Goal: Task Accomplishment & Management: Use online tool/utility

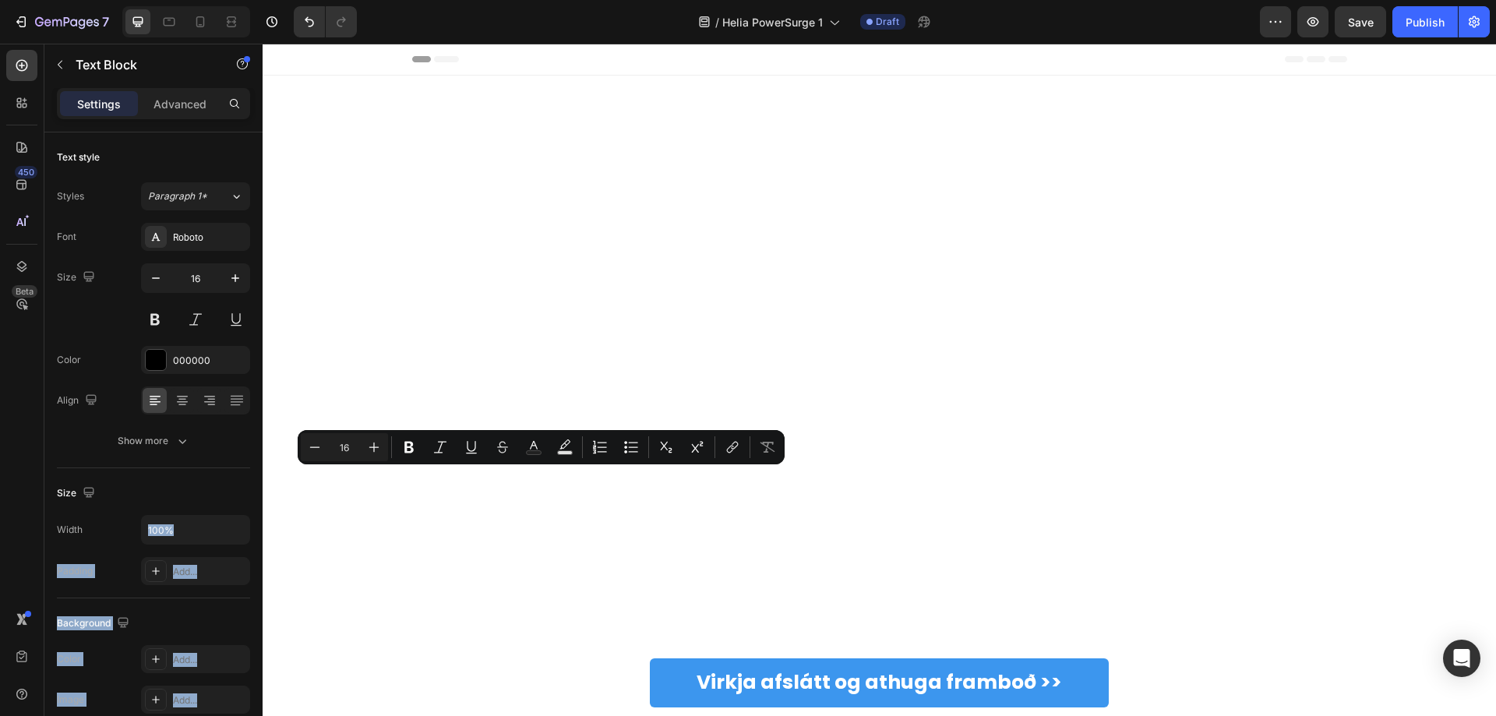
scroll to position [4483, 0]
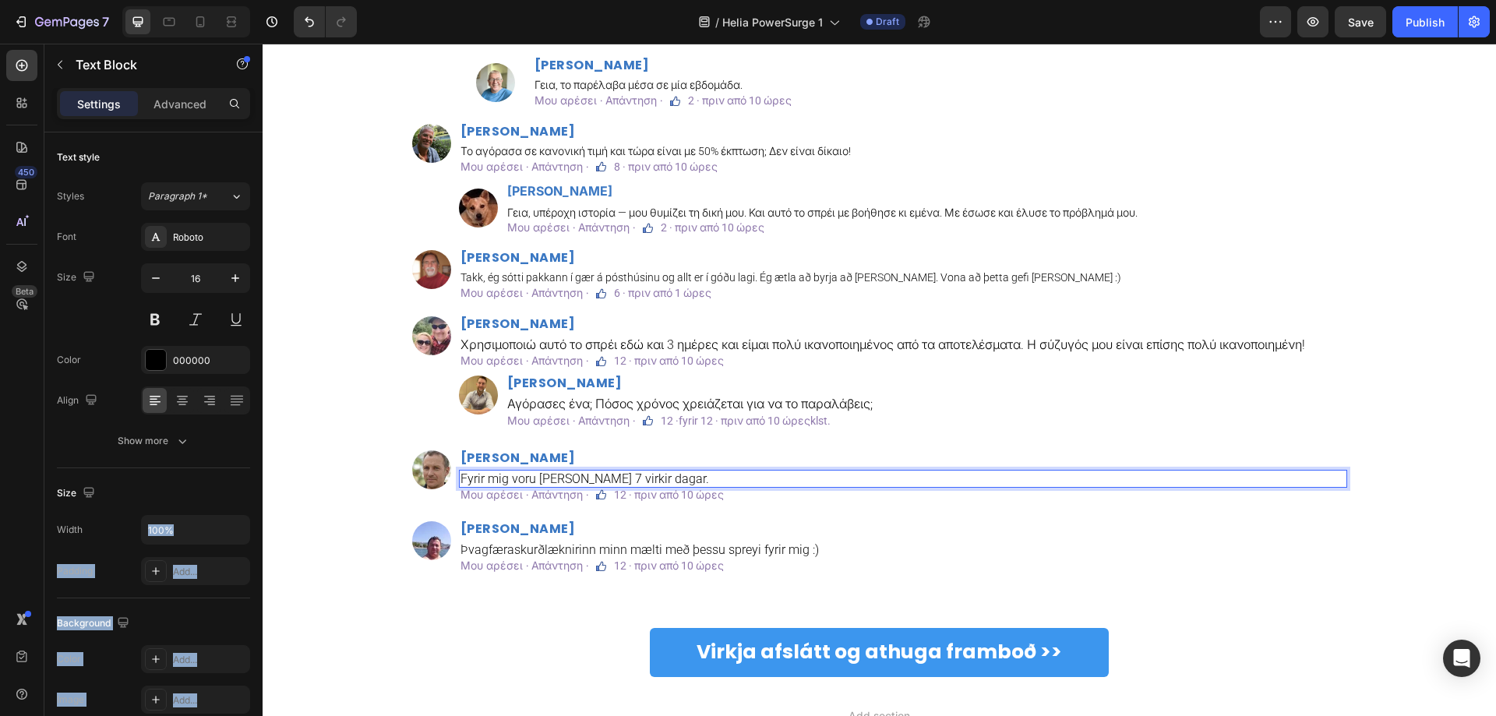
click at [635, 479] on p "Fyrir mig voru það 7 virkir dagar." at bounding box center [903, 479] width 885 height 15
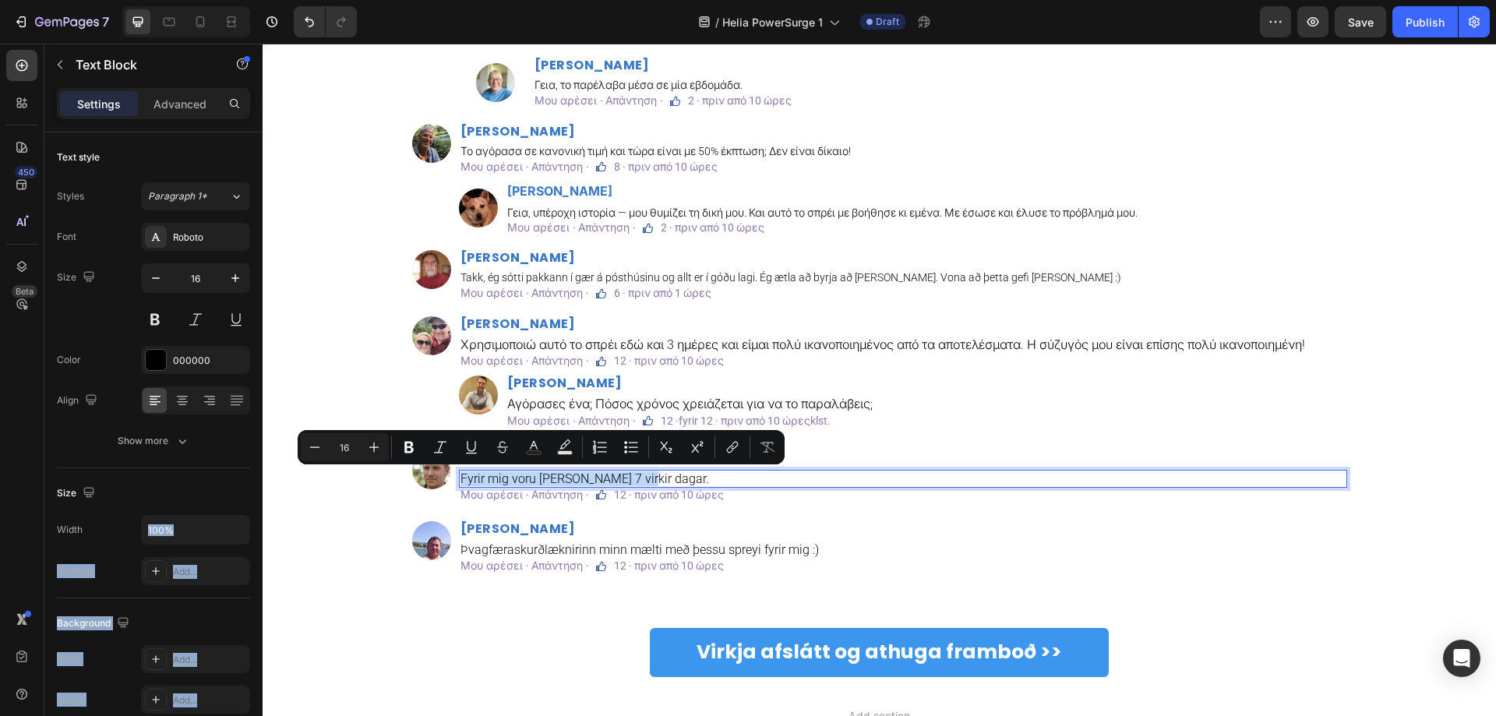
copy p "Fyrir mig voru það 7 virkir dagar."
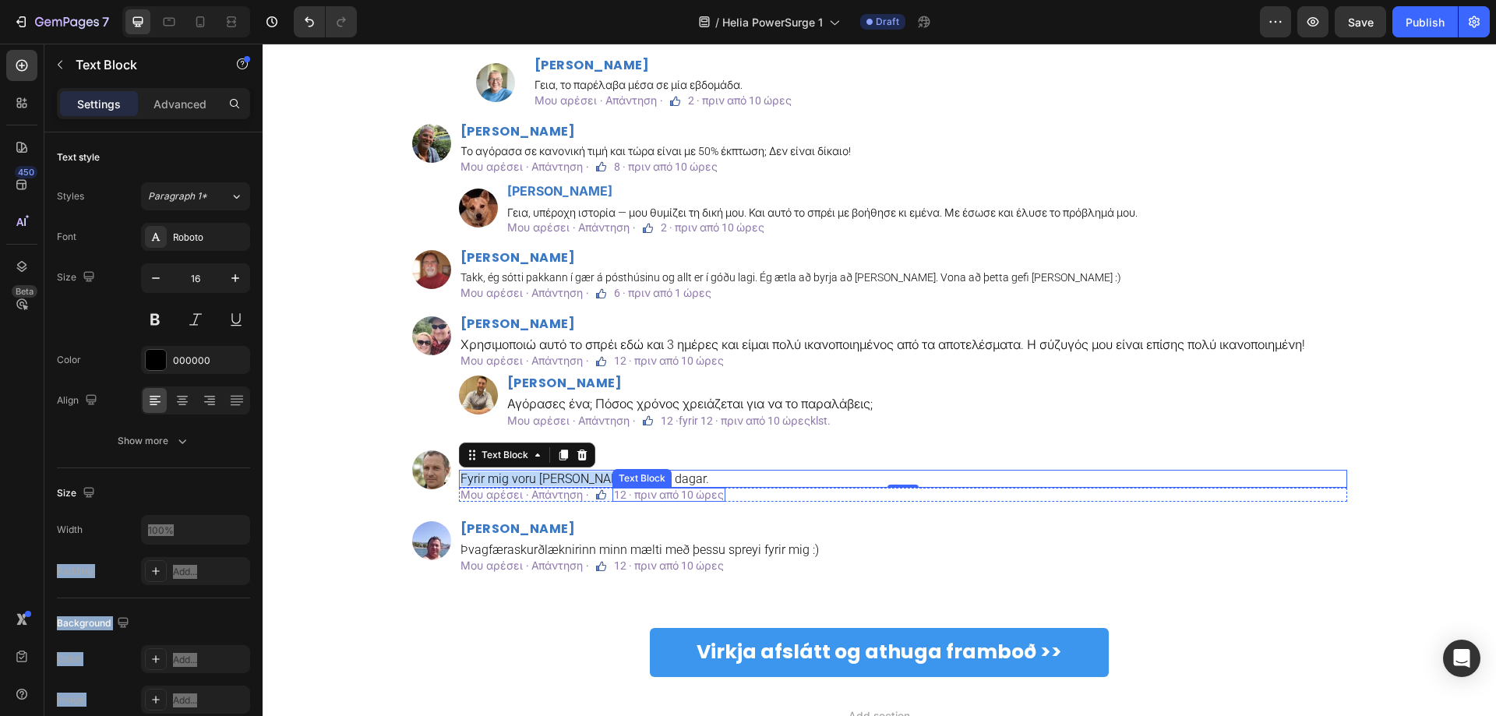
click at [632, 473] on div "Text Block" at bounding box center [642, 479] width 53 height 14
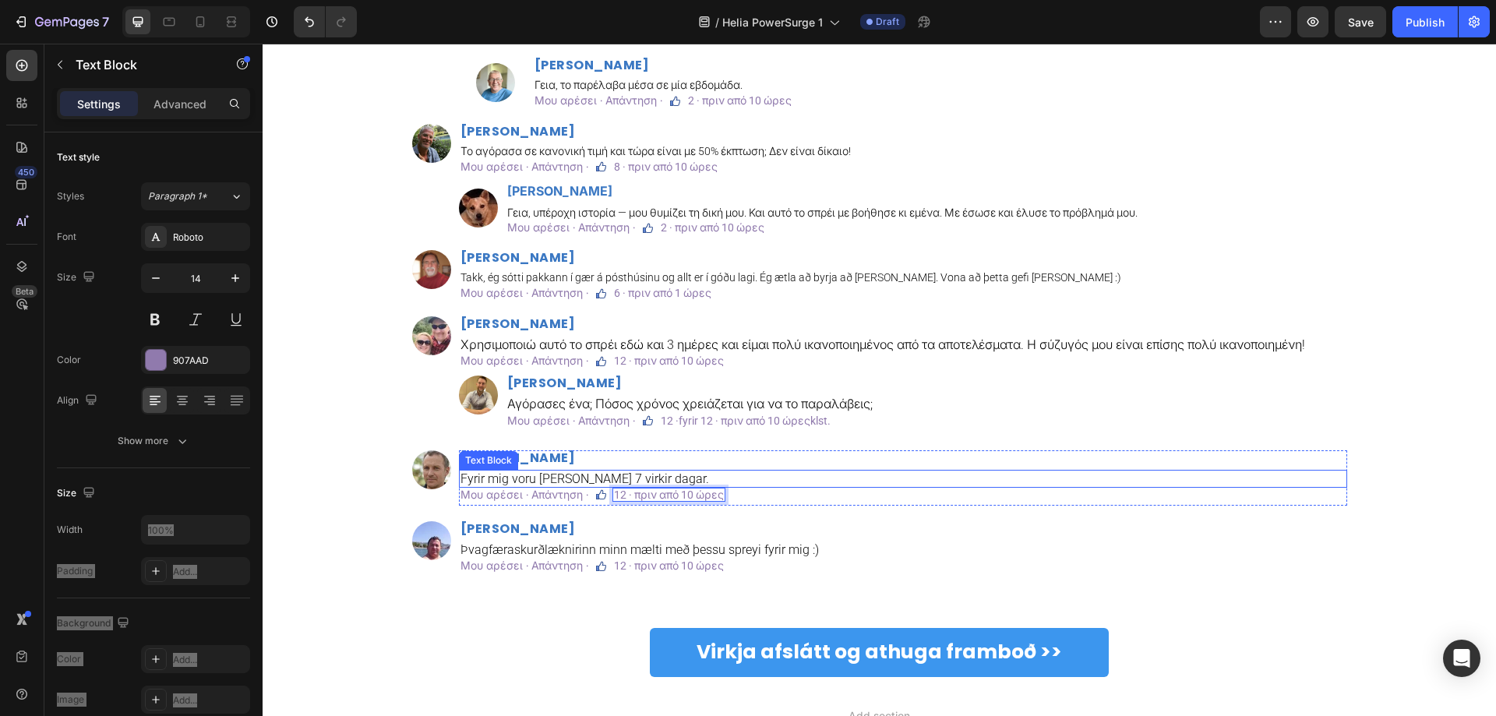
click at [730, 475] on p "Fyrir mig voru það 7 virkir dagar." at bounding box center [903, 479] width 885 height 15
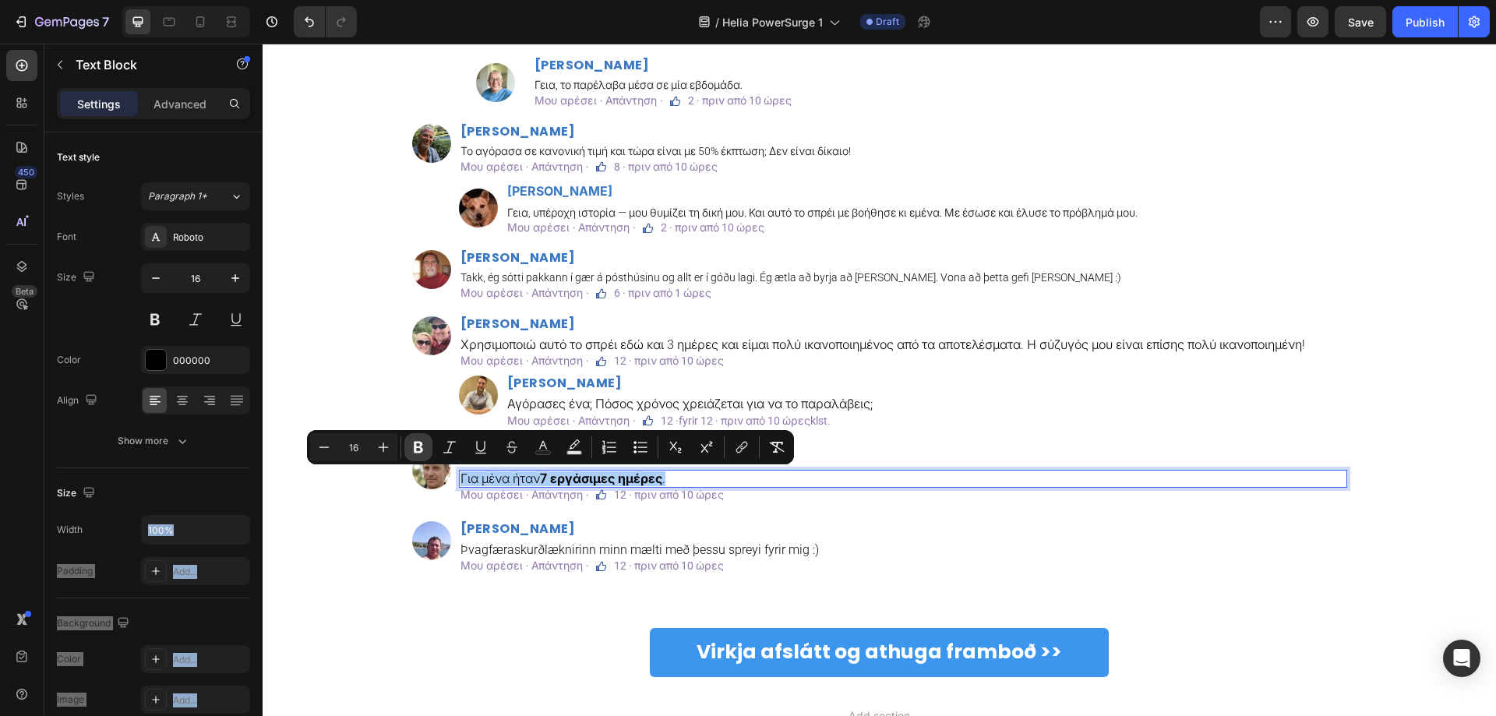
click at [408, 451] on button "Bold" at bounding box center [419, 447] width 28 height 28
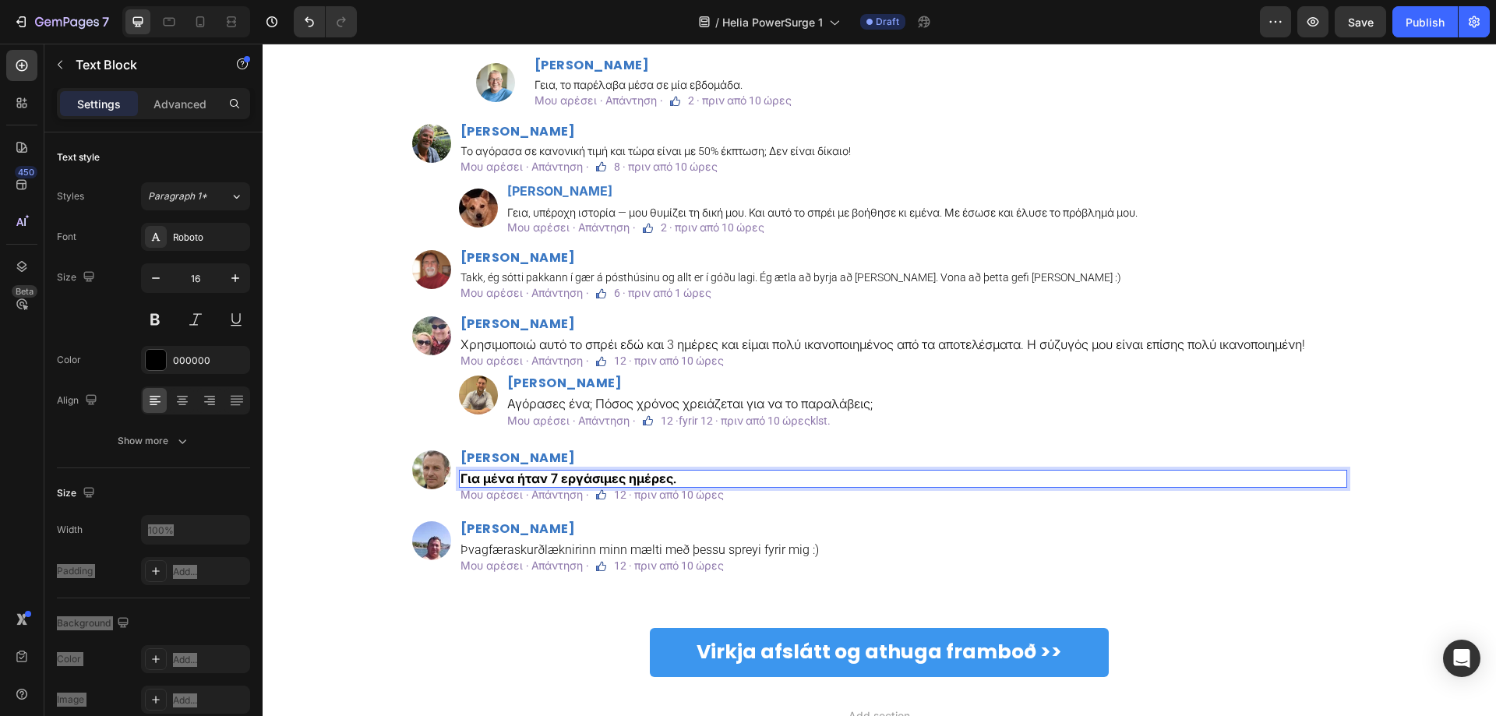
click at [496, 484] on strong "Για μένα ήταν 7 εργάσιμες ημέρες." at bounding box center [569, 479] width 216 height 15
click at [539, 480] on strong "Για μένα ήταν 7 εργάσιμες ημέρες." at bounding box center [569, 479] width 216 height 15
drag, startPoint x: 684, startPoint y: 477, endPoint x: 420, endPoint y: 474, distance: 263.5
click at [420, 474] on div "Image Νίκος Σπυρόπουλος Heading Για μένα ήταν 7 εργάσιμες ημέρες. Text Block 0 …" at bounding box center [879, 478] width 935 height 55
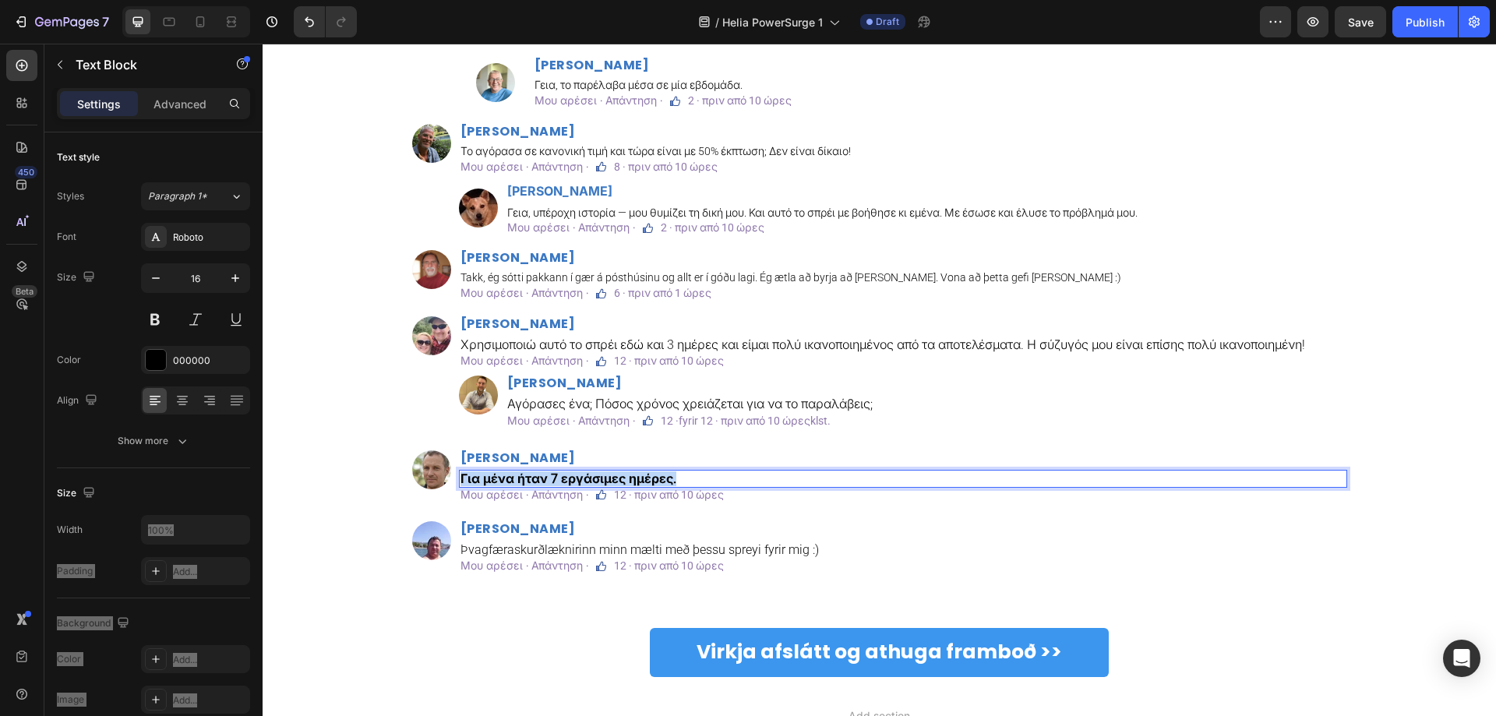
click at [529, 486] on div "Για μένα ήταν 7 εργάσιμες ημέρες." at bounding box center [903, 479] width 889 height 18
click at [528, 478] on strong "Για μένα ήταν 7 εργάσιμες ημέρες." at bounding box center [569, 479] width 216 height 15
click at [377, 451] on div "Σχόλια Text Block Custom Code Image Μάρκος Καραγιάννης Heading Πόσος χρόνος χρε…" at bounding box center [879, 268] width 1210 height 705
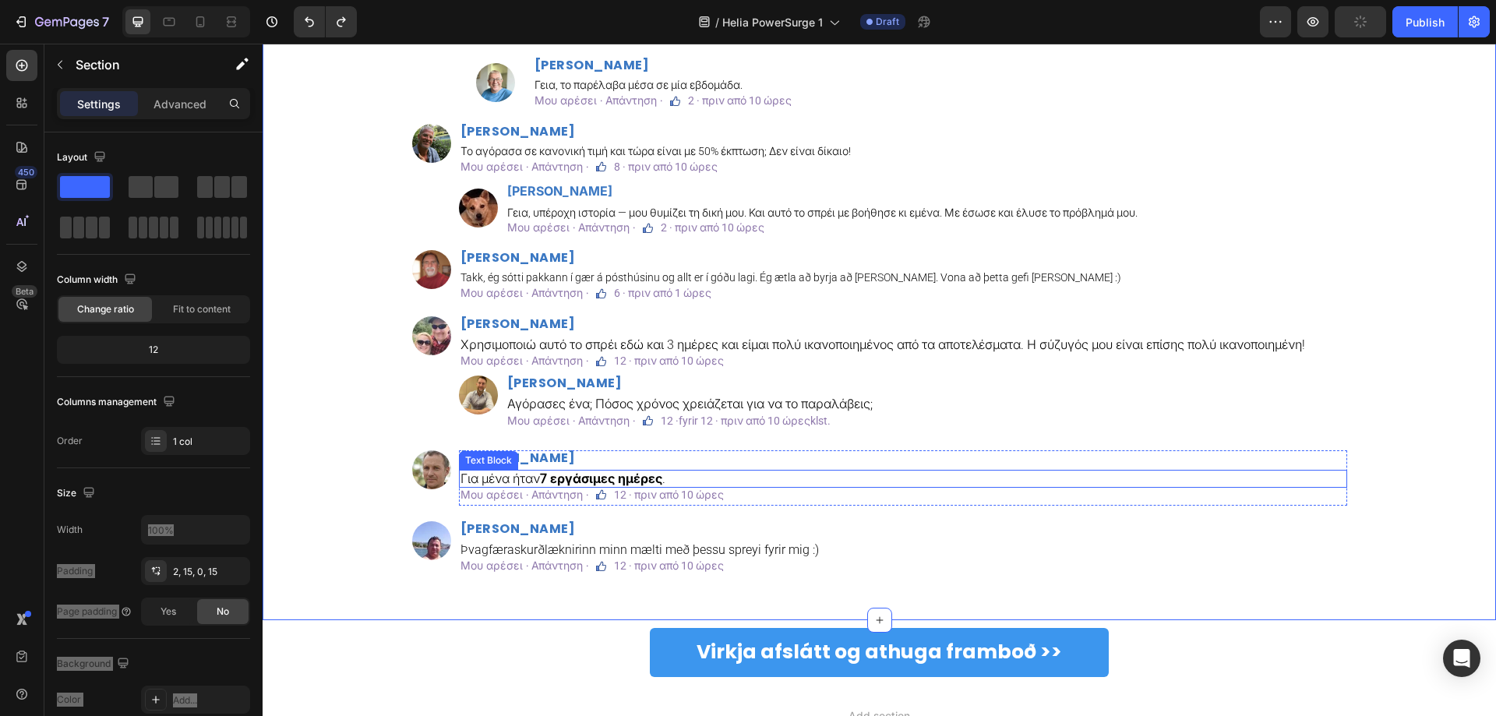
click at [588, 477] on strong "7 εργάσιμες ημέρες" at bounding box center [601, 479] width 122 height 15
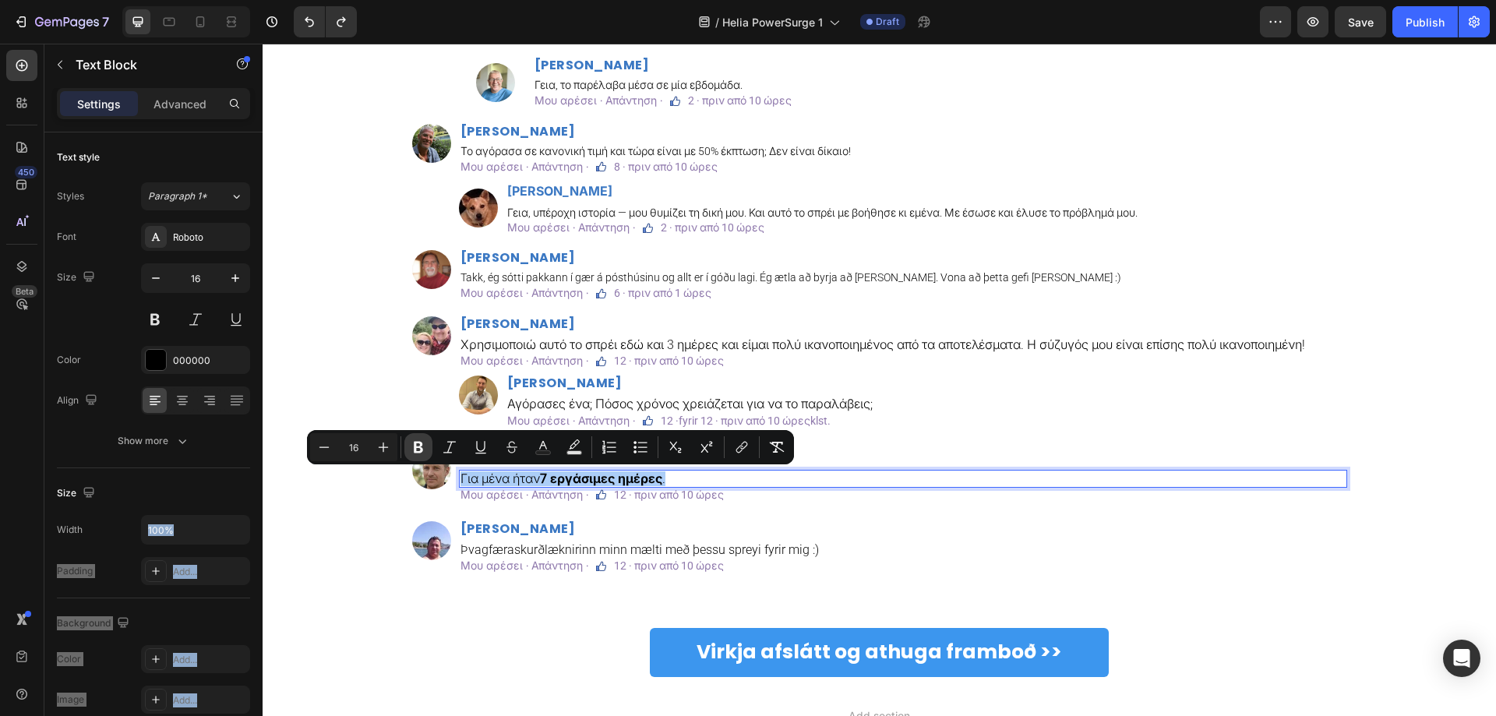
click at [423, 447] on icon "Editor contextual toolbar" at bounding box center [419, 448] width 16 height 16
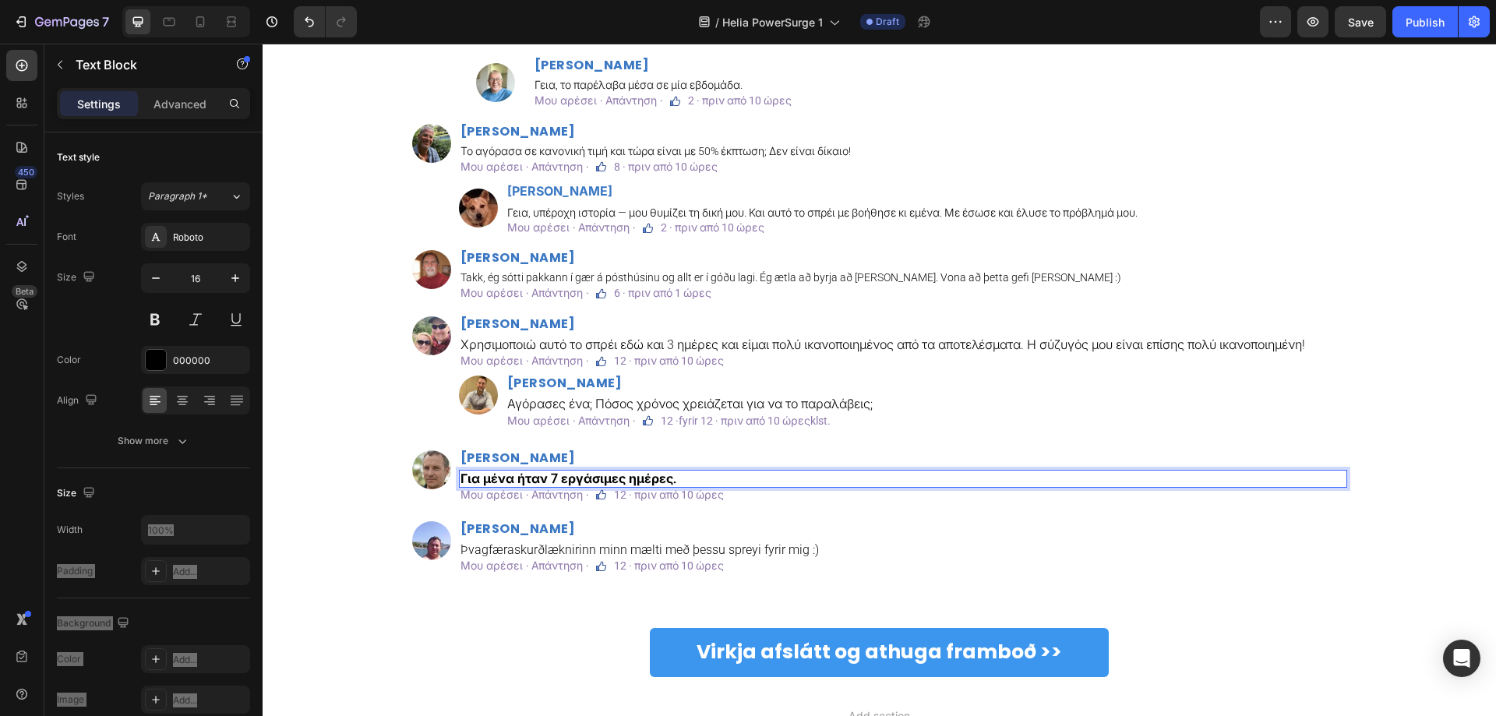
click at [498, 475] on strong "Για μένα ήταν 7 εργάσιμες ημέρες." at bounding box center [569, 479] width 216 height 15
drag, startPoint x: 668, startPoint y: 474, endPoint x: 415, endPoint y: 476, distance: 253.3
click at [415, 476] on div "Image Νίκος Σπυρόπουλος Heading Για μένα ήταν 7 εργάσιμες ημέρες. Text Block 0 …" at bounding box center [879, 478] width 935 height 55
click at [511, 483] on strong "Για μένα ήταν 7 εργάσιμες ημέρες." at bounding box center [569, 479] width 216 height 15
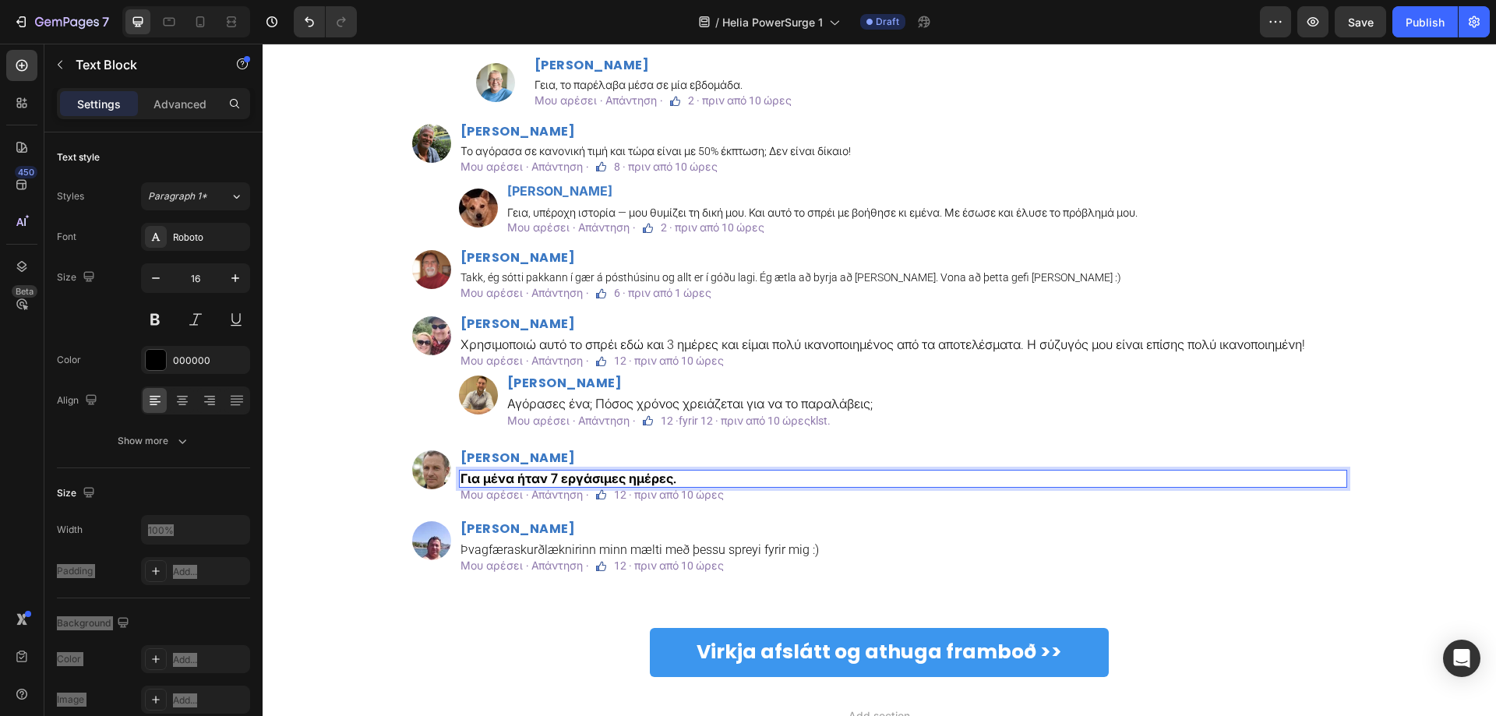
click at [535, 481] on strong "Για μένα ήταν 7 εργάσιμες ημέρες." at bounding box center [569, 479] width 216 height 15
click at [549, 479] on strong "Για μένα ήταν 7 εργάσιμες ημέρες." at bounding box center [569, 479] width 216 height 15
click at [651, 479] on p "Για μένα ήταν 7 εργάσιμες ημέρες." at bounding box center [903, 479] width 885 height 15
click at [691, 479] on p "Για μένα ήταν 7 εργάσιμες ημέρες." at bounding box center [903, 479] width 885 height 15
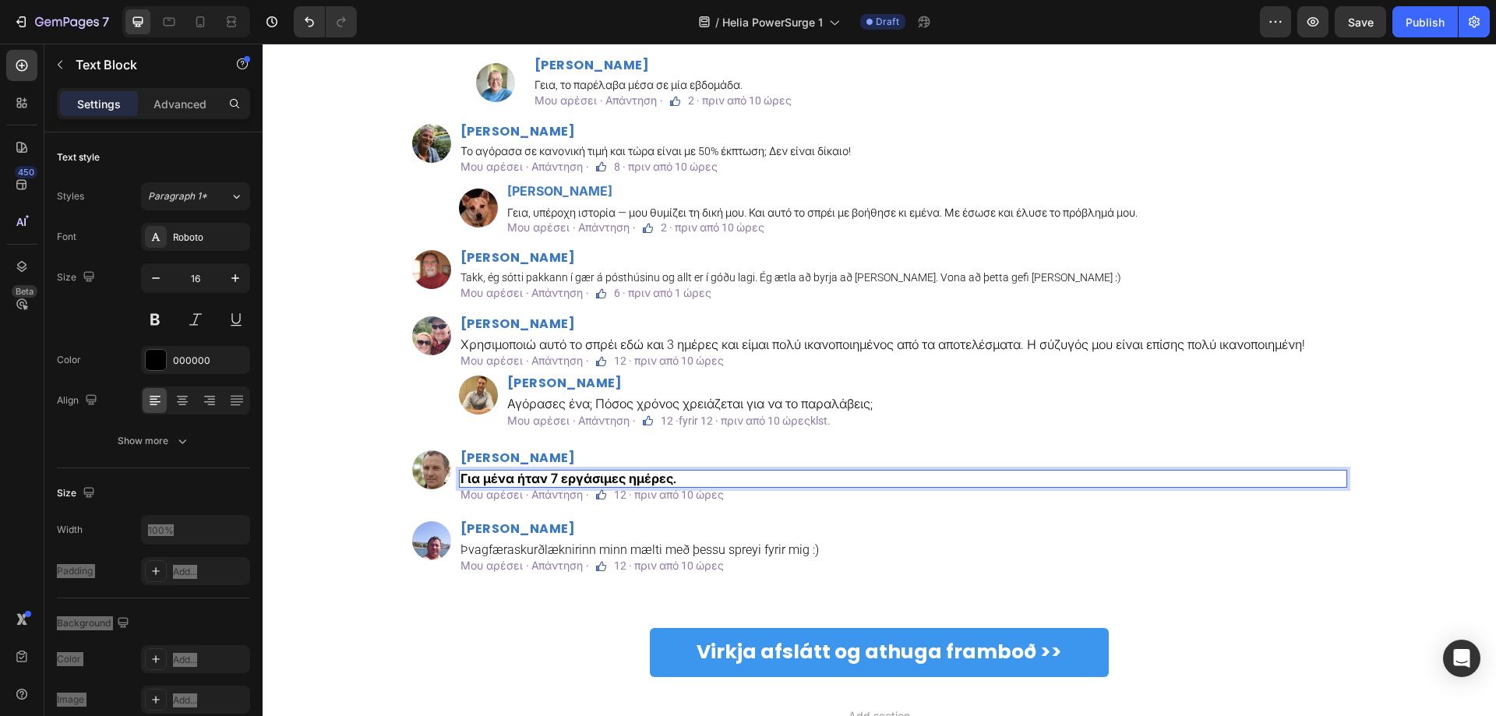
click at [691, 479] on p "Για μένα ήταν 7 εργάσιμες ημέρες." at bounding box center [903, 479] width 885 height 15
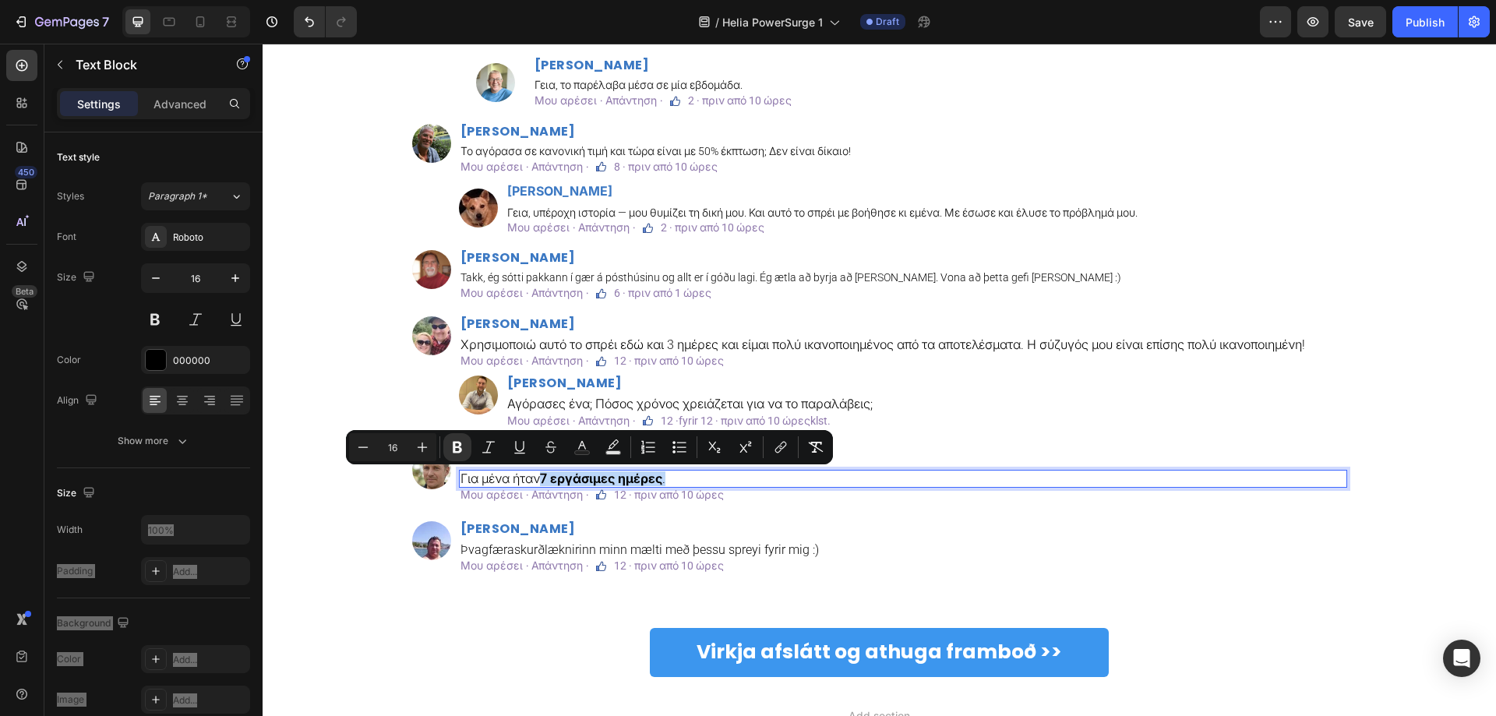
drag, startPoint x: 667, startPoint y: 480, endPoint x: 535, endPoint y: 479, distance: 131.7
click at [535, 479] on p "Για μένα ήταν 7 εργάσιμες ημέρες ." at bounding box center [903, 479] width 885 height 15
drag, startPoint x: 454, startPoint y: 447, endPoint x: 229, endPoint y: 472, distance: 226.6
click at [454, 447] on icon "Editor contextual toolbar" at bounding box center [457, 448] width 9 height 12
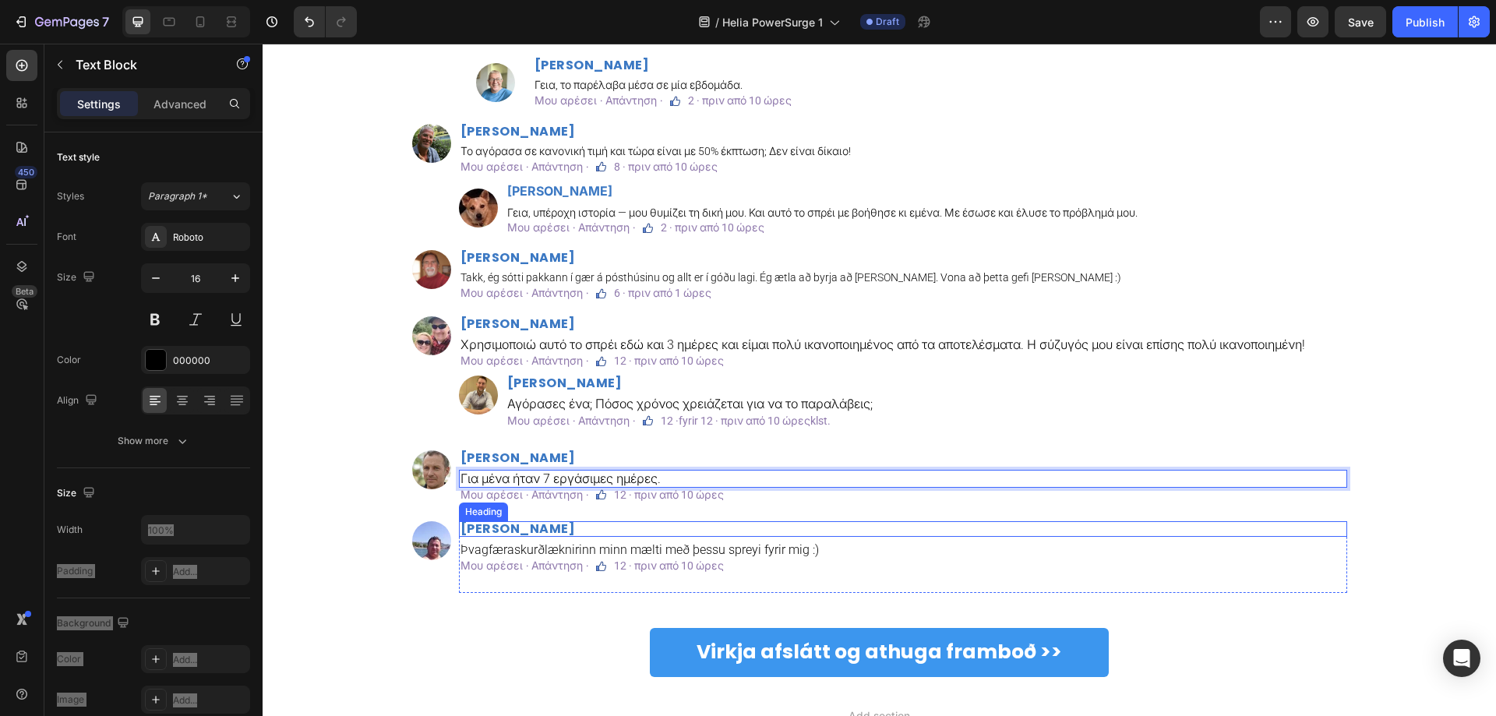
click at [504, 532] on h2 "Matthías Róbertsson" at bounding box center [903, 529] width 889 height 16
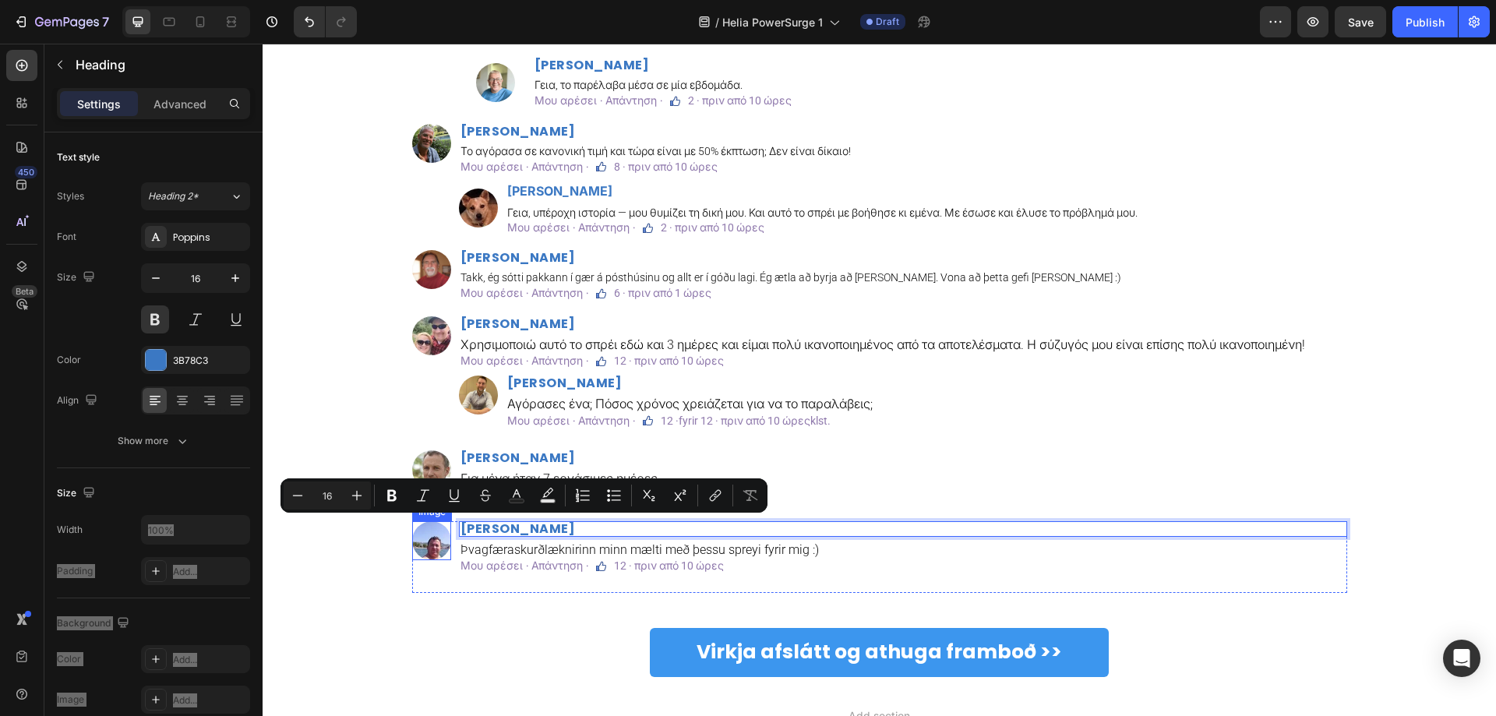
copy p "Matthías Róbertsson"
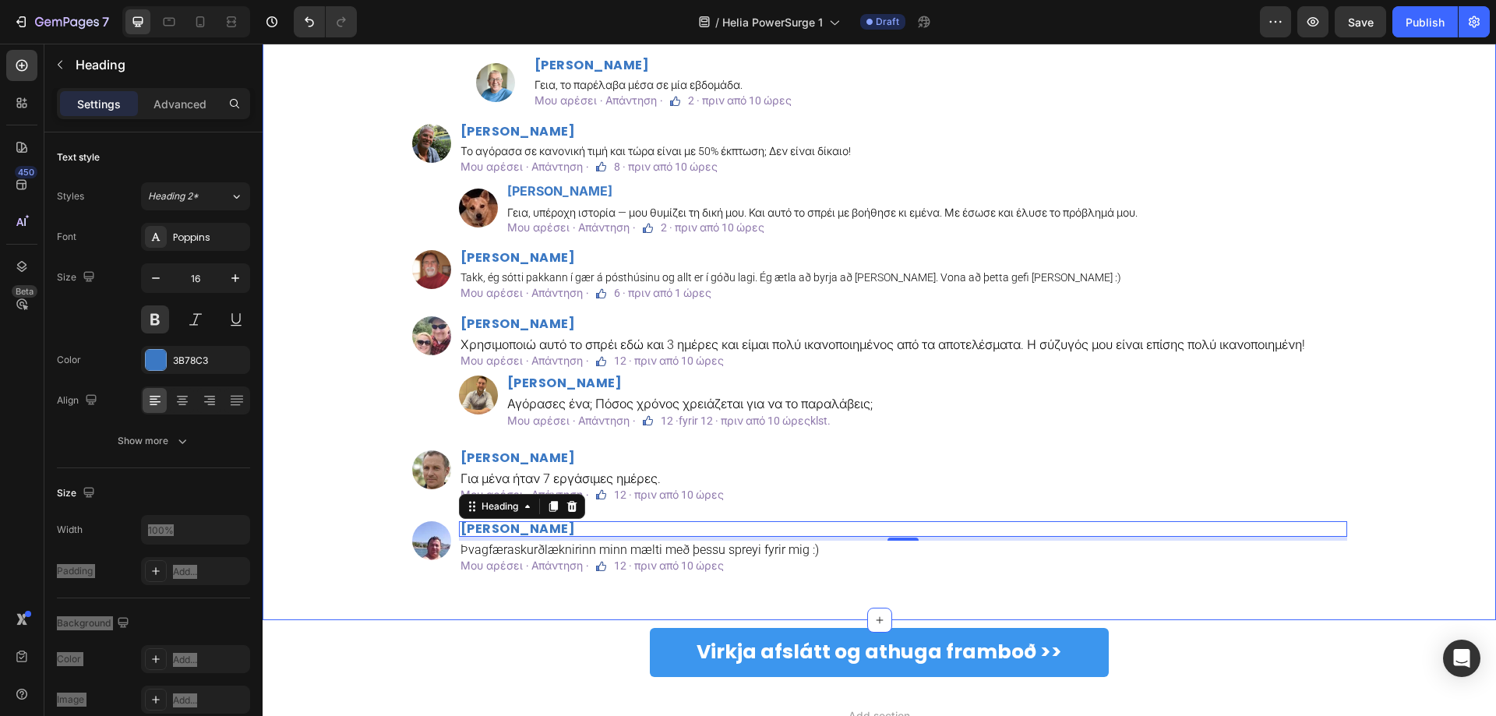
click at [344, 301] on div "Σχόλια Text Block Custom Code Image Μάρκος Καραγιάννης Heading Πόσος χρόνος χρε…" at bounding box center [879, 268] width 1210 height 705
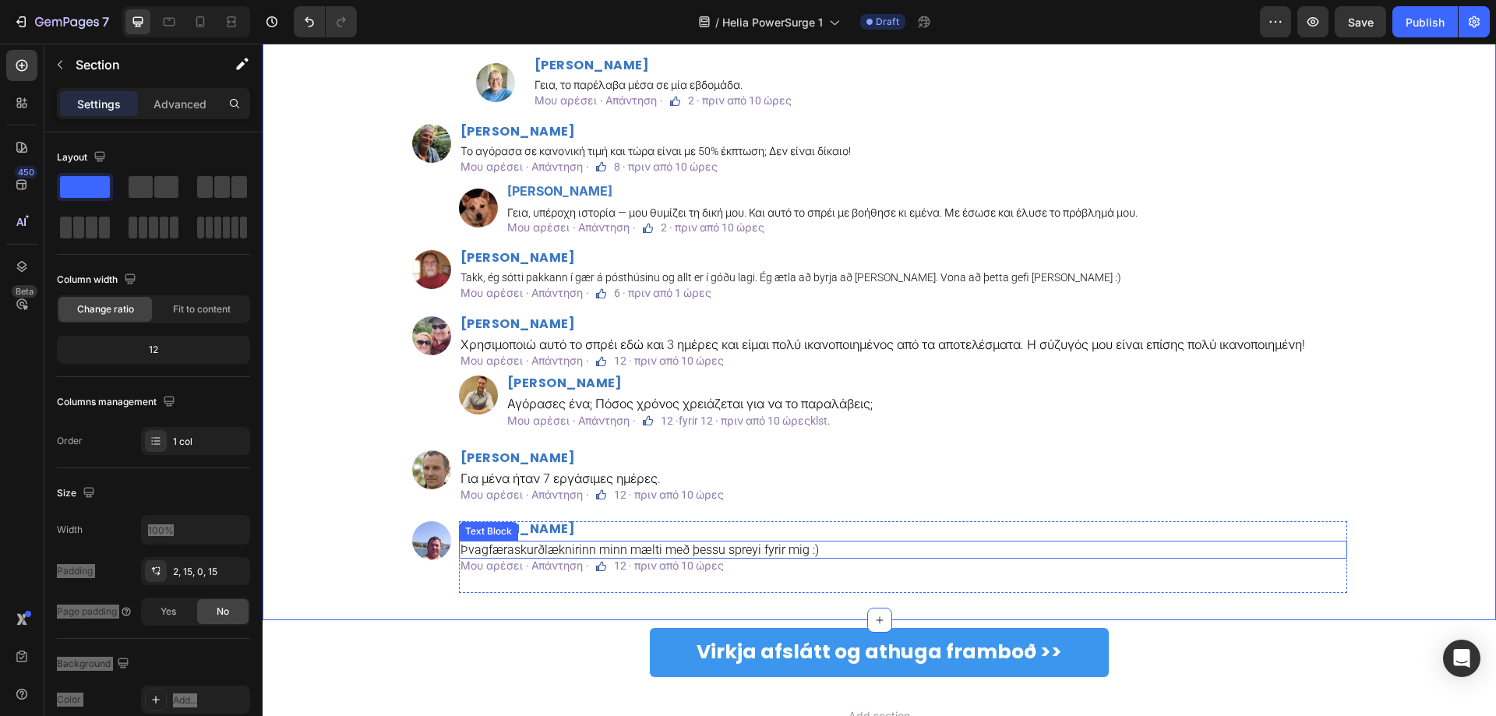
click at [594, 547] on p "Þvagfæraskurðlæknirinn minn mælti með þessu spreyi fyrir mig :)" at bounding box center [903, 549] width 885 height 15
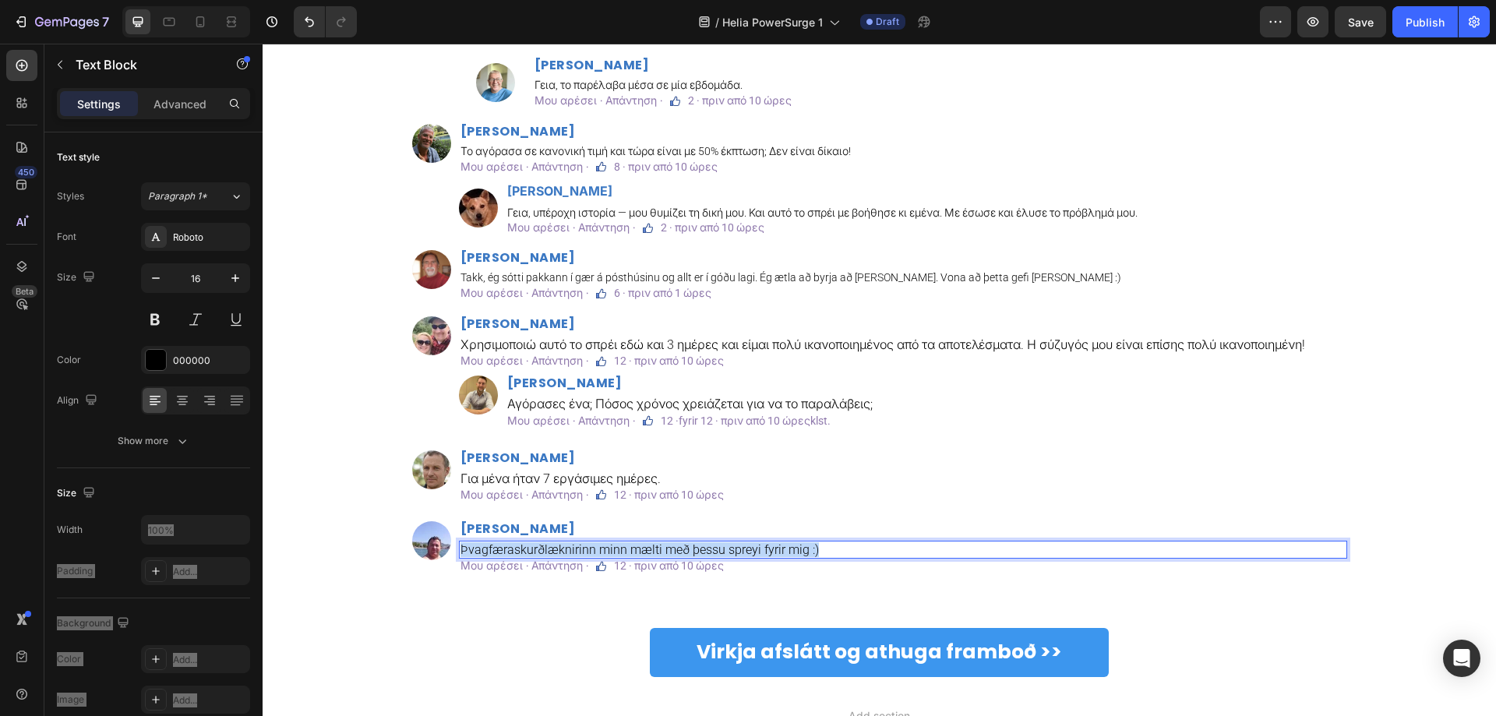
copy p "Þvagfæraskurðlæknirinn minn mælti með þessu spreyi fyrir mig :)"
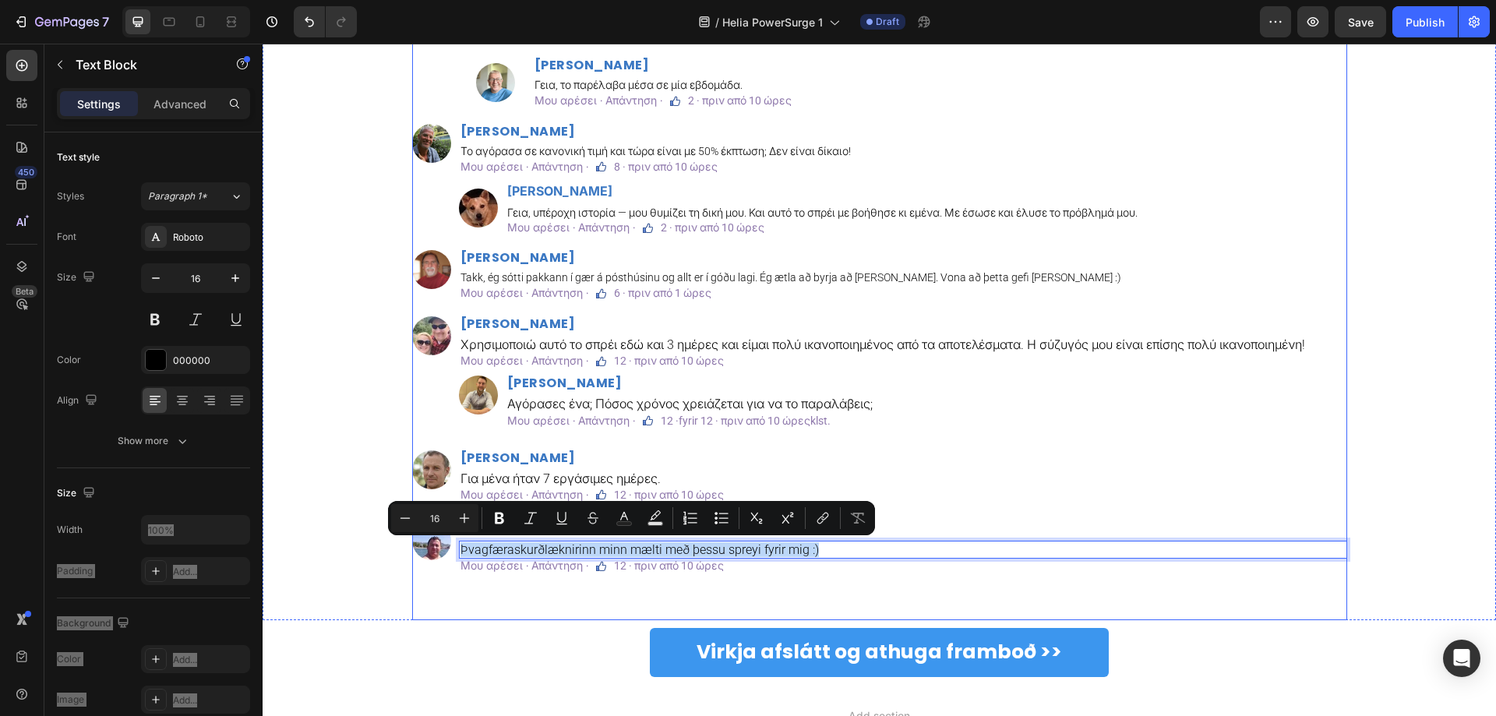
click at [544, 613] on div "Σχόλια Text Block Custom Code Image Μάρκος Καραγιάννης Heading Πόσος χρόνος χρε…" at bounding box center [879, 268] width 935 height 705
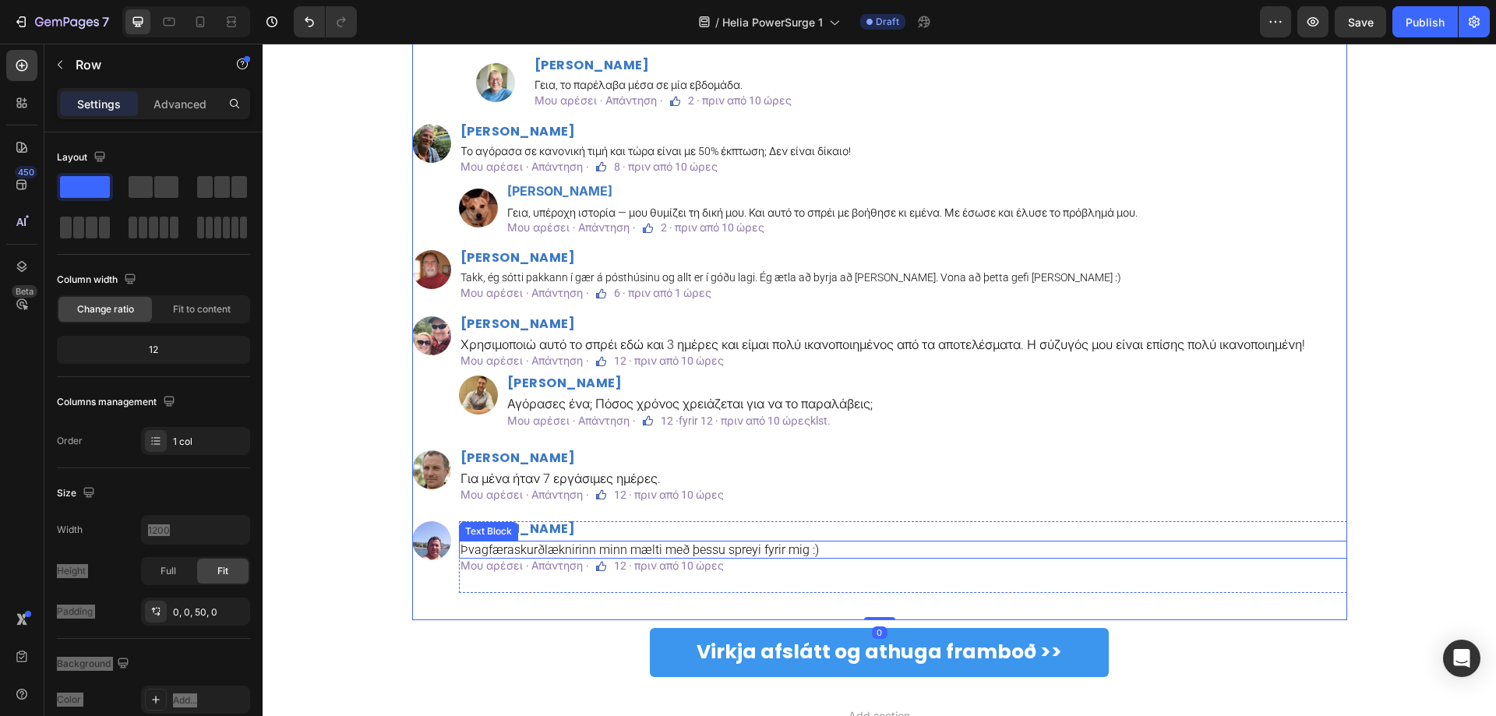
click at [530, 553] on p "Þvagfæraskurðlæknirinn minn mælti með þessu spreyi fyrir mig :)" at bounding box center [903, 549] width 885 height 15
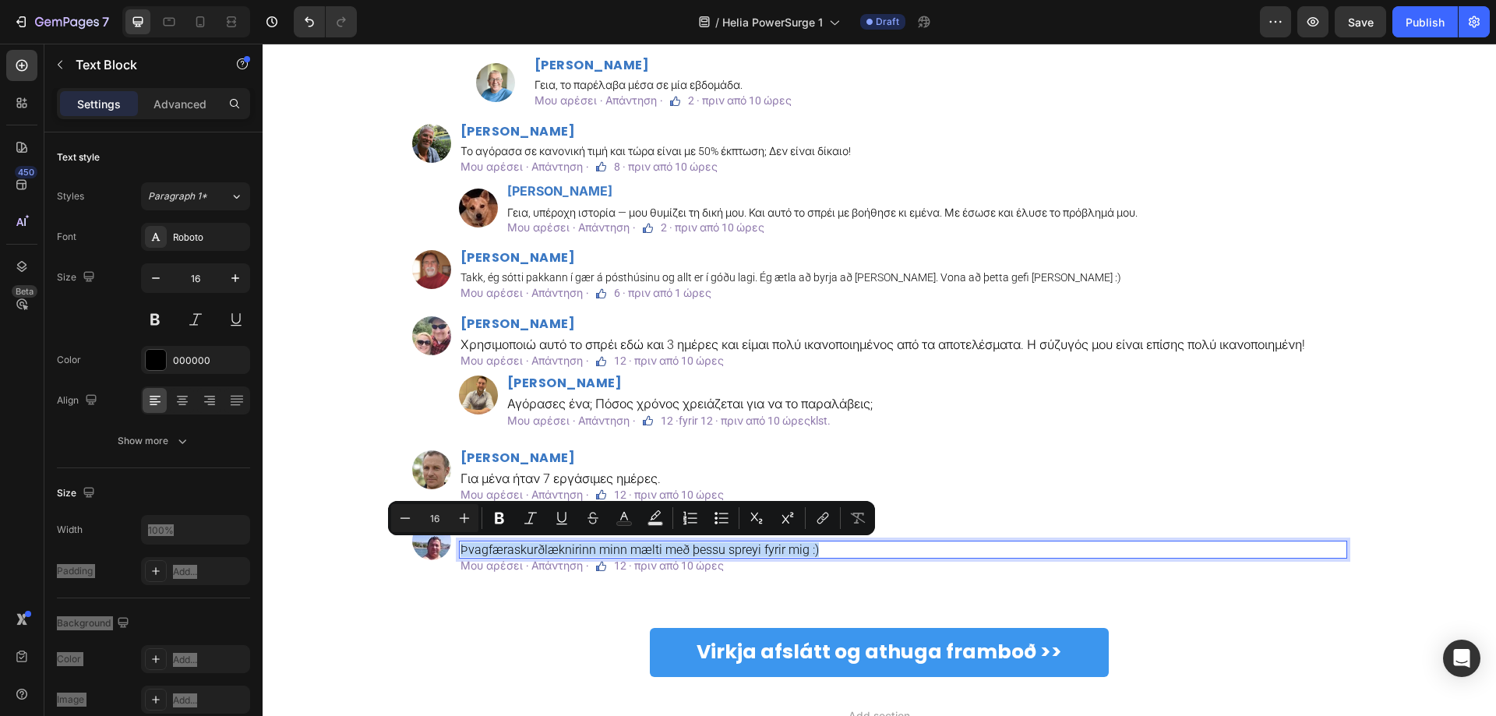
copy p "Þvagfæraskurðlæknirinn minn mælti með þessu spreyi fyrir mig :)"
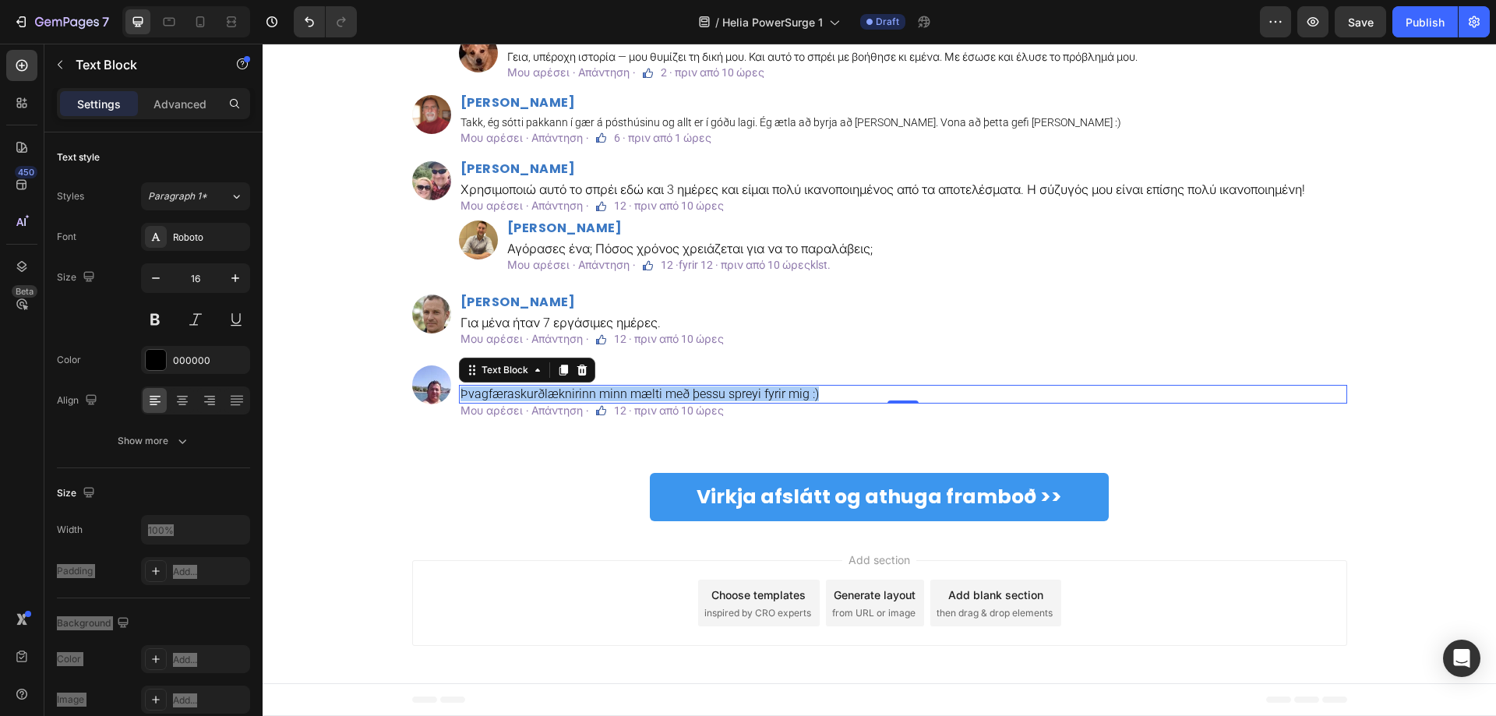
scroll to position [2820, 0]
click at [530, 524] on div "Virkja afslátt og athuga framboð >> Button" at bounding box center [880, 497] width 1234 height 65
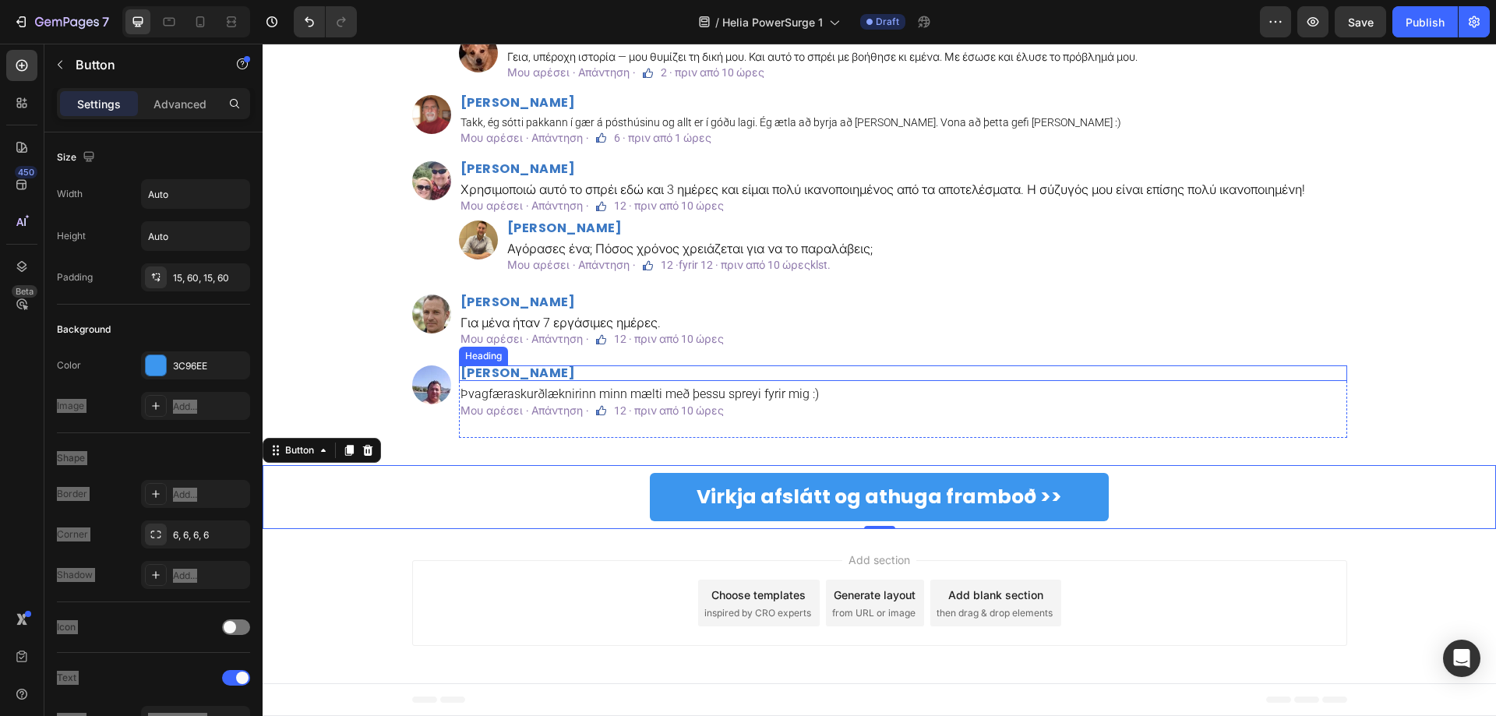
click at [564, 368] on p "Matthías Róbertsson" at bounding box center [903, 373] width 885 height 12
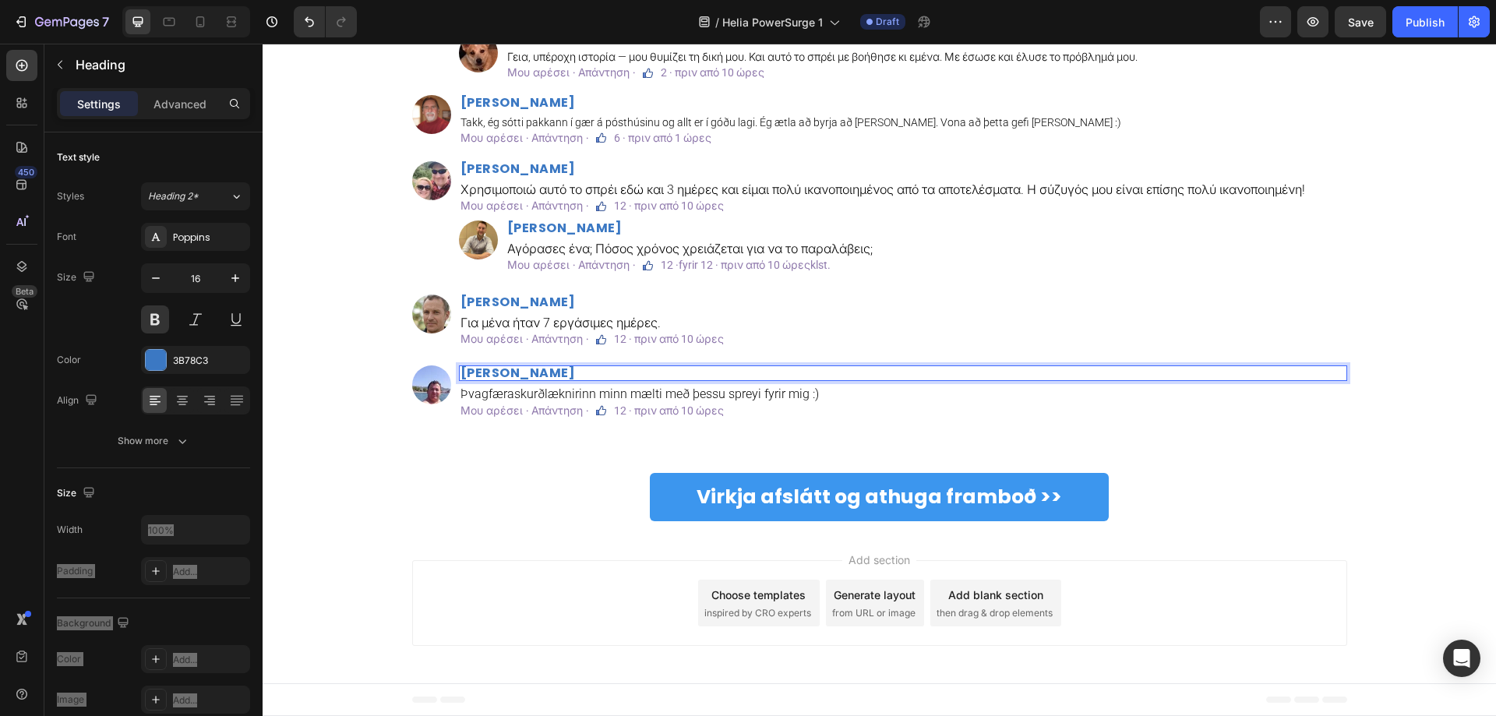
click at [571, 376] on p "Matthías Róbertsson" at bounding box center [903, 373] width 885 height 12
copy p "Matthías Róbertsson"
click at [383, 477] on div "Virkja afslátt og athuga framboð >> Button" at bounding box center [880, 497] width 1234 height 65
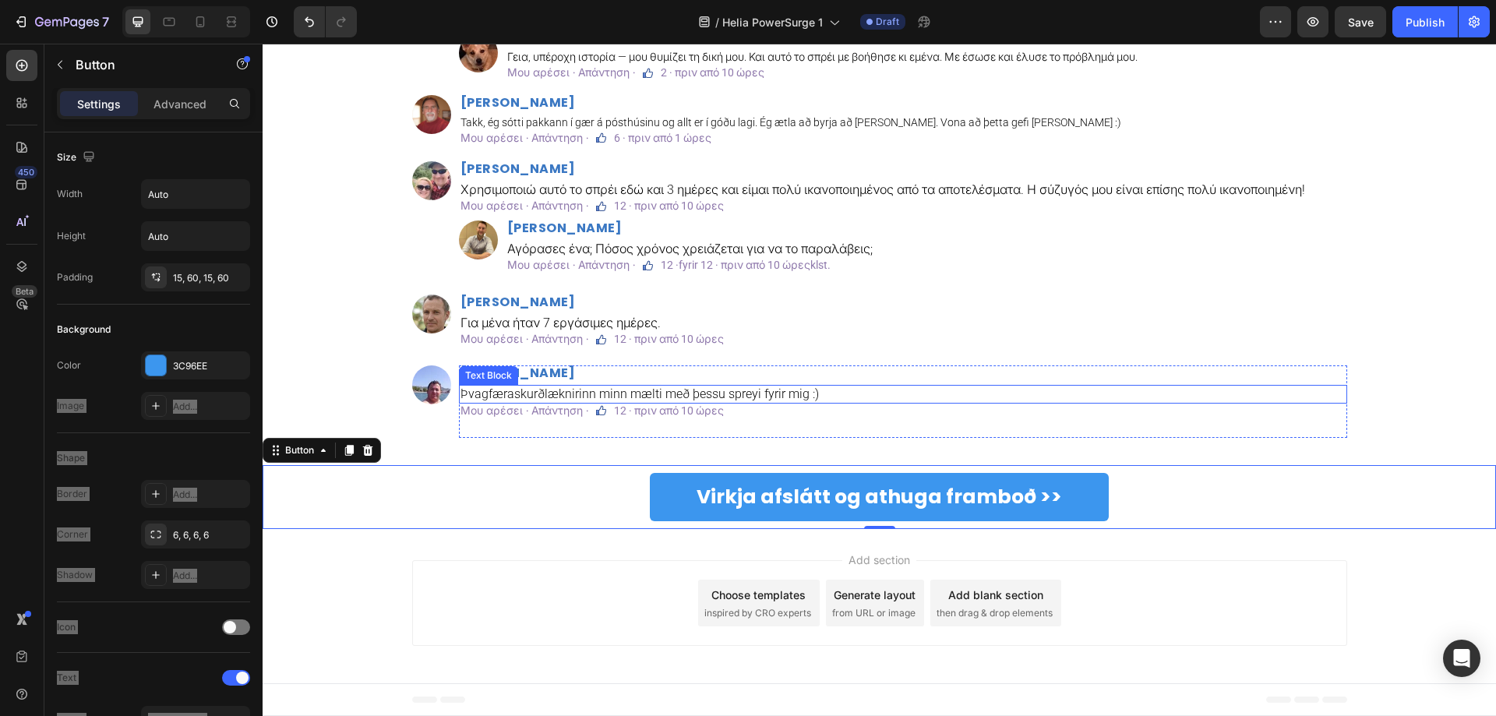
click at [578, 398] on p "Þvagfæraskurðlæknirinn minn mælti með þessu spreyi fyrir mig :)" at bounding box center [903, 394] width 885 height 15
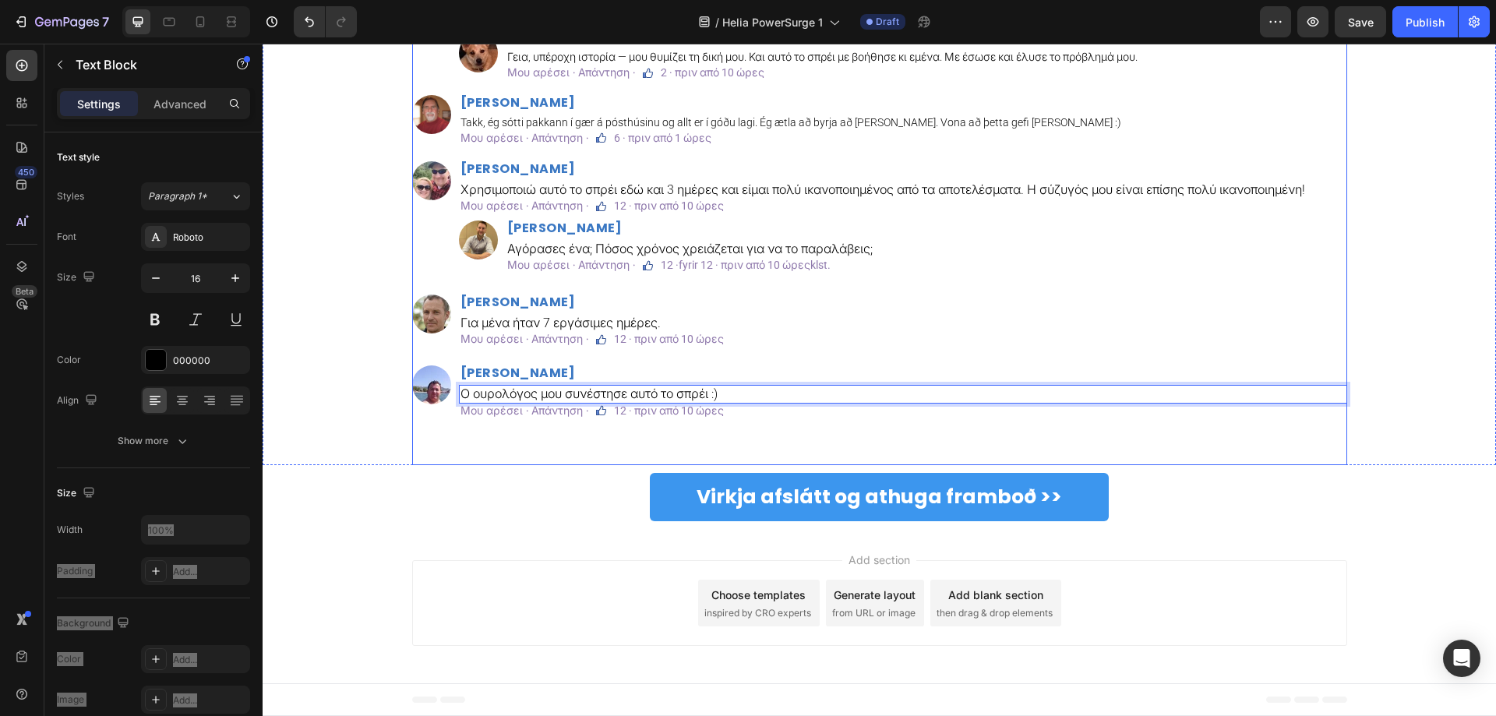
click at [535, 486] on div "Virkja afslátt og athuga framboð >> Button" at bounding box center [880, 497] width 1234 height 65
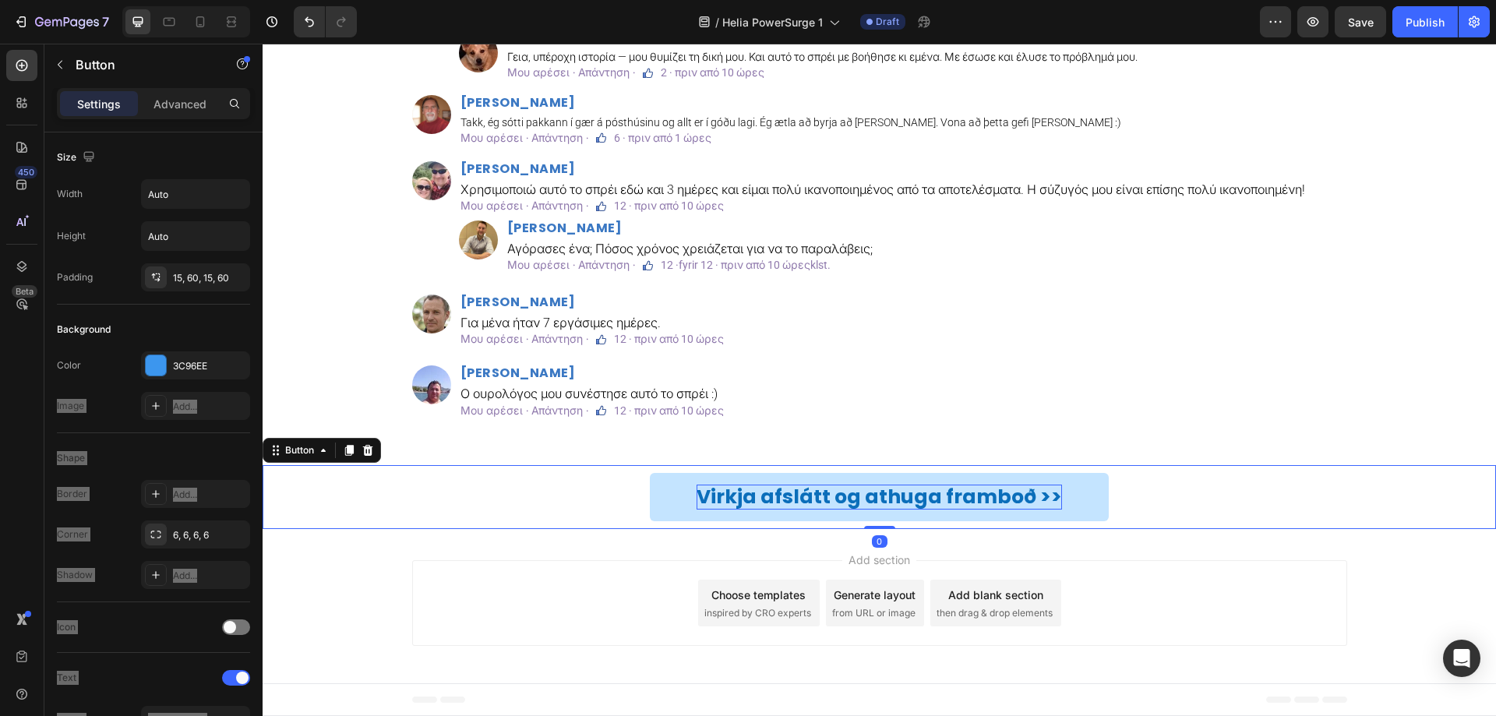
click at [775, 504] on p "Virkja afslátt og athuga framboð >>" at bounding box center [880, 498] width 366 height 26
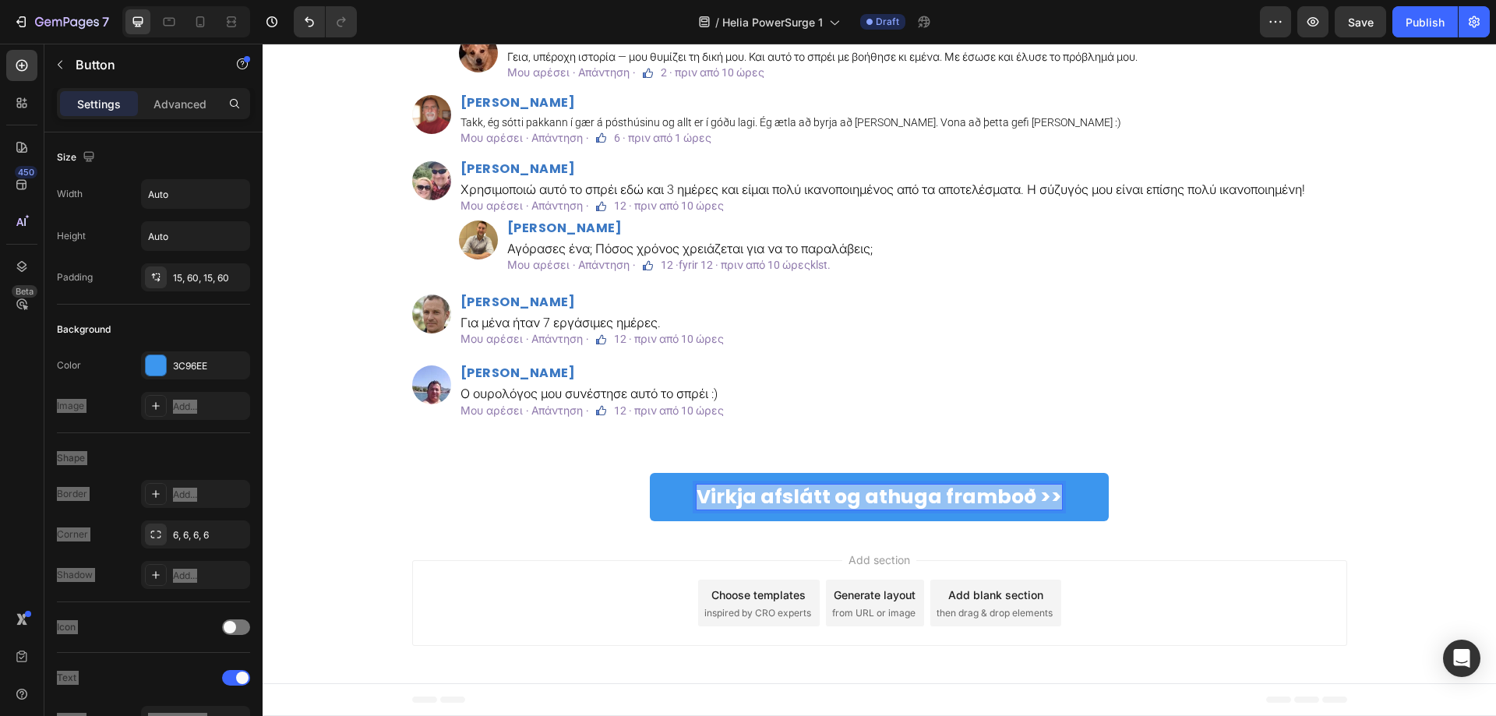
copy p "Virkja afslátt og athuga framboð >>"
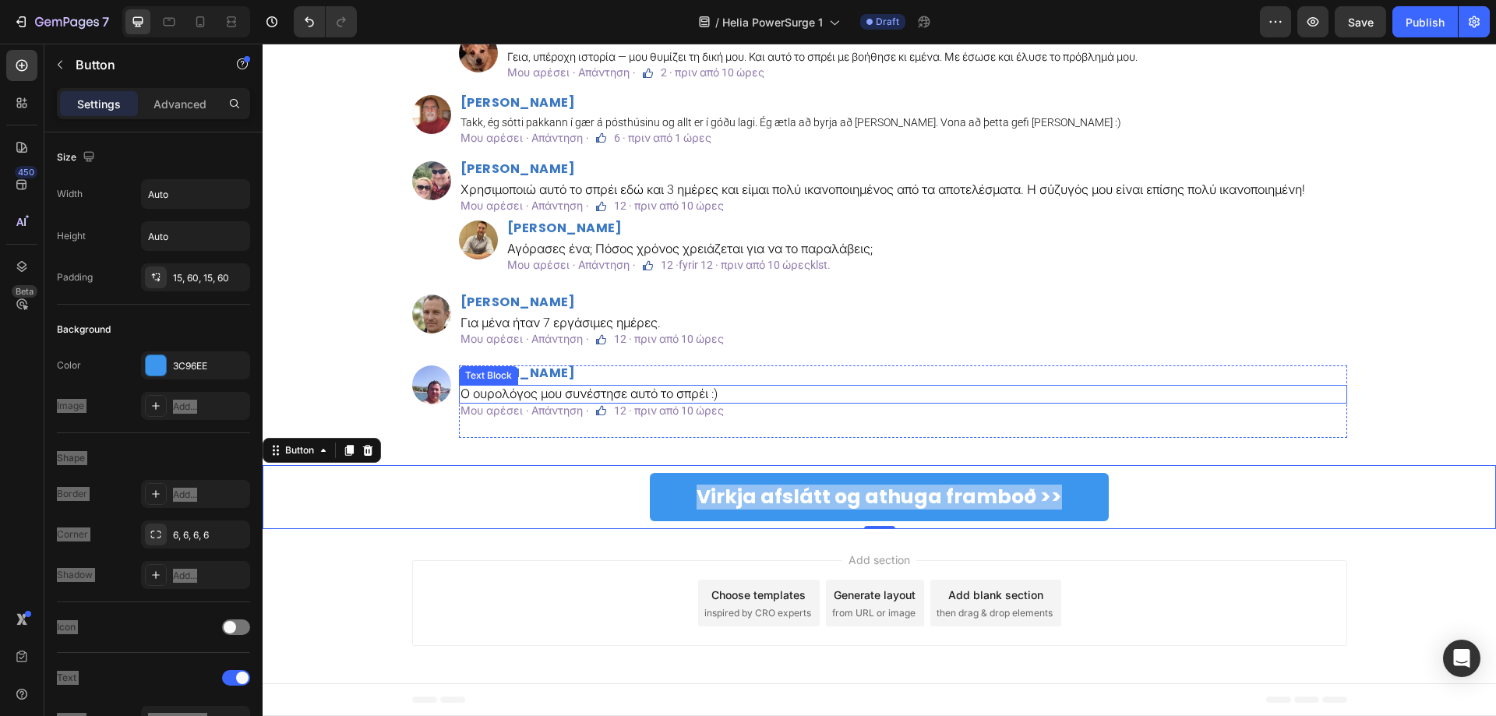
click at [675, 400] on p "Ο ουρολόγος μου συνέστησε αυτό το σπρέι :)" at bounding box center [903, 394] width 885 height 15
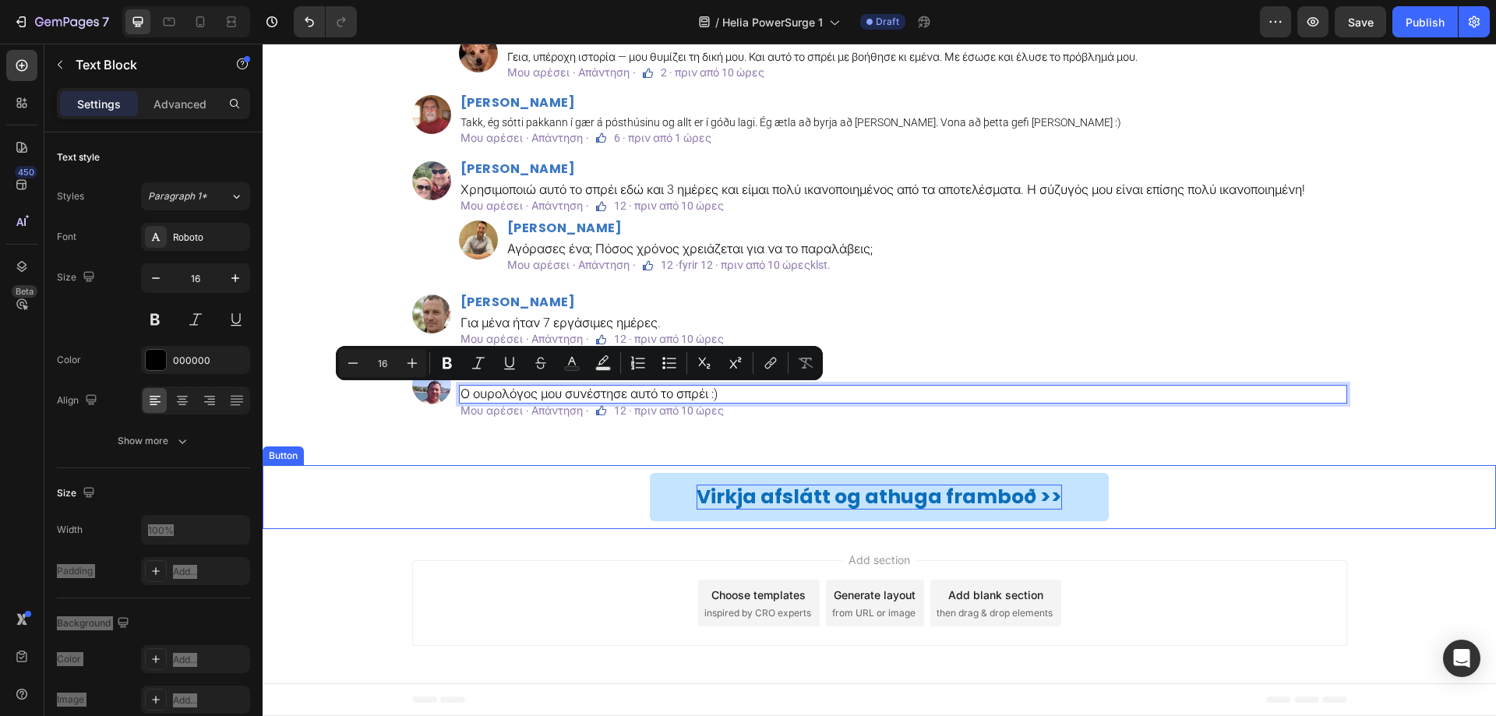
click at [798, 486] on p "Virkja afslátt og athuga framboð >>" at bounding box center [880, 498] width 366 height 26
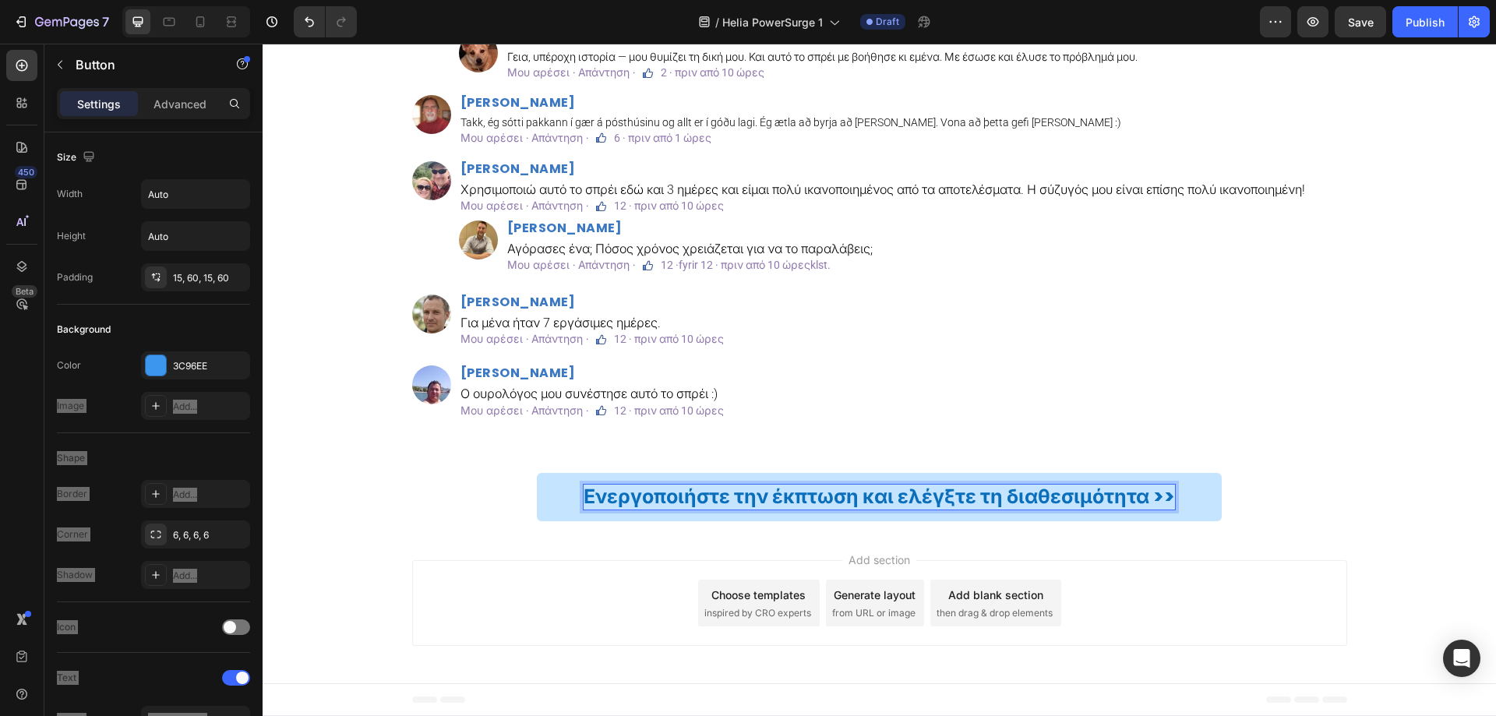
click at [416, 493] on div "Ενεργοποιήστε την έκπτωση και ελέγξτε τη διαθεσιμότητα >> Button 0" at bounding box center [880, 497] width 1234 height 65
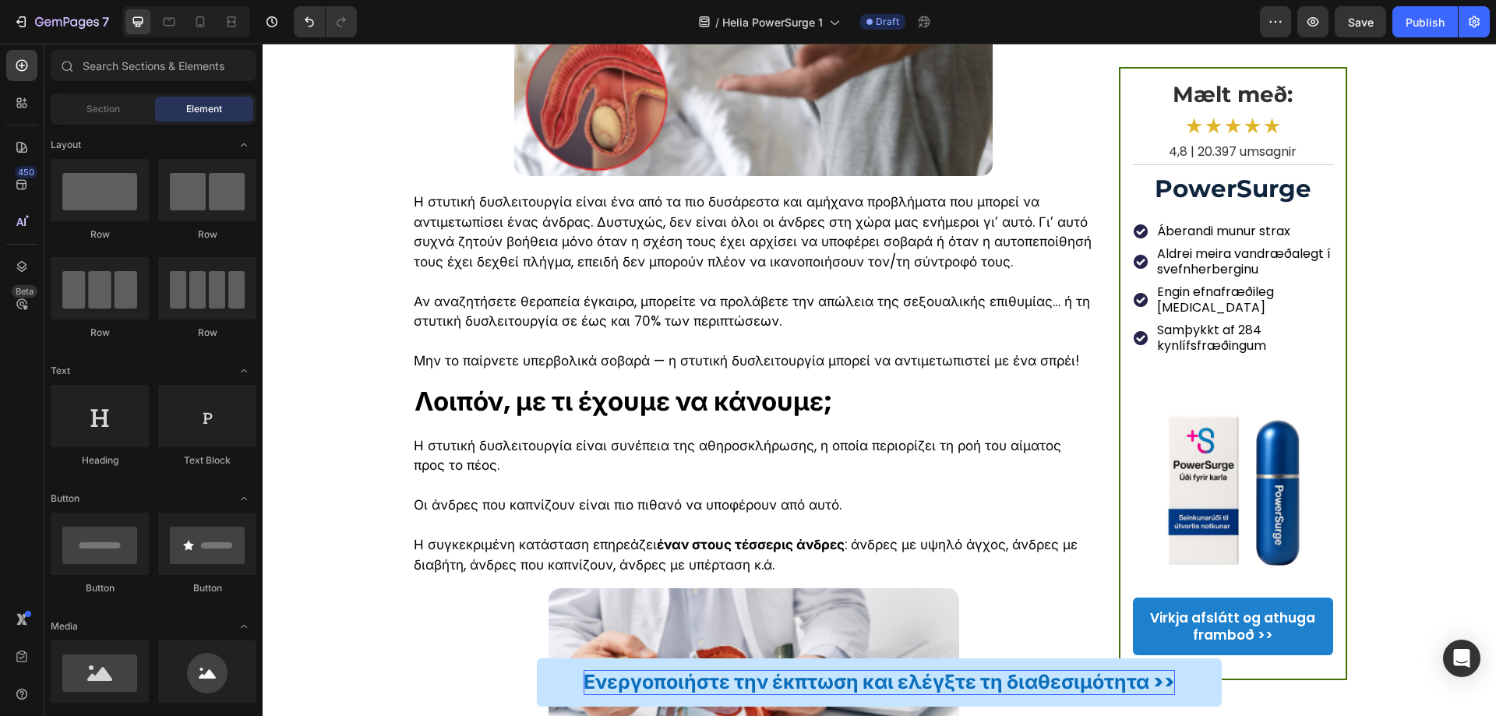
scroll to position [457, 0]
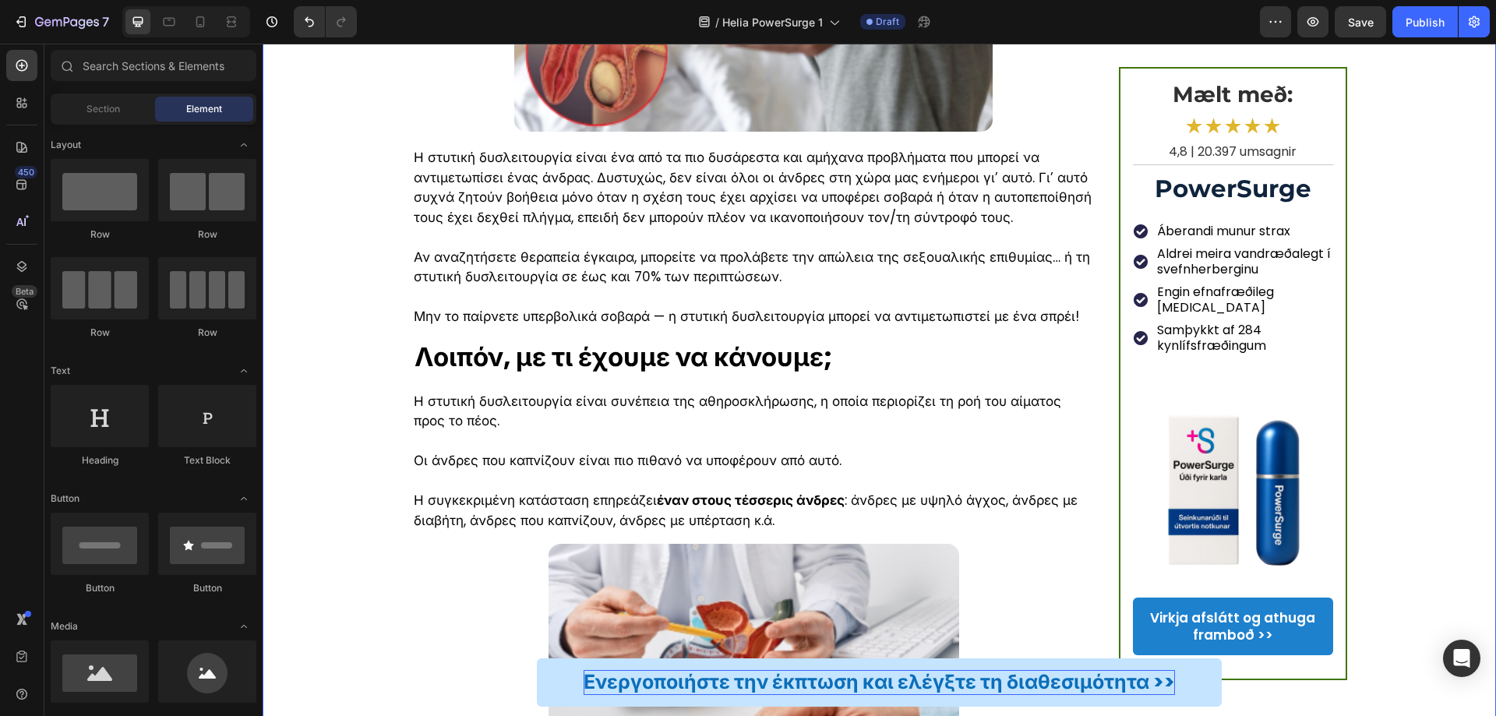
click at [1235, 464] on img at bounding box center [1233, 476] width 200 height 200
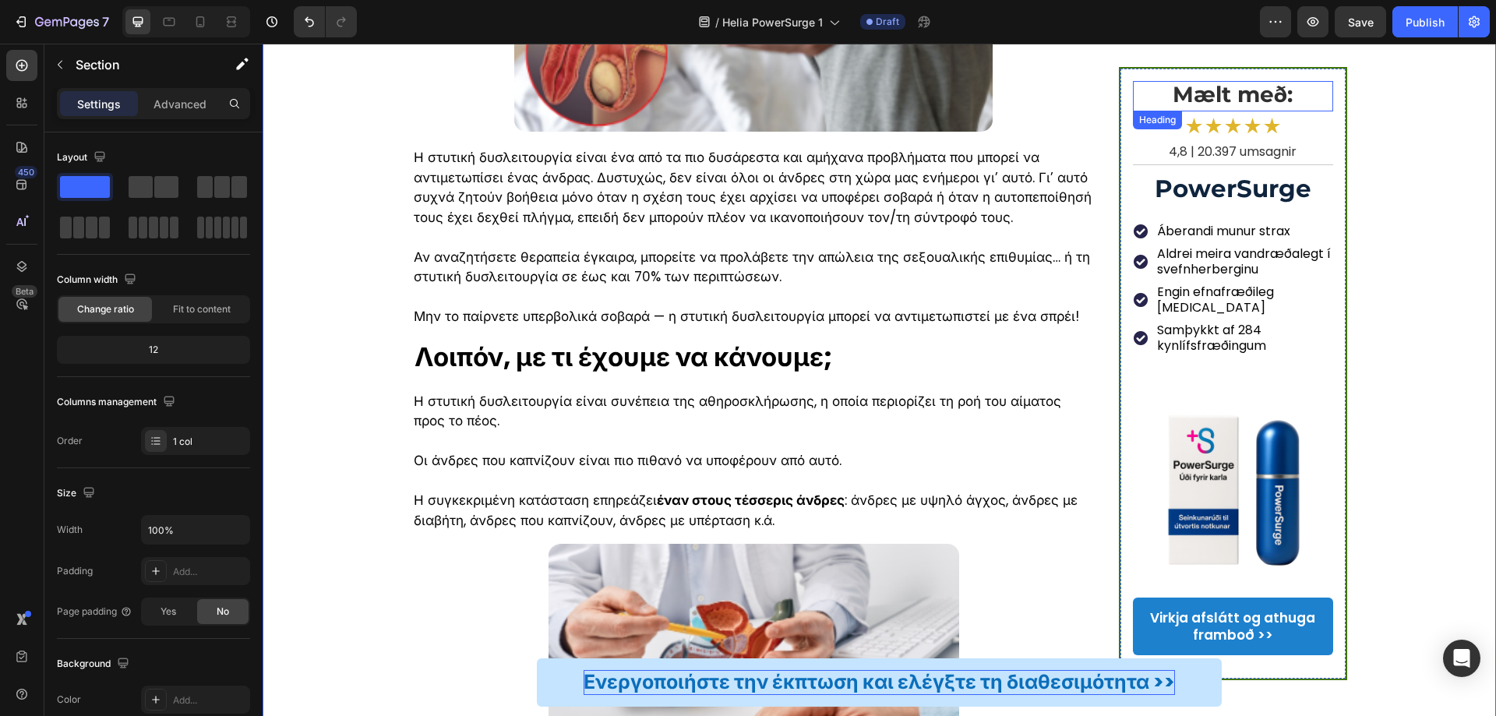
click at [1234, 94] on strong "Mælt með:" at bounding box center [1233, 94] width 120 height 27
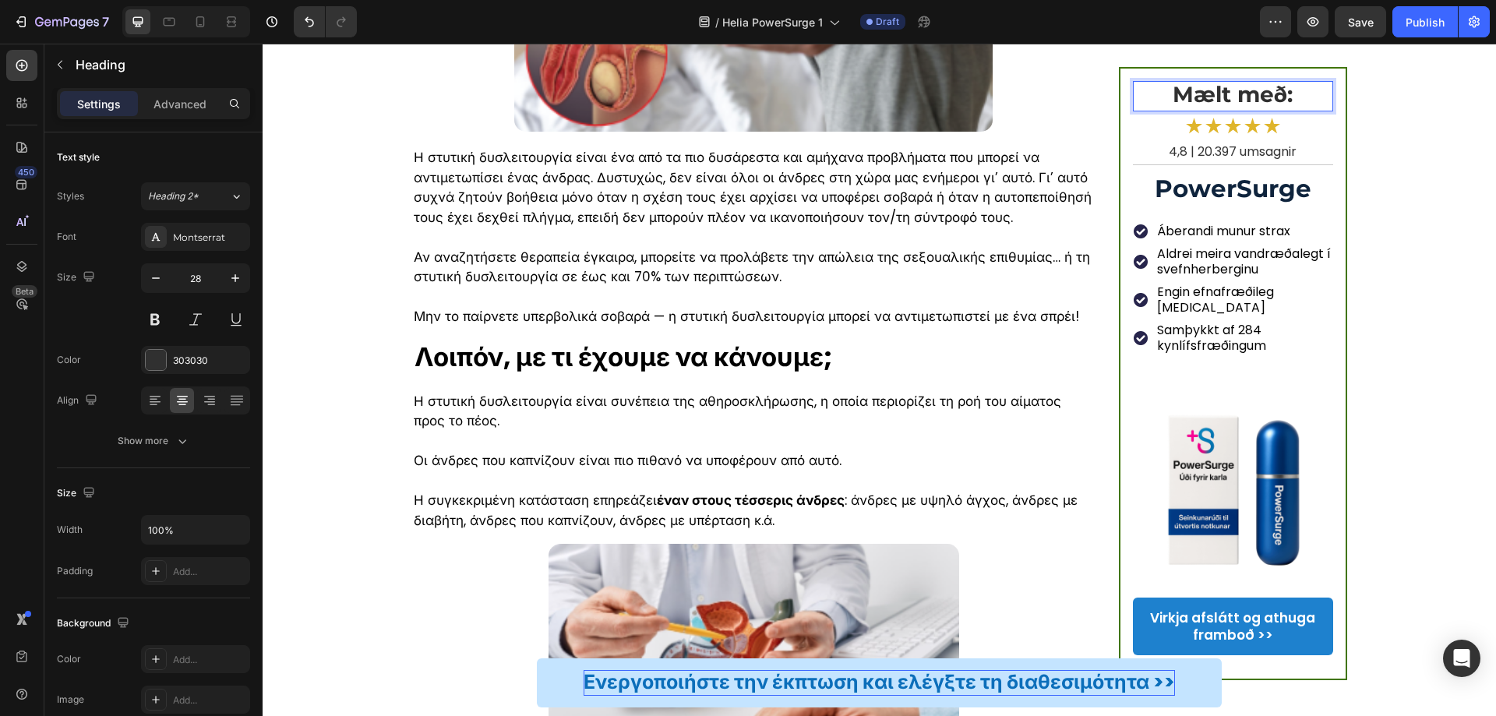
click at [1259, 95] on strong "Mælt með:" at bounding box center [1233, 94] width 120 height 27
click at [1223, 149] on span "4,8 | 20.397 umsagnir" at bounding box center [1233, 152] width 128 height 18
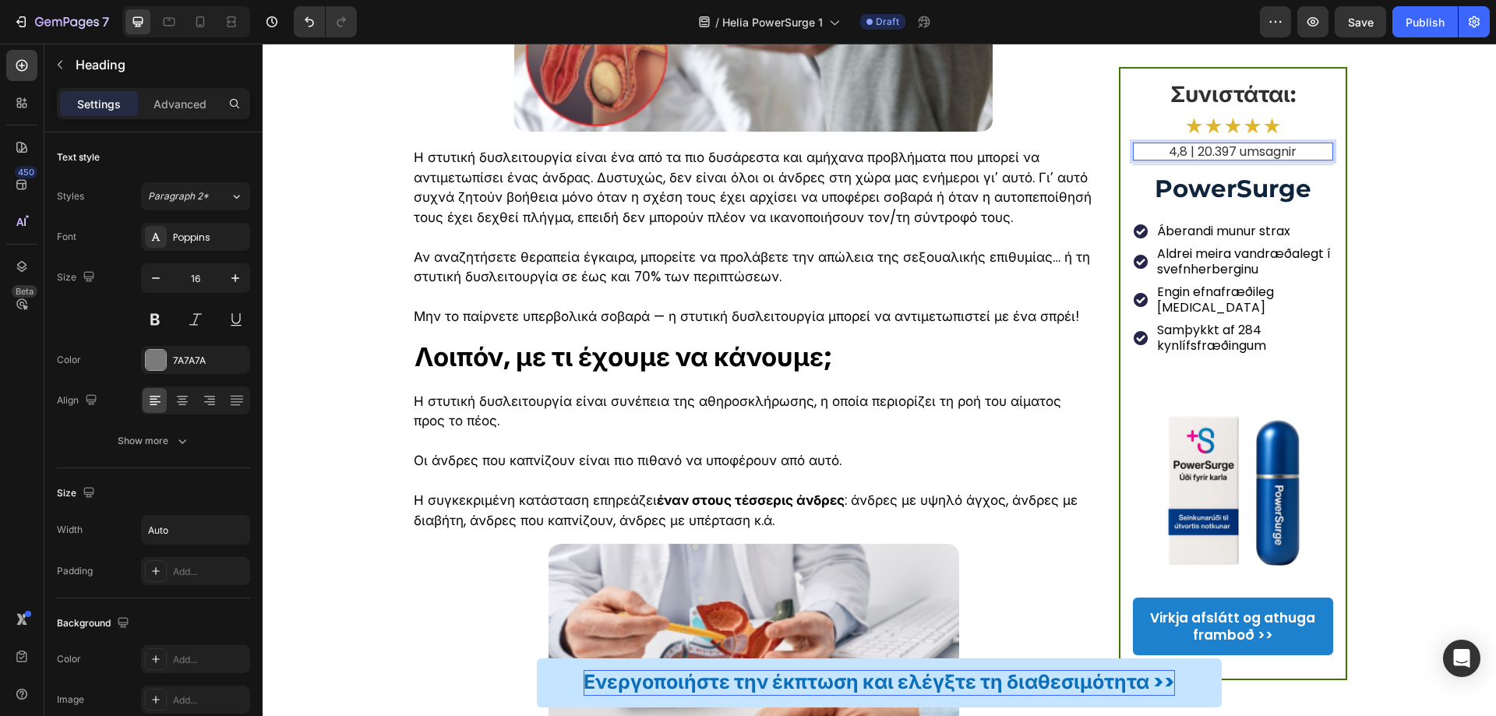
click at [1295, 151] on div "4,8 | 20.397 umsagnir" at bounding box center [1233, 152] width 200 height 18
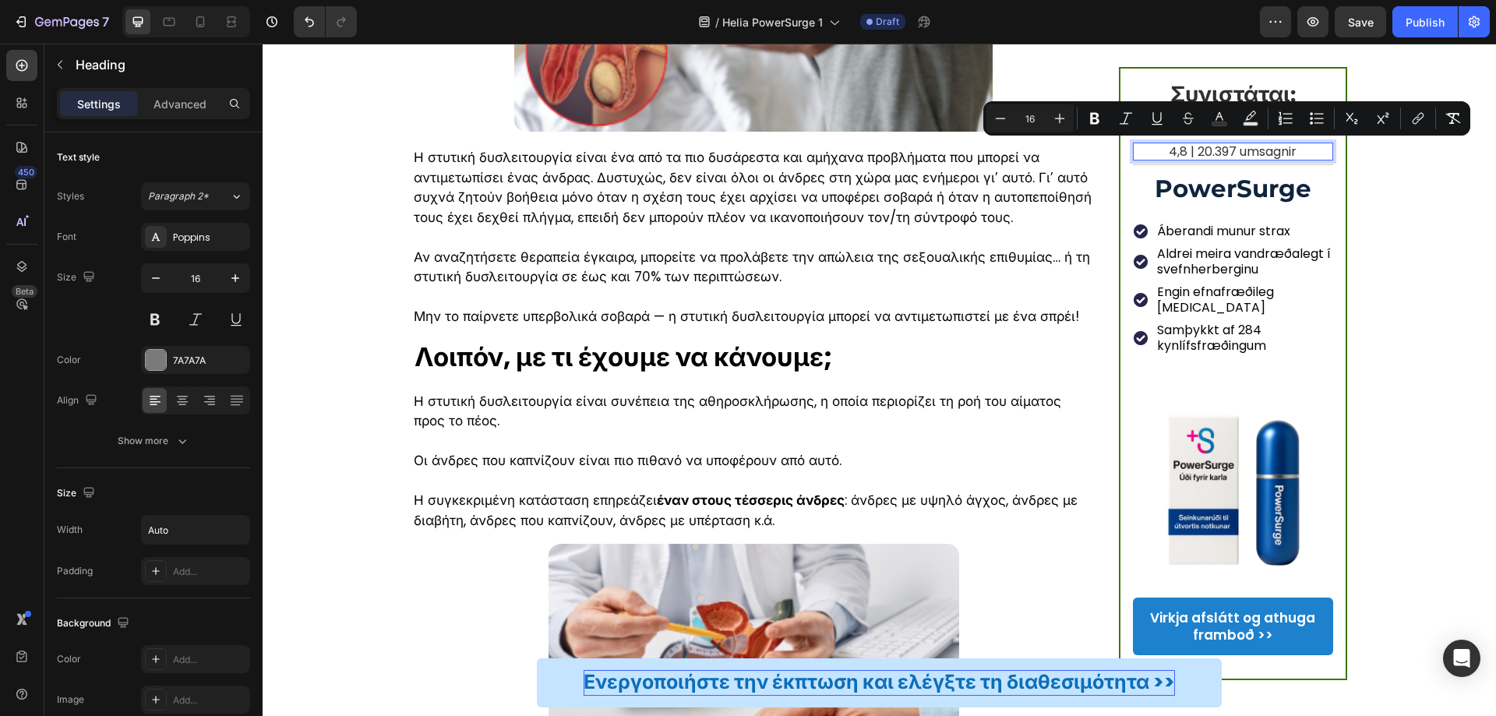
click at [1271, 146] on span "4,8 | 20.397 umsagnir" at bounding box center [1233, 152] width 128 height 18
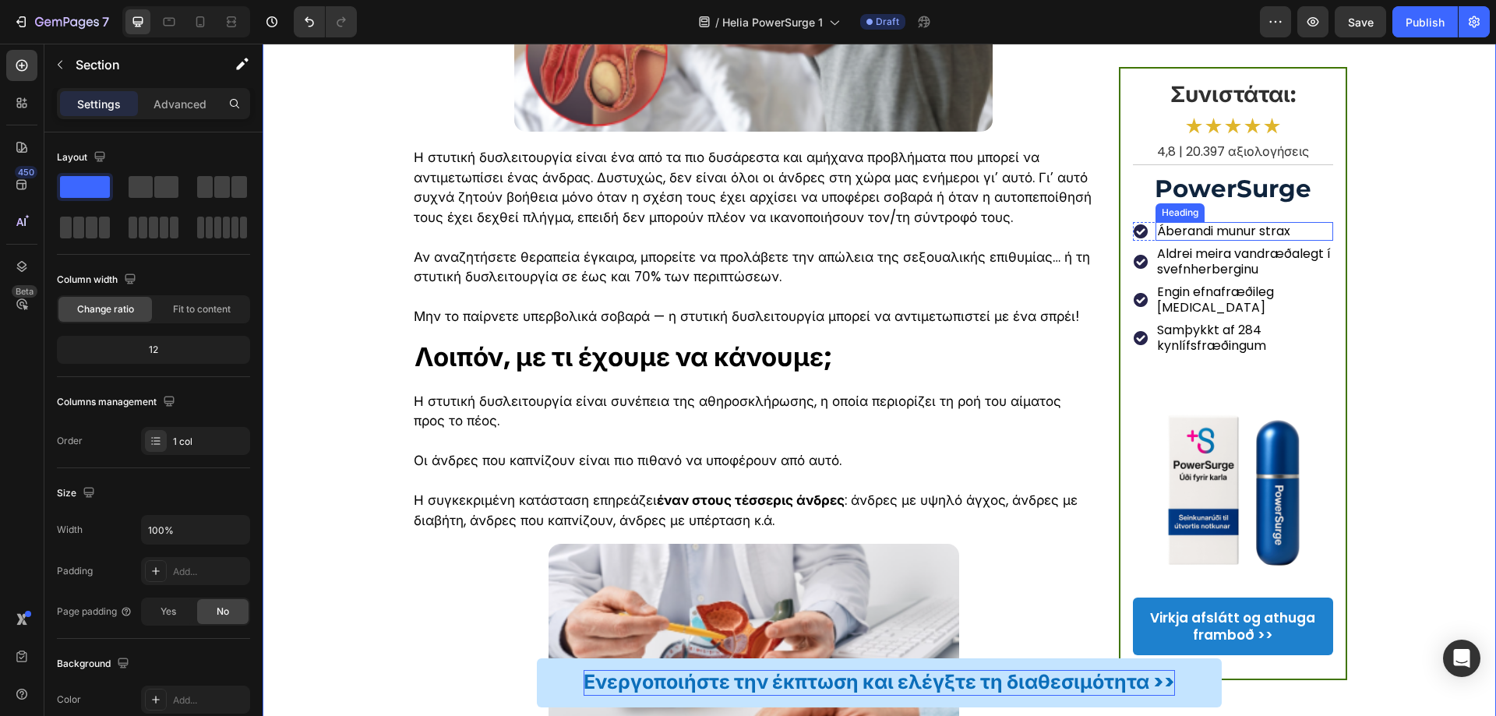
click at [1219, 236] on h2 "Áberandi munur strax" at bounding box center [1245, 231] width 178 height 19
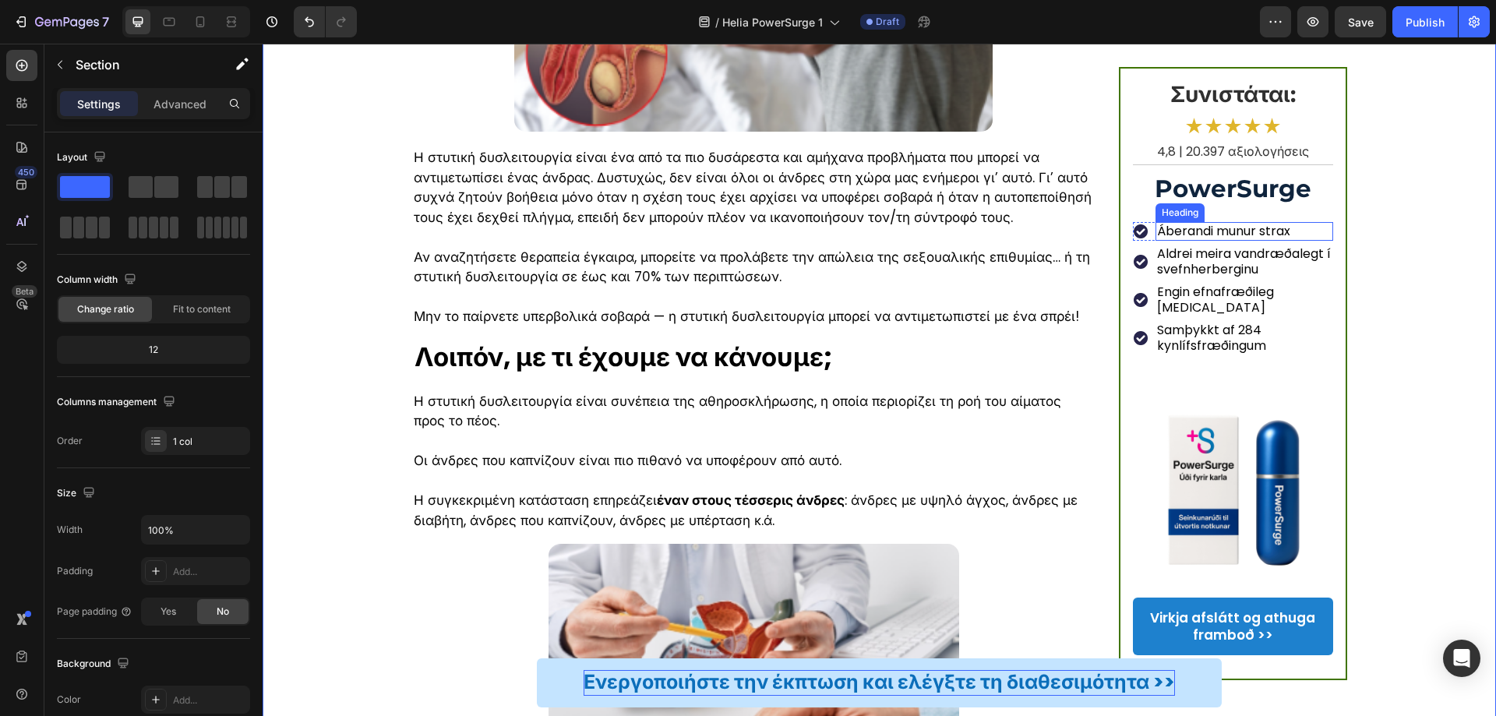
click at [1222, 260] on h2 "Aldrei meira vandræðalegt í svefnherberginu" at bounding box center [1245, 262] width 178 height 34
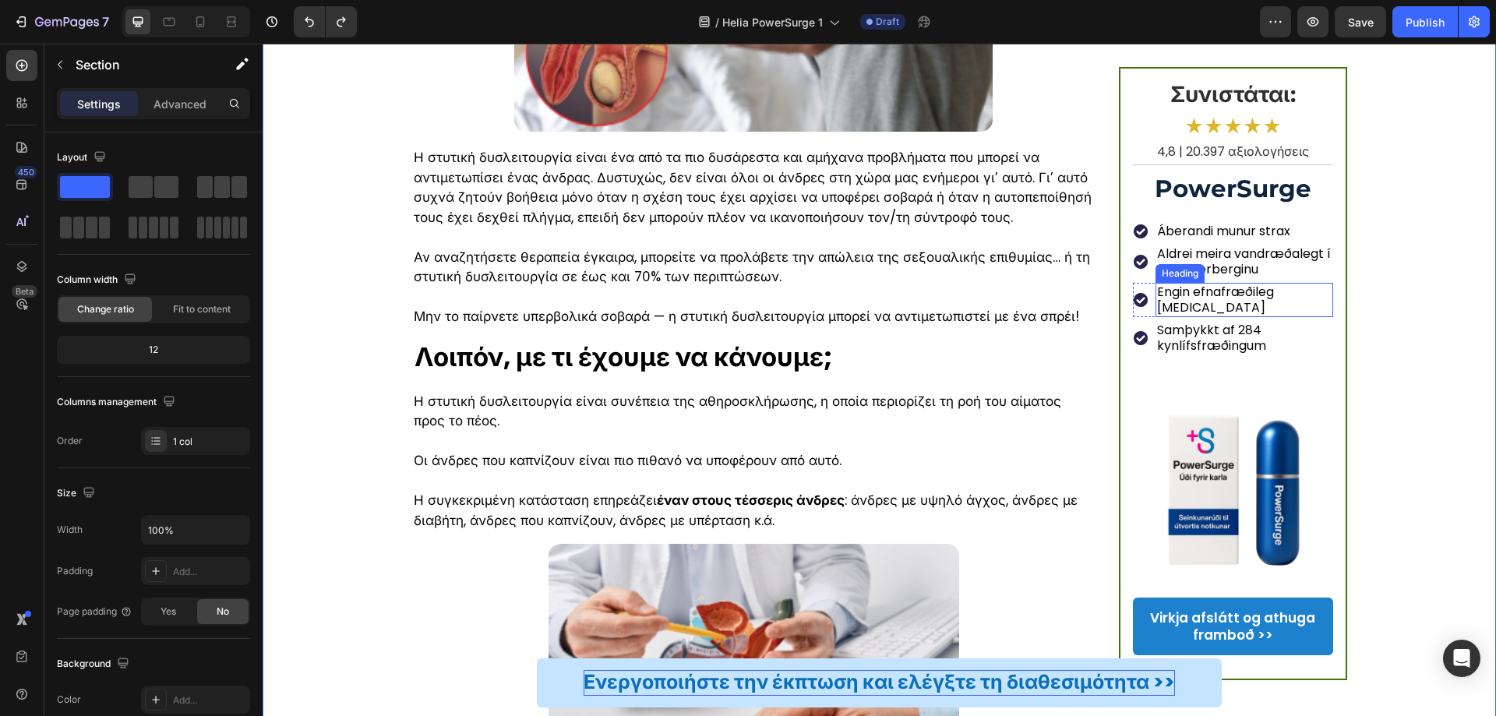
click at [1240, 292] on h2 "Engin efnafræðileg Viagra" at bounding box center [1245, 300] width 178 height 34
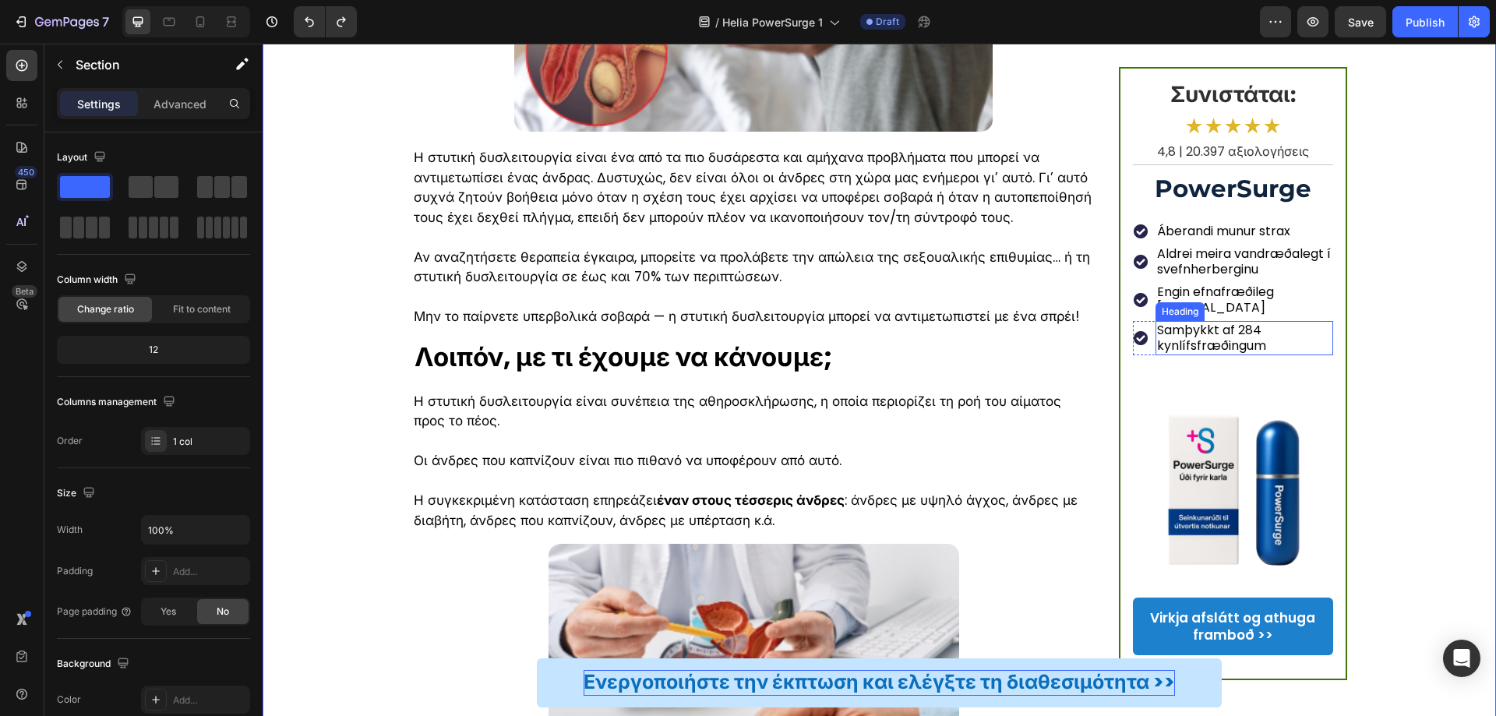
click at [1238, 321] on h2 "Samþykkt af 284 kynlífsfræðingum" at bounding box center [1245, 338] width 178 height 34
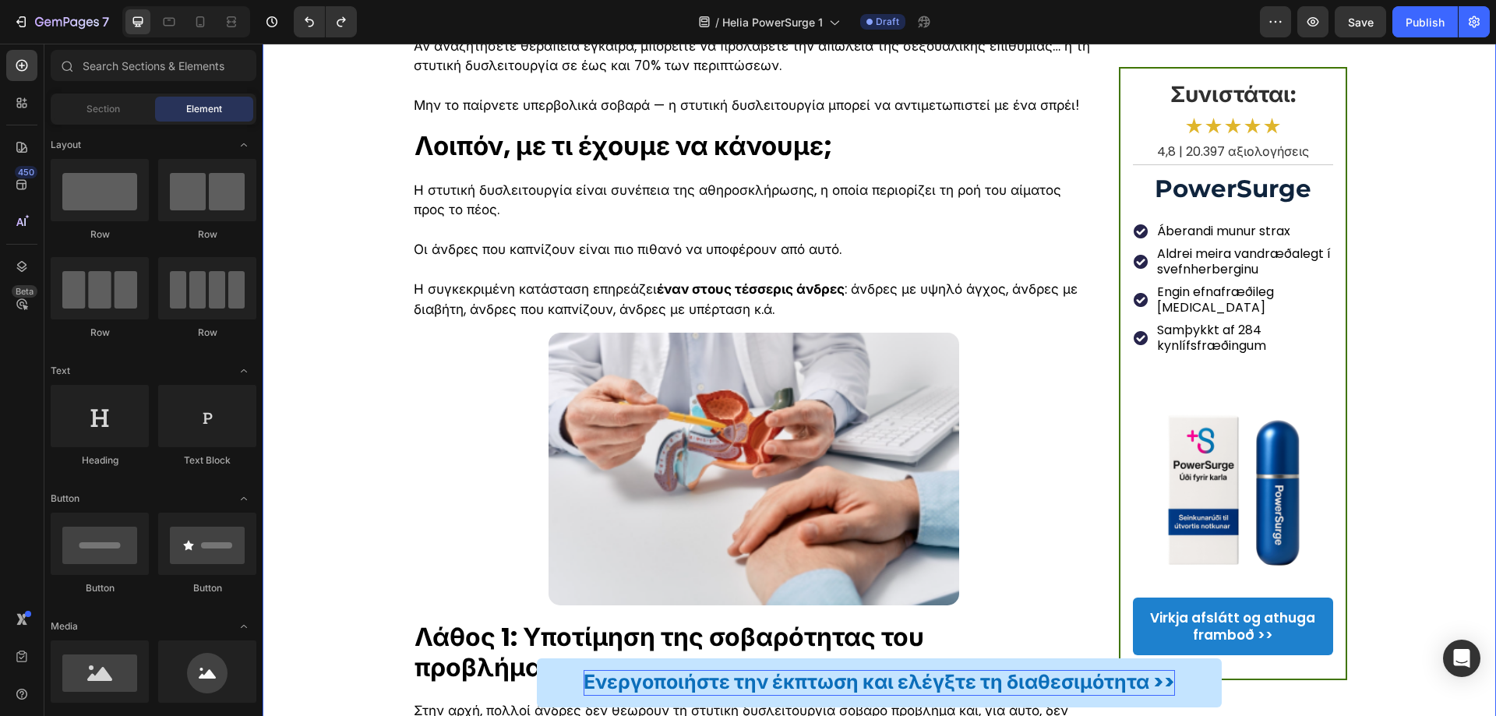
scroll to position [578, 0]
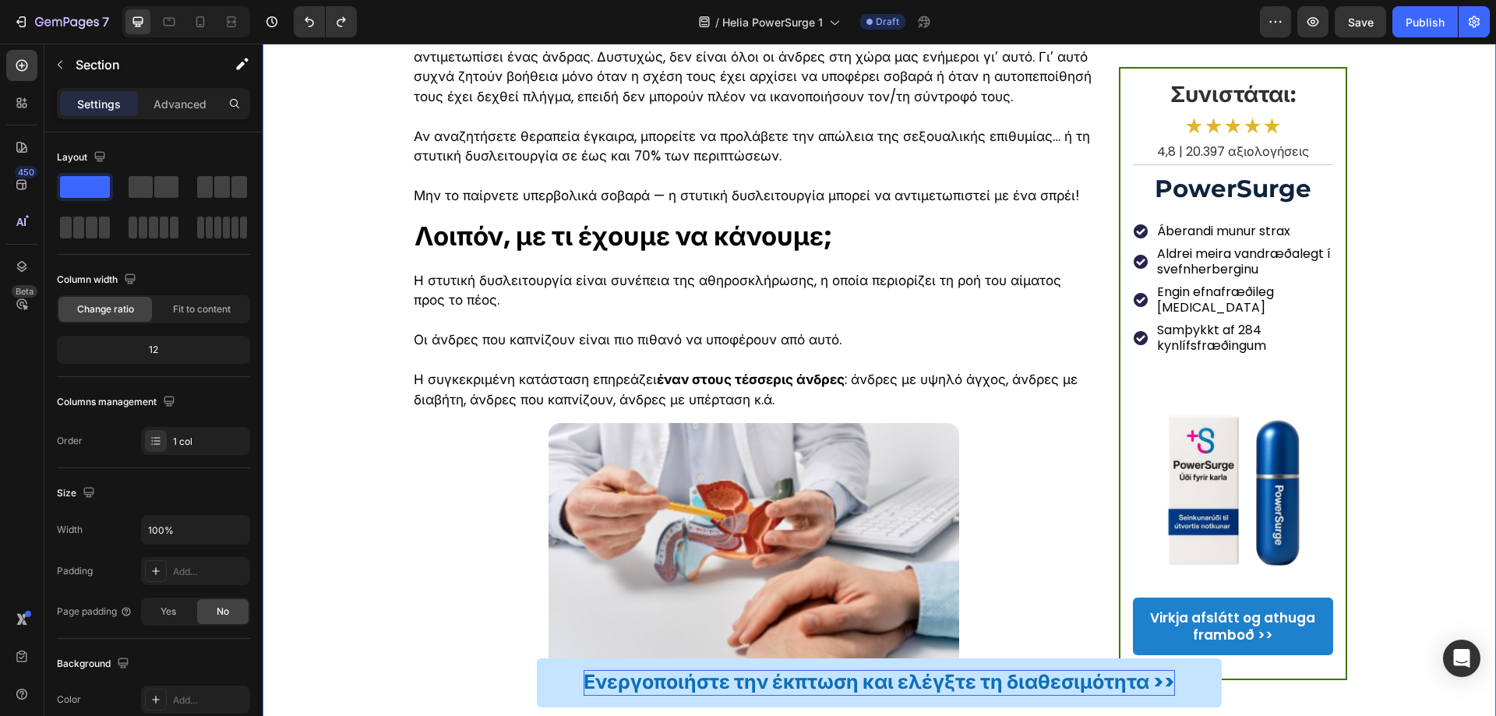
click at [1256, 229] on p "Áberandi munur strax" at bounding box center [1244, 232] width 175 height 16
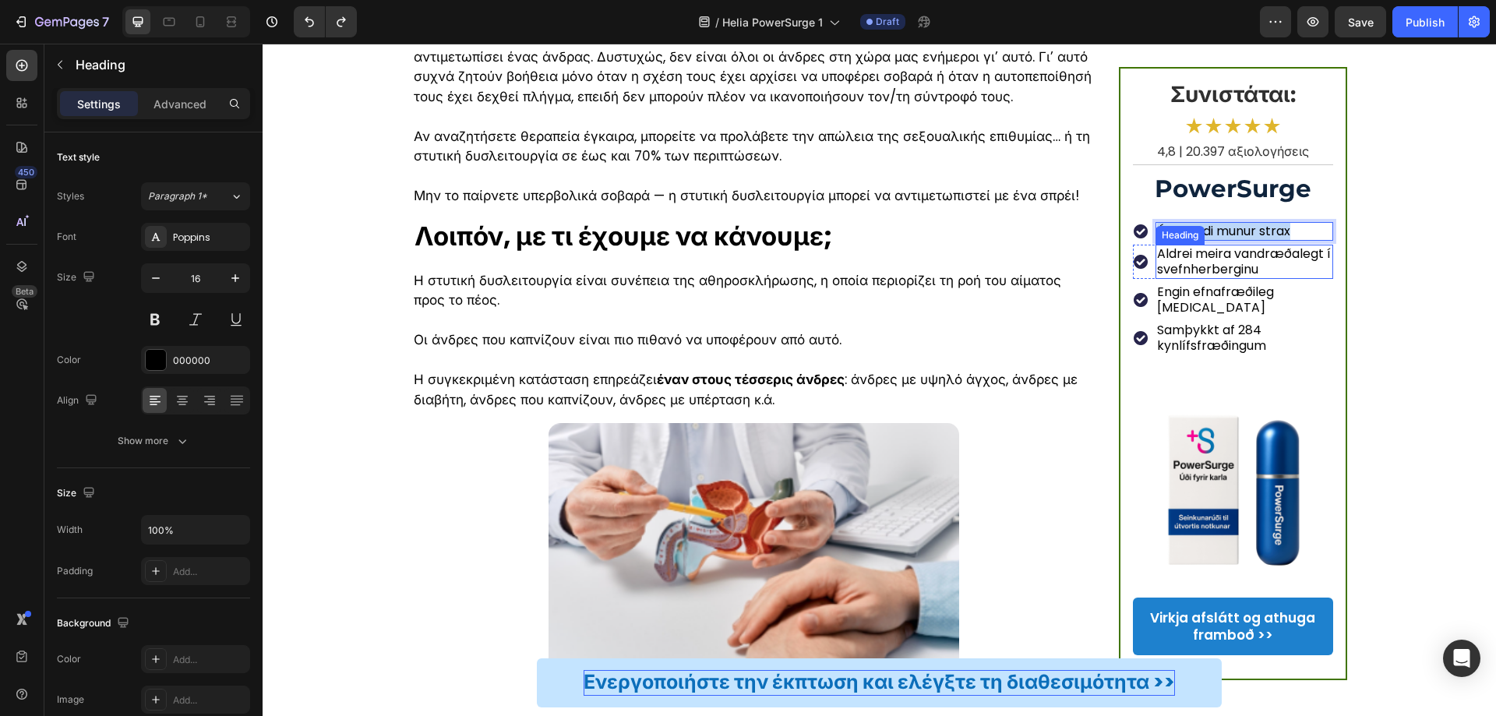
copy p "Áberandi munur strax"
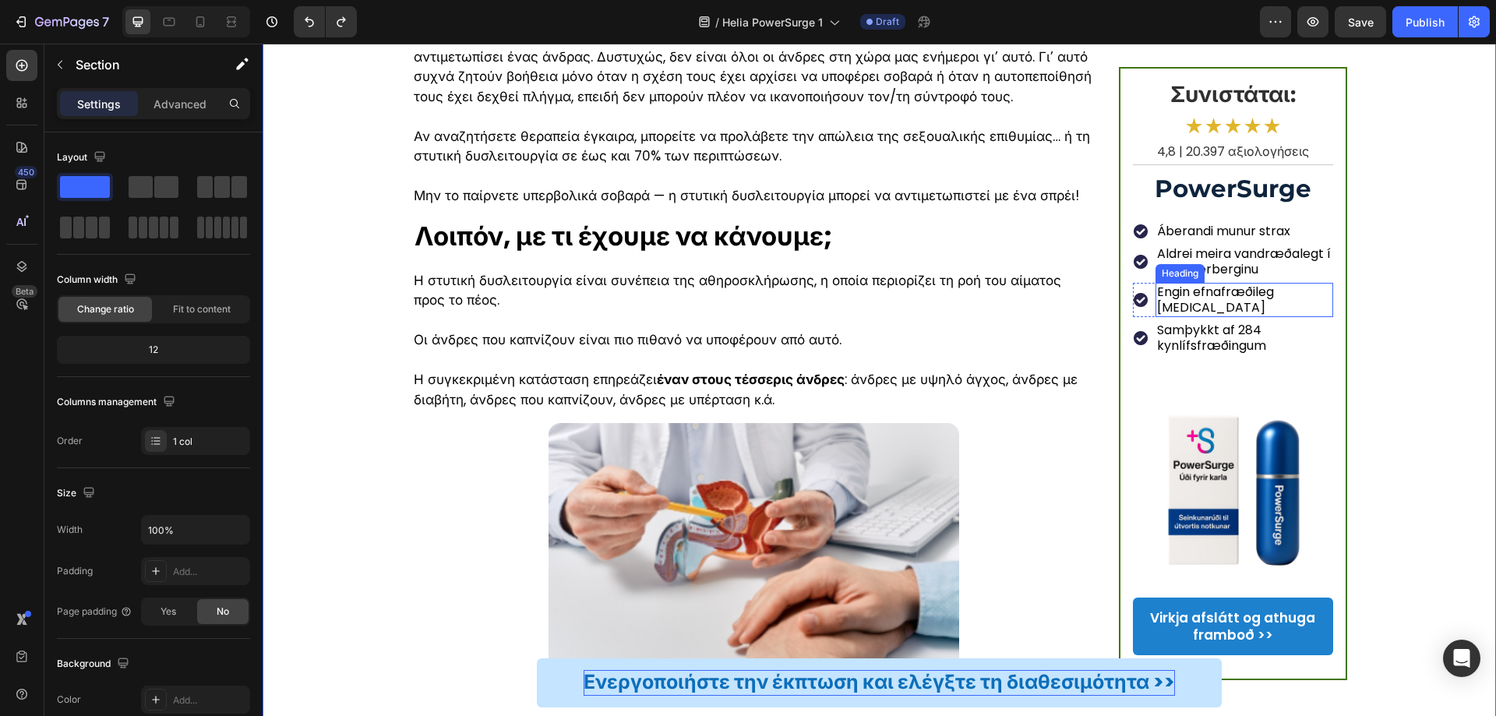
click at [1205, 262] on h2 "Aldrei meira vandræðalegt í svefnherberginu" at bounding box center [1245, 262] width 178 height 34
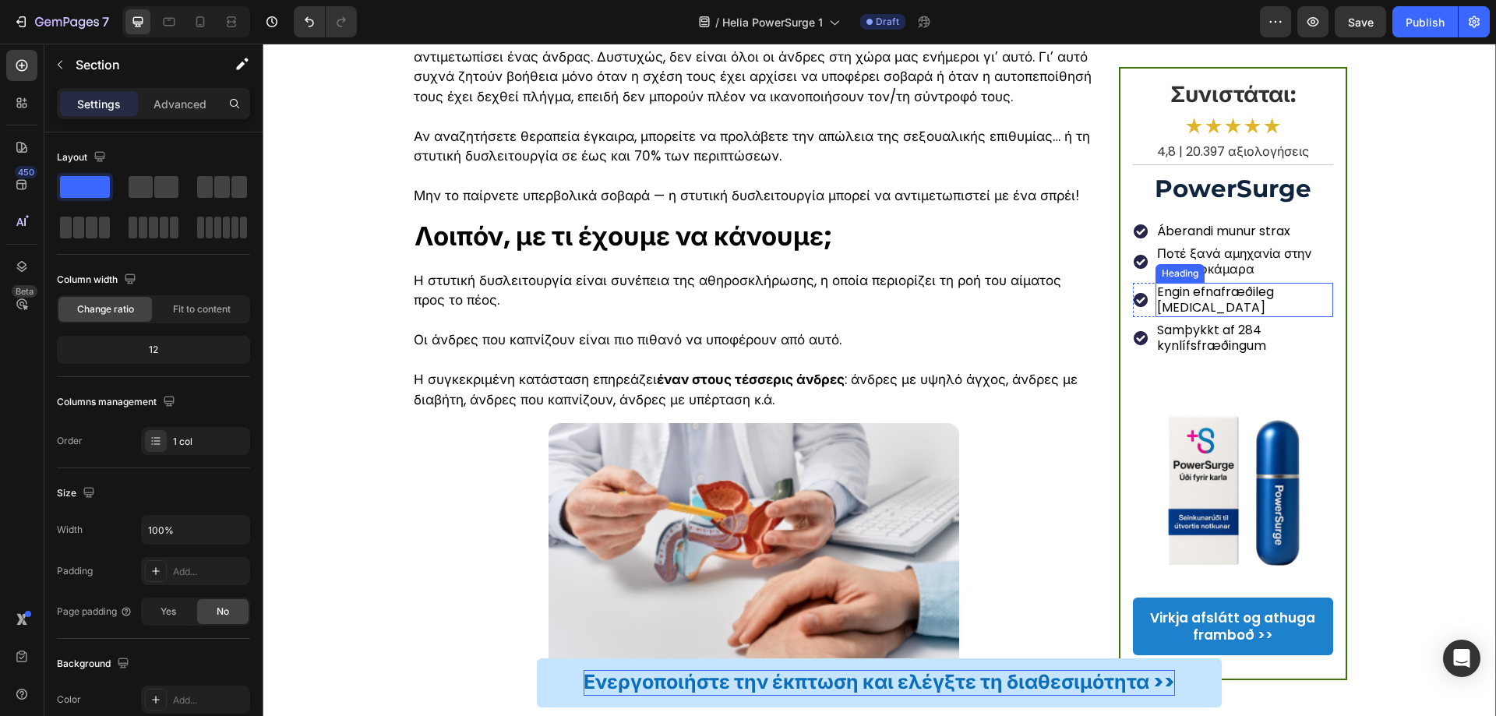
click at [1280, 293] on p "Engin efnafræðileg Viagra" at bounding box center [1244, 299] width 175 height 31
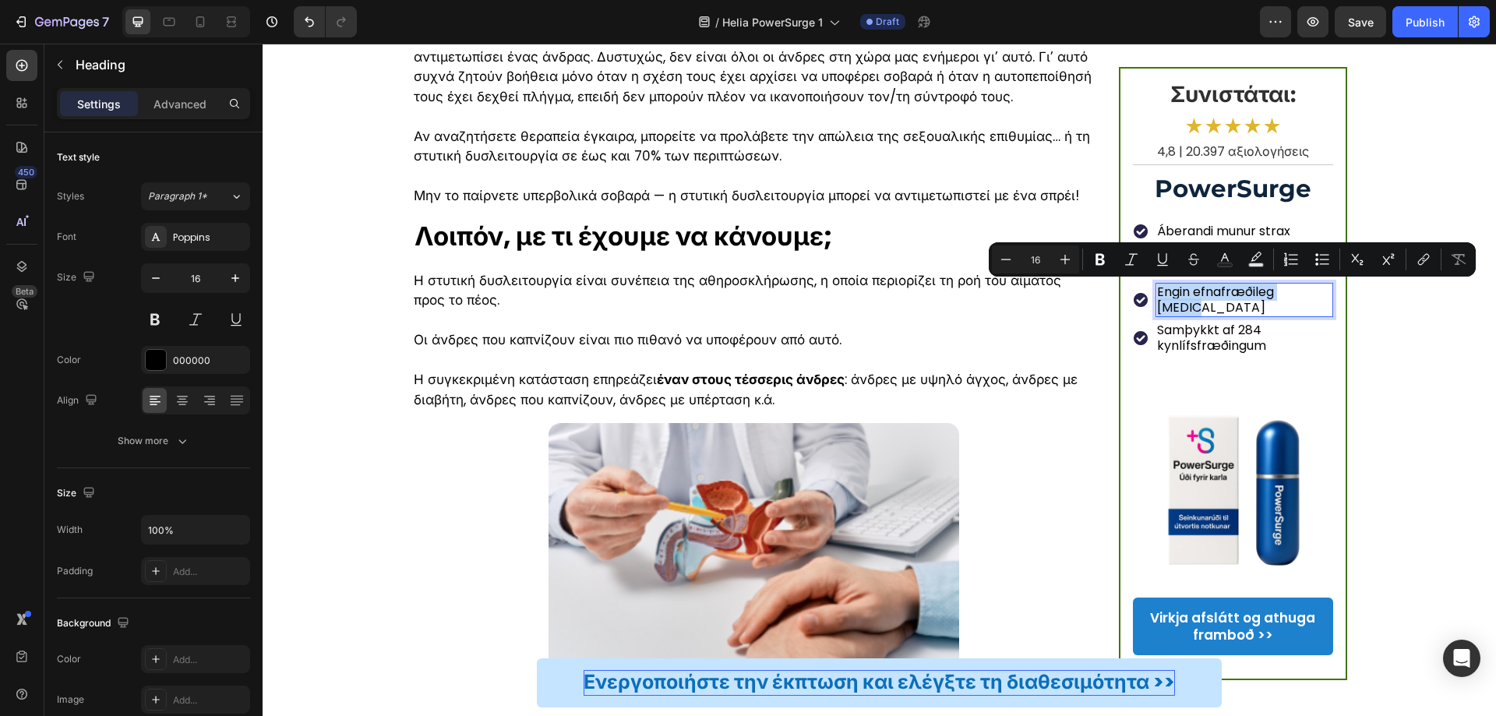
copy p "Engin efnafræðileg Viagra"
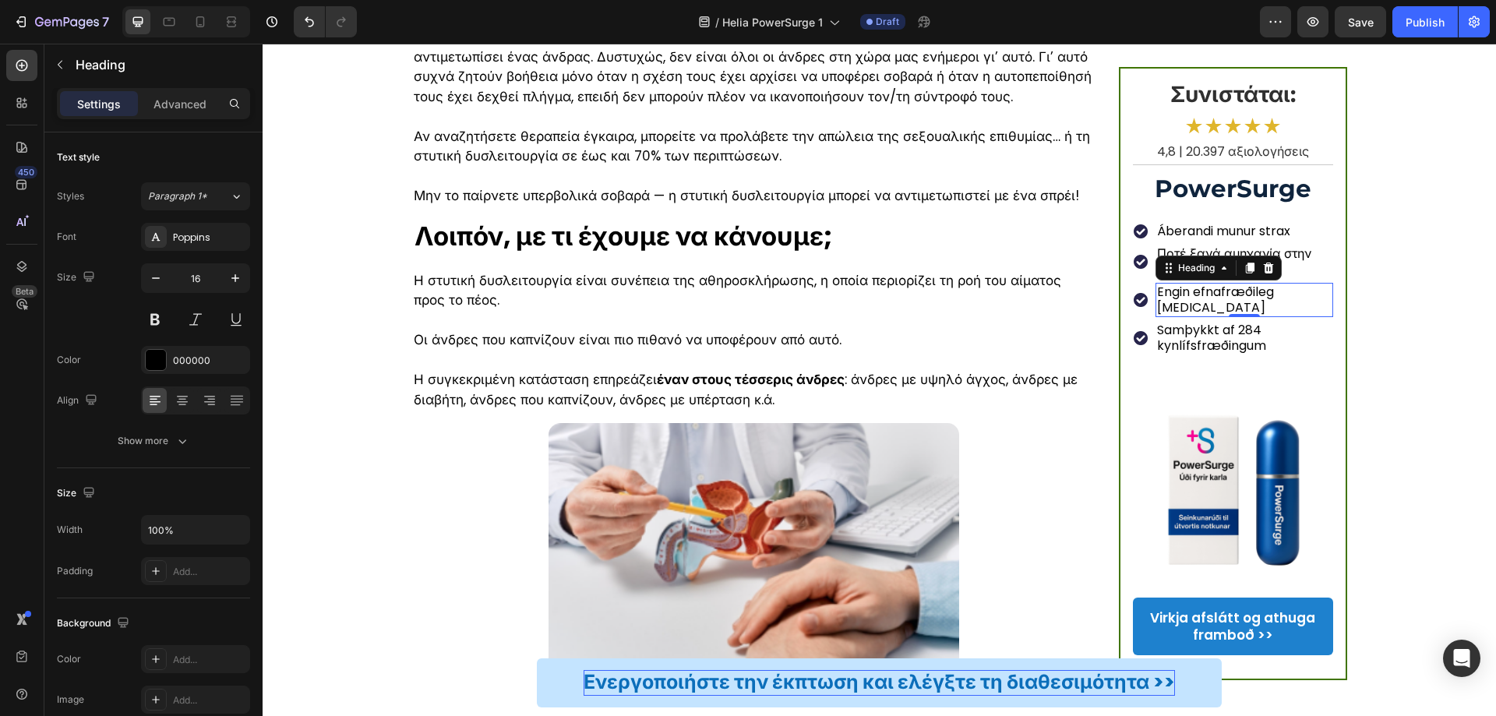
click at [1221, 288] on p "Engin efnafræðileg Viagra" at bounding box center [1244, 299] width 175 height 31
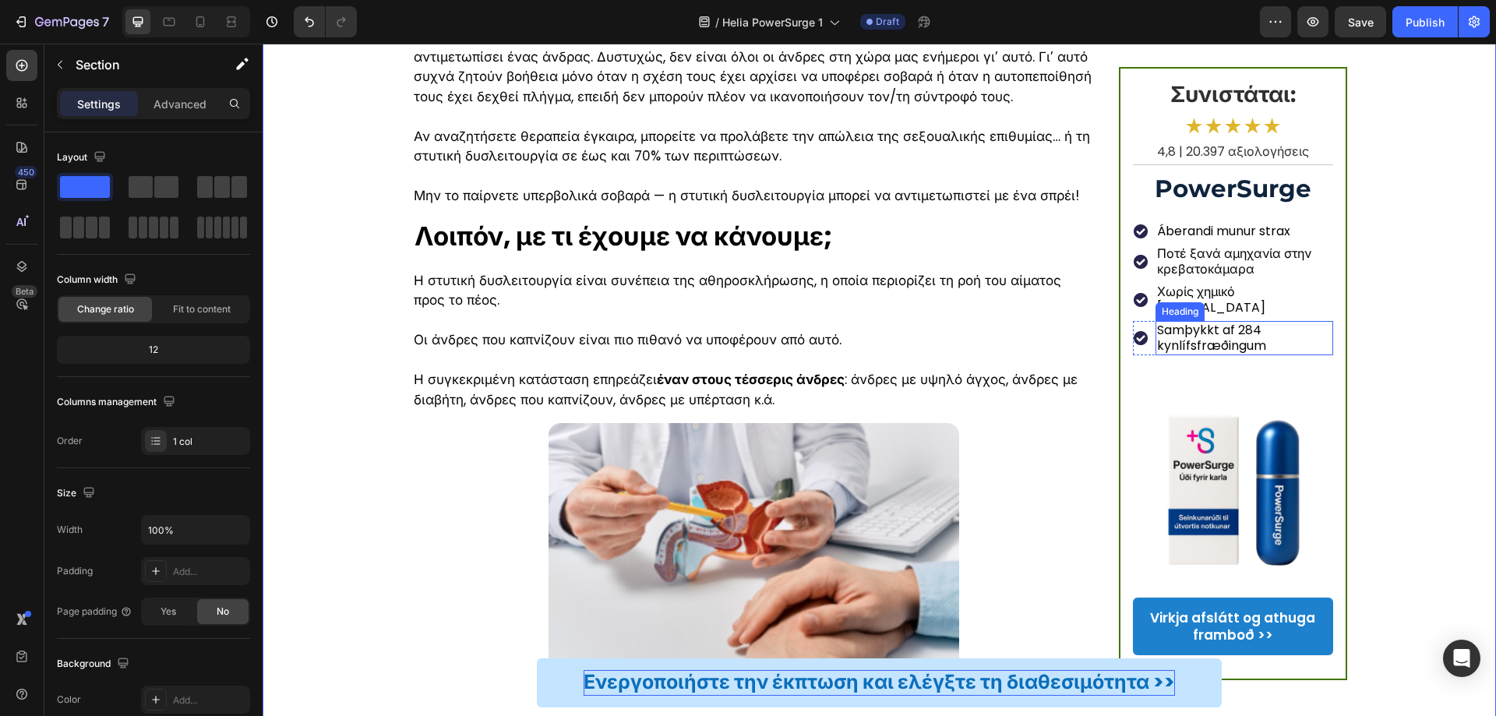
click at [1179, 323] on p "Samþykkt af 284 kynlífsfræðingum" at bounding box center [1244, 338] width 175 height 31
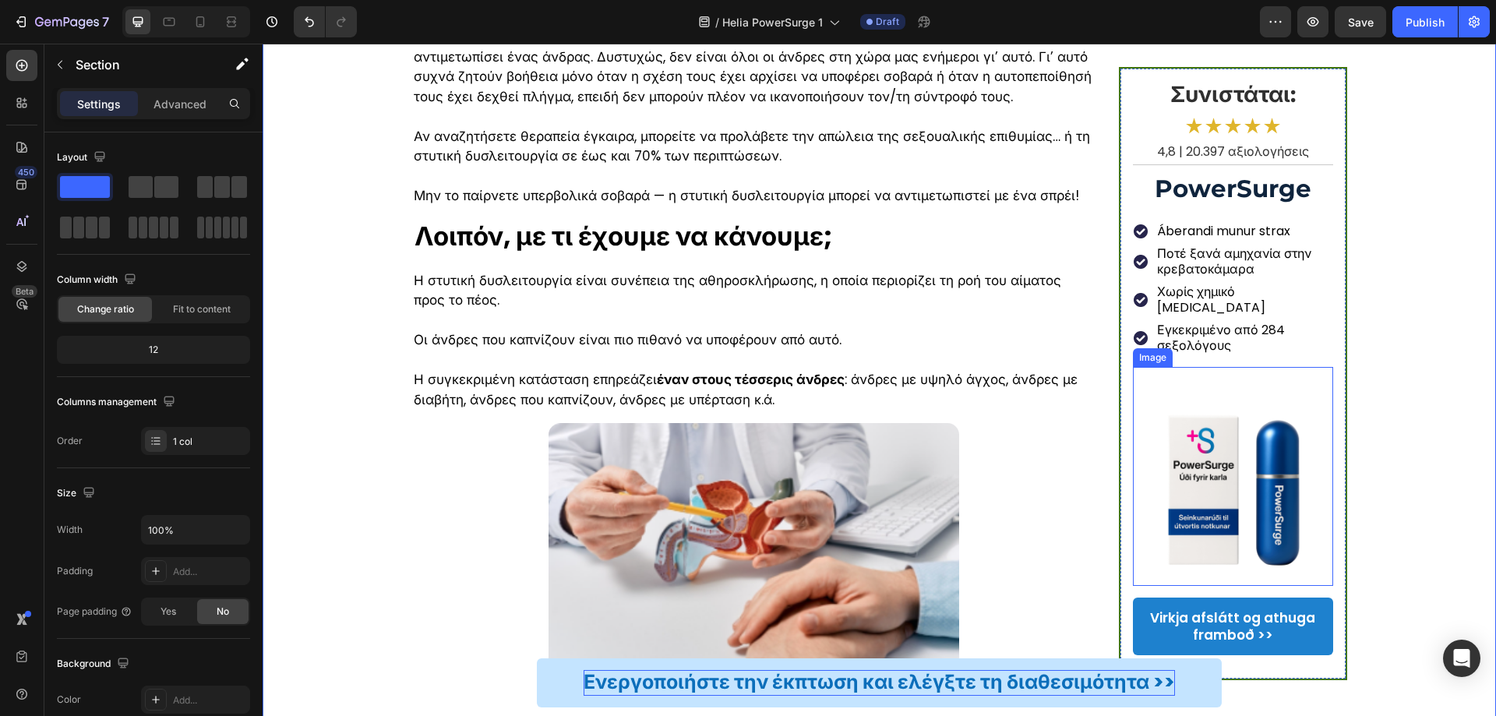
scroll to position [733, 0]
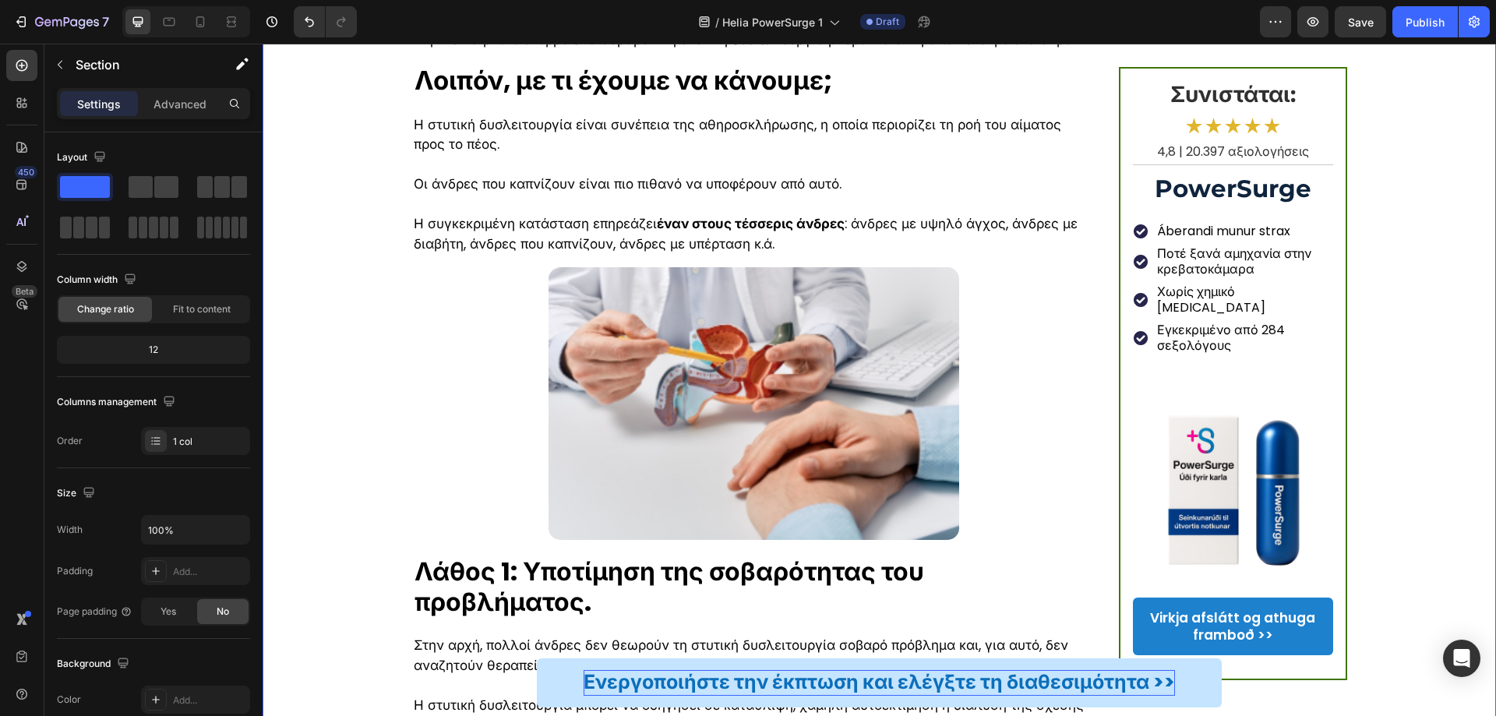
click at [1190, 620] on p "Virkja afslátt og athuga framboð >>" at bounding box center [1233, 627] width 199 height 34
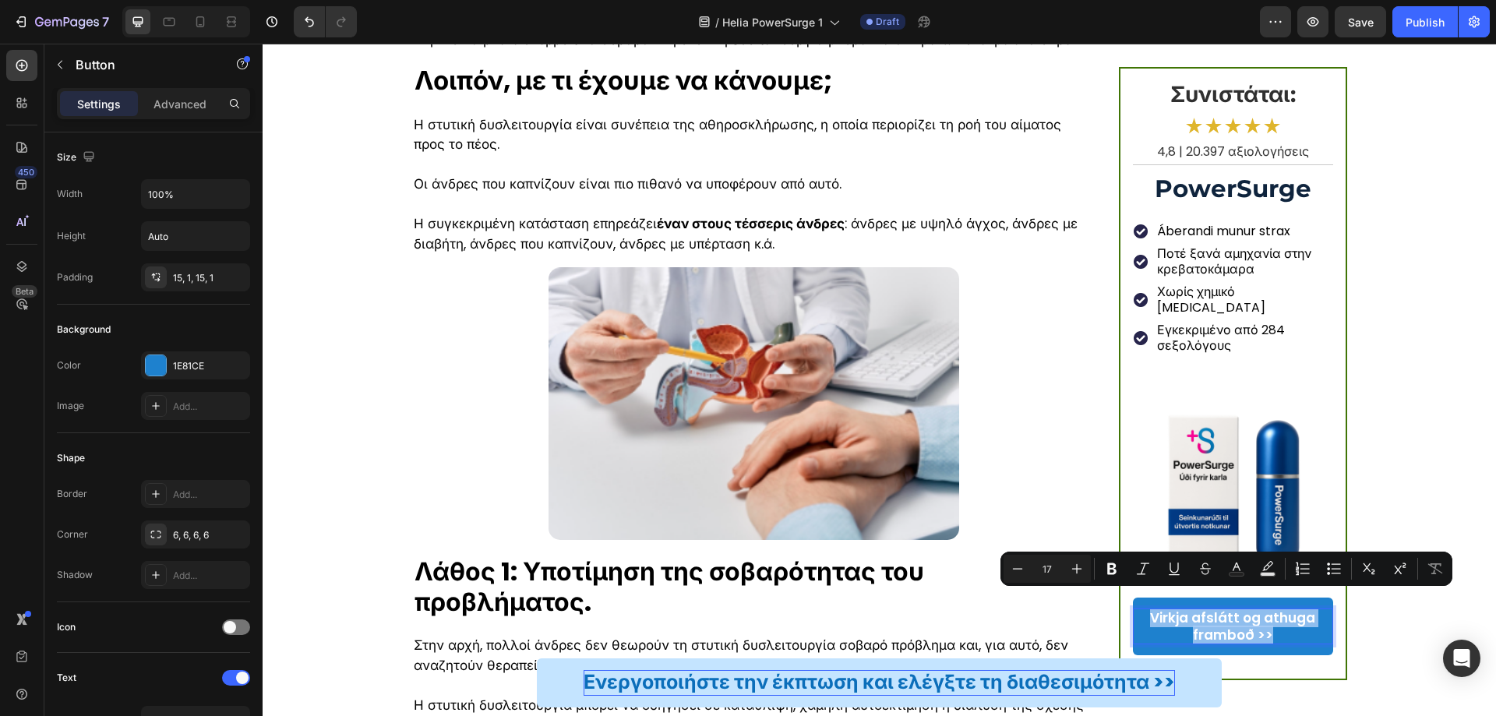
copy p "Virkja afslátt og athuga framboð >>"
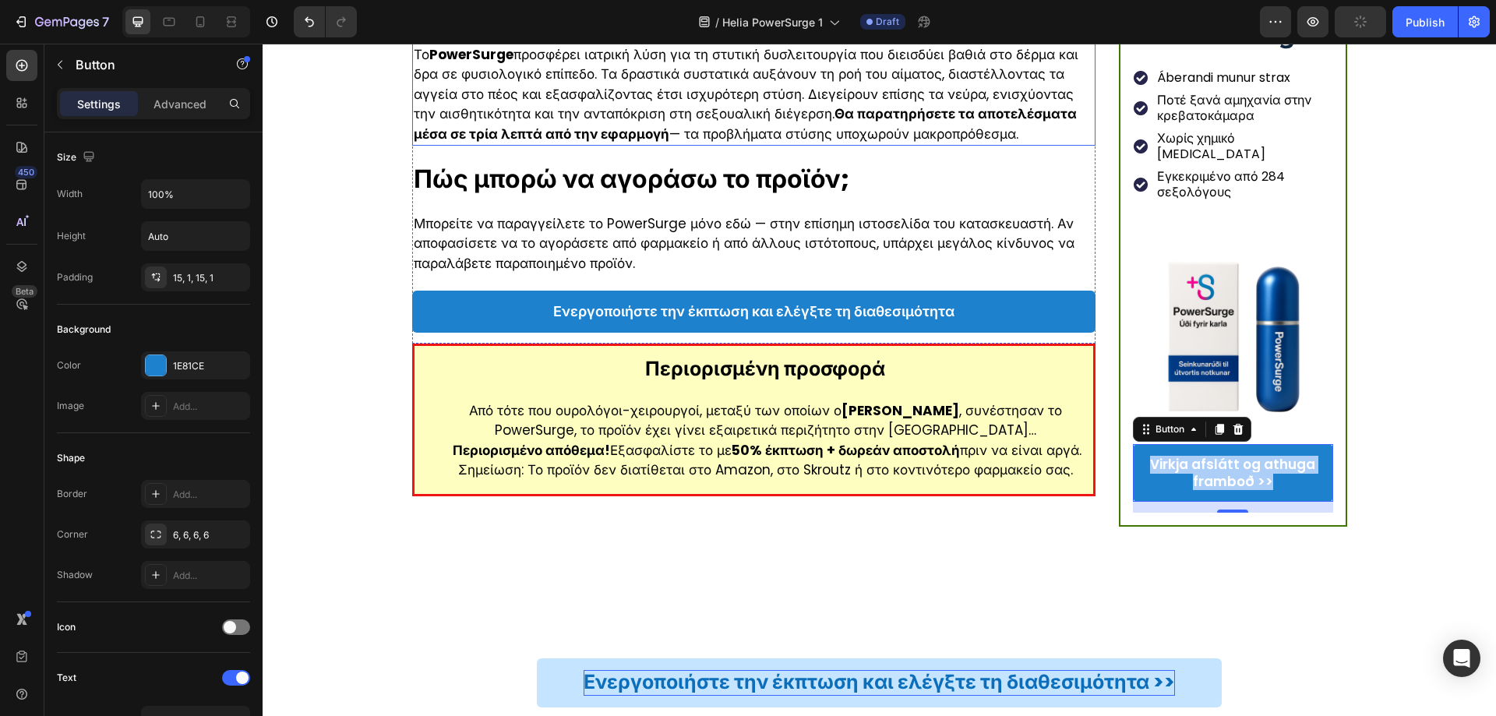
scroll to position [3150, 0]
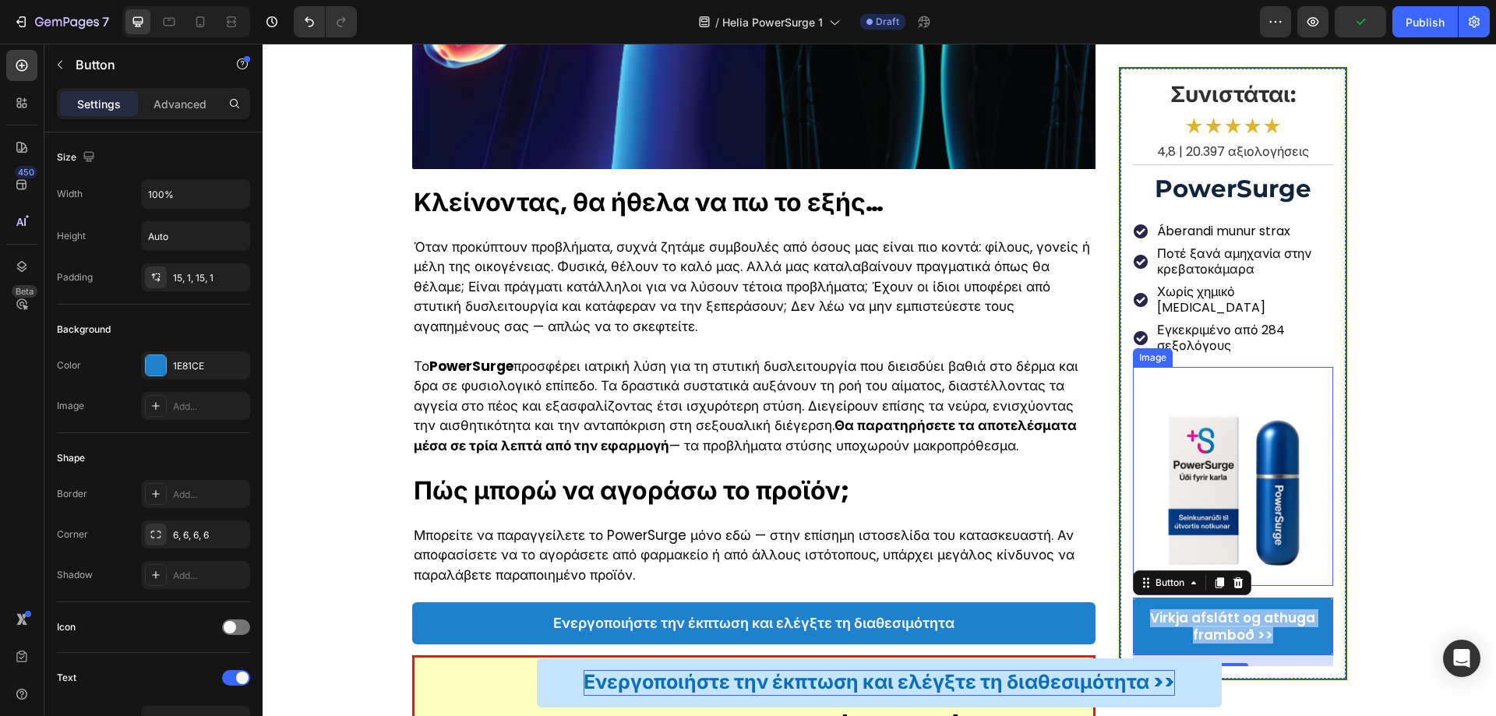
click at [1210, 458] on img at bounding box center [1233, 476] width 200 height 200
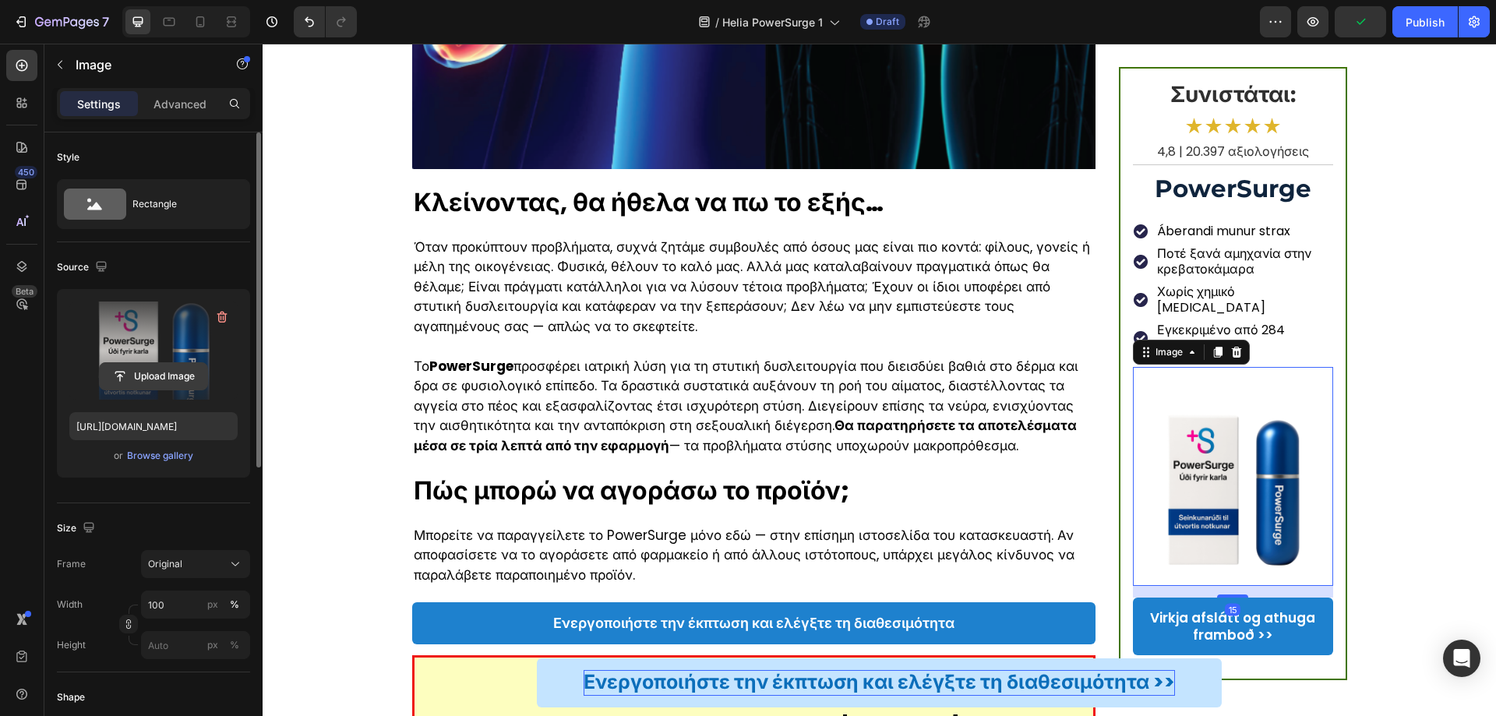
click at [170, 379] on input "file" at bounding box center [154, 376] width 108 height 27
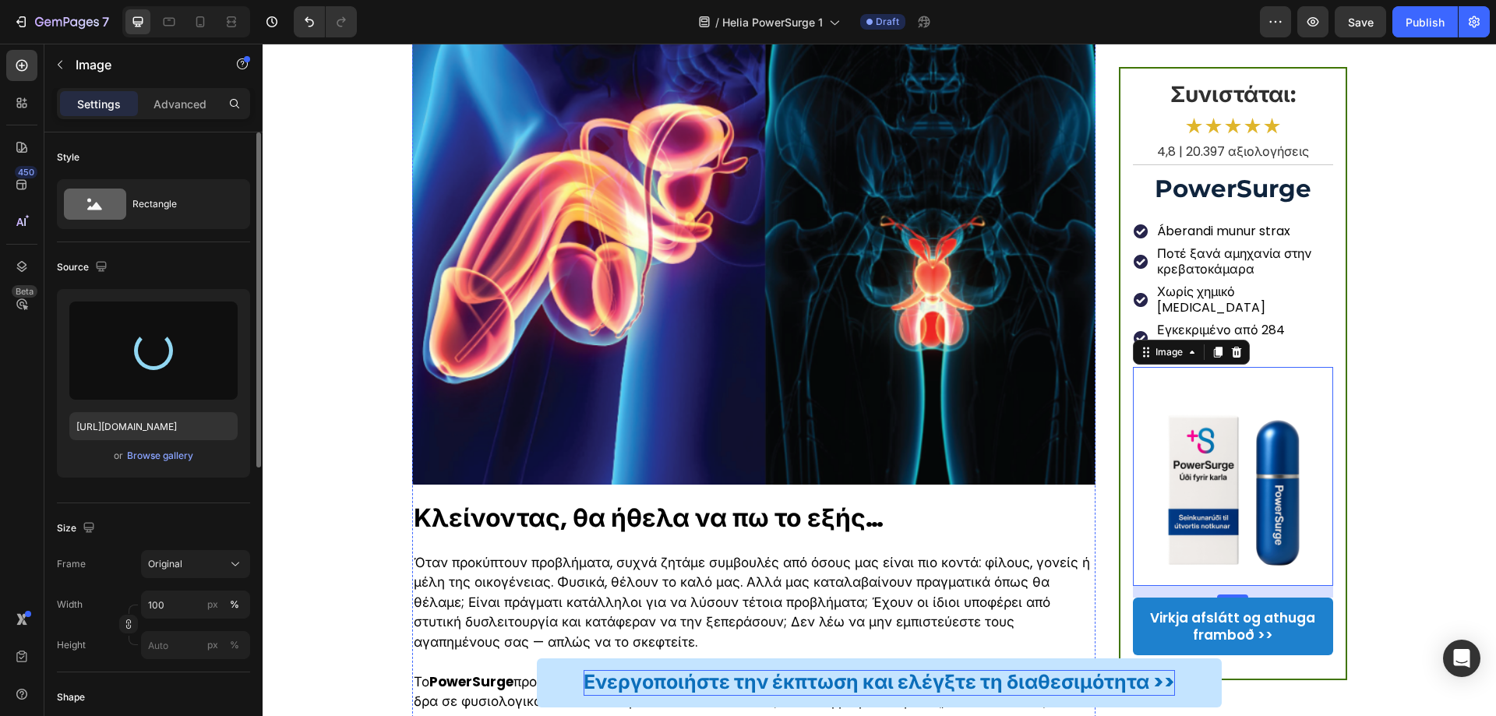
scroll to position [2682, 0]
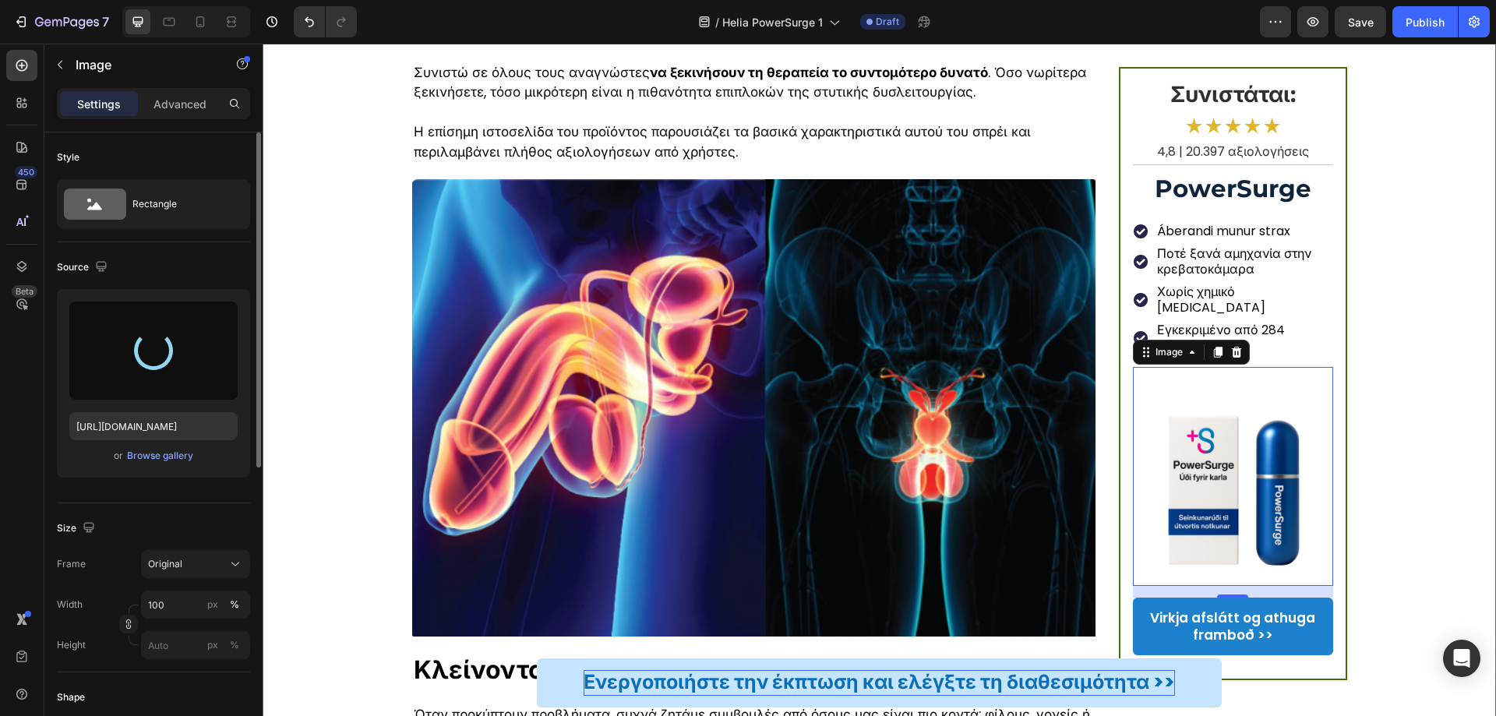
type input "https://cdn.shopify.com/s/files/1/0657/6783/3683/files/gempages_578032762192134…"
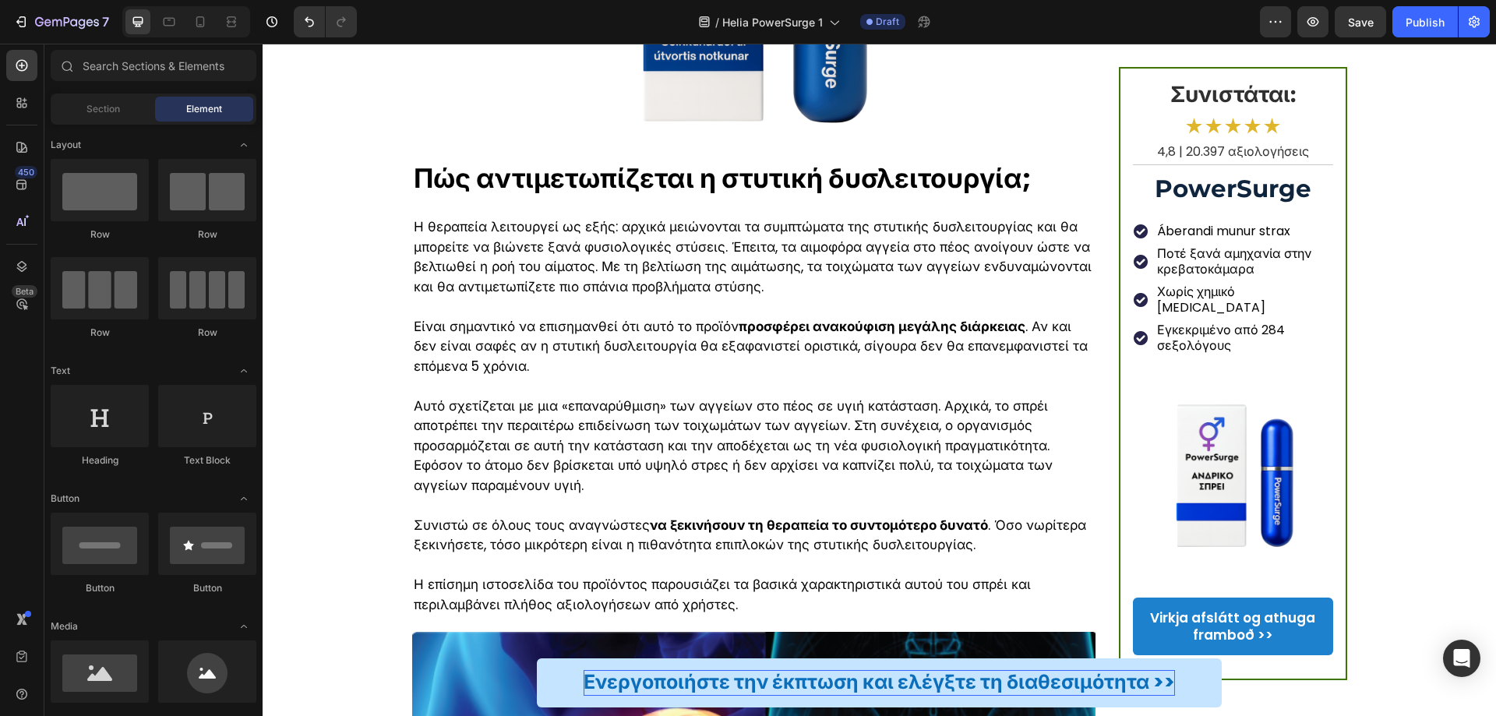
scroll to position [2363, 0]
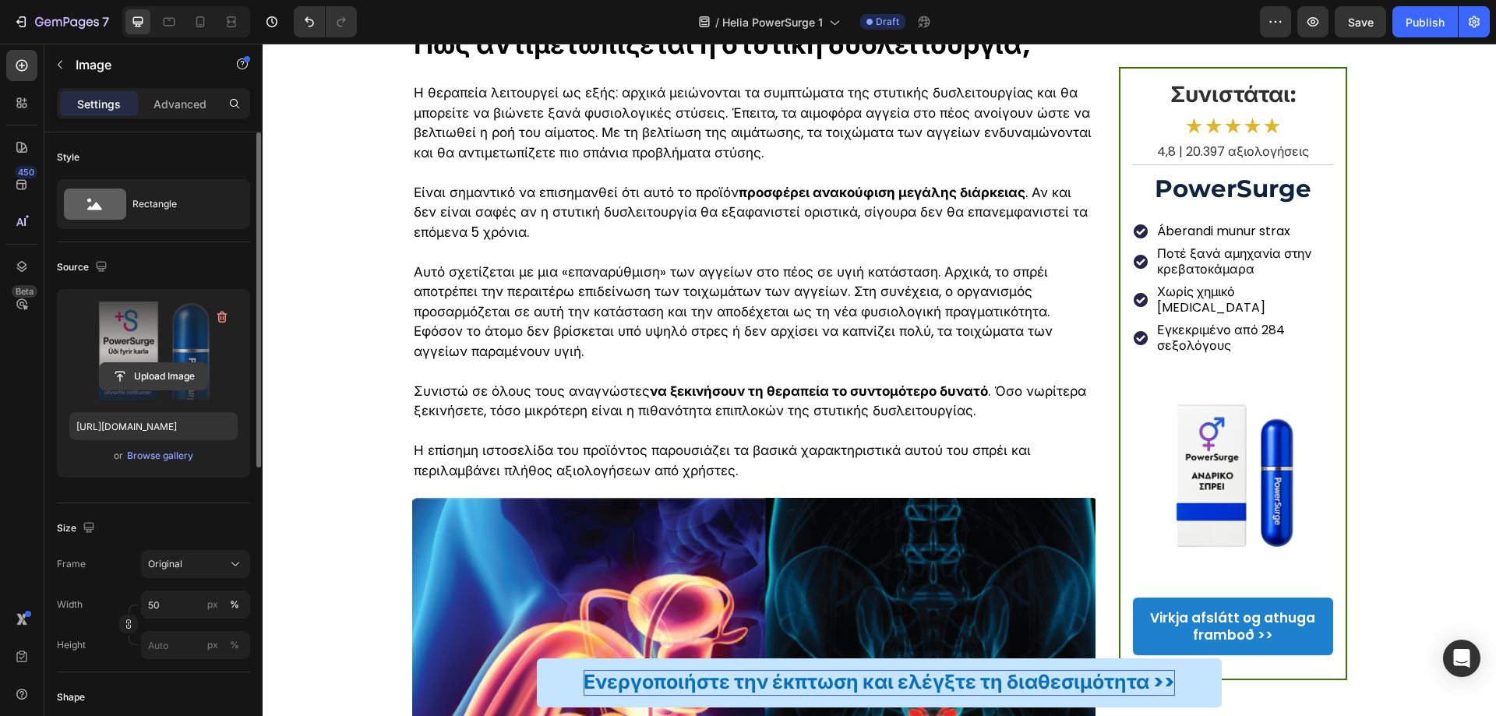
click at [142, 372] on input "file" at bounding box center [154, 376] width 108 height 27
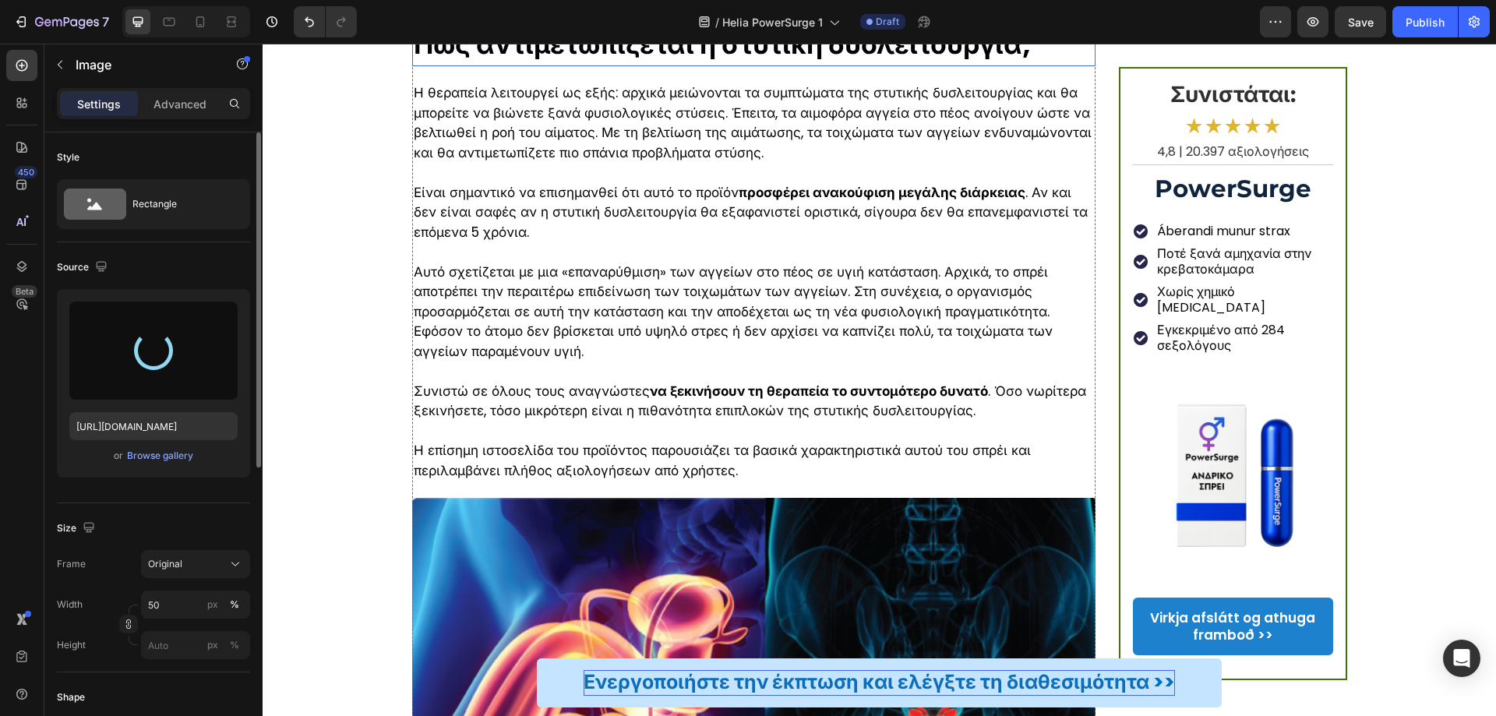
type input "https://cdn.shopify.com/s/files/1/0657/6783/3683/files/gempages_578032762192134…"
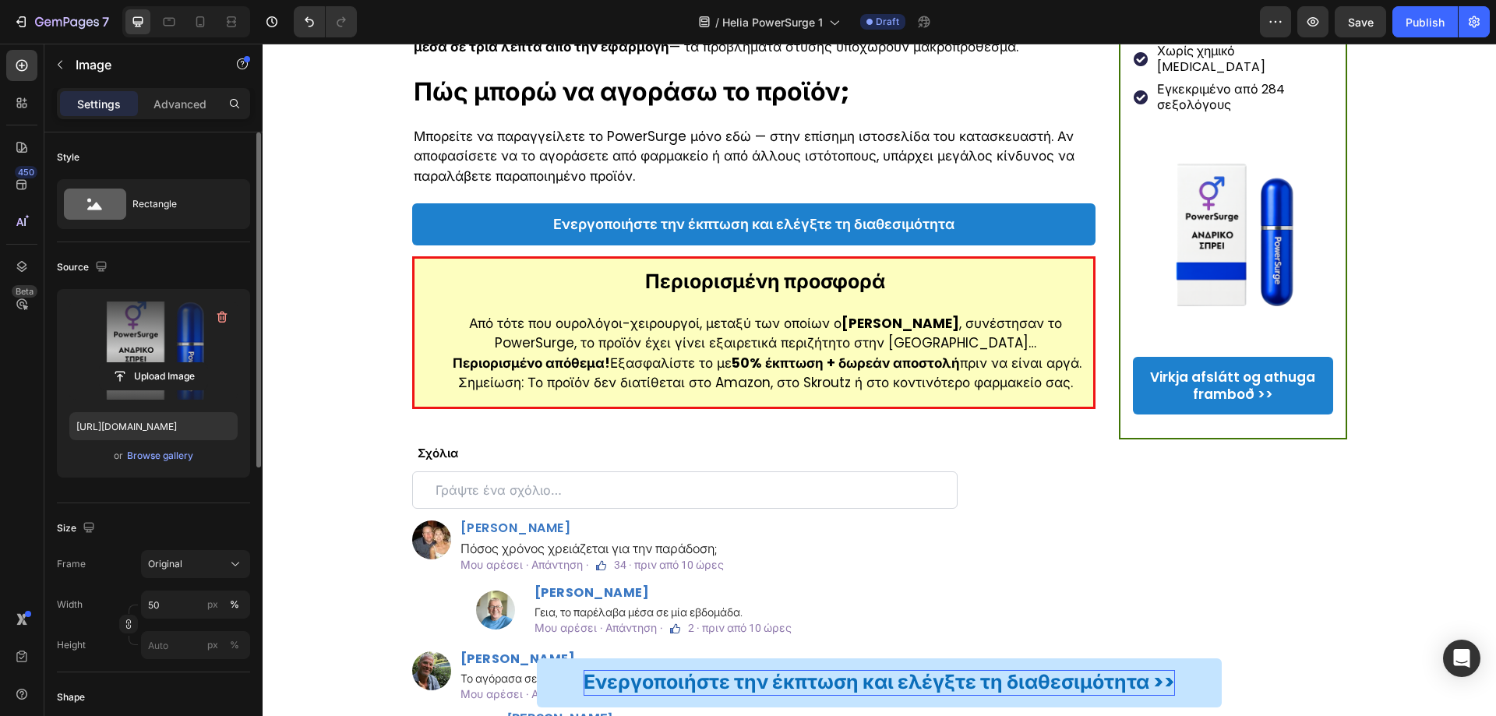
scroll to position [3508, 0]
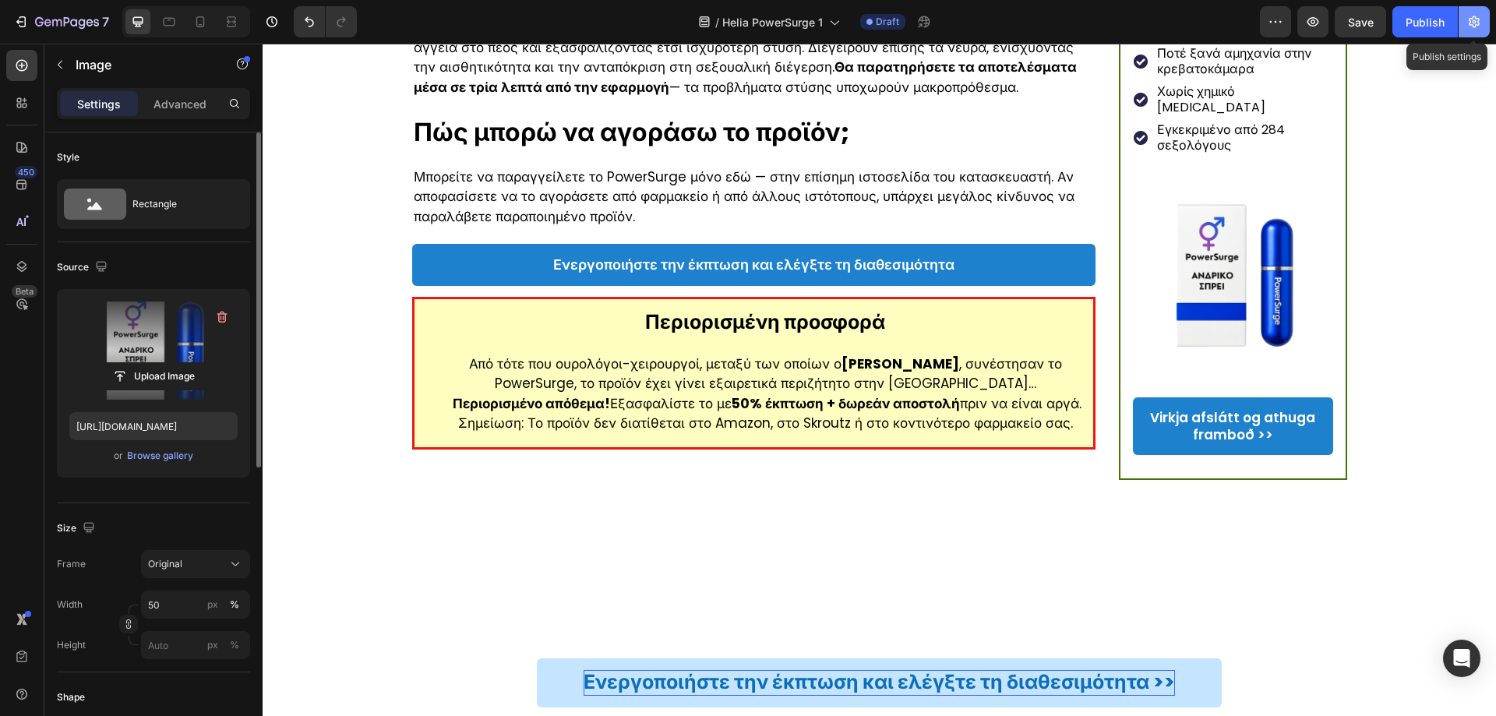
click at [1484, 21] on button "button" at bounding box center [1474, 21] width 31 height 31
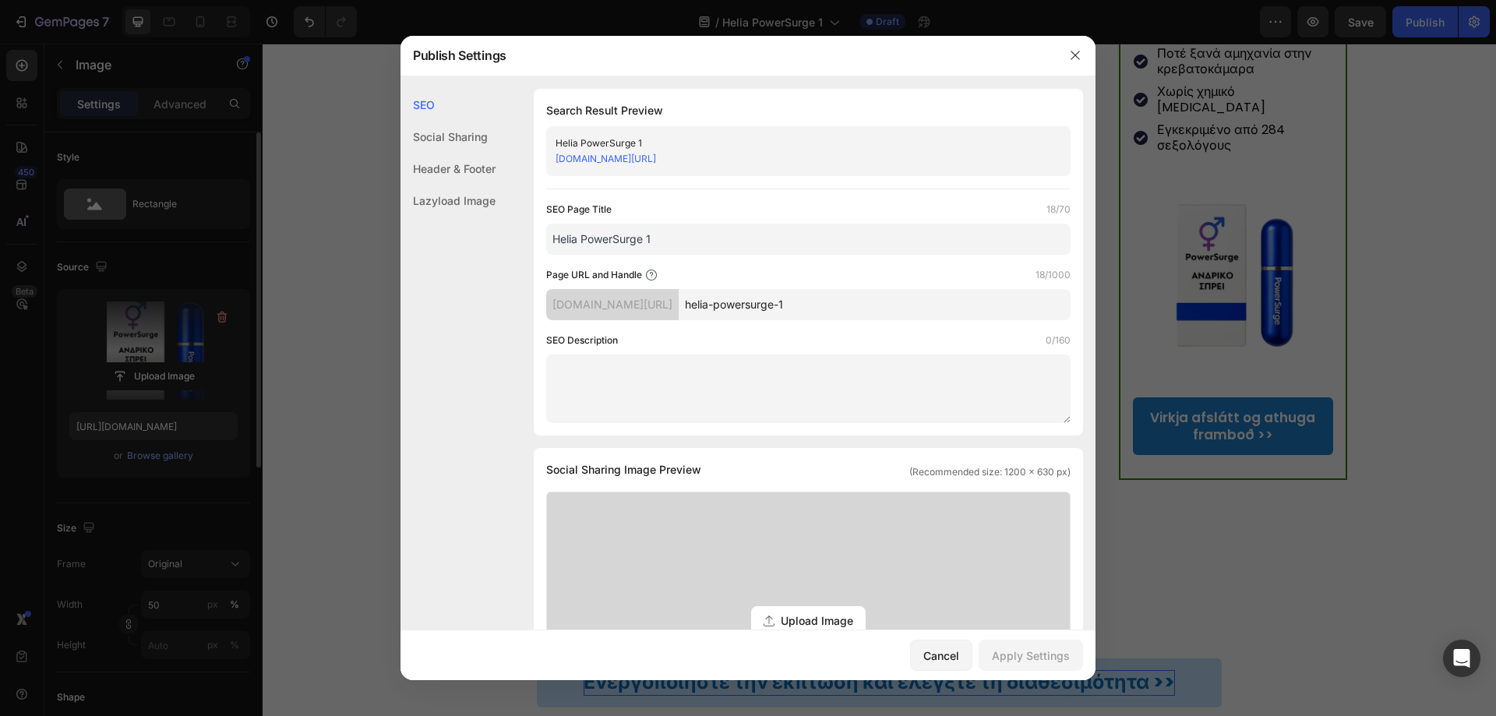
click at [1423, 433] on div at bounding box center [748, 358] width 1496 height 716
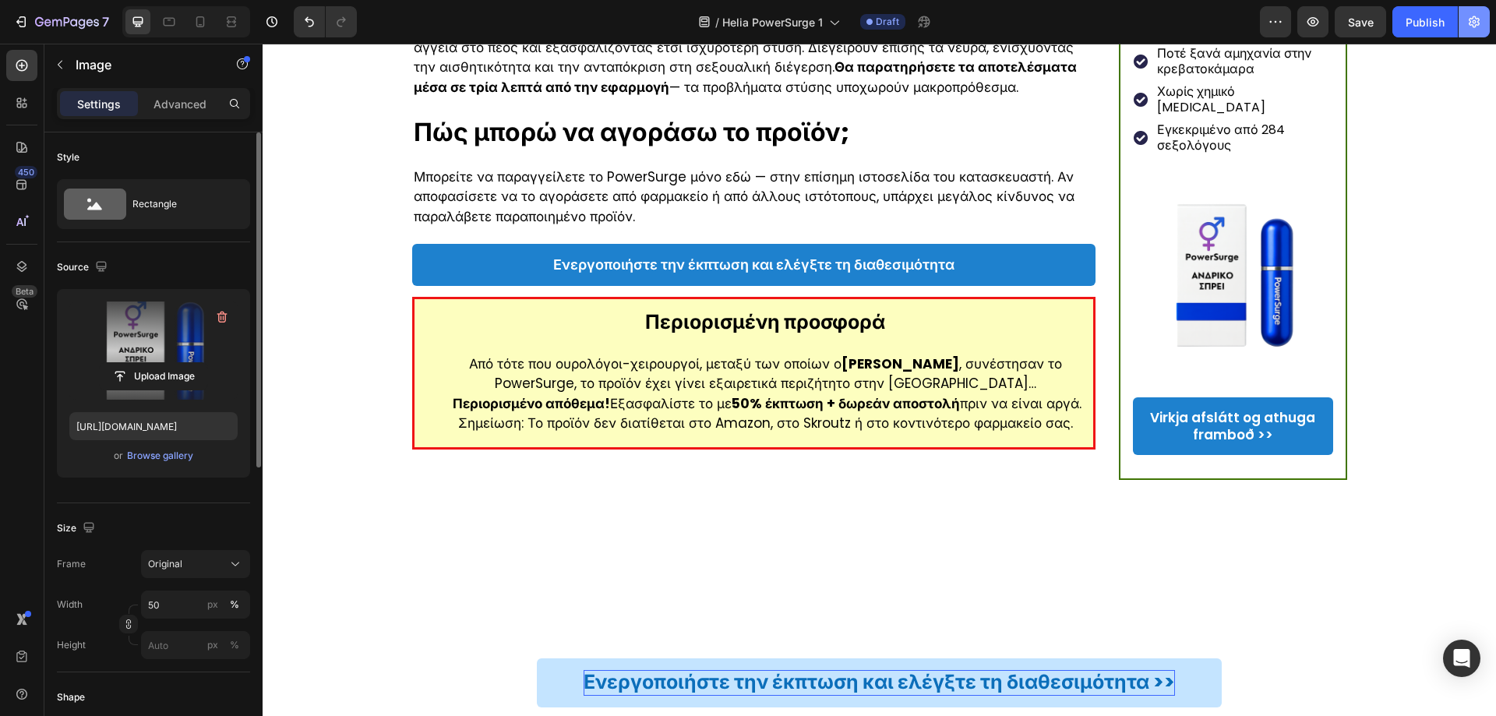
click at [1472, 23] on icon "button" at bounding box center [1475, 22] width 16 height 16
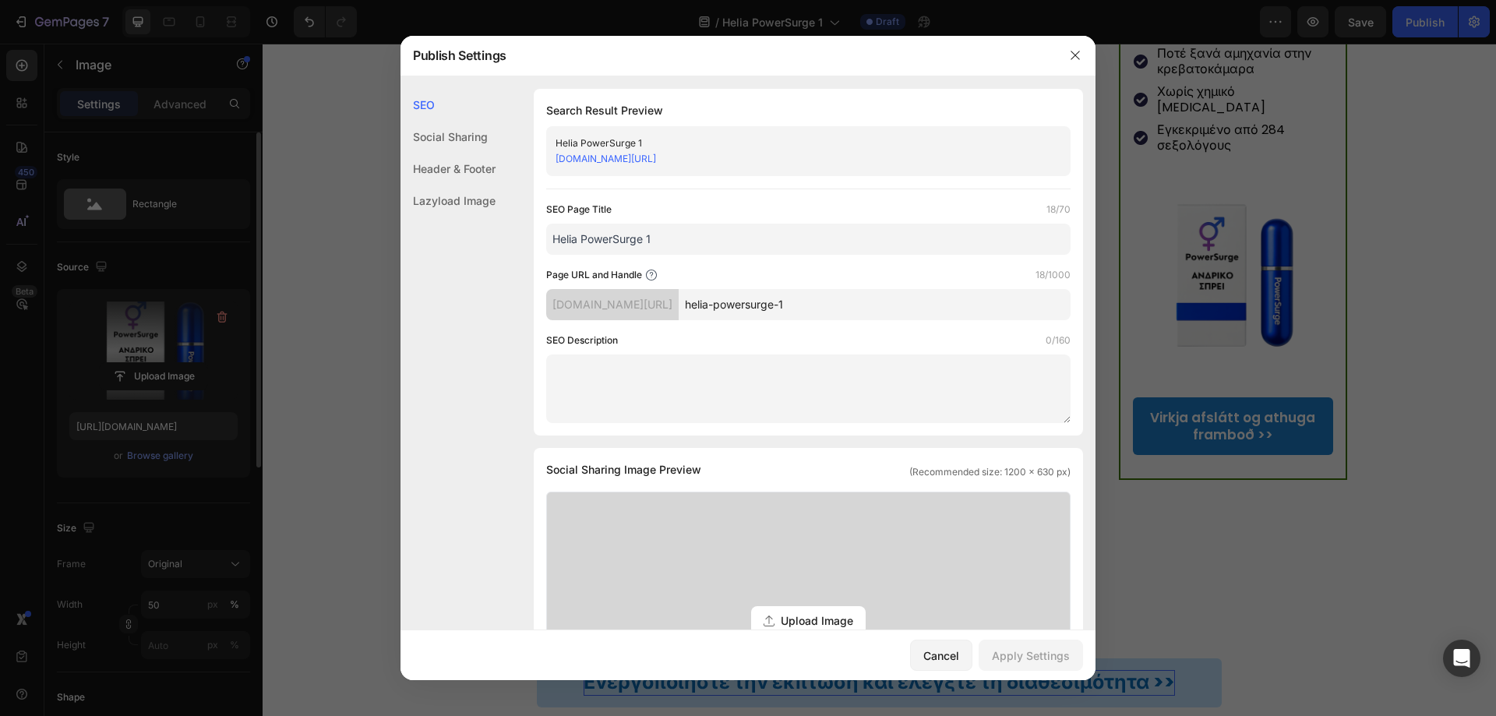
drag, startPoint x: 701, startPoint y: 242, endPoint x: 373, endPoint y: 225, distance: 327.8
click at [373, 225] on div "Publish Settings SEO Social Sharing Header & Footer Lazyload Image SEO Search R…" at bounding box center [748, 358] width 1496 height 716
paste input "PowerSurge — Άμεση ενίσχυση στύσης για άνδρες"
type input "PowerSurge — Άμεση ενίσχυση στύσης για άνδρες"
drag, startPoint x: 864, startPoint y: 307, endPoint x: 708, endPoint y: 307, distance: 156.7
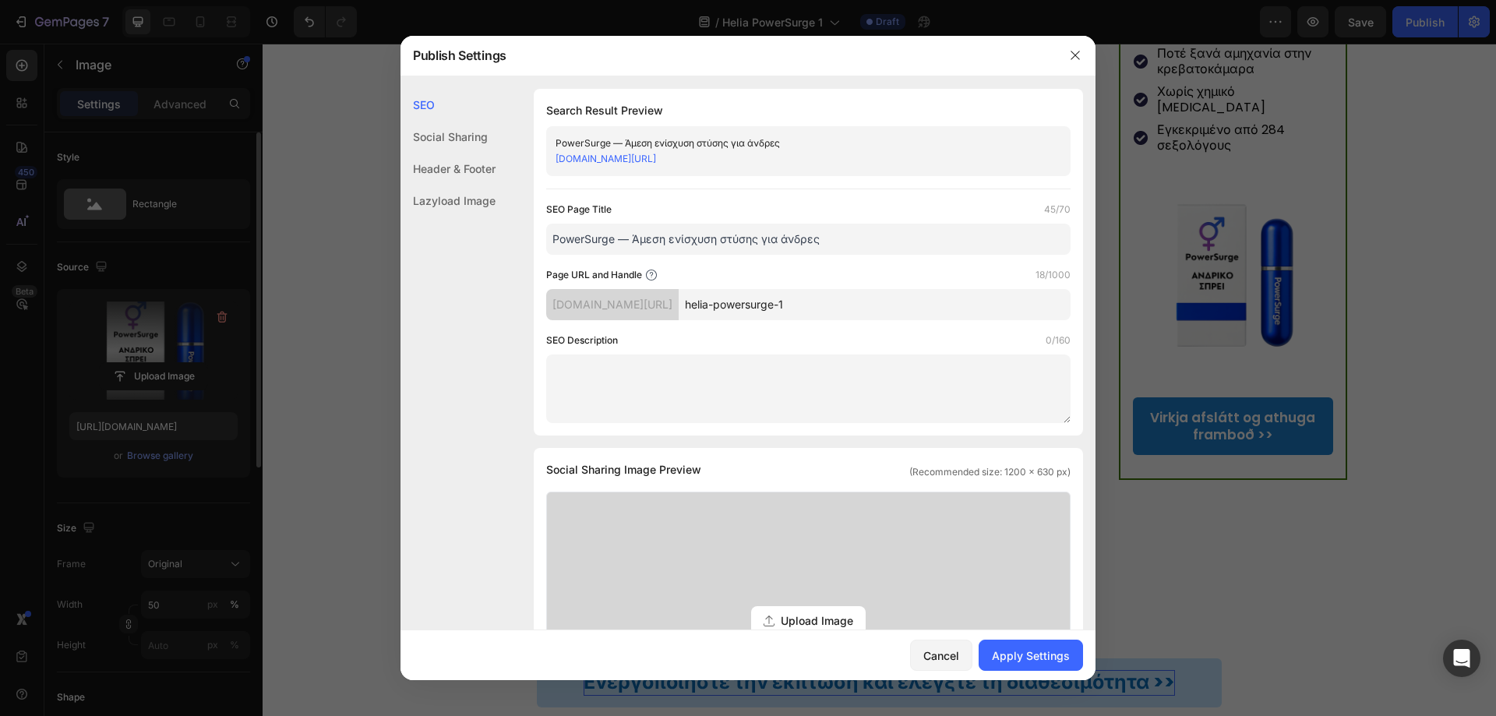
click at [708, 307] on div "yua127-st.myshopify.com/pages/ helia-powersurge-1" at bounding box center [808, 304] width 525 height 31
paste input "powersurge-amesi-enischysi-stysis"
type input "powersurge-amesi-enischysi-stysis"
click at [1034, 662] on div "Apply Settings" at bounding box center [1031, 656] width 78 height 16
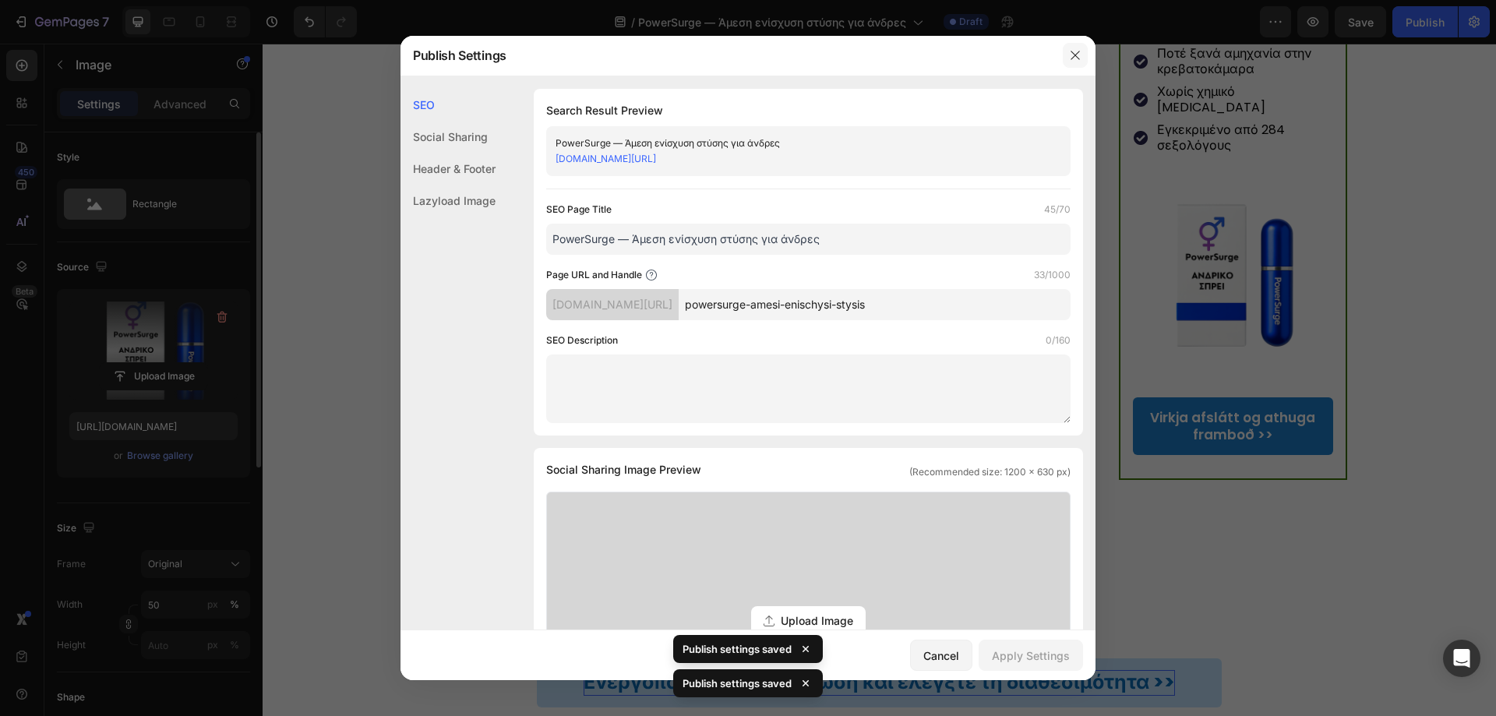
click at [1079, 53] on icon "button" at bounding box center [1075, 55] width 9 height 9
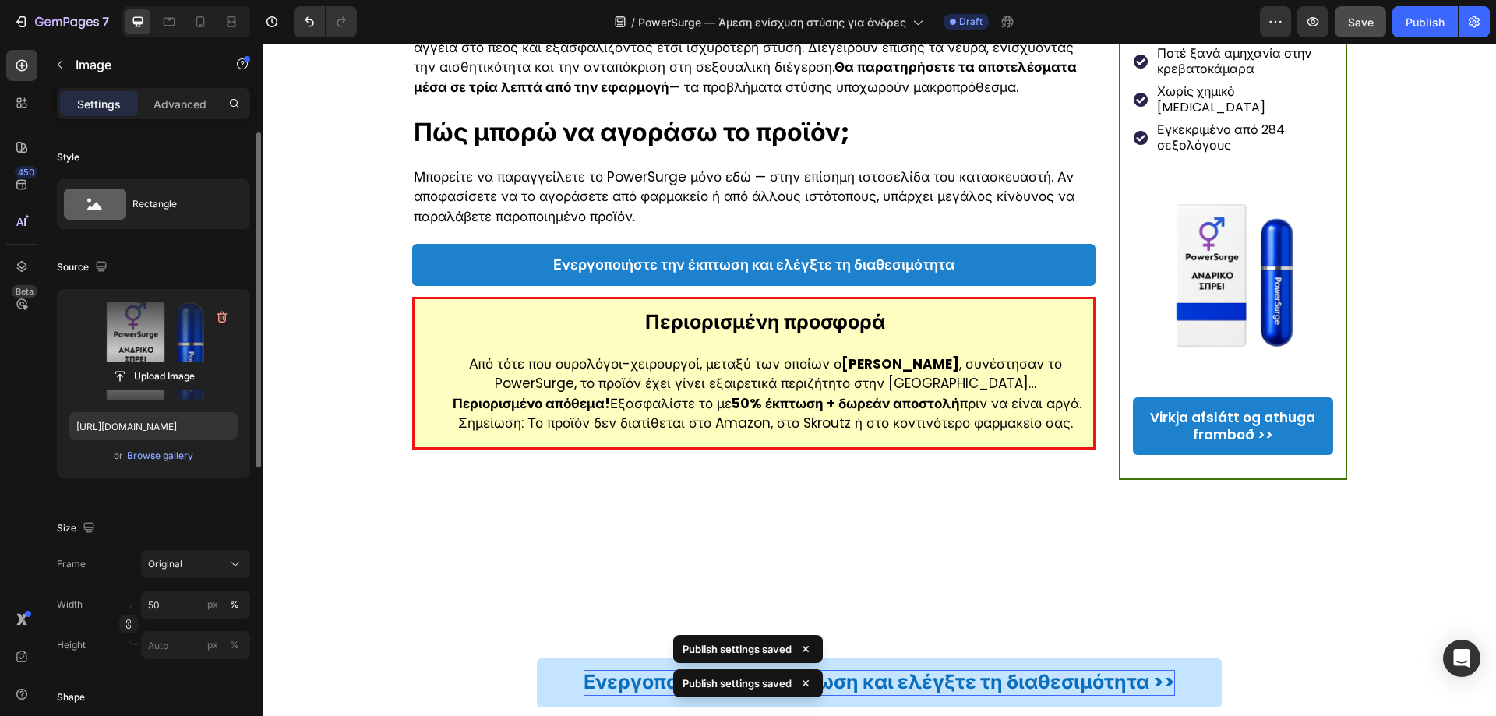
click at [1364, 26] on span "Save" at bounding box center [1361, 22] width 26 height 13
click at [1426, 28] on div "Publish" at bounding box center [1425, 22] width 39 height 16
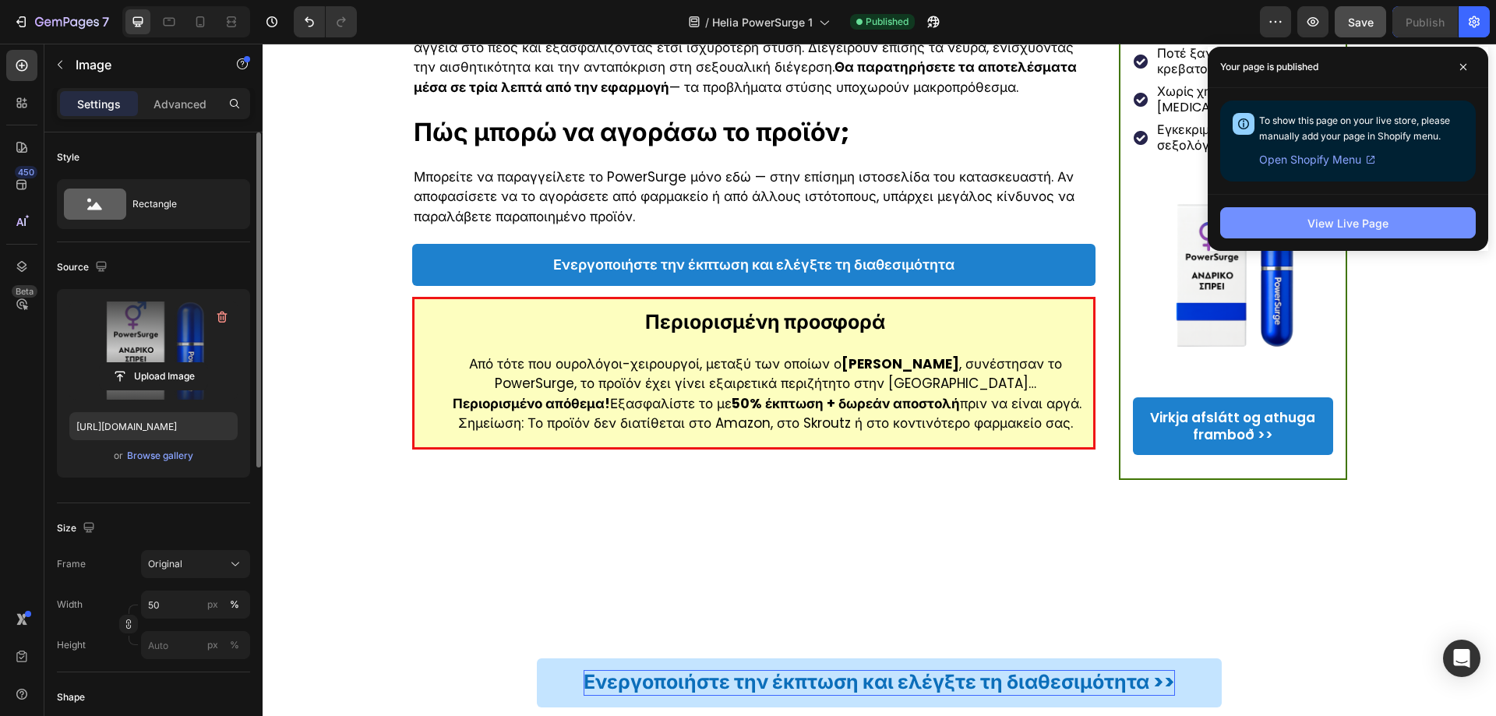
click at [1350, 232] on button "View Live Page" at bounding box center [1349, 222] width 256 height 31
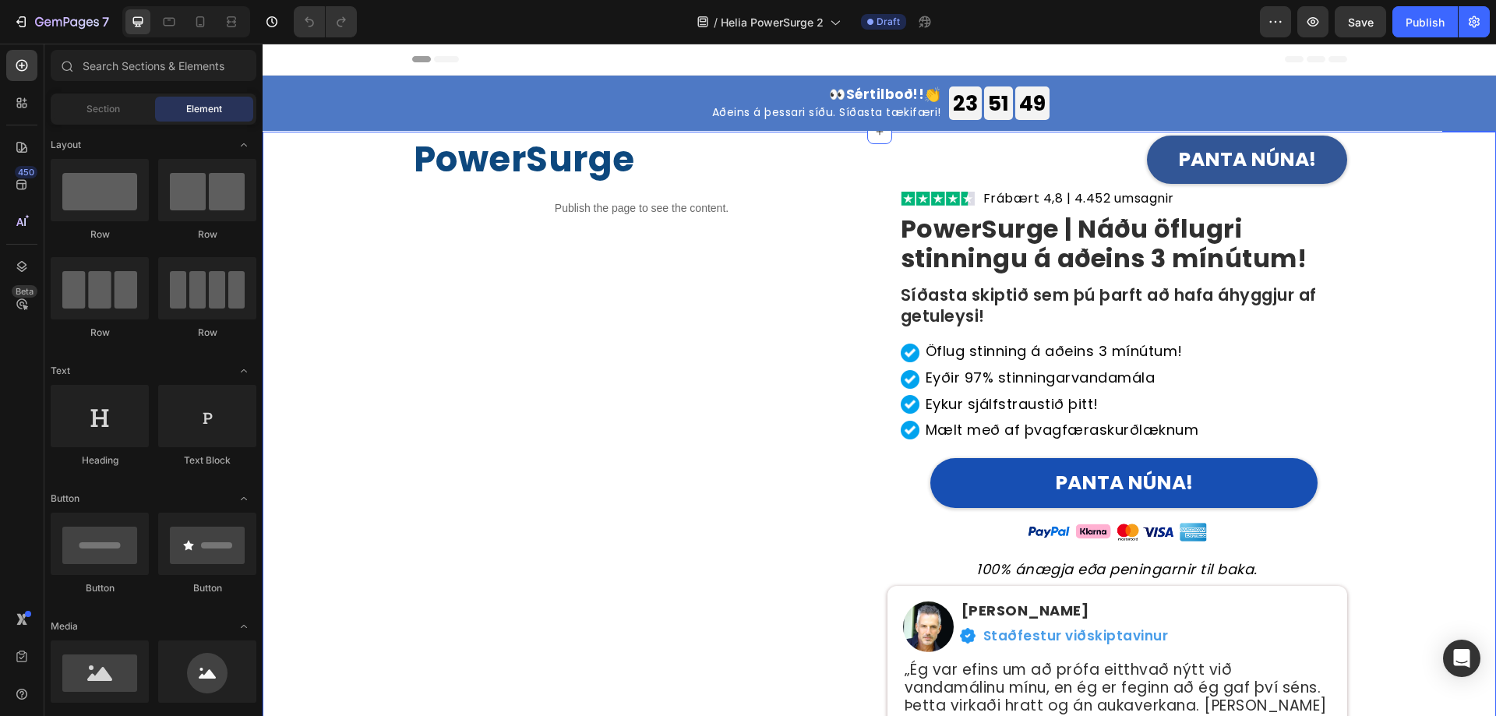
click at [352, 350] on div "PowerSurge Heading PANTA NÚNA! [GEOGRAPHIC_DATA] Publish the page to see the co…" at bounding box center [879, 467] width 1210 height 670
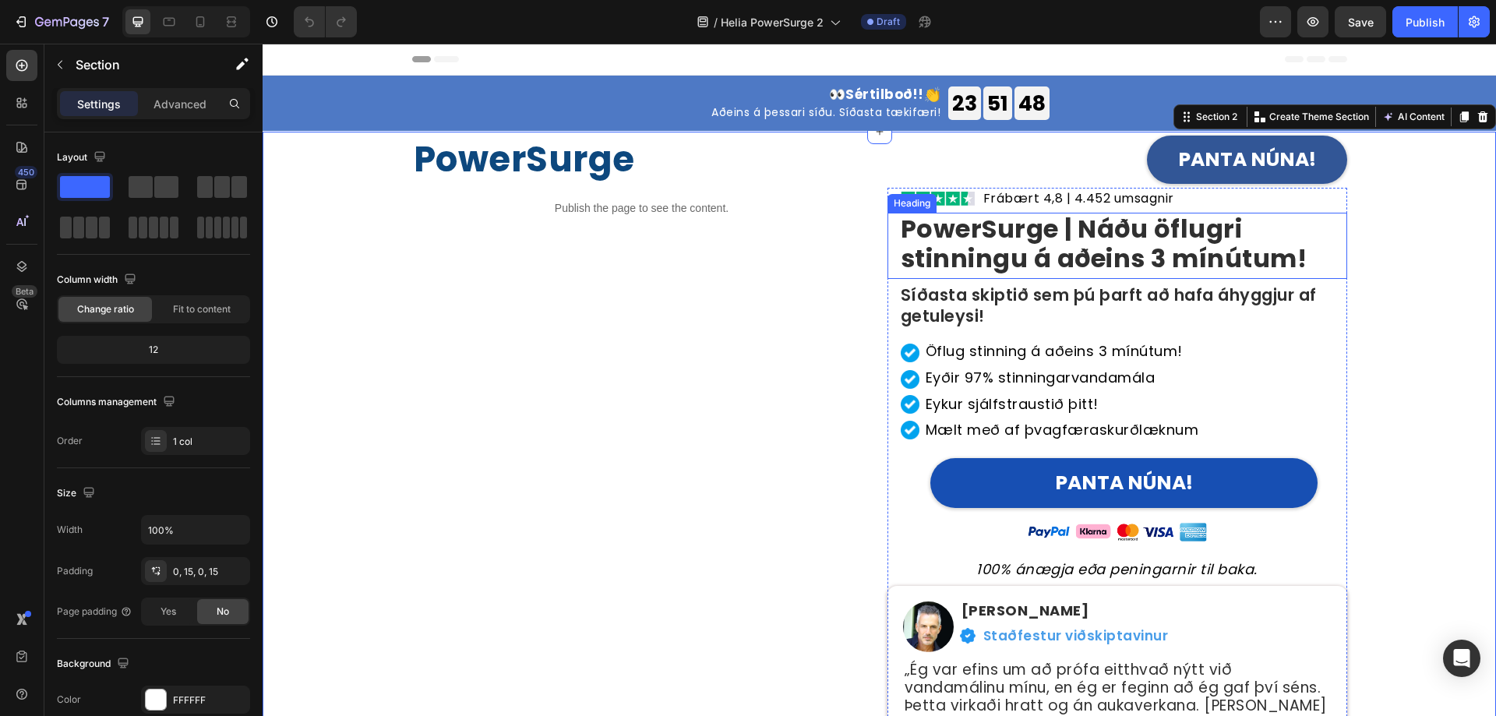
click at [970, 238] on strong "PowerSurge | Náðu öflugri stinningu á aðeins 3 mínútum!" at bounding box center [1104, 243] width 407 height 65
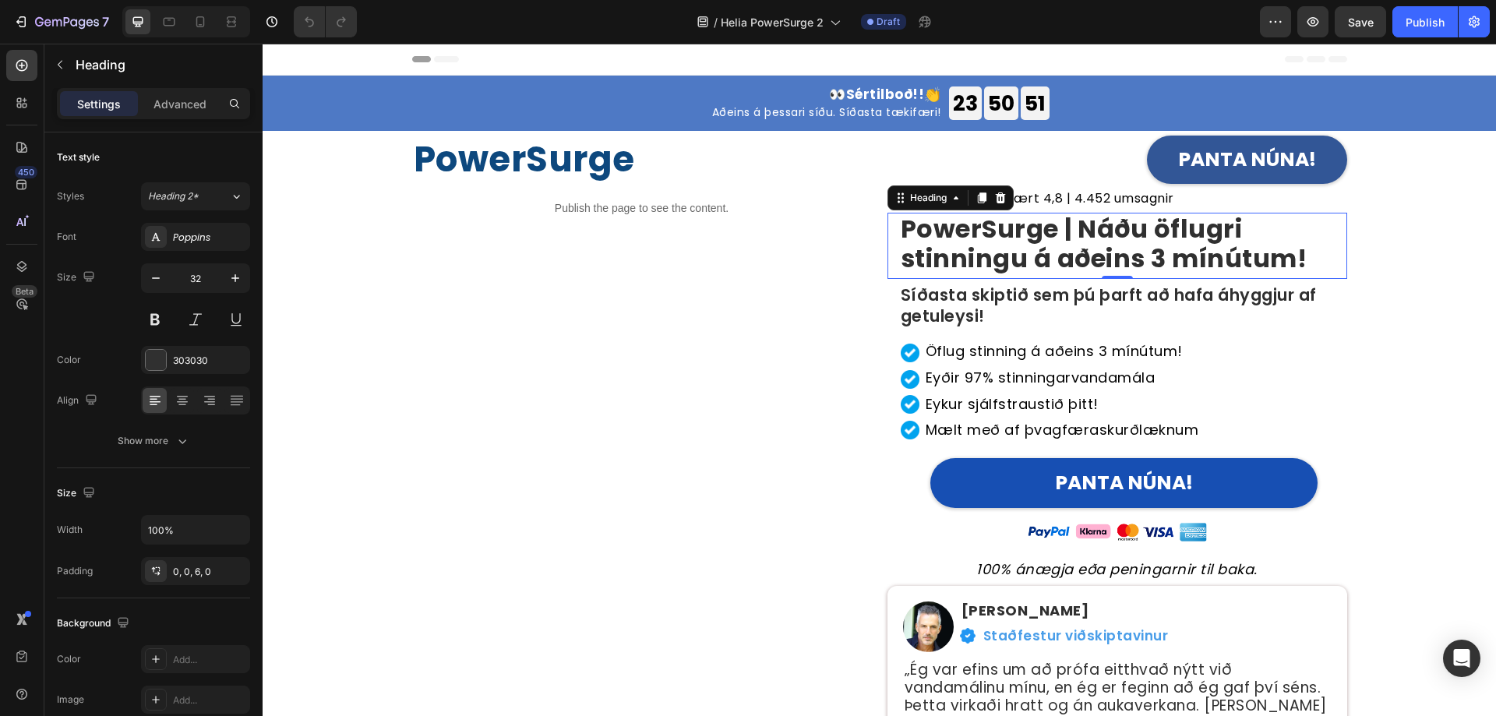
click at [1062, 245] on strong "PowerSurge | Náðu öflugri stinningu á aðeins 3 mínútum!" at bounding box center [1104, 243] width 407 height 65
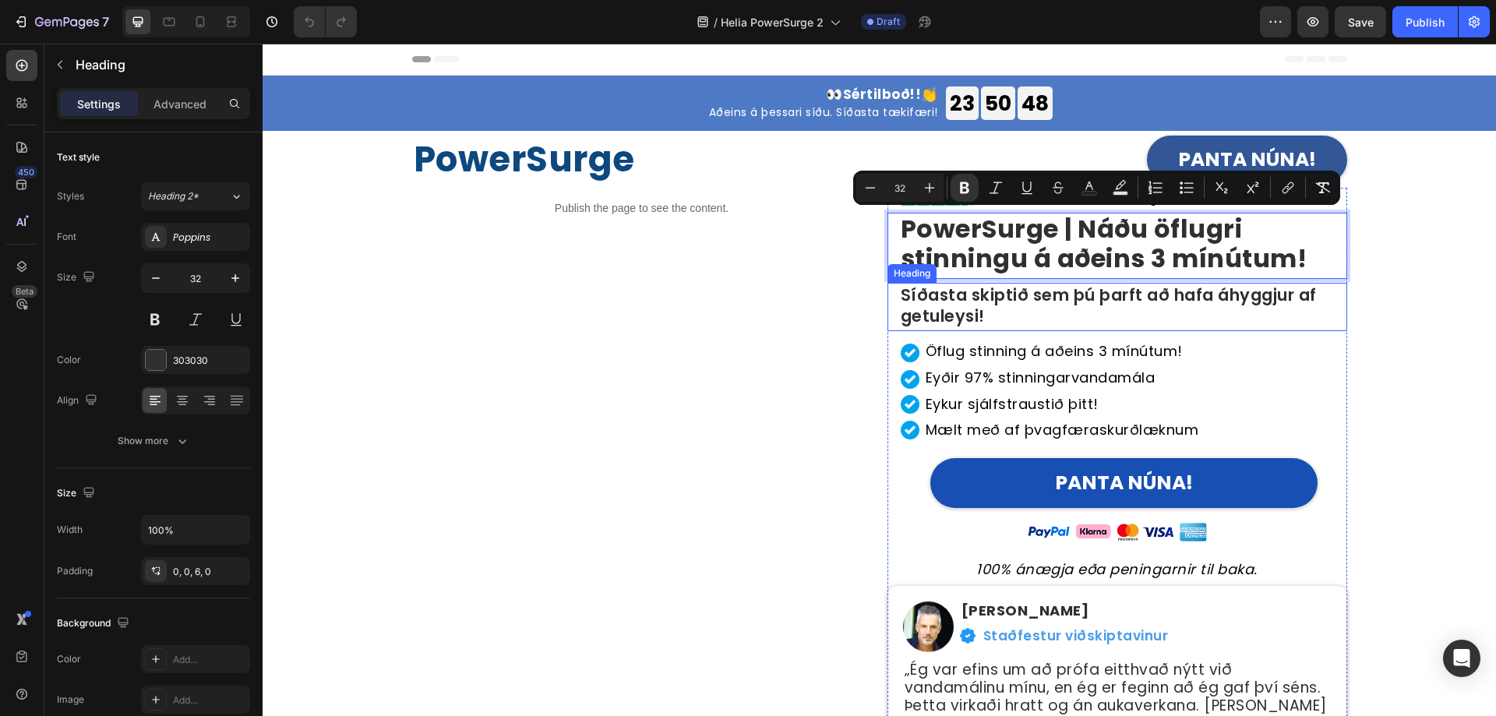
click at [1086, 254] on strong "PowerSurge | Náðu öflugri stinningu á aðeins 3 mínútum!" at bounding box center [1104, 243] width 407 height 65
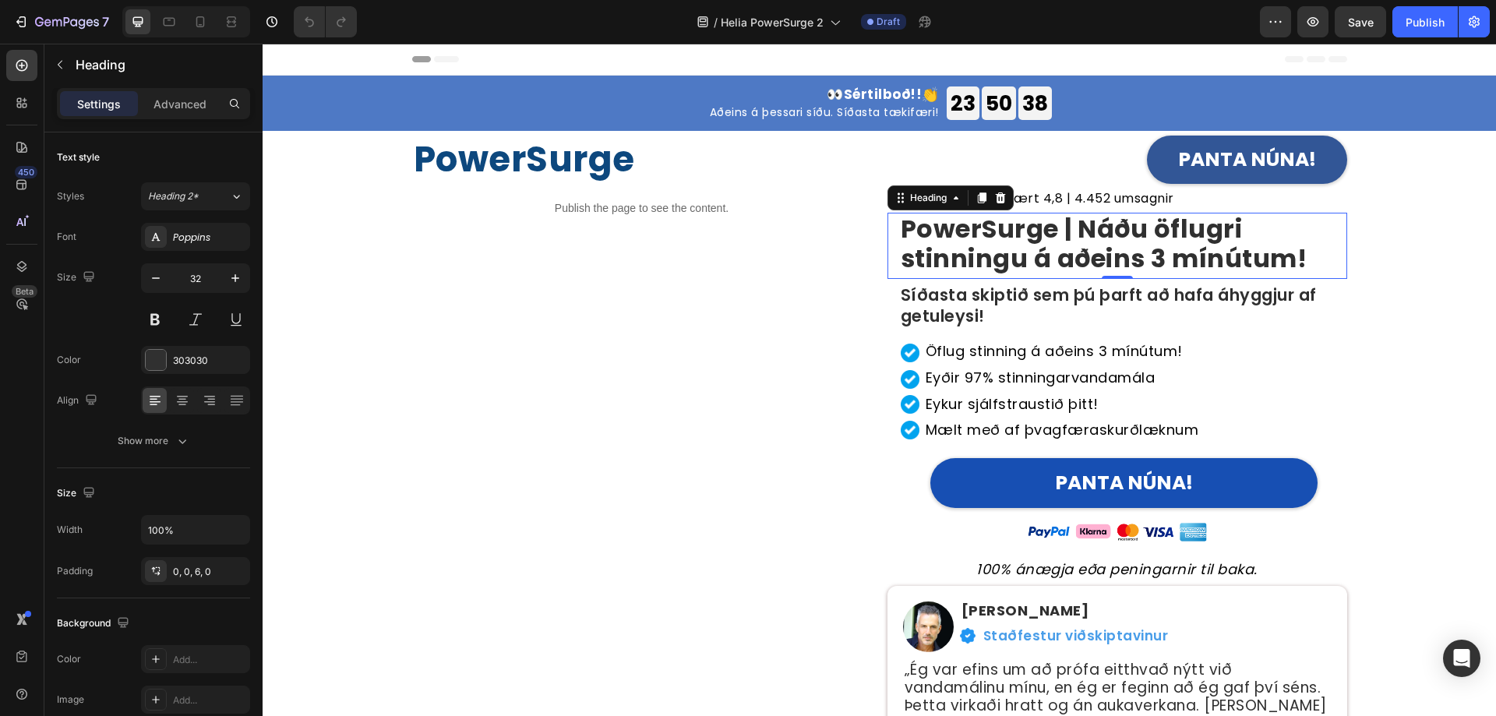
click at [1013, 228] on strong "PowerSurge | Náðu öflugri stinningu á aðeins 3 mínútum!" at bounding box center [1104, 243] width 407 height 65
click at [1138, 249] on strong "PowerSurge | Náðu öflugri stinningu á aðeins 3 mínútum!" at bounding box center [1104, 243] width 407 height 65
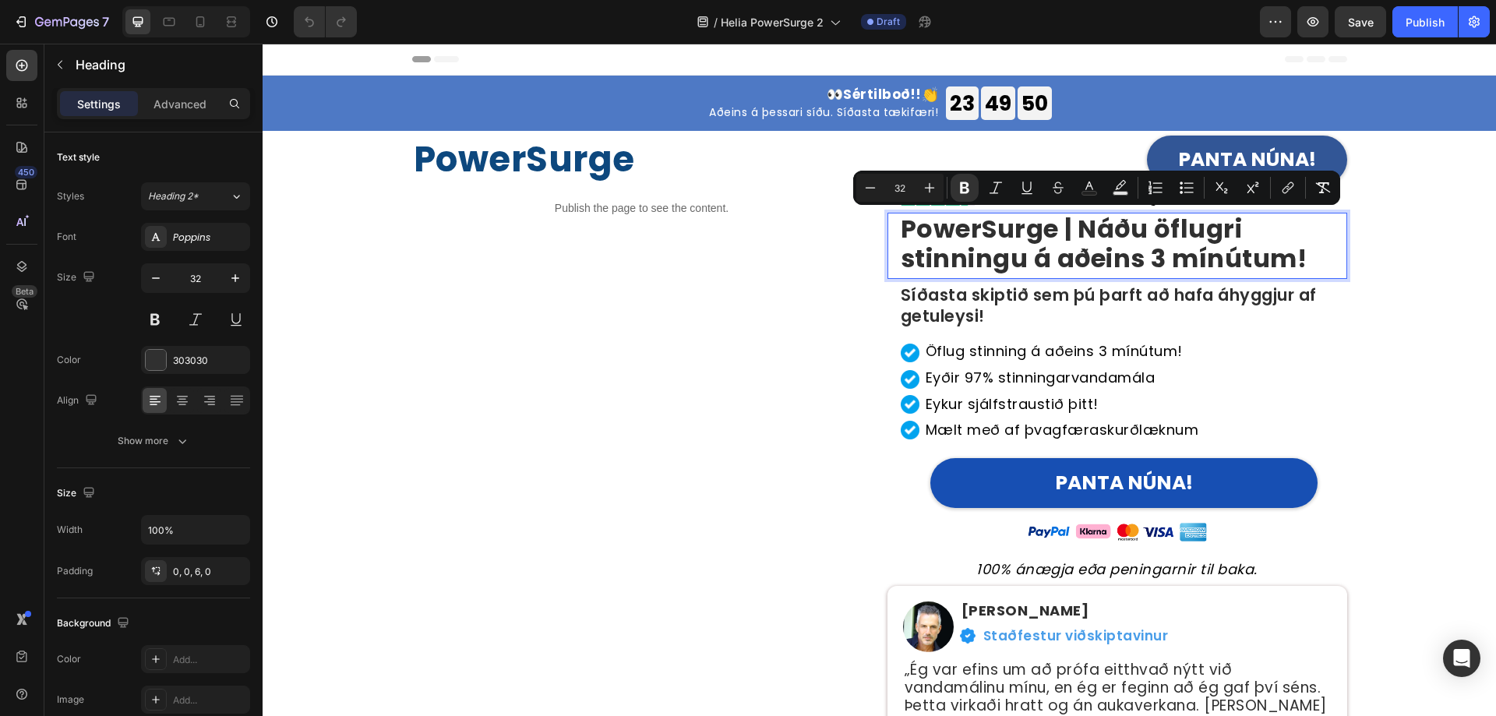
click at [1139, 228] on strong "PowerSurge | Náðu öflugri stinningu á aðeins 3 mínútum!" at bounding box center [1104, 243] width 407 height 65
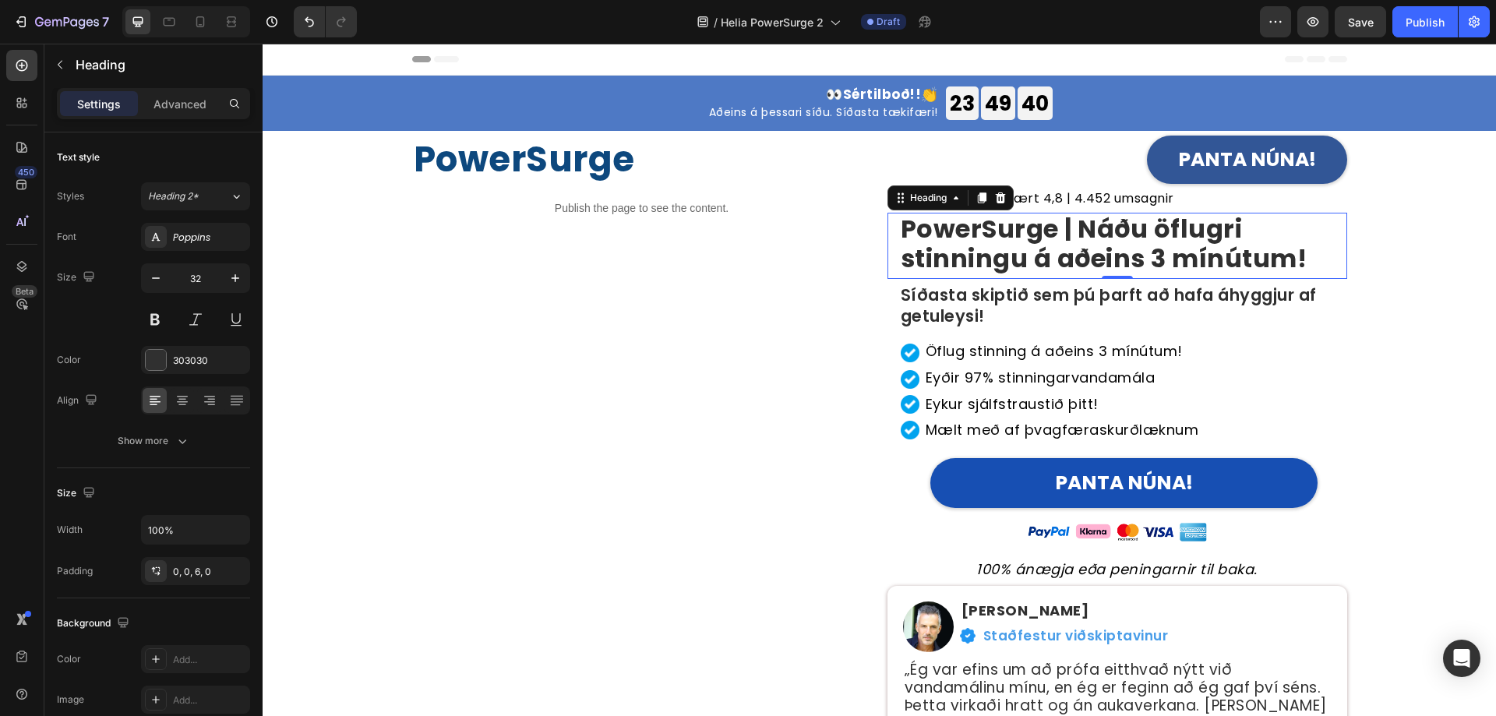
click at [978, 235] on strong "PowerSurge | Náðu öflugri stinningu á aðeins 3 mínútum!" at bounding box center [1104, 243] width 407 height 65
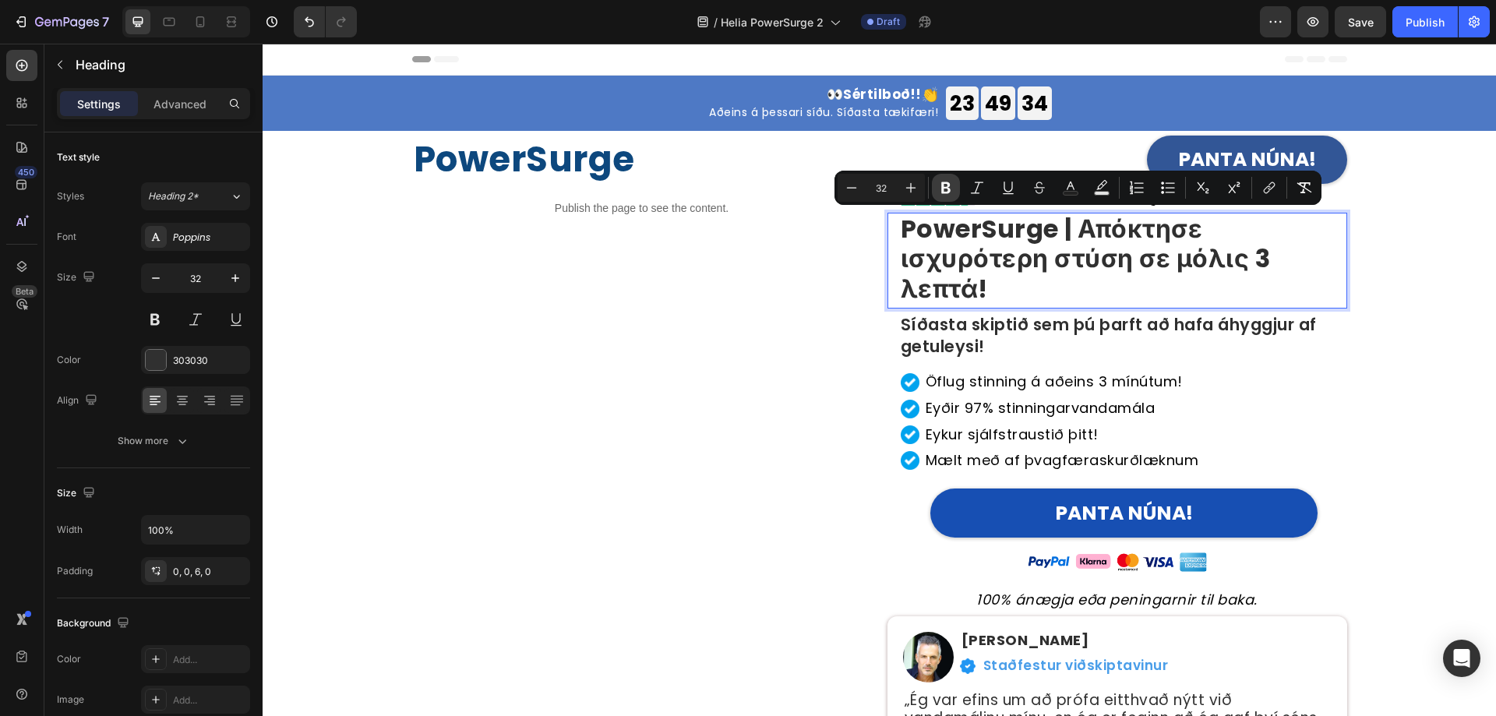
click at [950, 186] on icon "Editor contextual toolbar" at bounding box center [946, 188] width 9 height 12
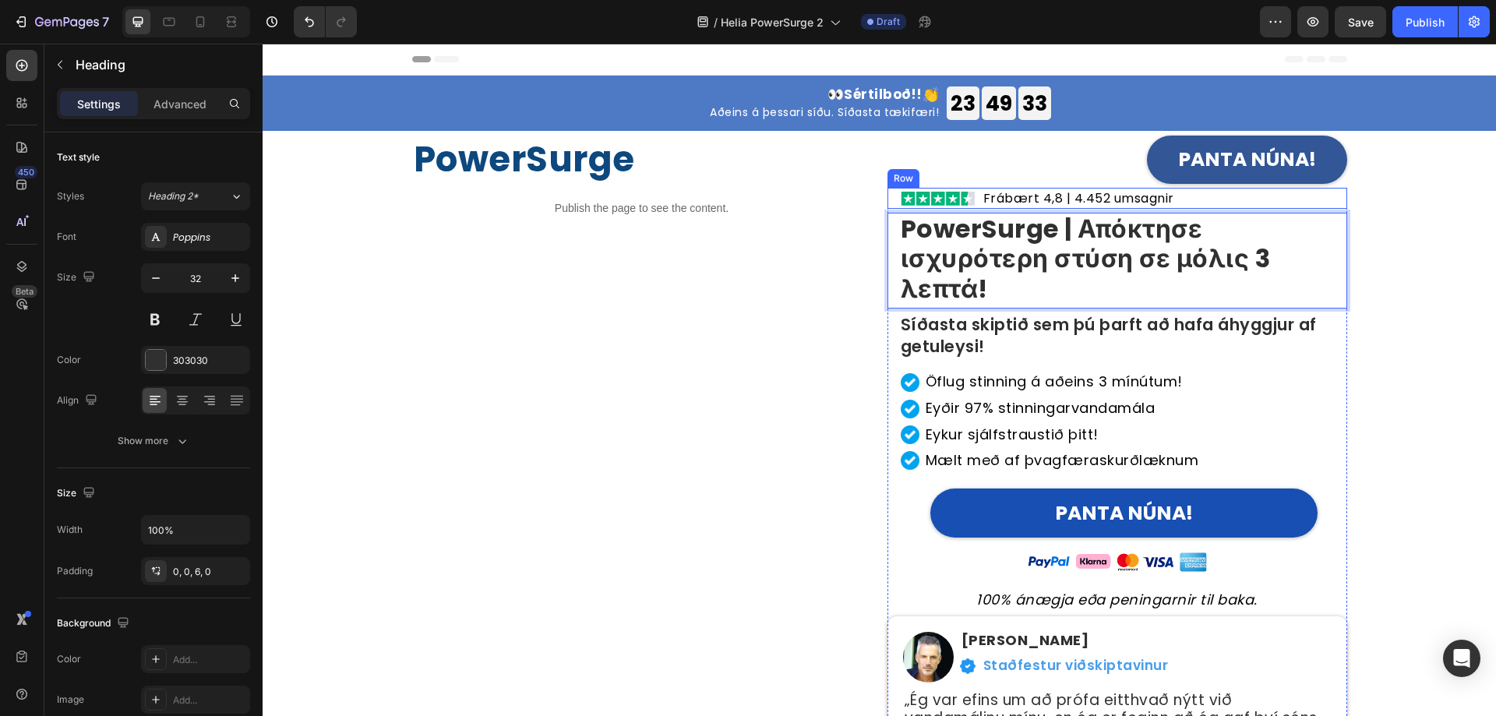
click at [960, 266] on p "PowerSurge | Απόκτησε ισχυρότερη στύση σε μόλις 3 λεπτά!" at bounding box center [1123, 259] width 445 height 90
click at [997, 266] on p "PowerSurge | Απόκτησε ισχυρότερη στύση σε μόλις 3 λεπτά!" at bounding box center [1123, 259] width 445 height 90
click at [994, 265] on p "PowerSurge | Απόκτησε ισχυρότερη στύση σε μόλις 3 λεπτά!" at bounding box center [1123, 259] width 445 height 90
click at [957, 267] on p "PowerSurge | Απόκτησε ισχυρότερη στύση σε μόλις 3 λεπτά!" at bounding box center [1123, 259] width 445 height 90
click at [956, 263] on p "PowerSurge | Απόκτησε ισχυρότερη στύση σε μόλις 3 λεπτά!" at bounding box center [1123, 259] width 445 height 90
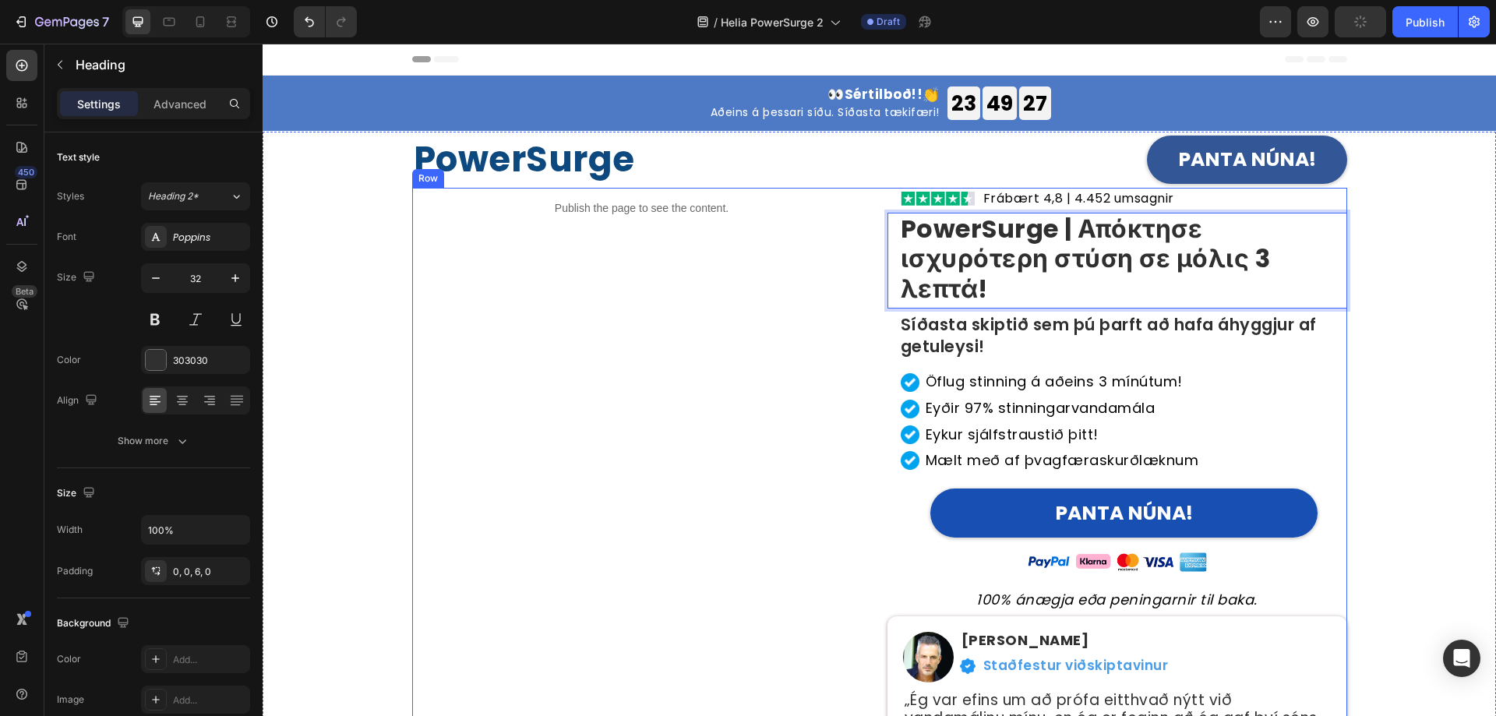
drag, startPoint x: 825, startPoint y: 260, endPoint x: 846, endPoint y: 262, distance: 21.9
click at [826, 259] on div "Publish the page to see the content. Custom Code" at bounding box center [642, 497] width 460 height 618
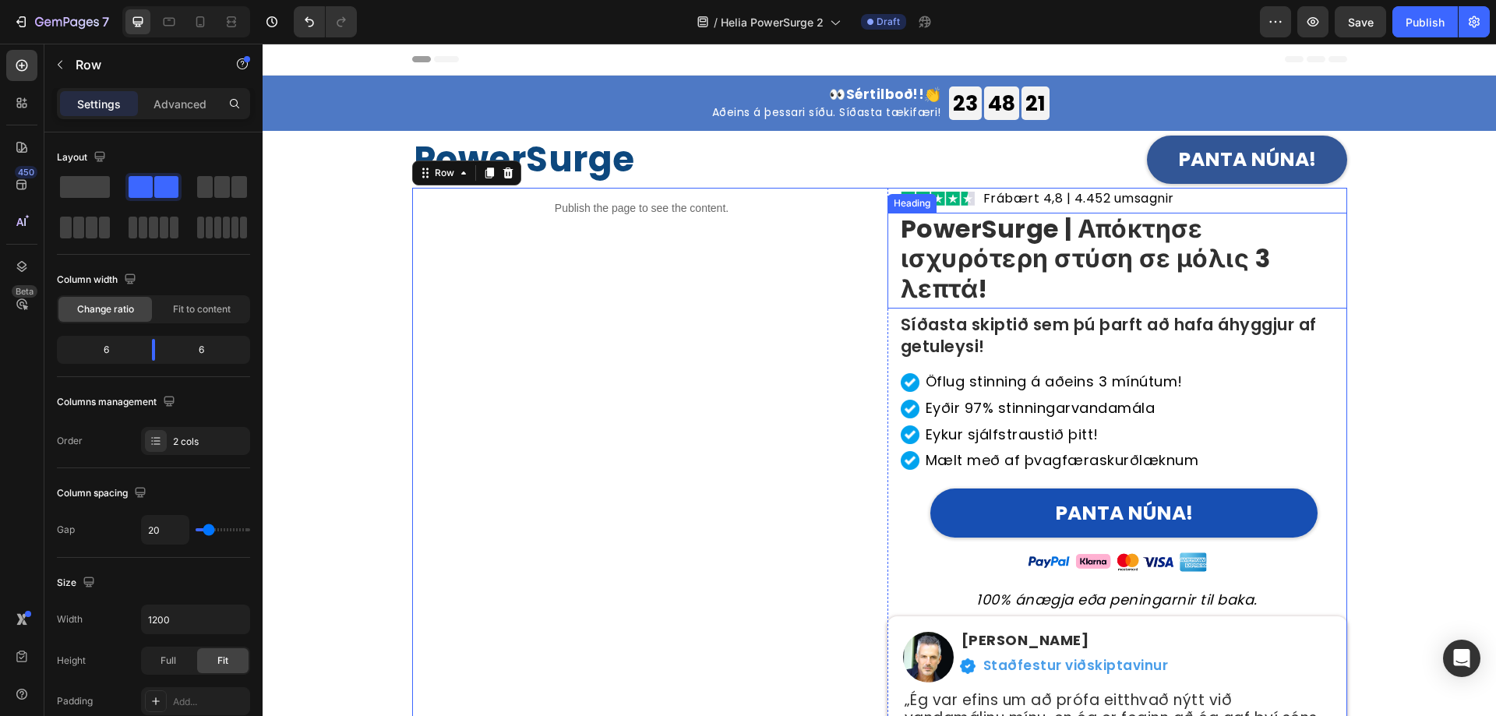
click at [976, 254] on p "PowerSurge | Απόκτησε ισχυρότερη στύση σε μόλις 3 λεπτά!" at bounding box center [1123, 259] width 445 height 90
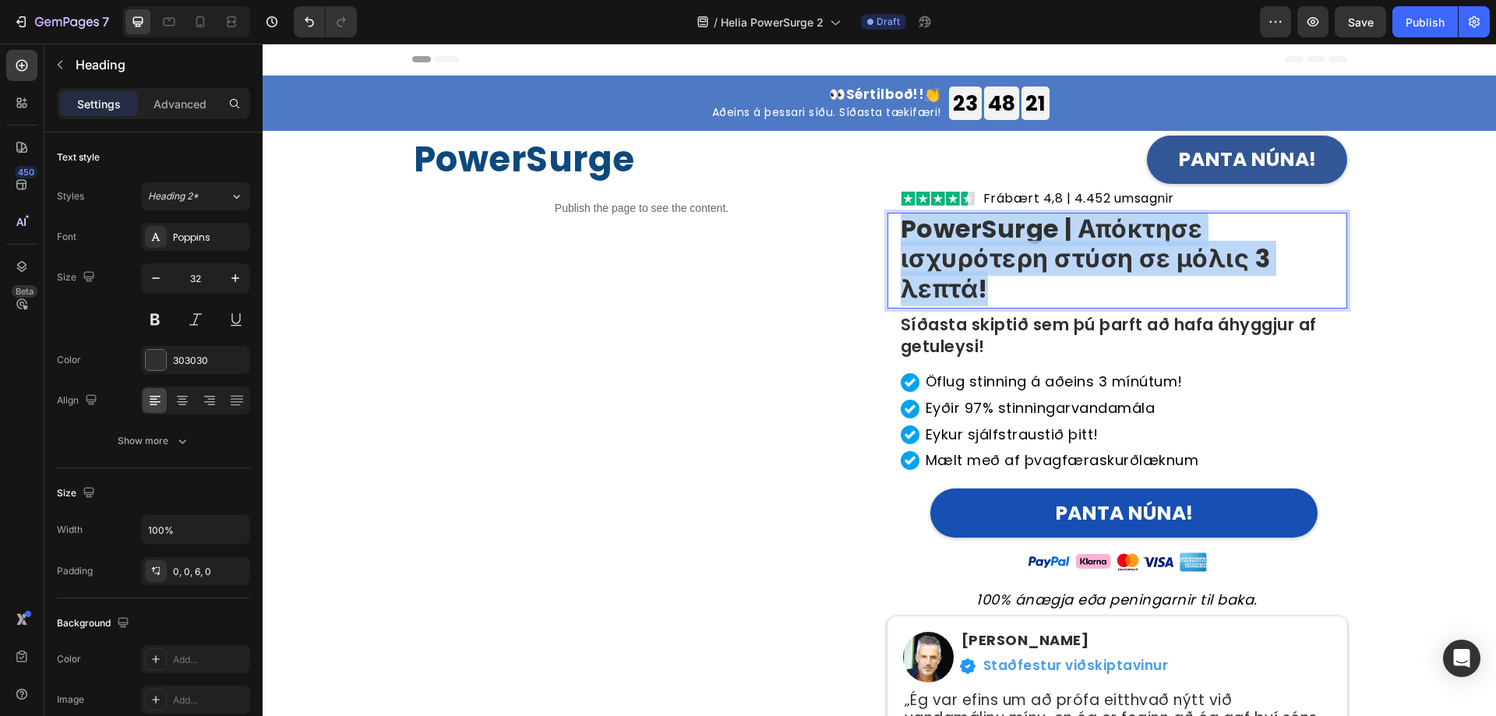
copy p "PowerSurge | Απόκτησε ισχυρότερη στύση σε μόλις 3 λεπτά!"
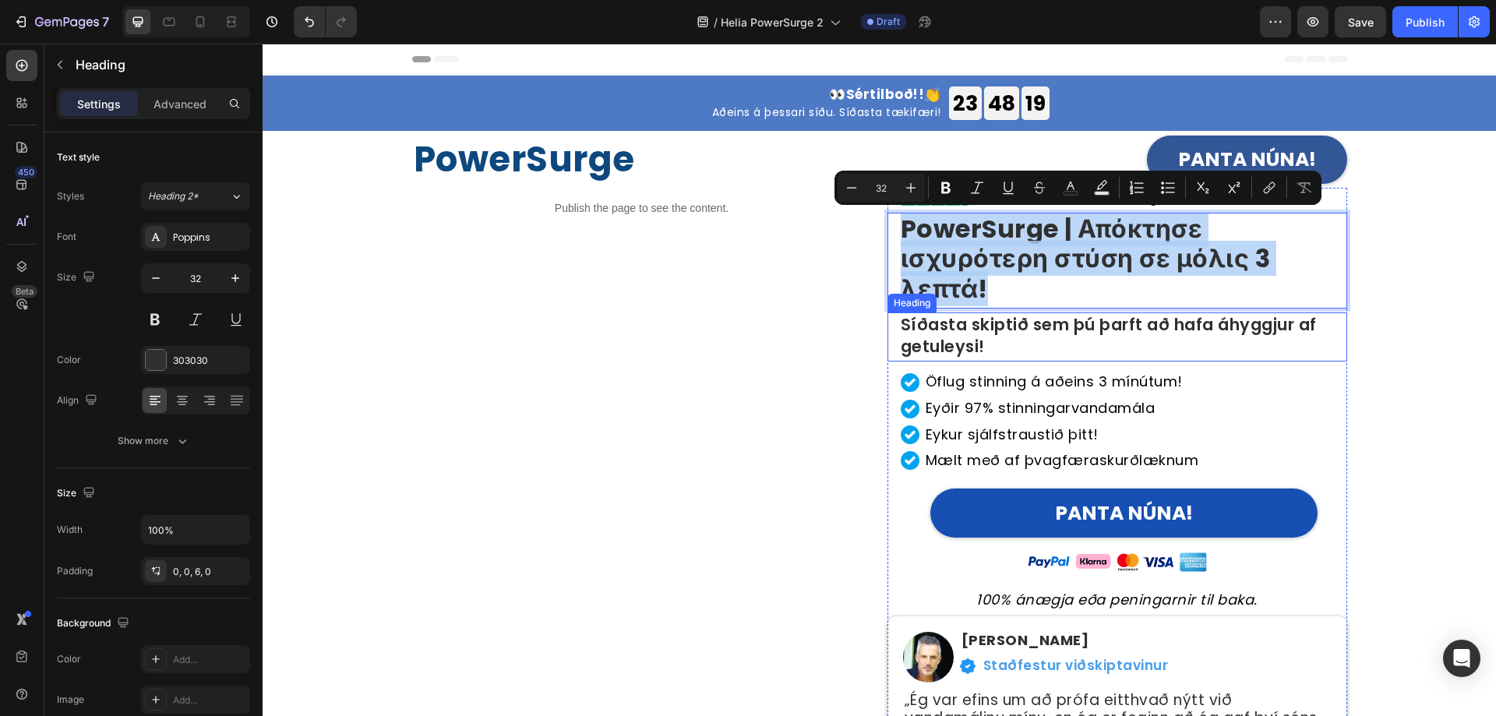
click at [968, 345] on h2 "Síðasta skiptið sem þú þarft að hafa áhyggjur af getuleysi!" at bounding box center [1123, 337] width 448 height 49
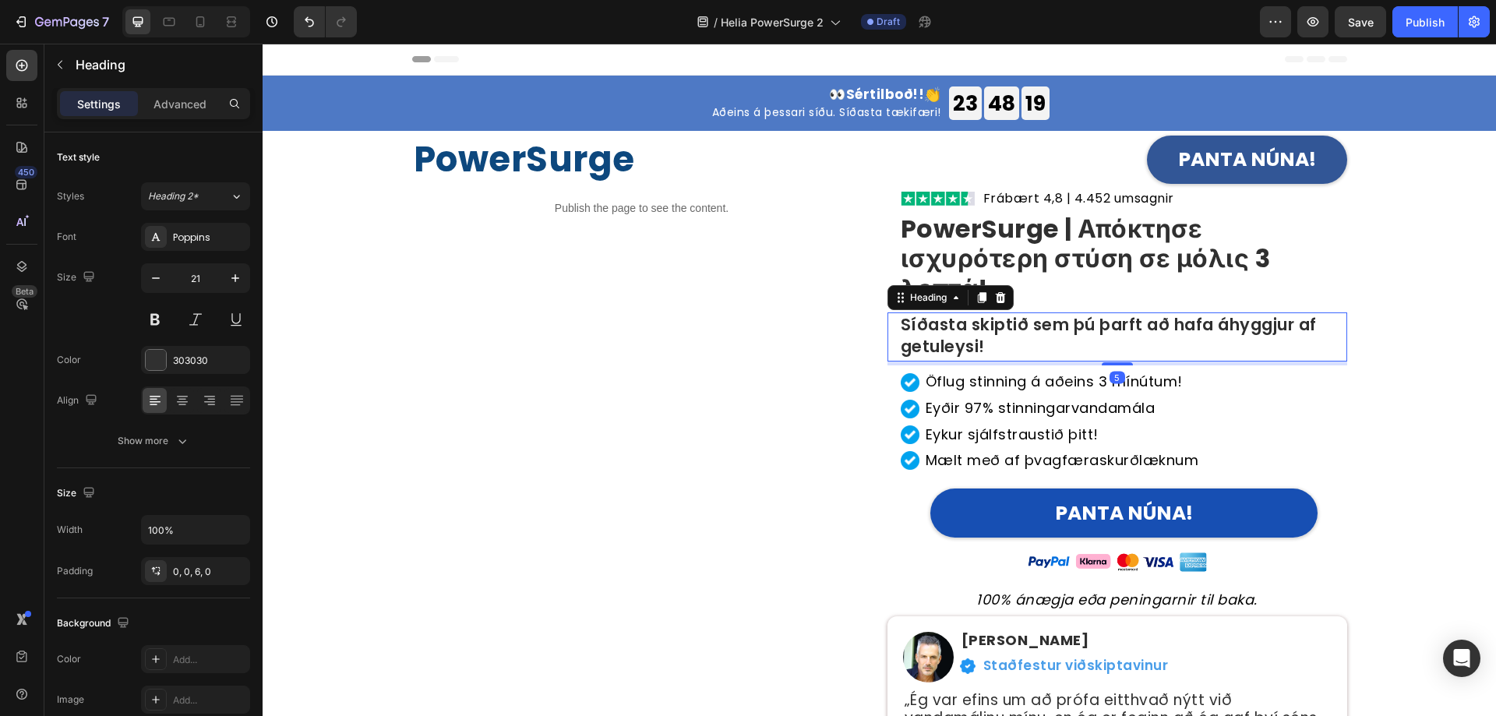
click at [961, 333] on h2 "Síðasta skiptið sem þú þarft að hafa áhyggjur af getuleysi!" at bounding box center [1123, 337] width 448 height 49
click at [961, 333] on p "Síðasta skiptið sem þú þarft að hafa áhyggjur af getuleysi!" at bounding box center [1123, 335] width 445 height 43
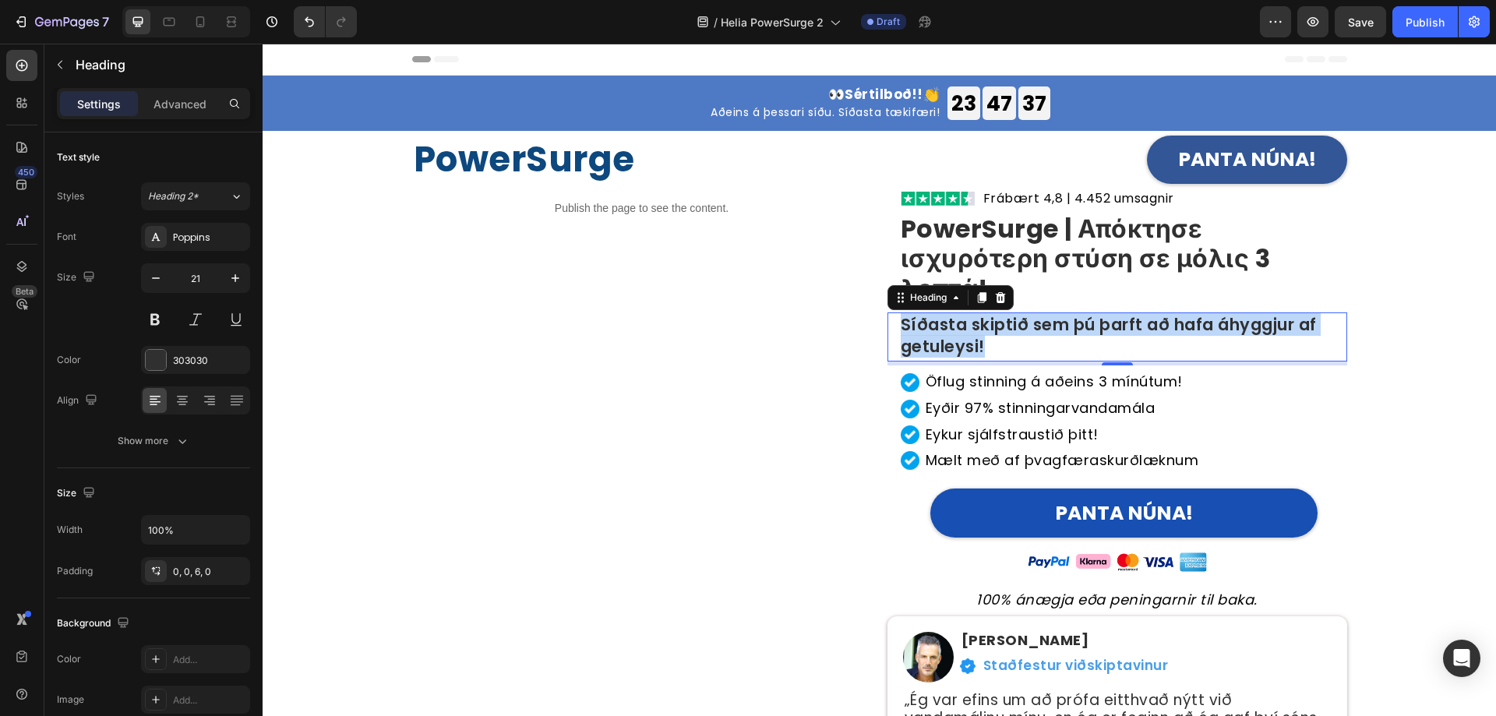
click at [1005, 343] on p "Síðasta skiptið sem þú þarft að hafa áhyggjur af getuleysi!" at bounding box center [1123, 335] width 445 height 43
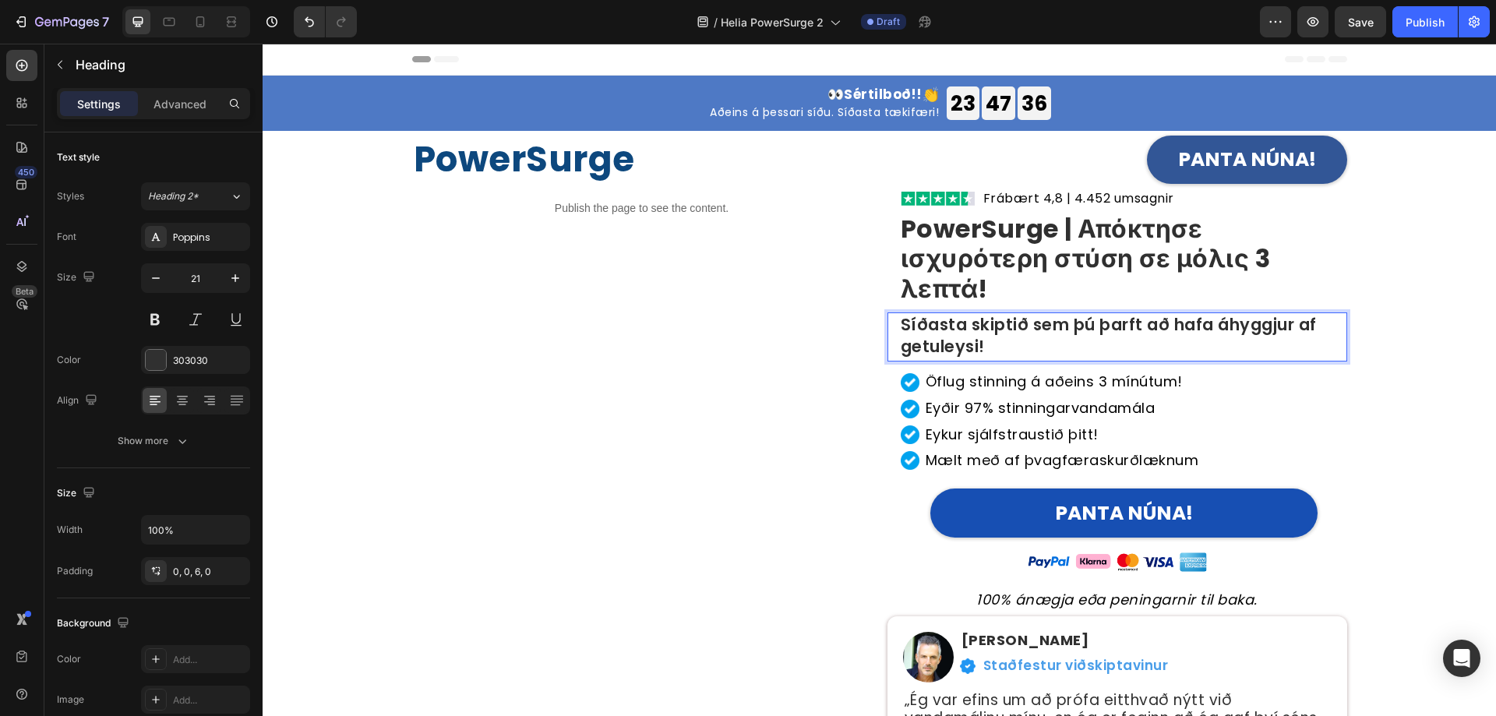
click at [1005, 343] on p "Síðasta skiptið sem þú þarft að hafa áhyggjur af getuleysi!" at bounding box center [1123, 335] width 445 height 43
click at [945, 387] on h2 "Öflug stinning á aðeins 3 mínútum!" at bounding box center [1054, 382] width 260 height 19
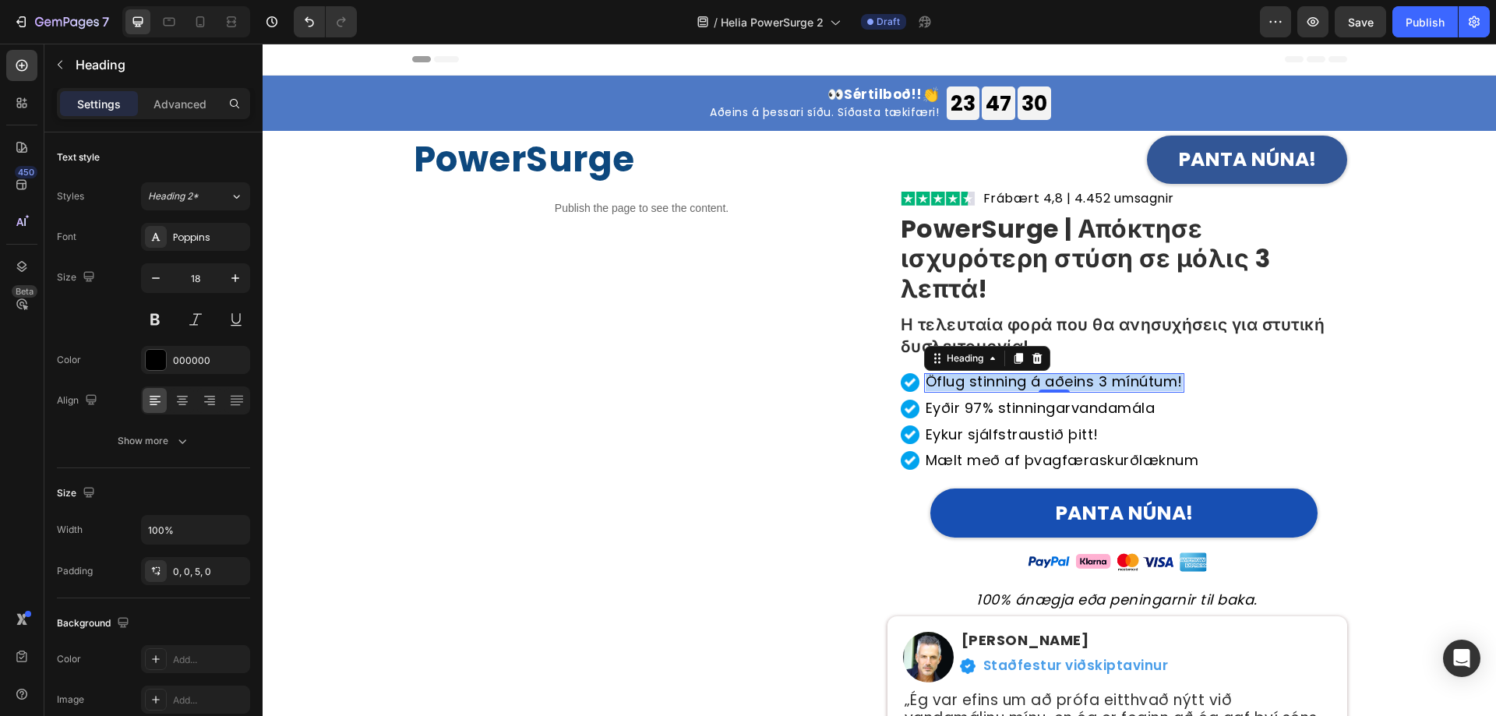
click at [829, 442] on div "Publish the page to see the content. Custom Code" at bounding box center [642, 497] width 460 height 618
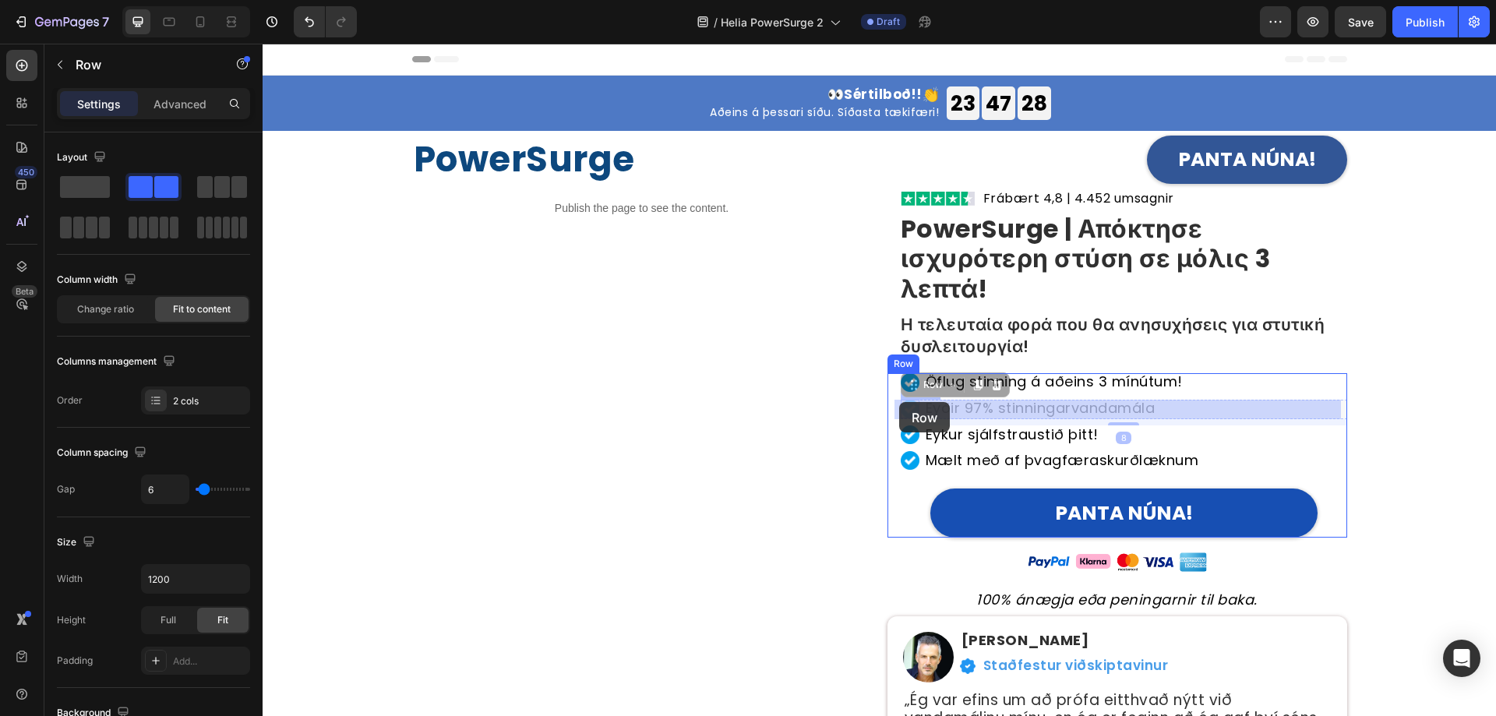
drag, startPoint x: 963, startPoint y: 402, endPoint x: 908, endPoint y: 402, distance: 55.3
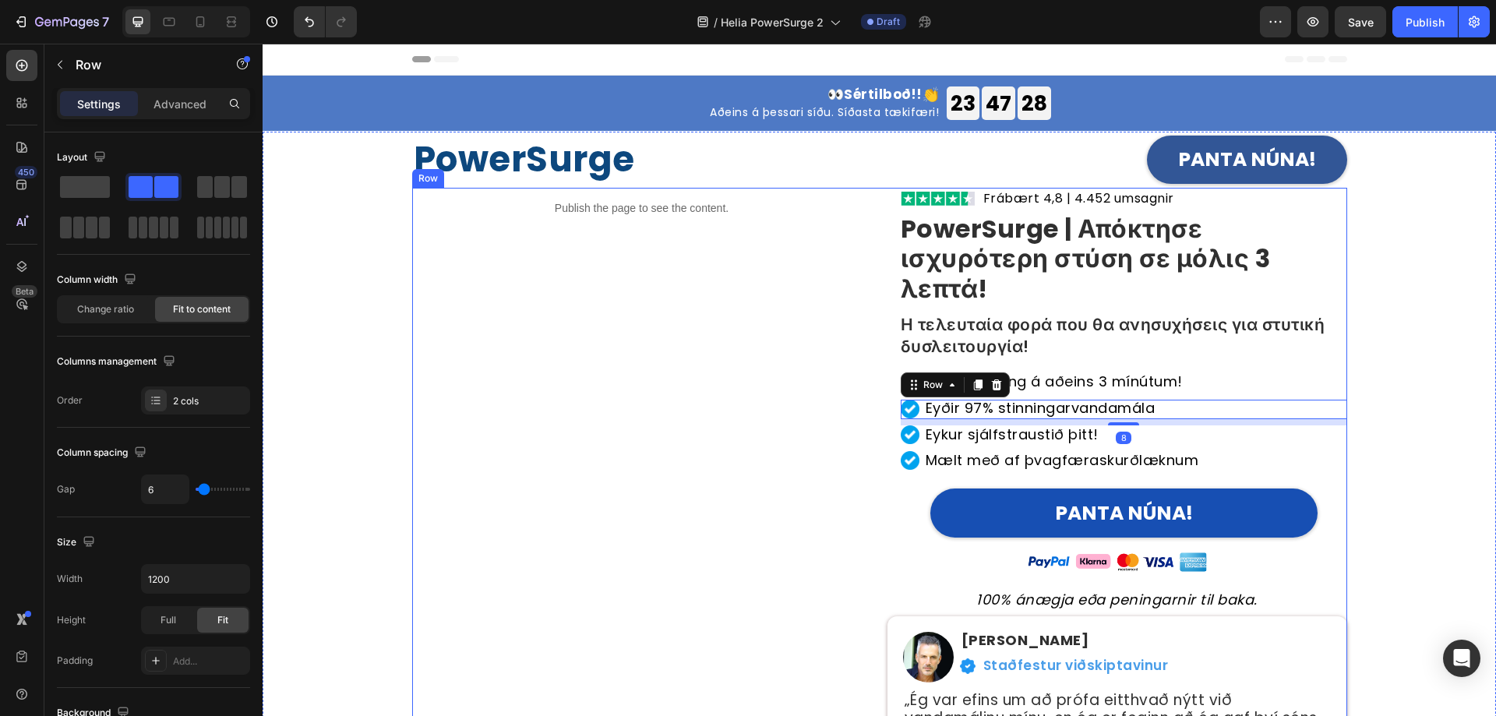
click at [650, 457] on div "Publish the page to see the content. Custom Code" at bounding box center [642, 497] width 460 height 618
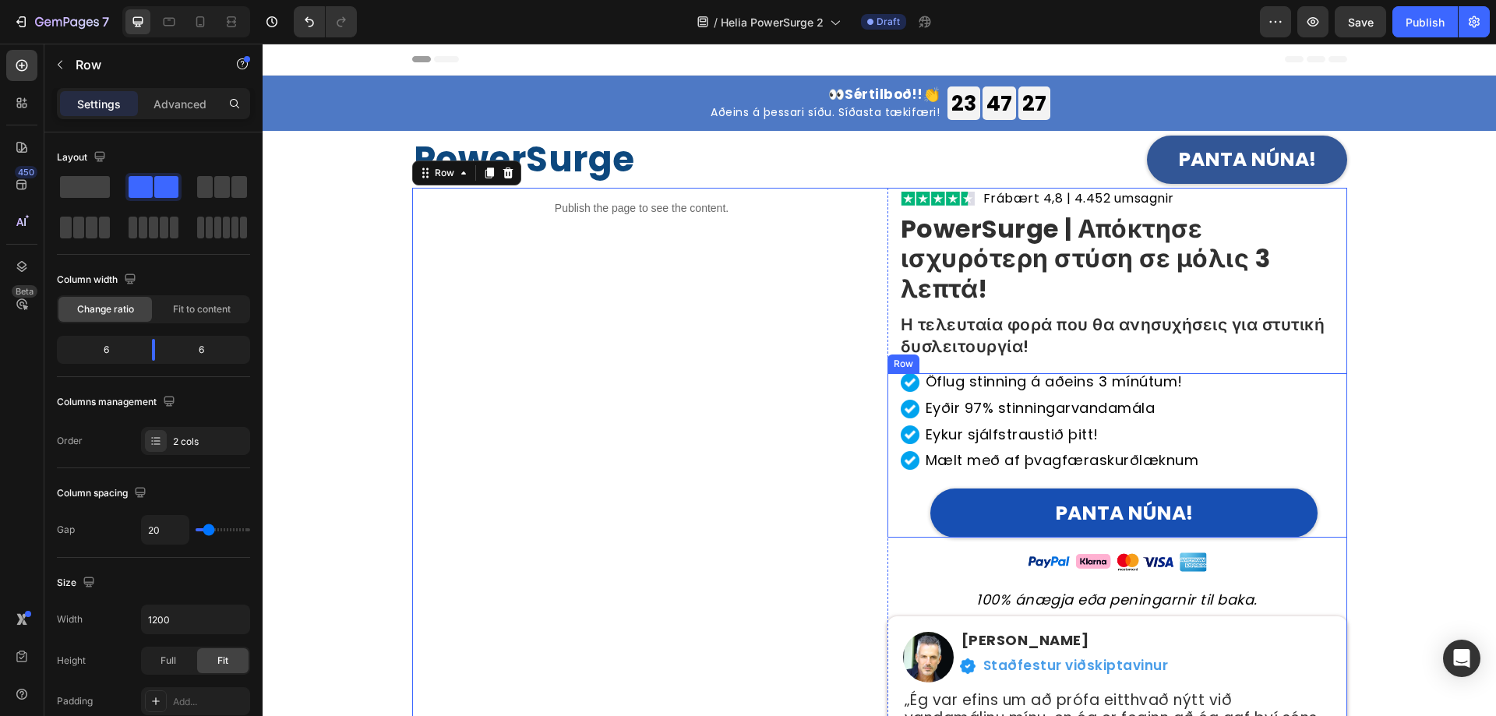
click at [1081, 407] on h2 "Eyðir 97% stinningarvandamála" at bounding box center [1040, 409] width 233 height 19
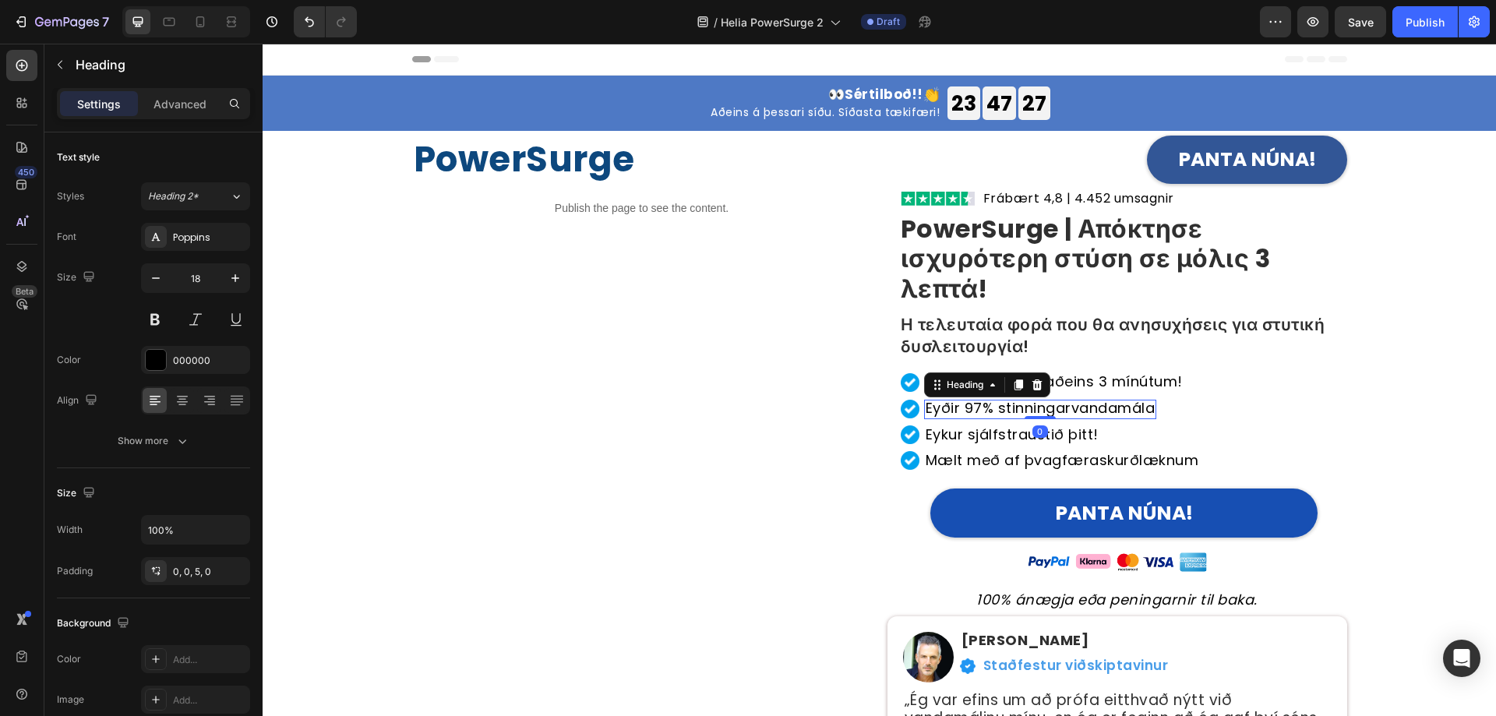
click at [1081, 407] on h2 "Eyðir 97% stinningarvandamála" at bounding box center [1040, 409] width 233 height 19
drag, startPoint x: 769, startPoint y: 372, endPoint x: 882, endPoint y: 386, distance: 113.1
click at [769, 372] on div "Publish the page to see the content. Custom Code" at bounding box center [642, 497] width 460 height 618
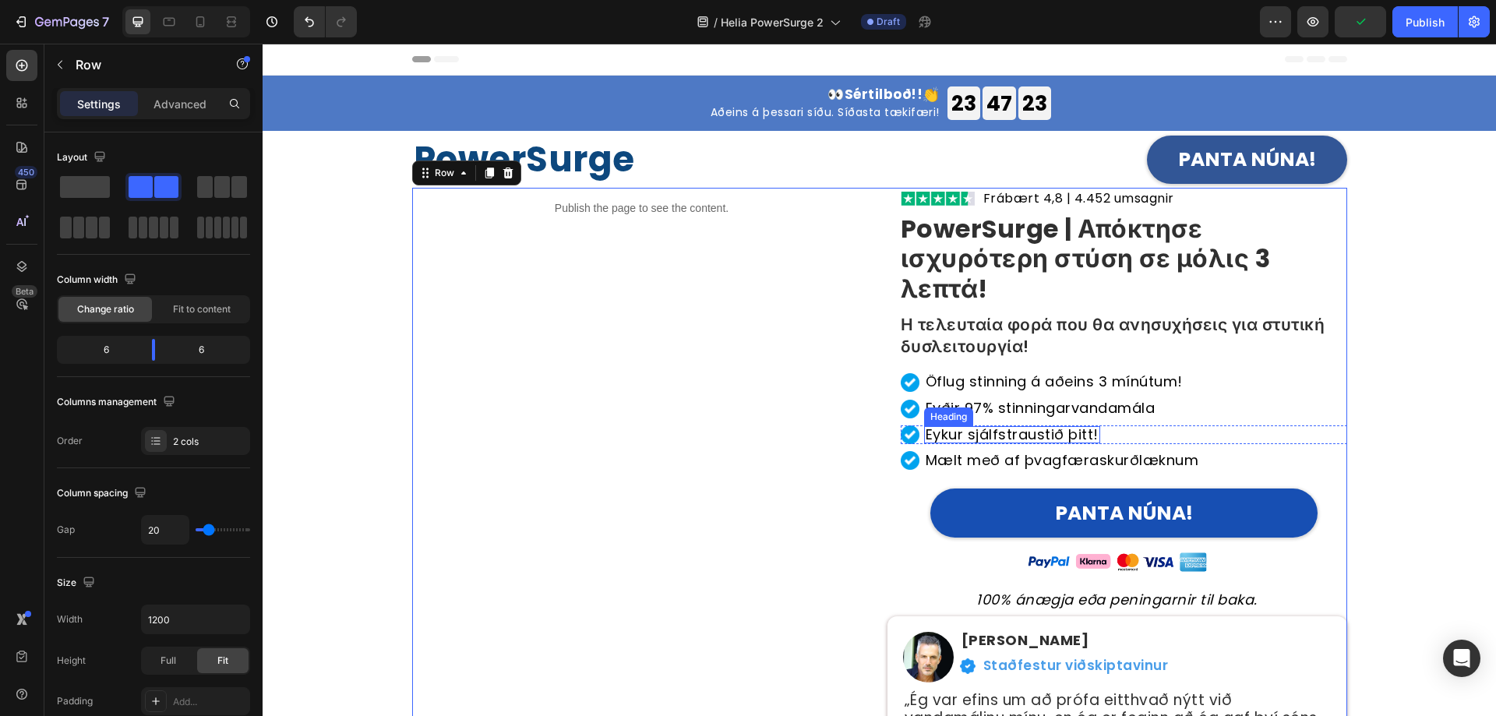
click at [1023, 434] on h2 "Eykur sjálfstraustið þitt!" at bounding box center [1012, 434] width 176 height 17
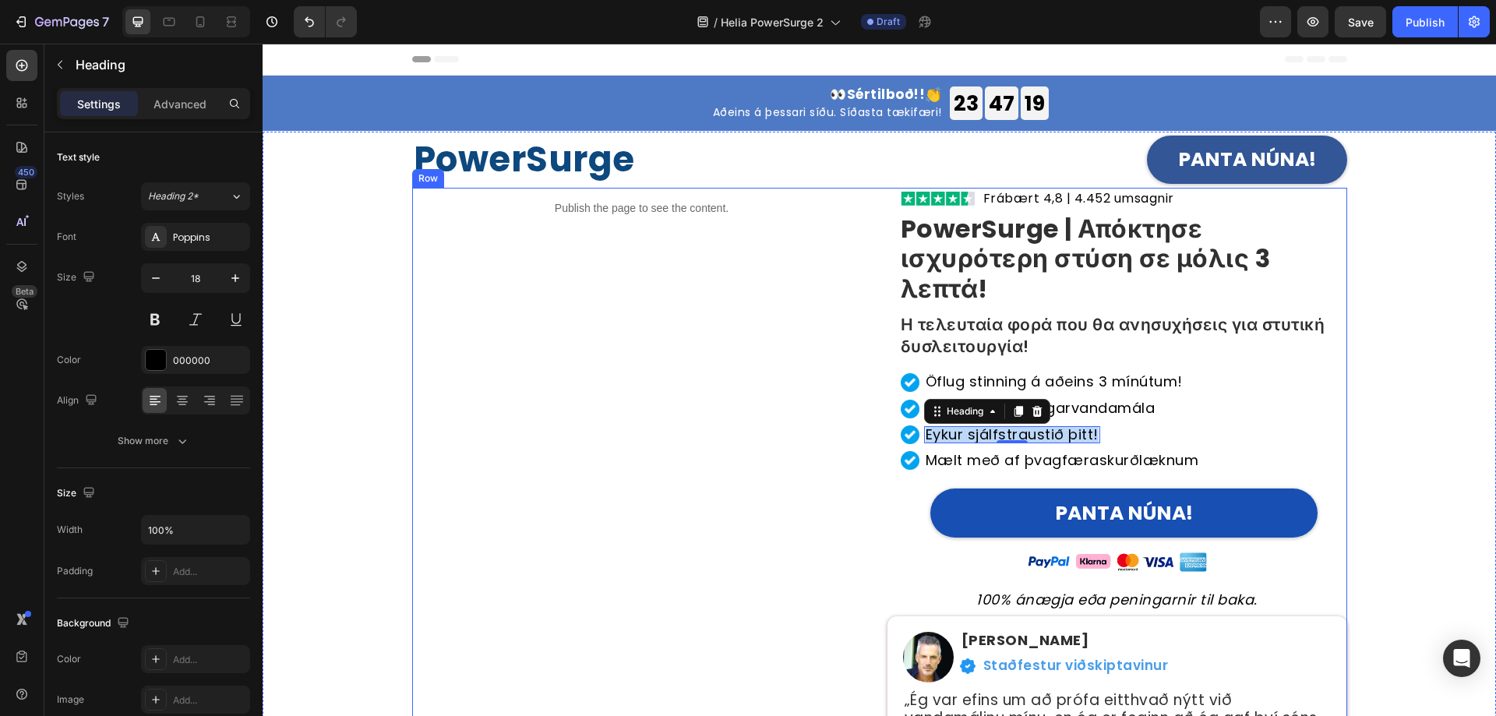
drag, startPoint x: 804, startPoint y: 426, endPoint x: 816, endPoint y: 426, distance: 12.5
click at [804, 426] on div "Publish the page to see the content. Custom Code" at bounding box center [642, 497] width 460 height 618
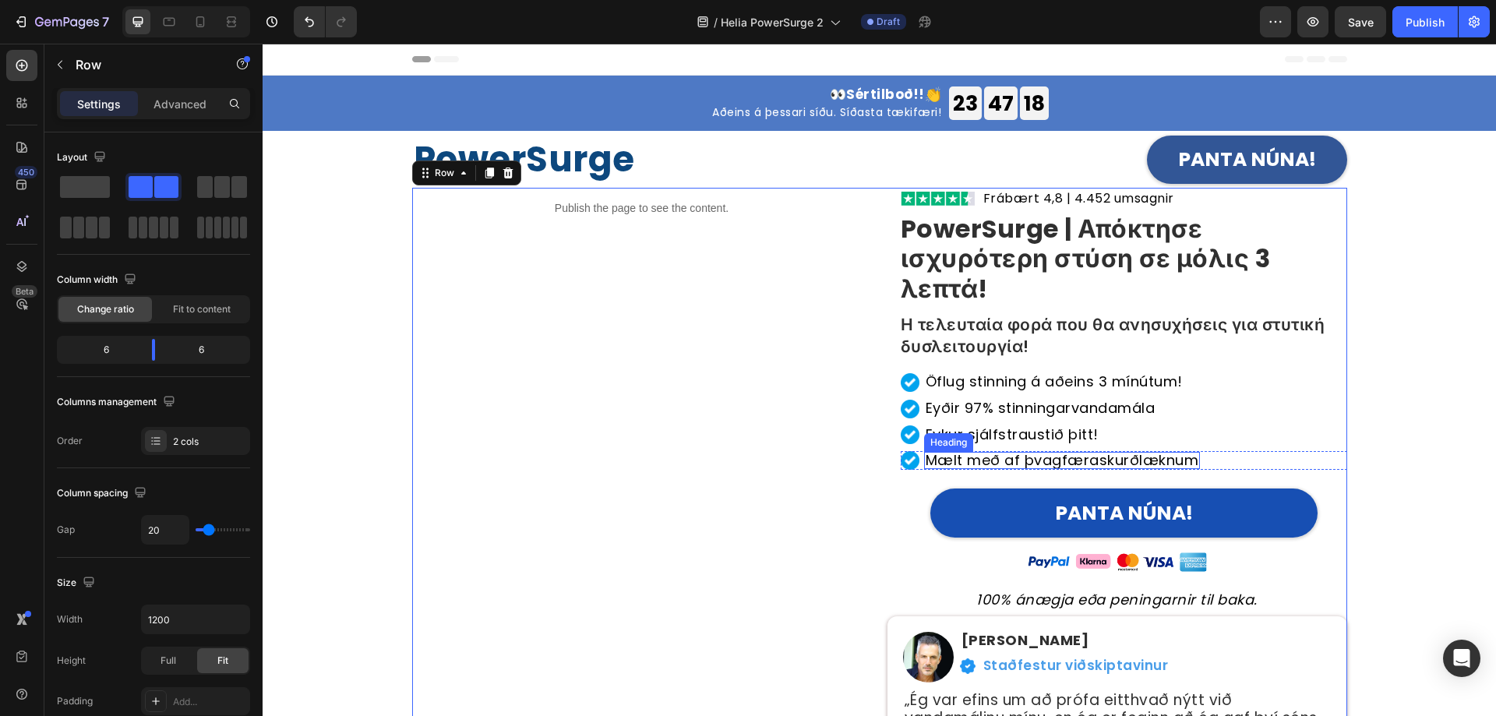
click at [1012, 466] on h2 "Mælt með af þvagfæraskurðlæknum" at bounding box center [1062, 460] width 277 height 17
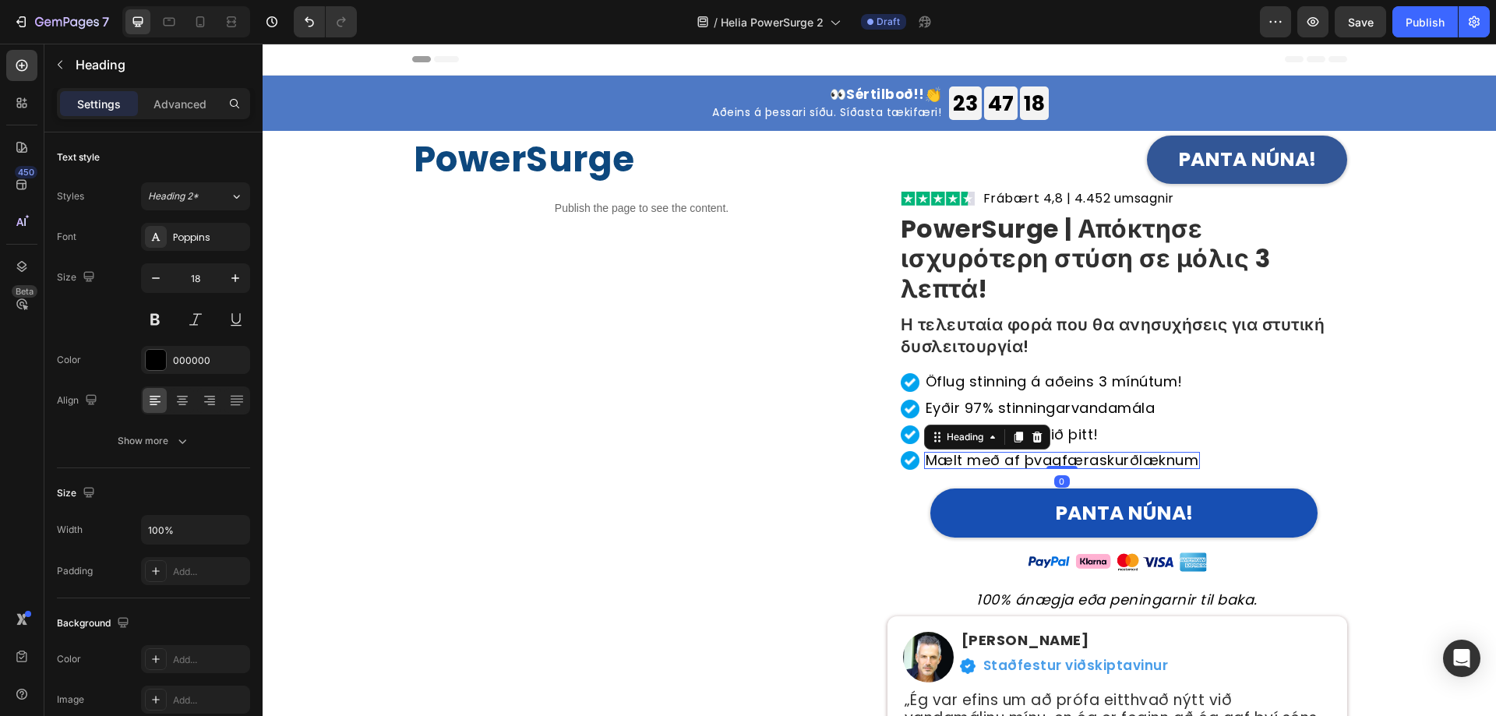
click at [1012, 466] on h2 "Mælt með af þvagfæraskurðlæknum" at bounding box center [1062, 460] width 277 height 17
click at [794, 366] on div "Publish the page to see the content. Custom Code" at bounding box center [642, 497] width 460 height 618
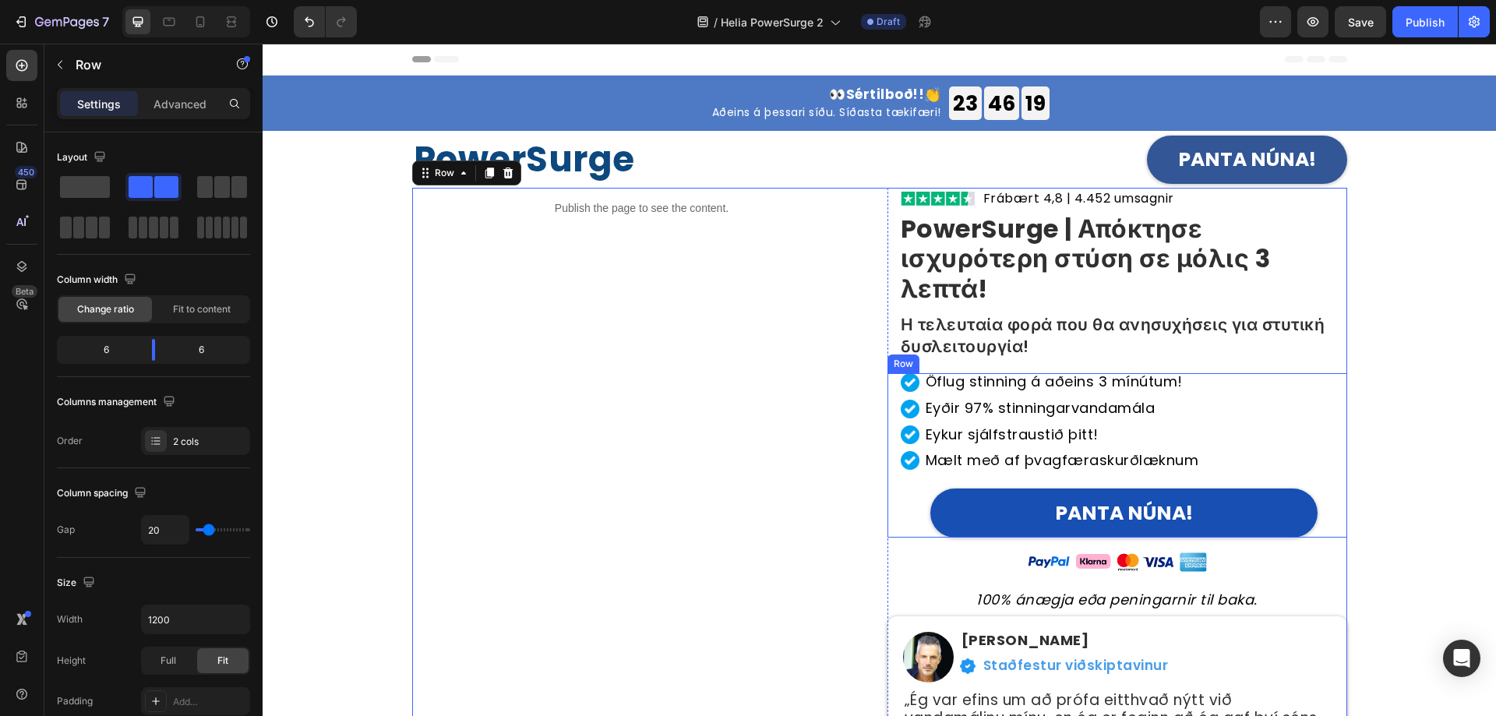
click at [1062, 382] on p "Öflug stinning á aðeins 3 mínútum!" at bounding box center [1054, 382] width 257 height 14
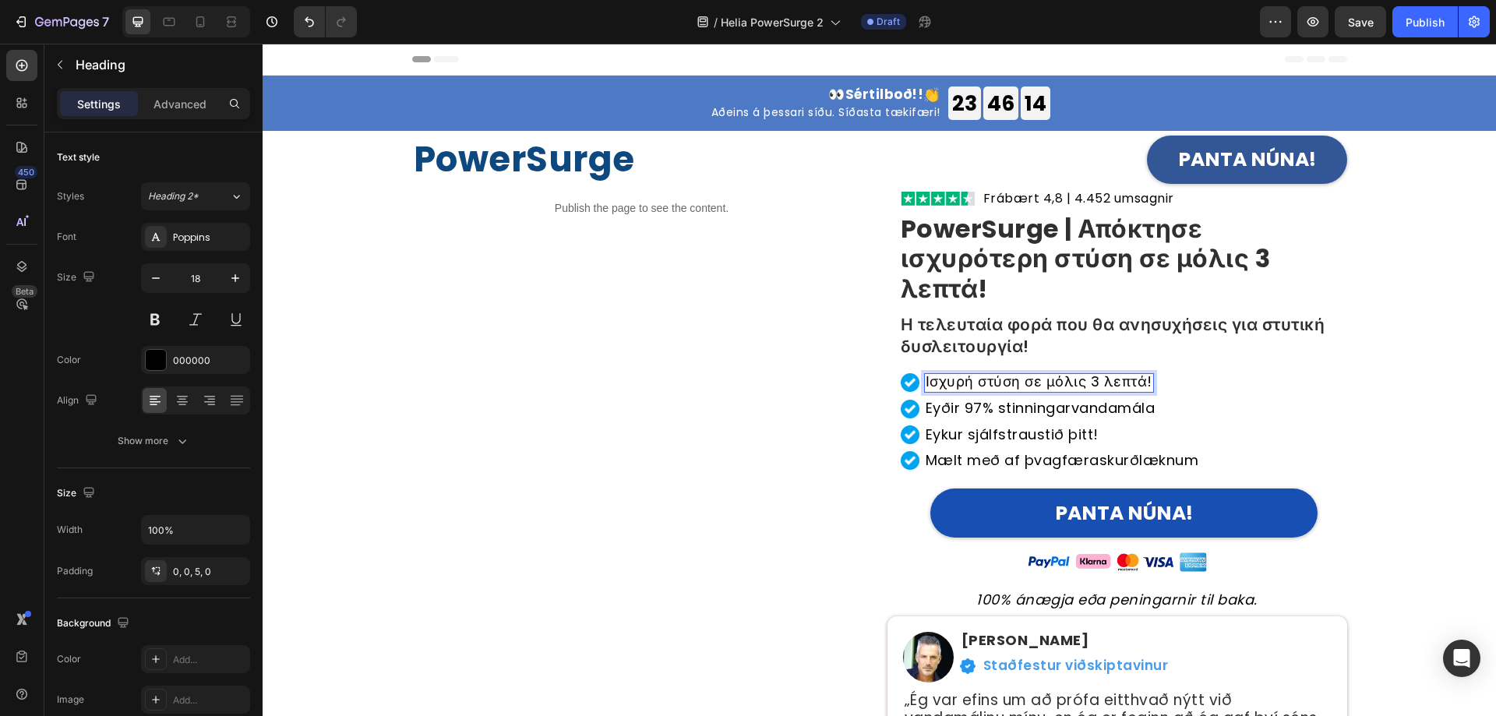
click at [1090, 385] on p "Ισχυρή στύση σε μόλις 3 λεπτά!" at bounding box center [1039, 382] width 227 height 14
click at [1038, 407] on div "0" at bounding box center [1039, 405] width 16 height 12
click at [1041, 411] on p "Eyðir 97% stinningarvandamála" at bounding box center [1041, 408] width 230 height 14
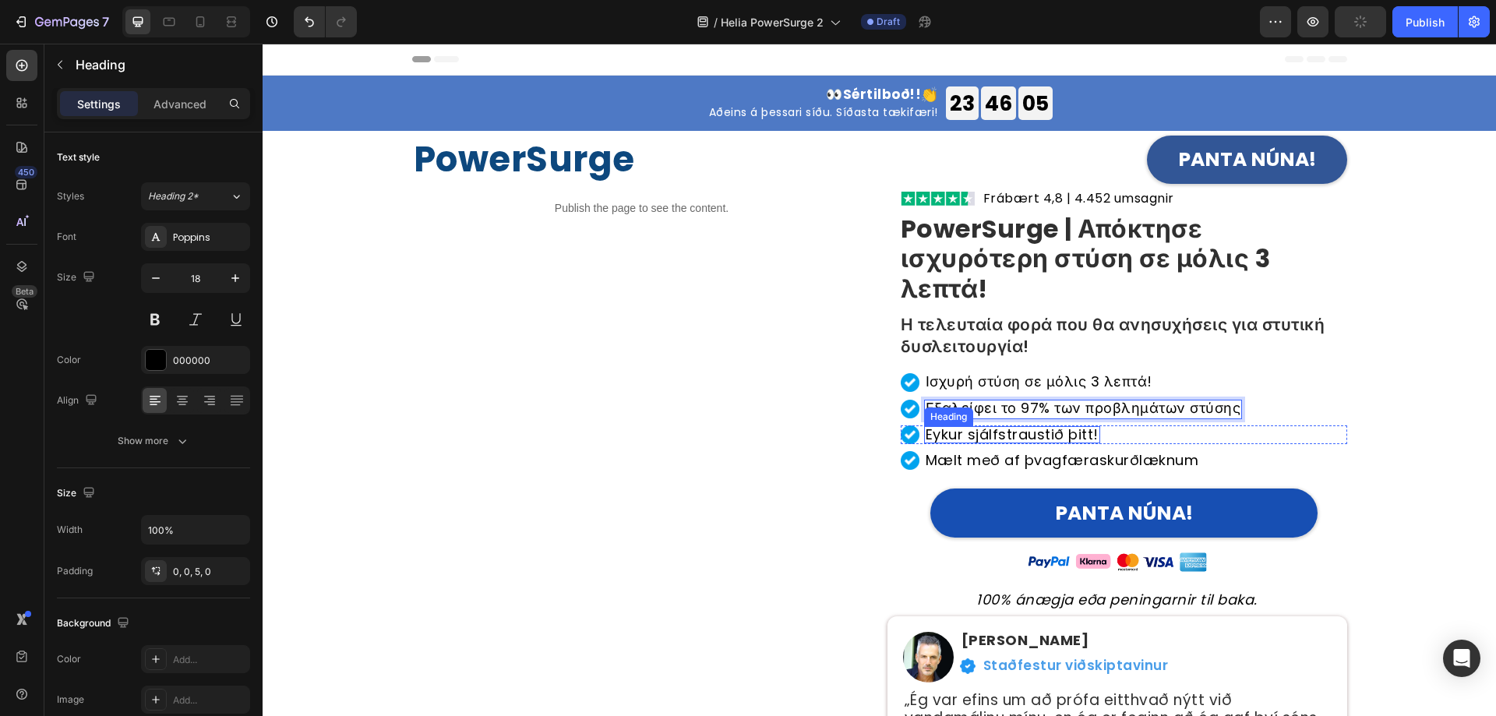
click at [1005, 435] on p "Eykur sjálfstraustið þitt!" at bounding box center [1012, 435] width 173 height 14
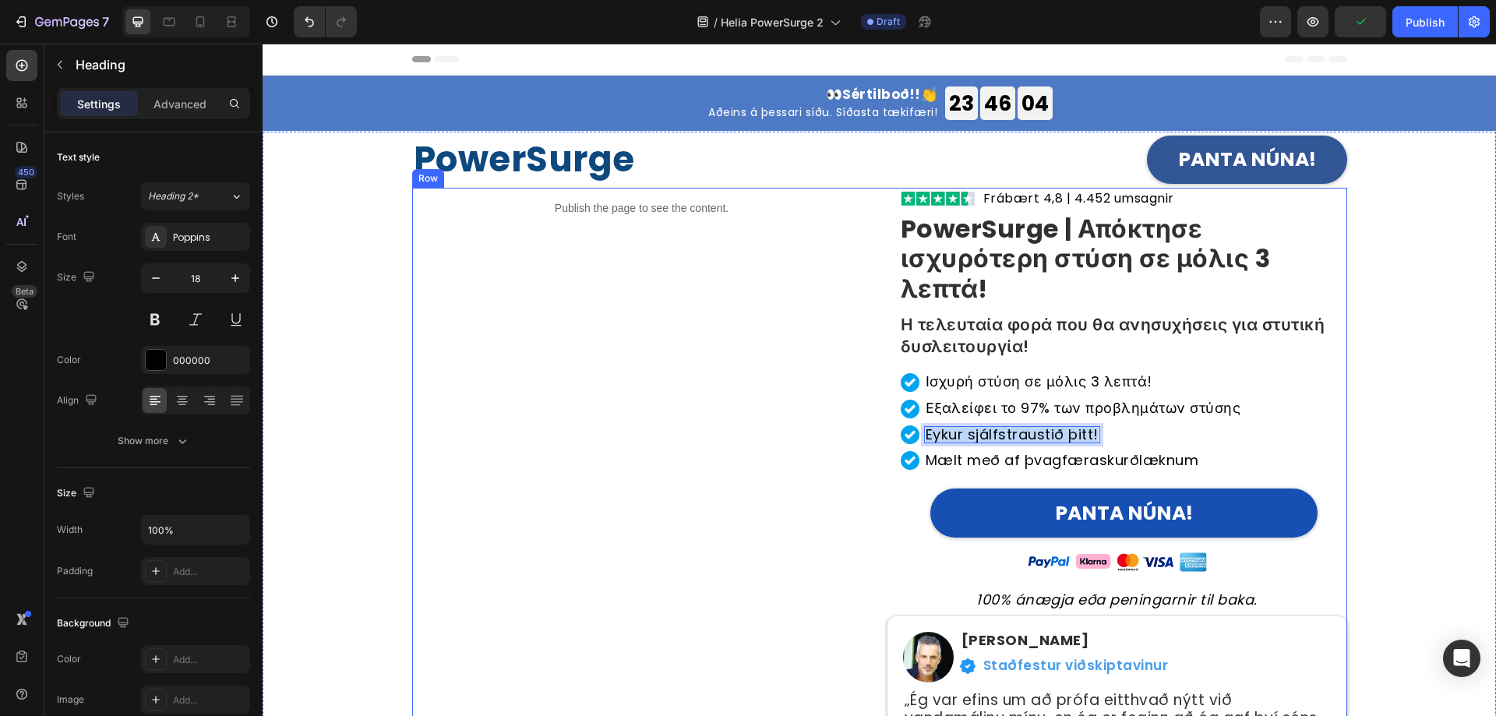
copy p "Eykur sjálfstraustið þitt!"
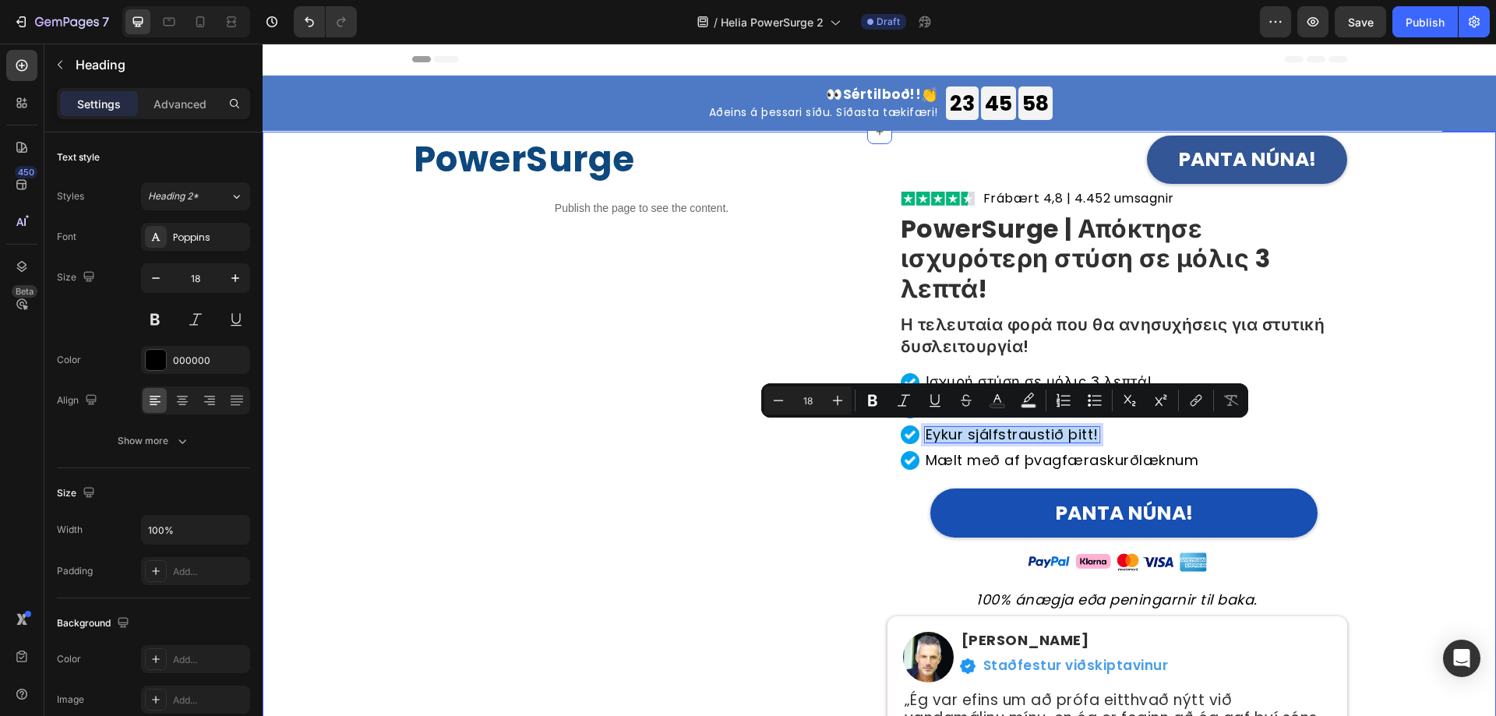
copy p "Eykur sjálfstraustið þitt!"
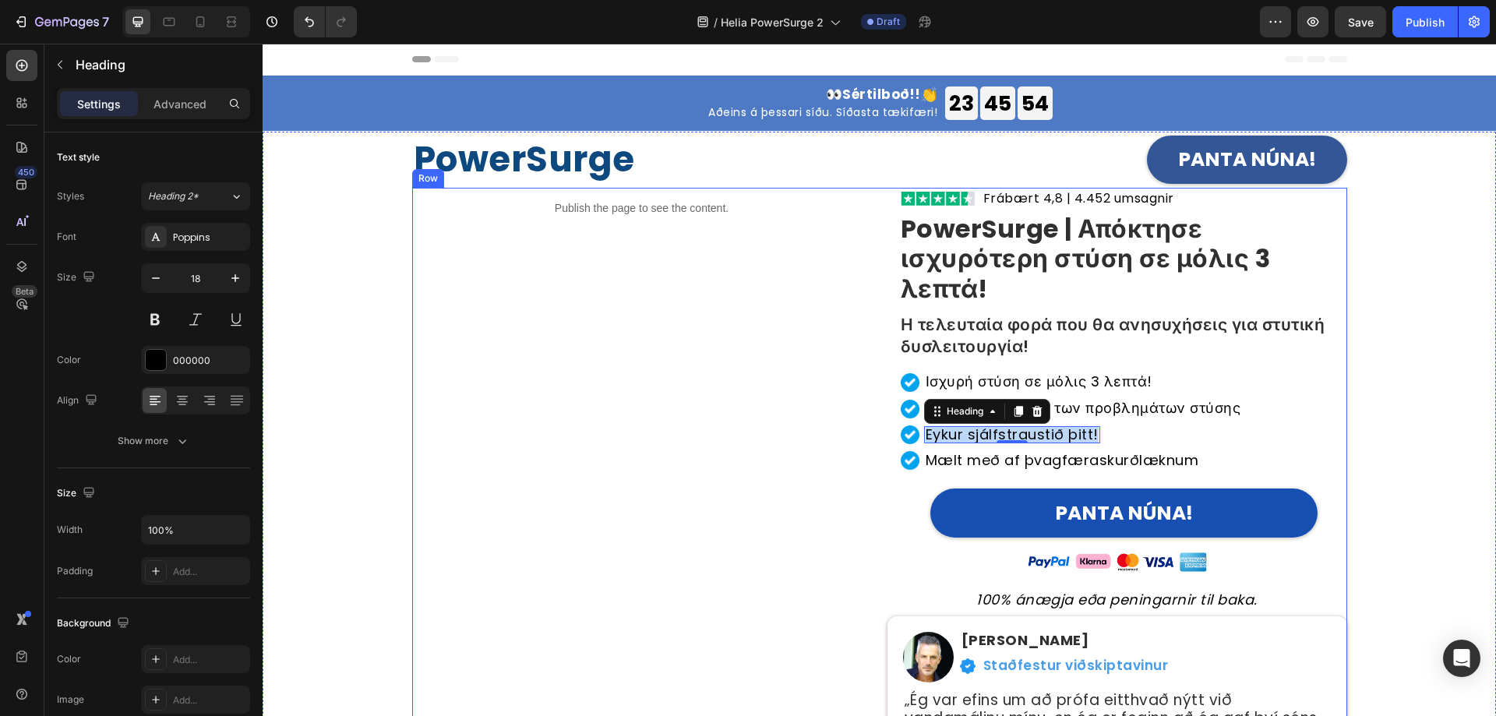
click at [701, 402] on div "Publish the page to see the content. Custom Code" at bounding box center [642, 497] width 460 height 618
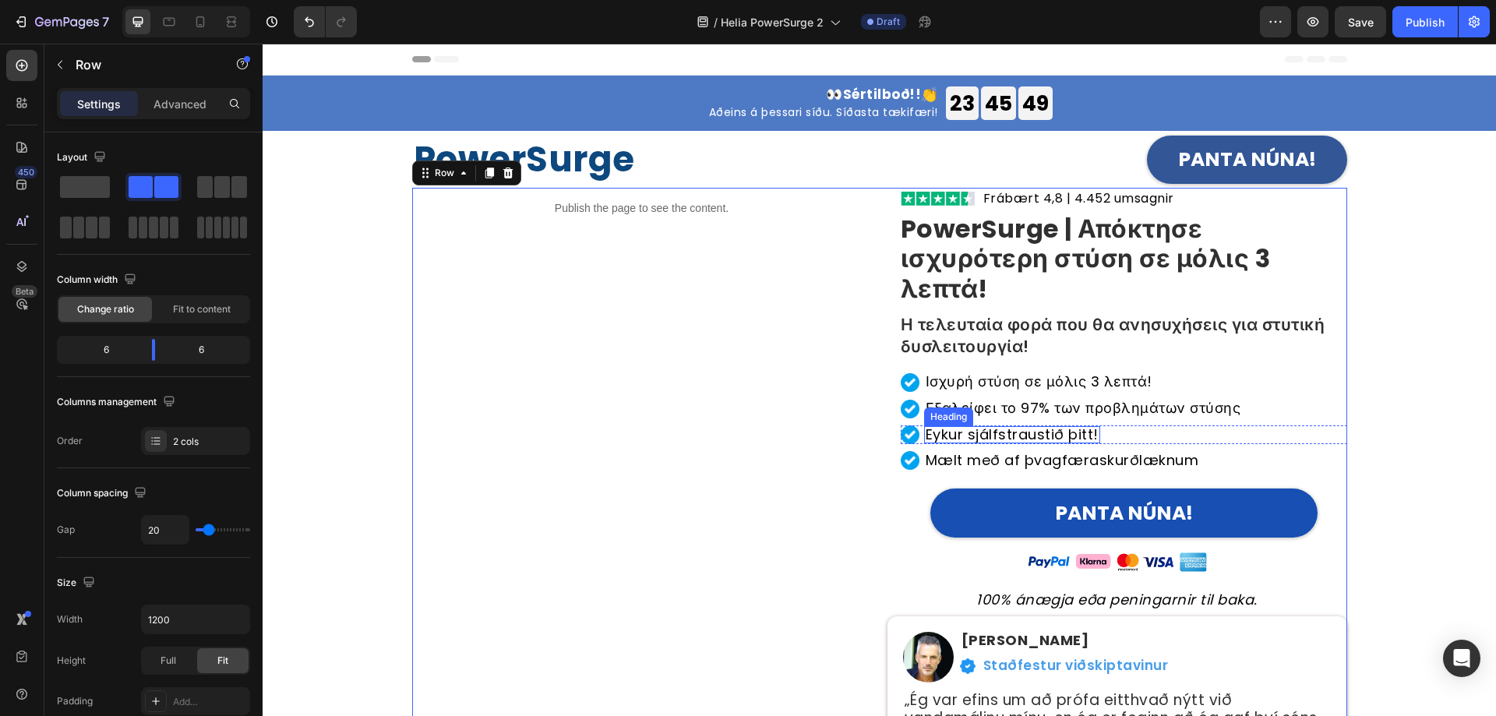
click at [1001, 436] on p "Eykur sjálfstraustið þitt!" at bounding box center [1012, 435] width 173 height 14
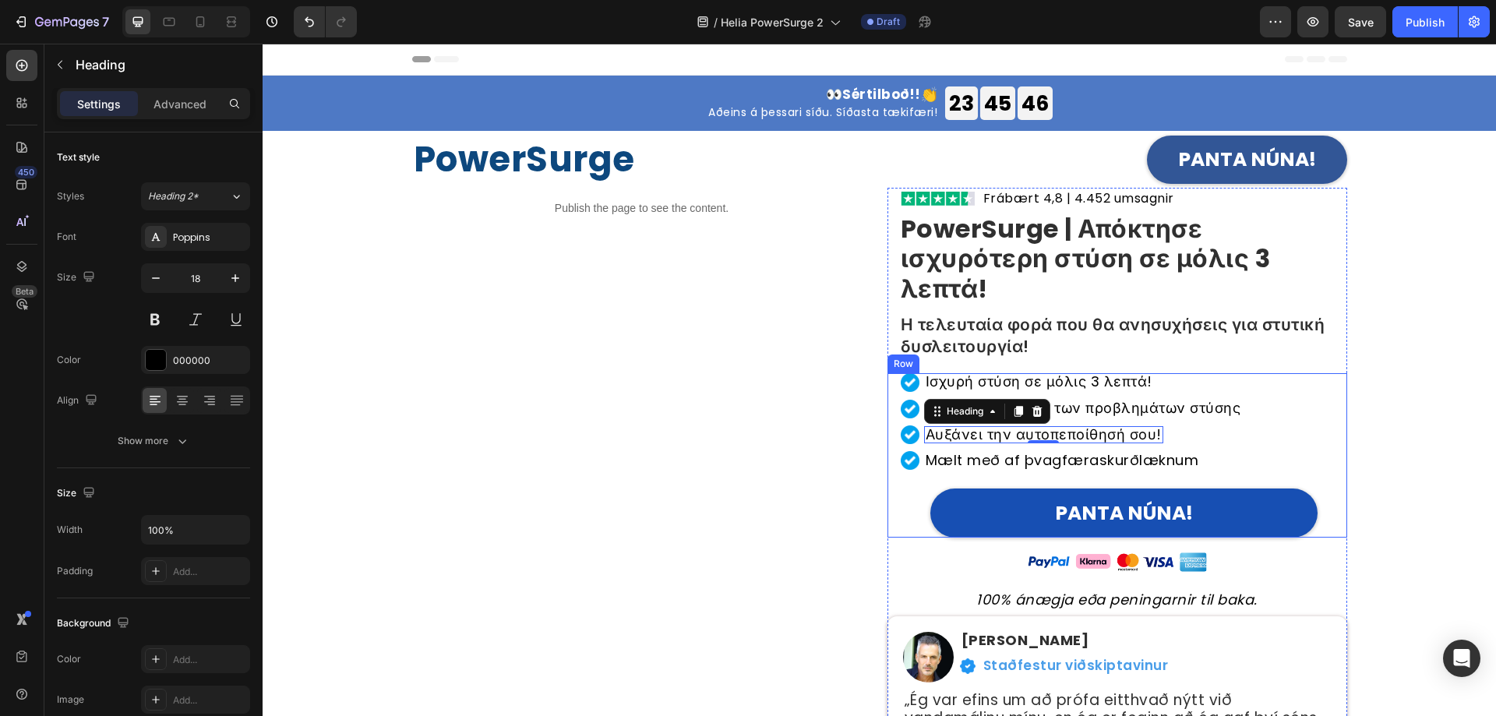
click at [1090, 467] on p "Mælt með af þvagfæraskurðlæknum" at bounding box center [1063, 461] width 274 height 14
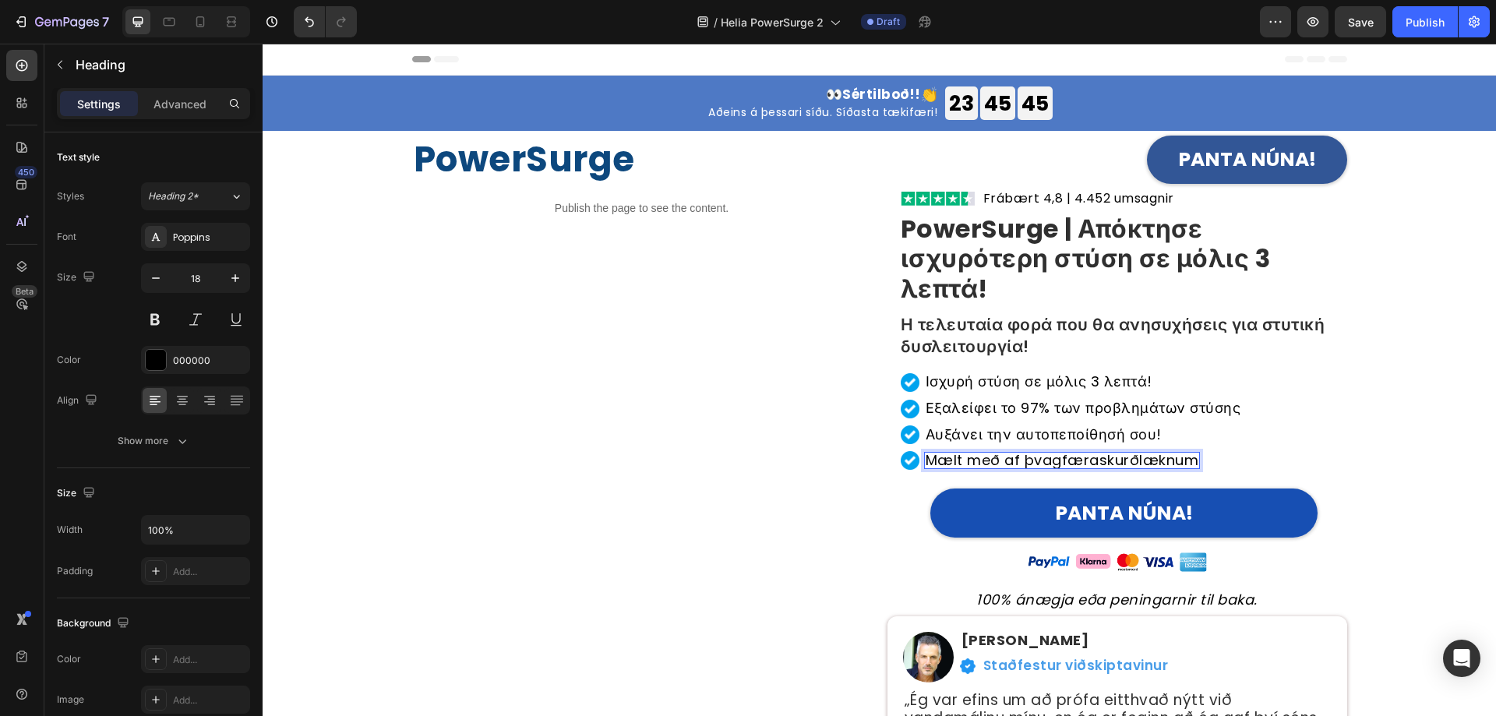
click at [1087, 461] on p "Mælt með af þvagfæraskurðlæknum" at bounding box center [1063, 461] width 274 height 14
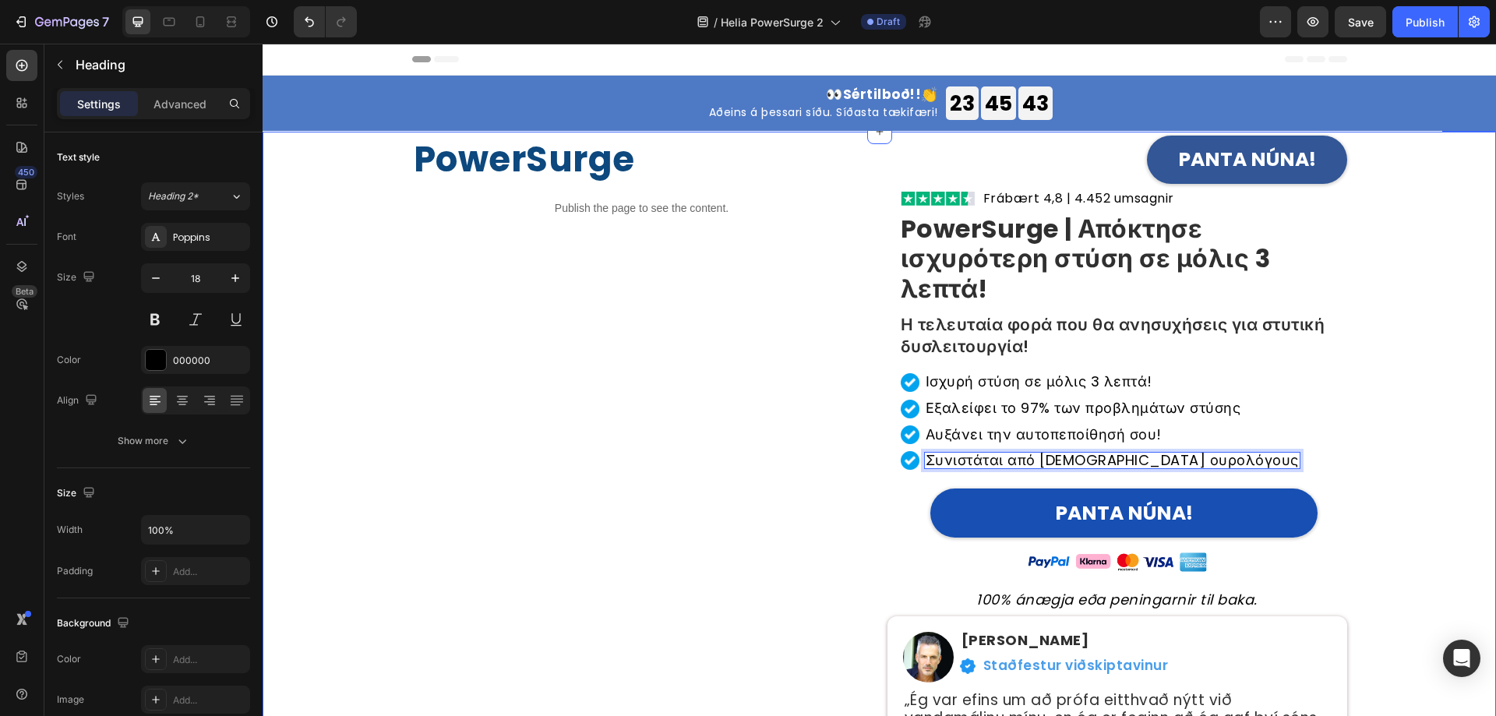
click at [1366, 437] on div "PowerSurge Heading PANTA NÚNA! [GEOGRAPHIC_DATA] Publish the page to see the co…" at bounding box center [879, 481] width 1210 height 699
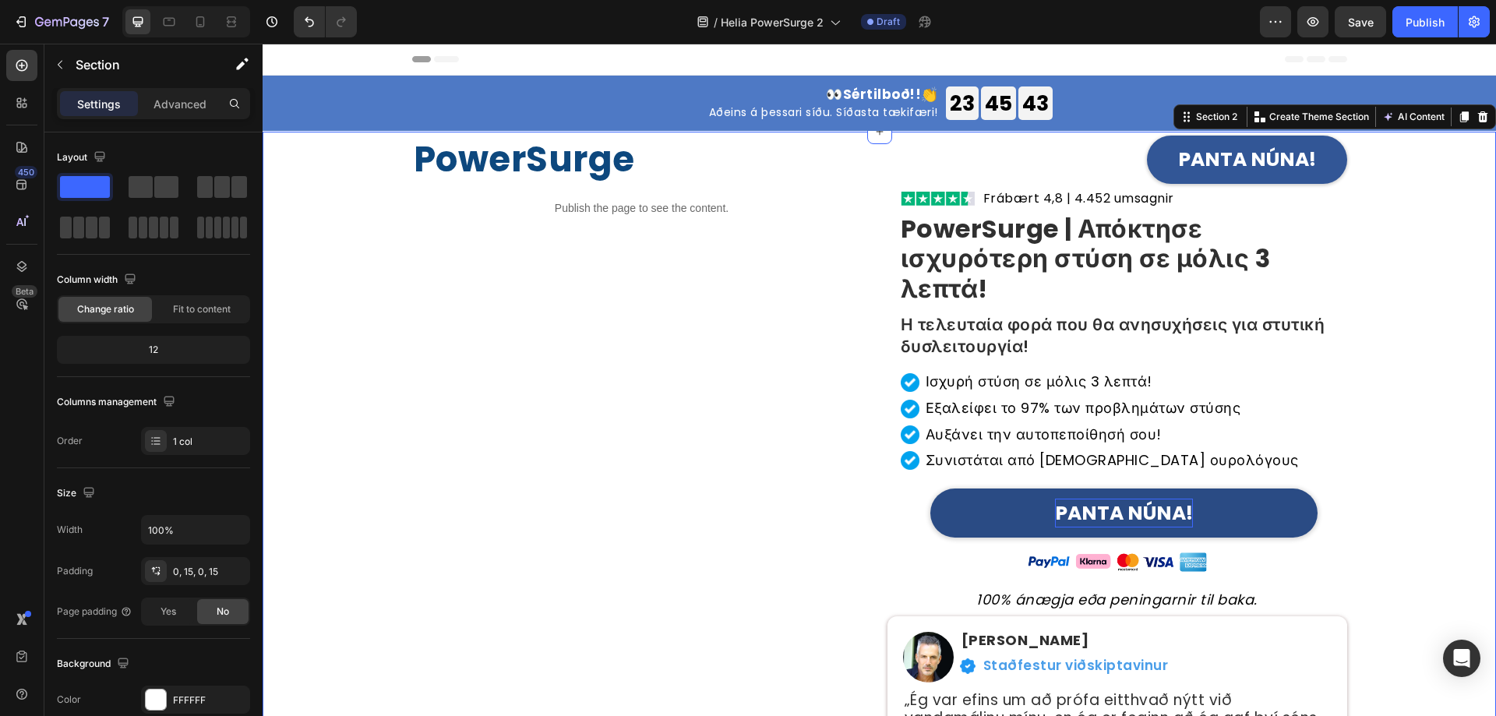
click at [1137, 515] on strong "PANTA NÚNA!" at bounding box center [1124, 513] width 138 height 27
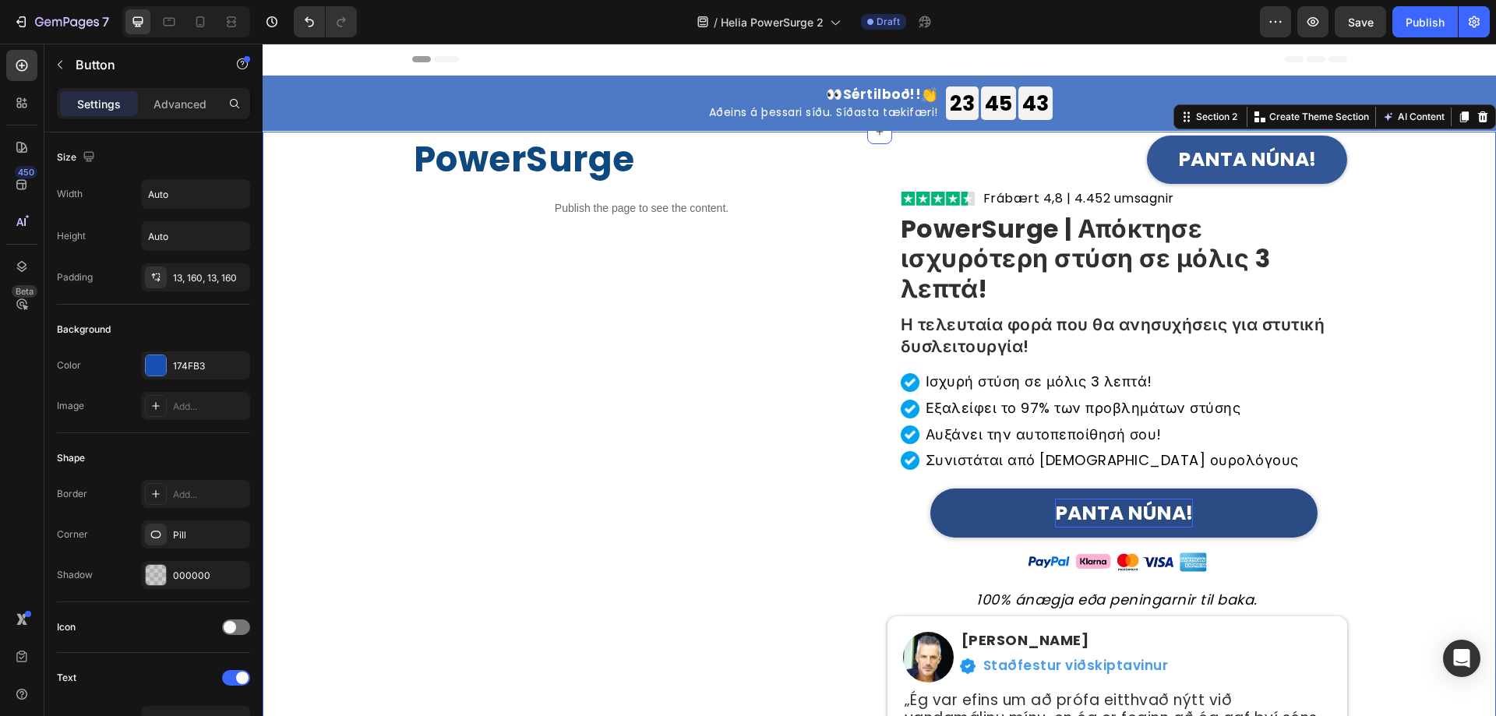
click at [1137, 515] on strong "PANTA NÚNA!" at bounding box center [1124, 513] width 138 height 27
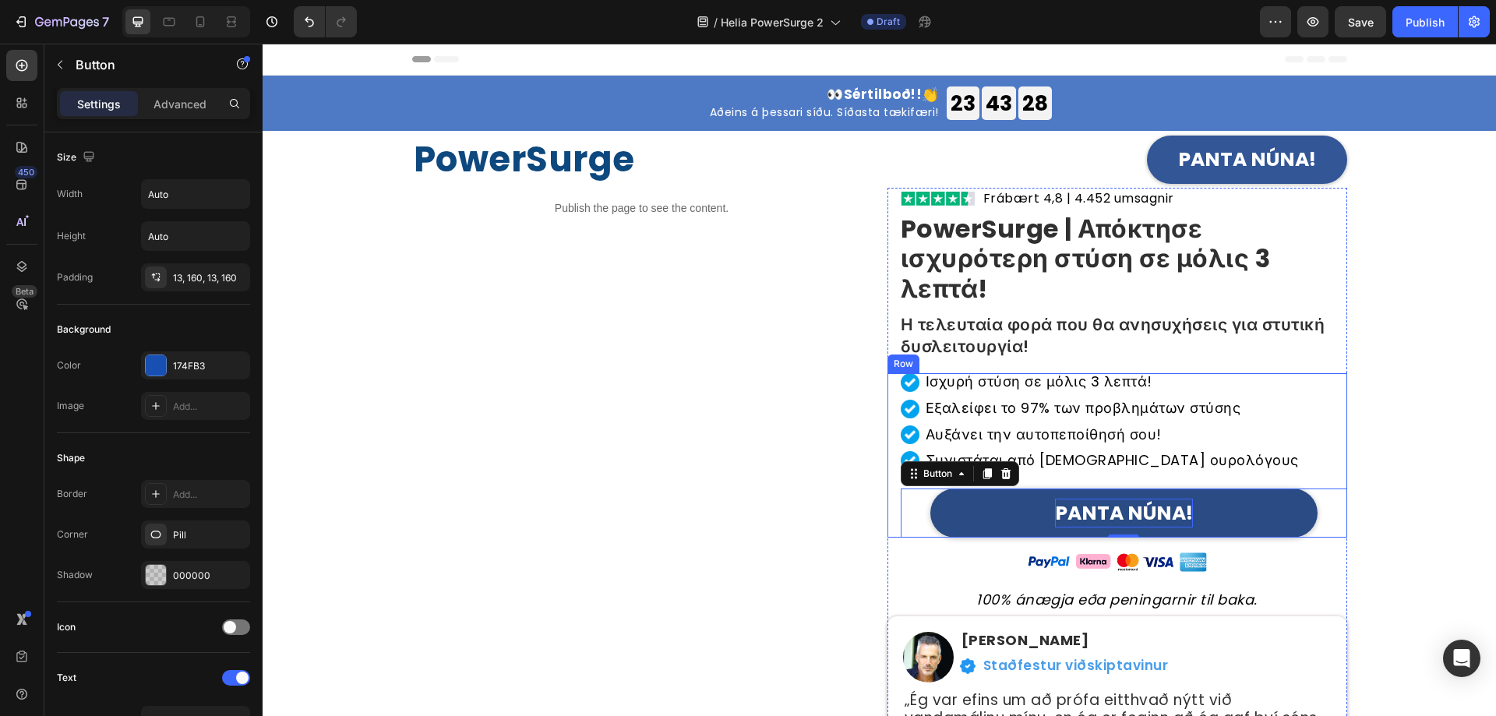
click at [1123, 511] on strong "PANTA NÚNA!" at bounding box center [1124, 513] width 138 height 27
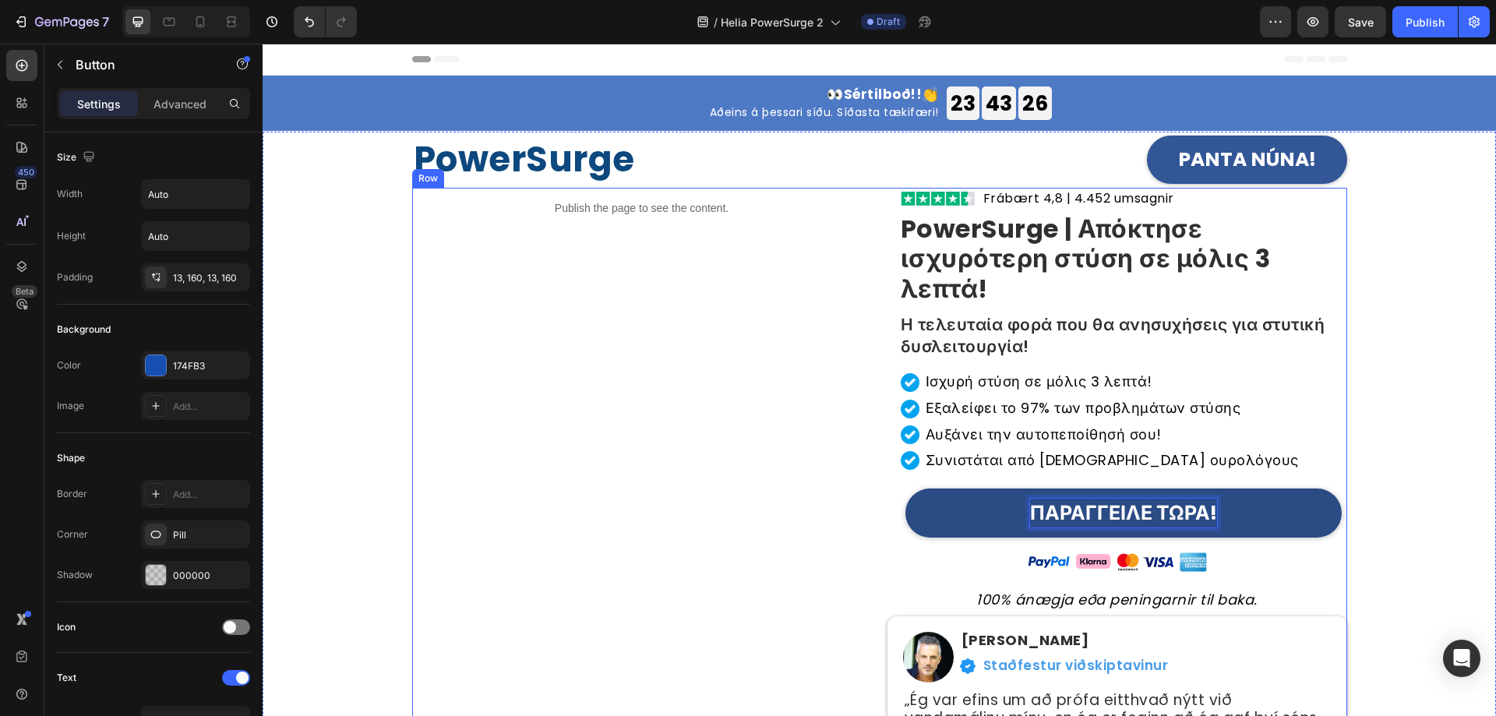
drag, startPoint x: 691, startPoint y: 514, endPoint x: 702, endPoint y: 514, distance: 10.9
click at [693, 514] on div "Publish the page to see the content. Custom Code" at bounding box center [642, 497] width 460 height 618
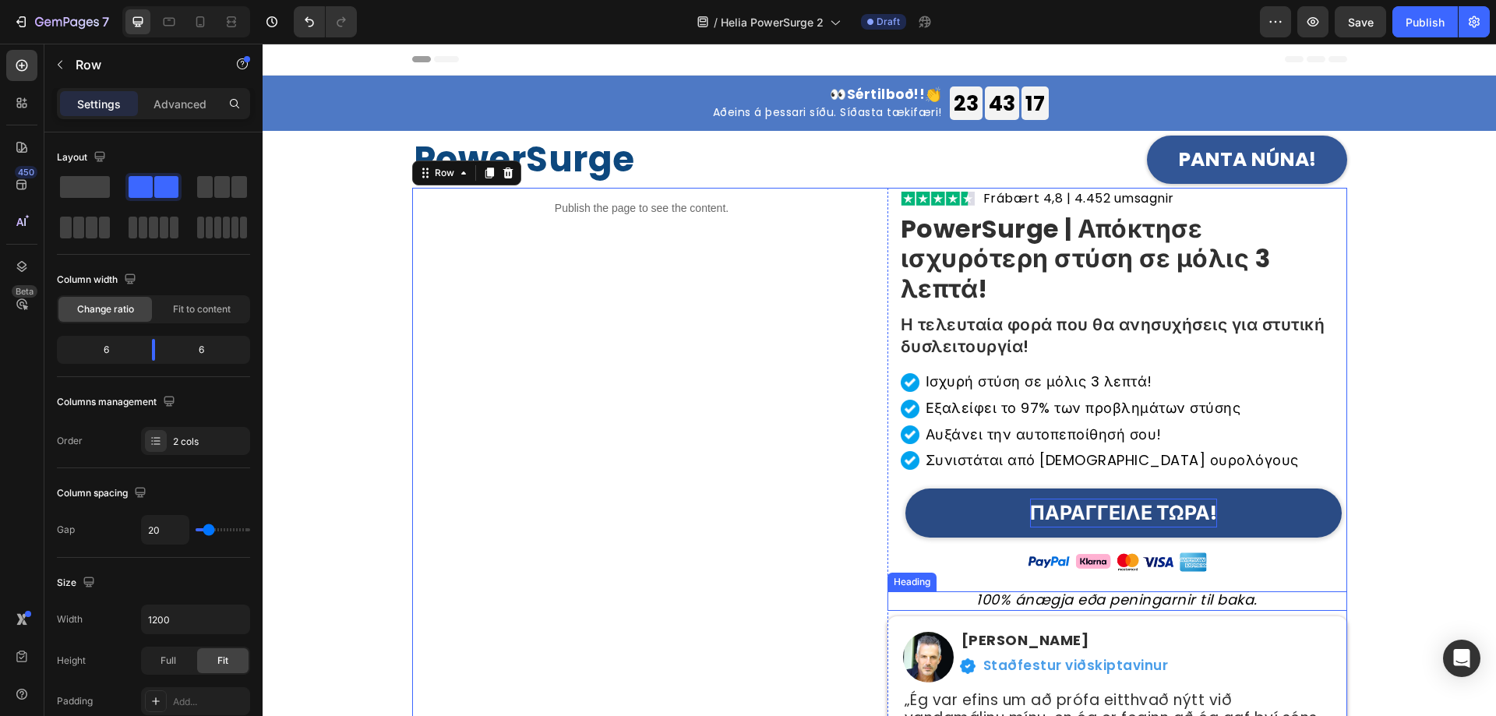
click at [1029, 598] on icon "100% ánægja eða peningarnir til baka." at bounding box center [1117, 599] width 281 height 19
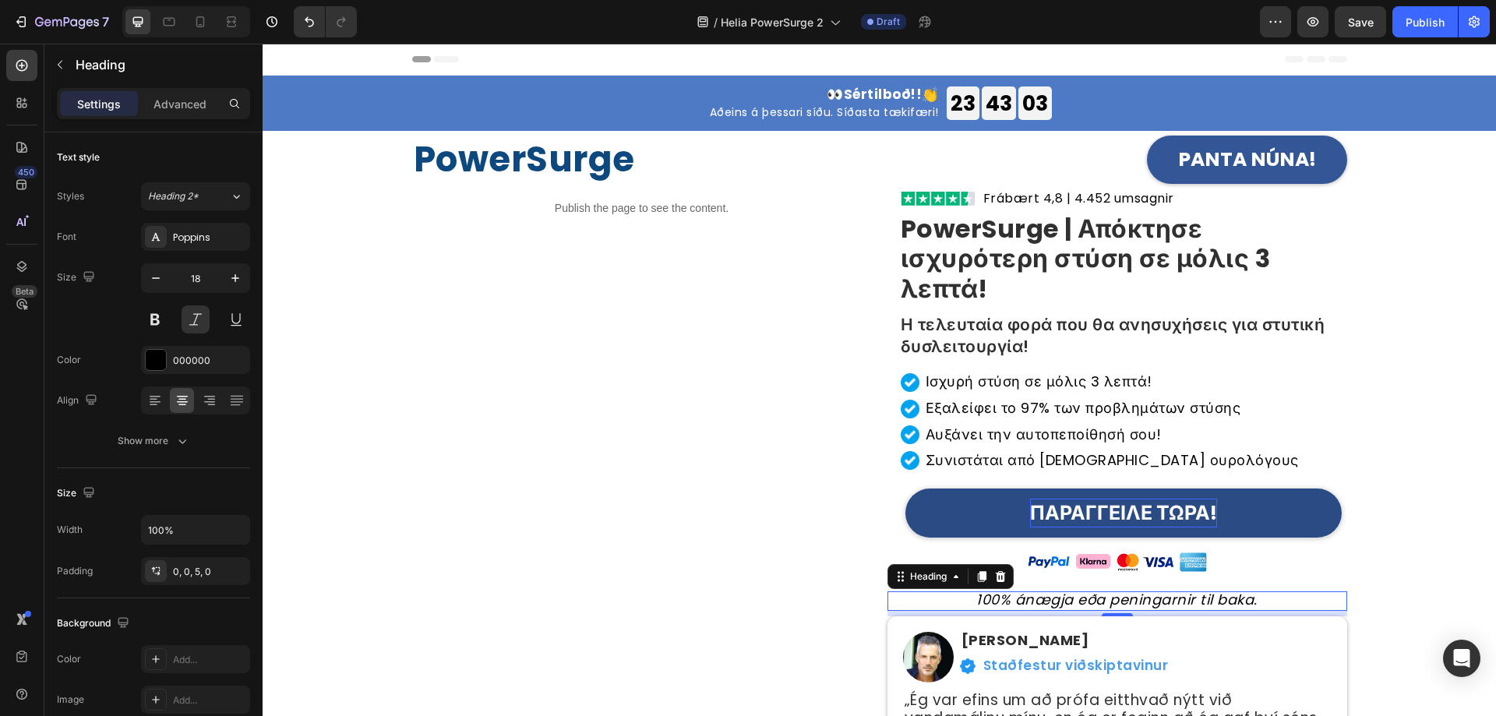
click at [1119, 598] on icon "100% ánægja eða peningarnir til baka." at bounding box center [1117, 599] width 281 height 19
click at [633, 465] on div "Publish the page to see the content. Custom Code" at bounding box center [642, 497] width 460 height 618
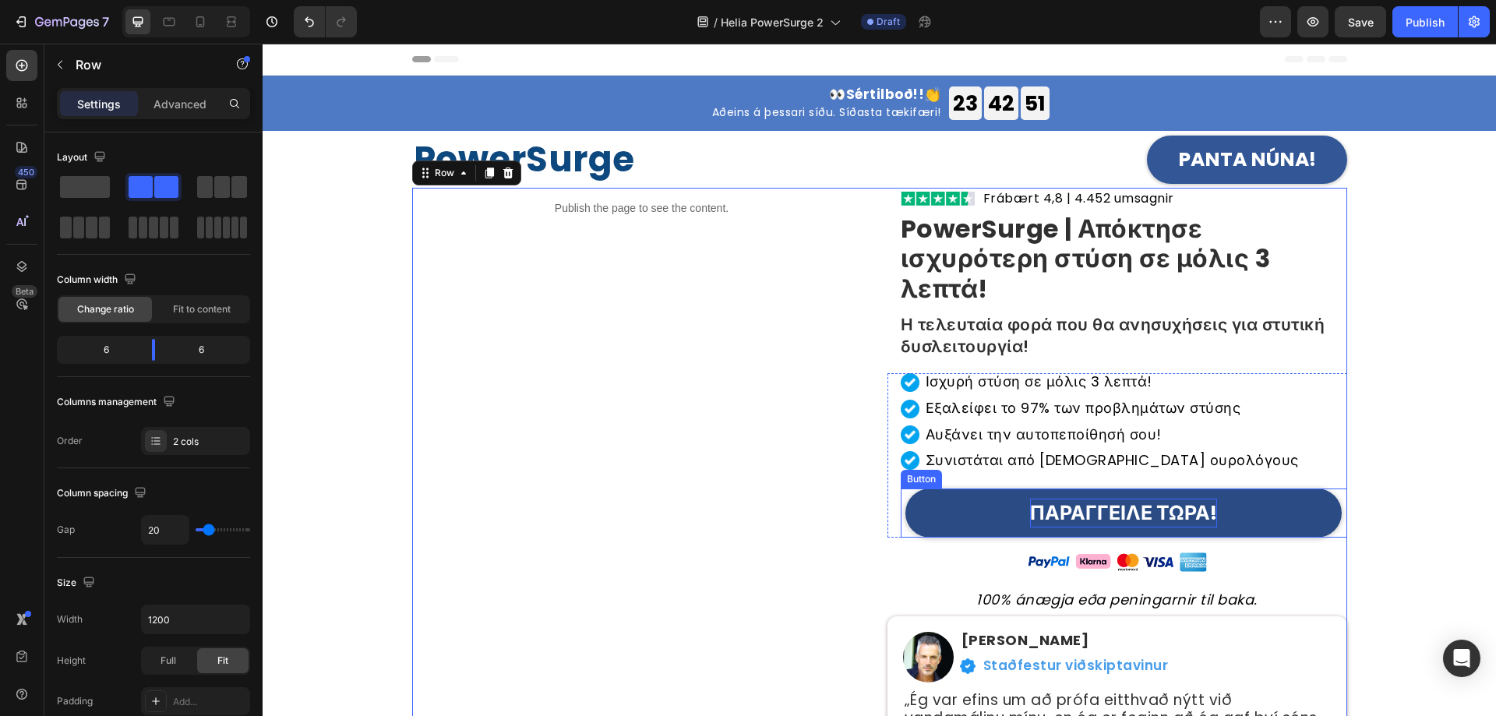
click at [1100, 514] on strong "ΠΑΡΑΓΓΕΙΛΕ ΤΩΡΑ!" at bounding box center [1123, 513] width 187 height 27
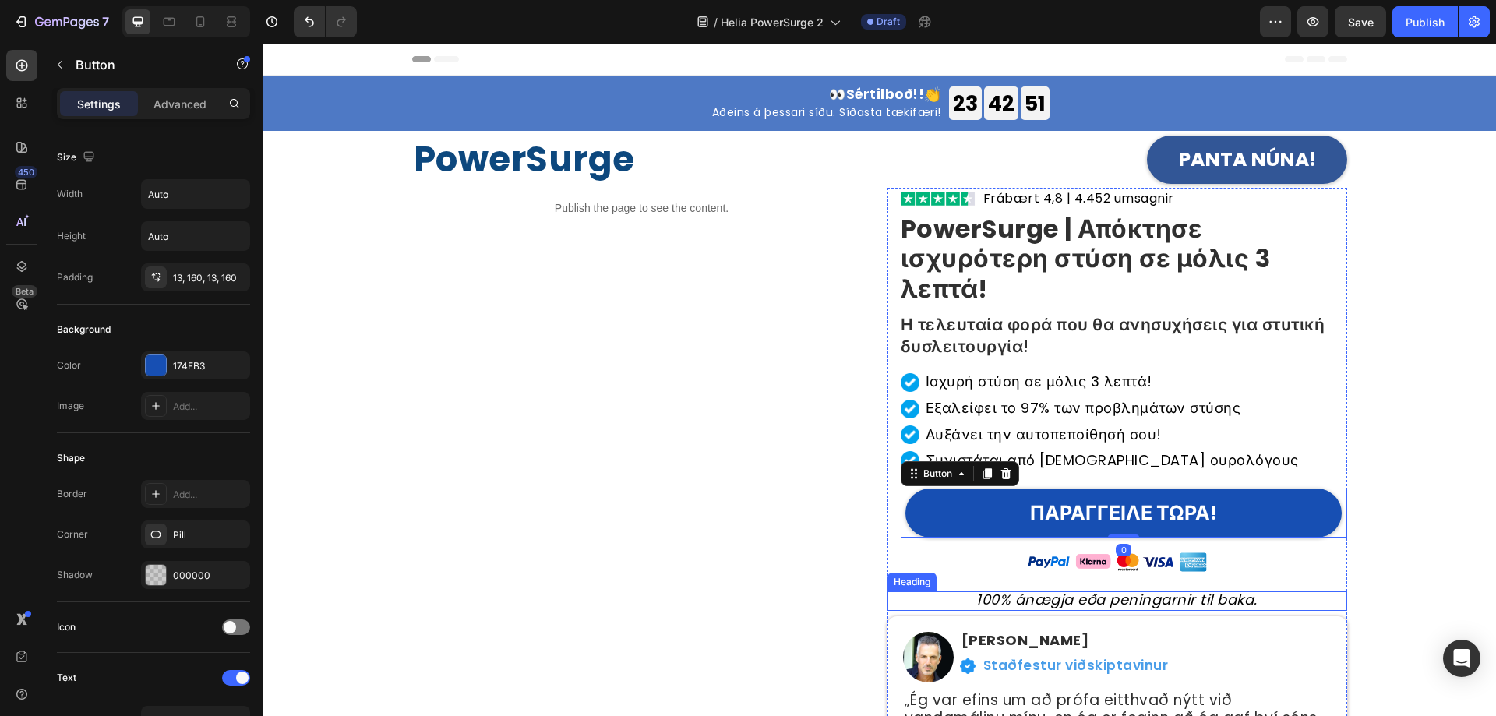
click at [1081, 599] on icon "100% ánægja eða peningarnir til baka." at bounding box center [1117, 599] width 281 height 19
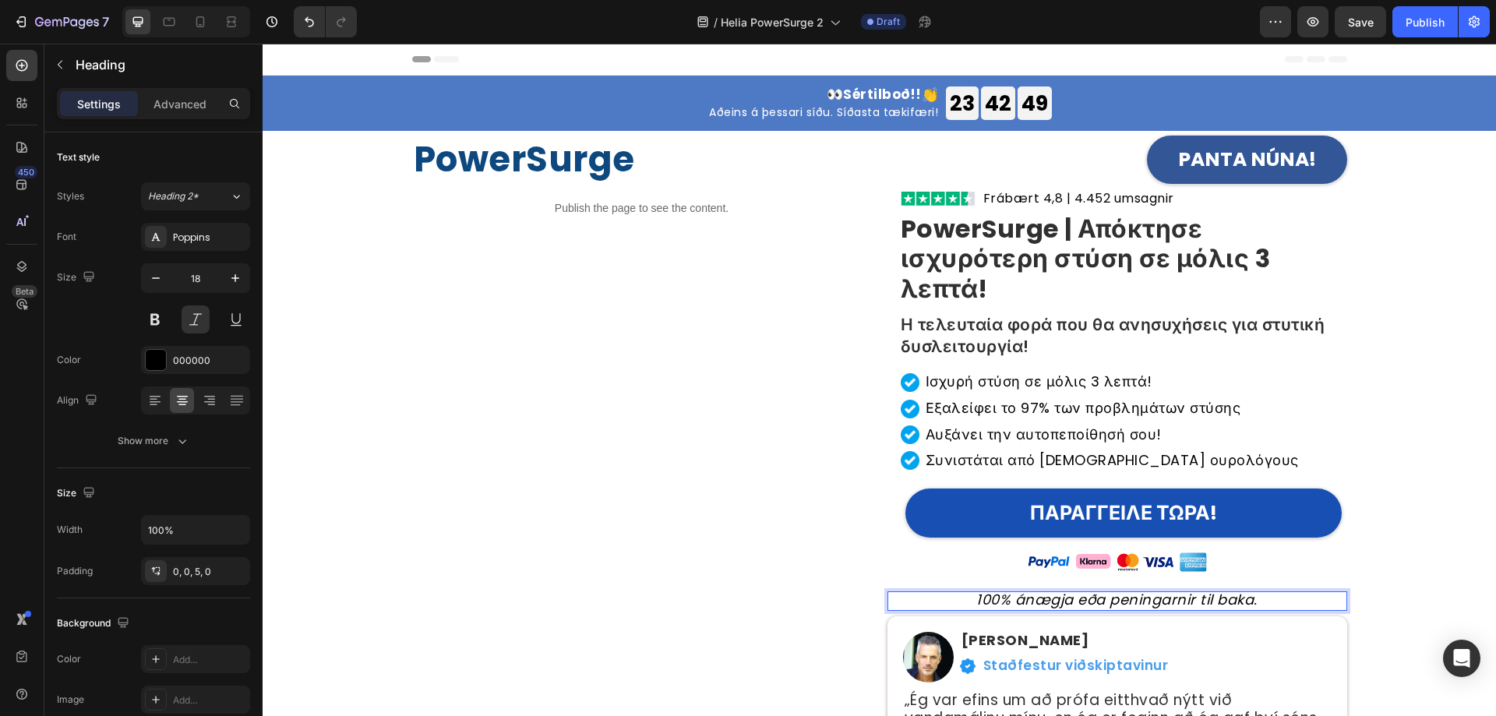
click at [1081, 599] on icon "100% ánægja eða peningarnir til baka." at bounding box center [1117, 599] width 281 height 19
click at [702, 515] on div "Publish the page to see the content. Custom Code" at bounding box center [642, 497] width 460 height 618
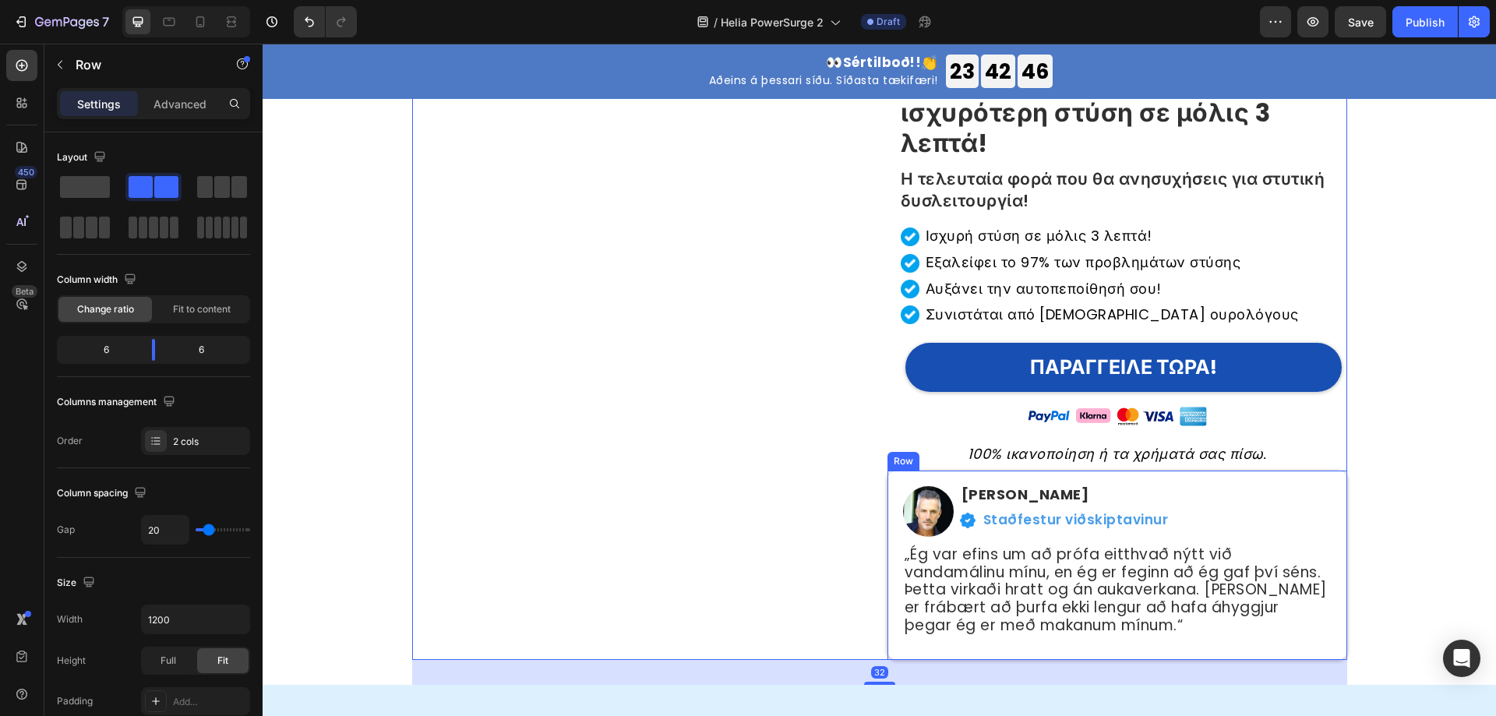
scroll to position [234, 0]
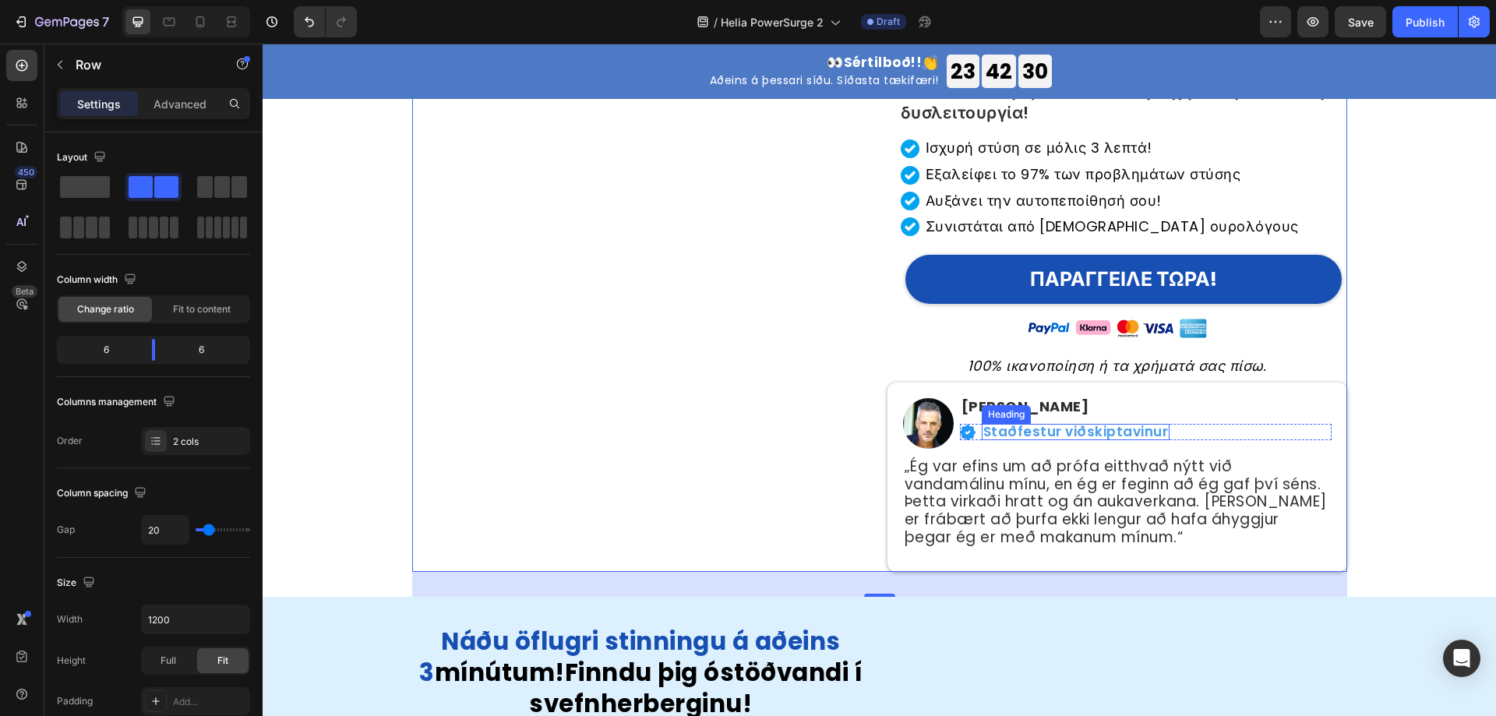
click at [1030, 435] on h2 "Staðfestur viðskiptavinur" at bounding box center [1076, 432] width 189 height 16
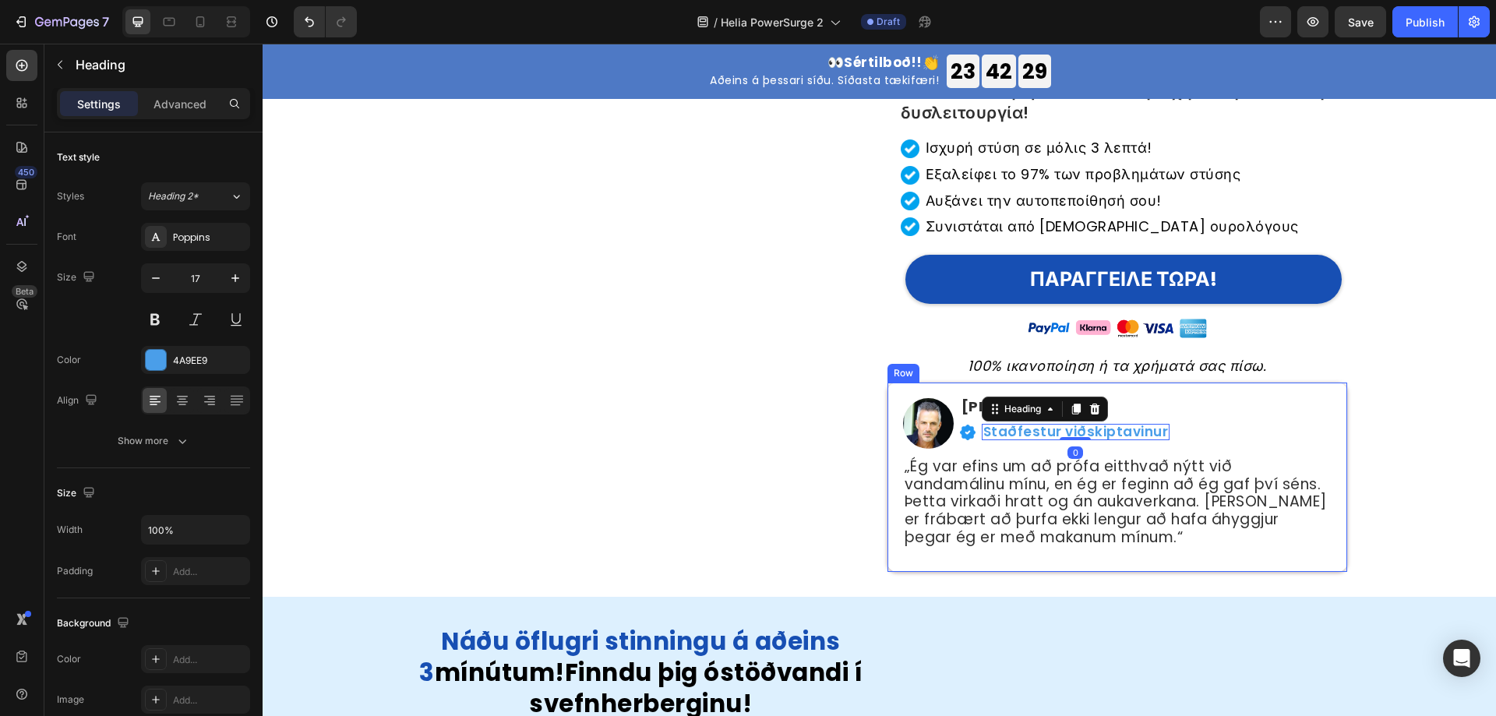
click at [772, 373] on div "Publish the page to see the content. Custom Code" at bounding box center [642, 263] width 460 height 618
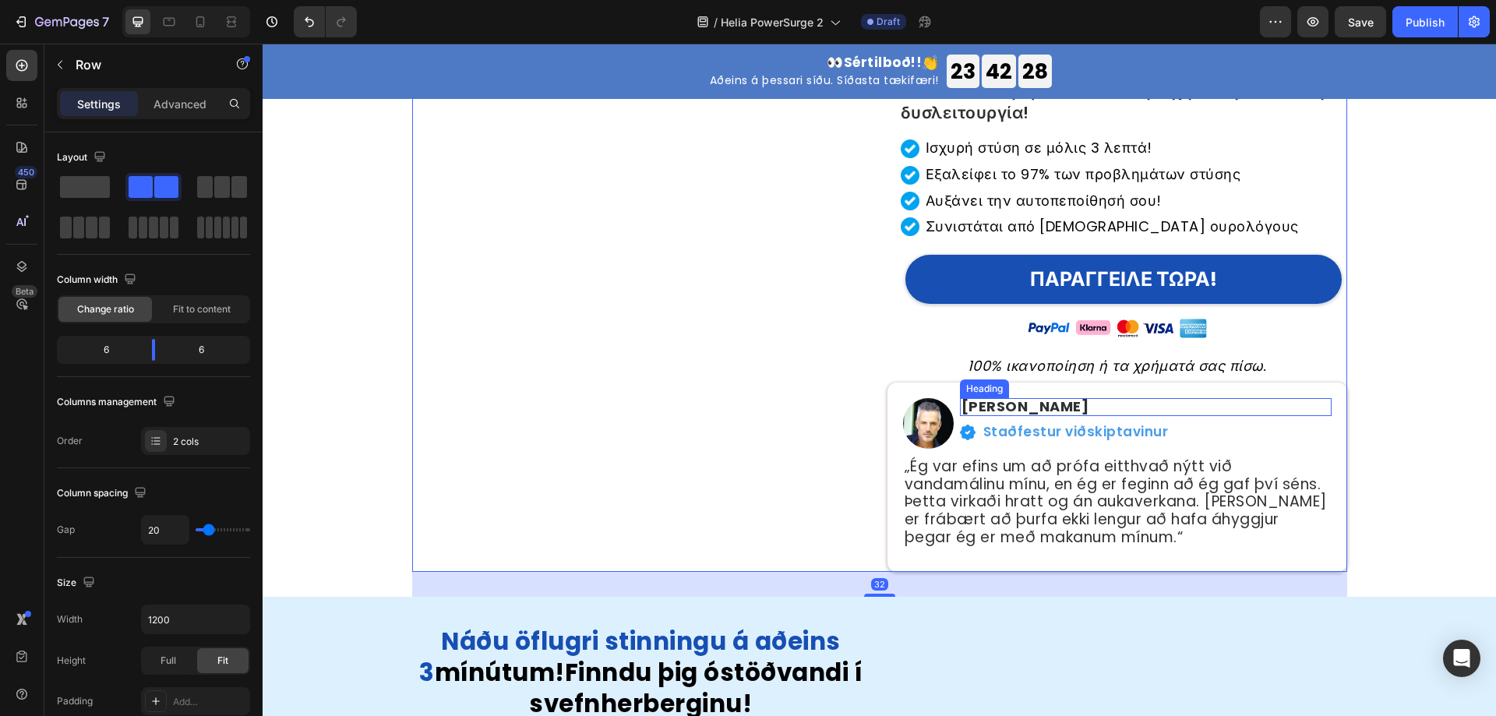
click at [980, 405] on h2 "[PERSON_NAME]" at bounding box center [1146, 407] width 372 height 18
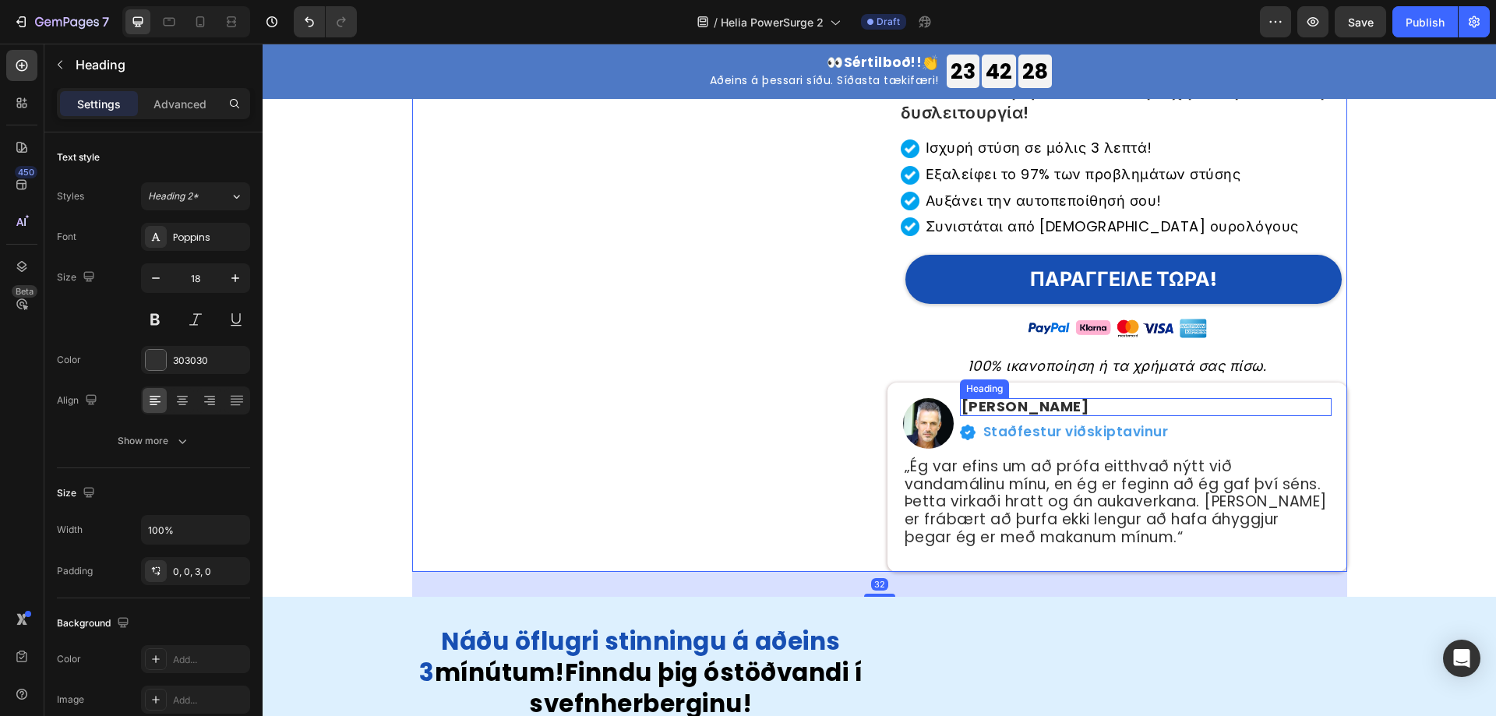
click at [980, 405] on h2 "[PERSON_NAME]" at bounding box center [1146, 407] width 372 height 18
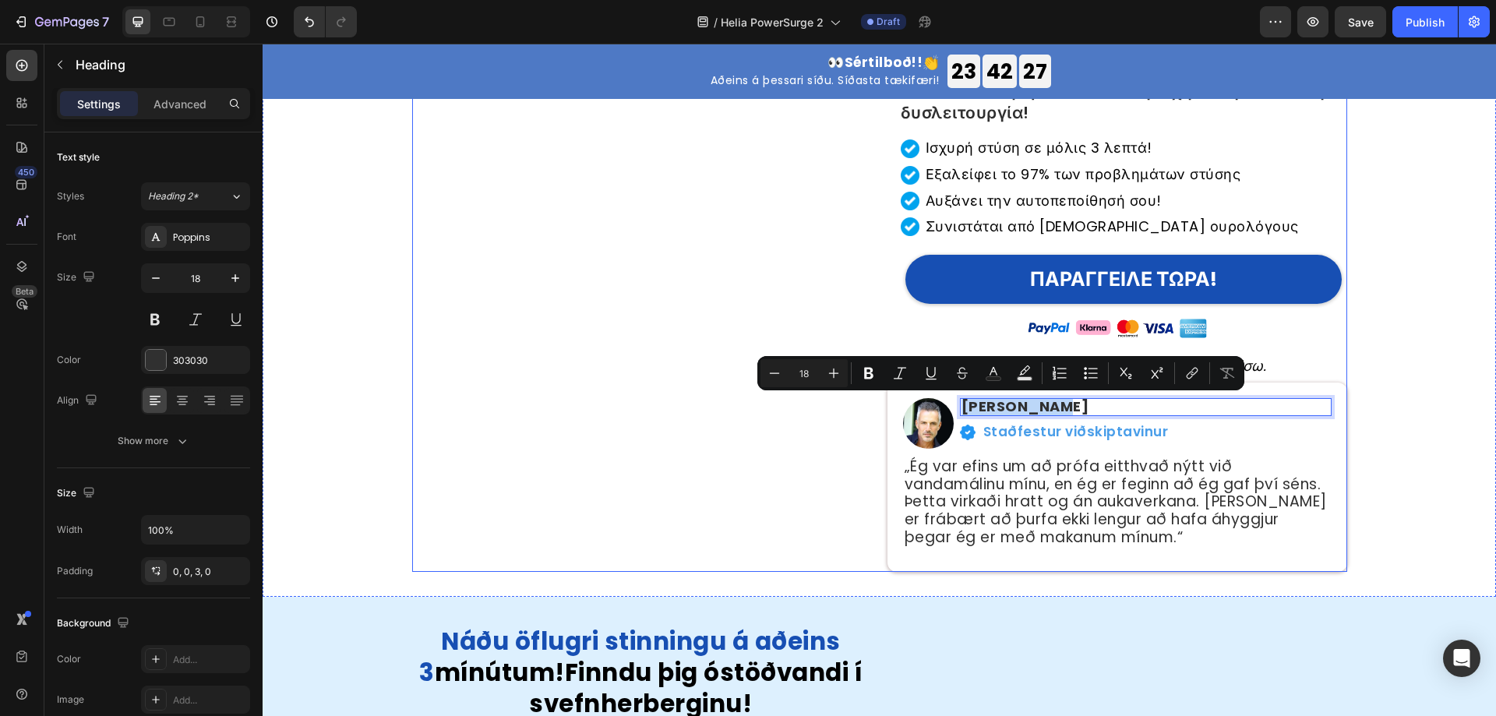
copy p "[PERSON_NAME]"
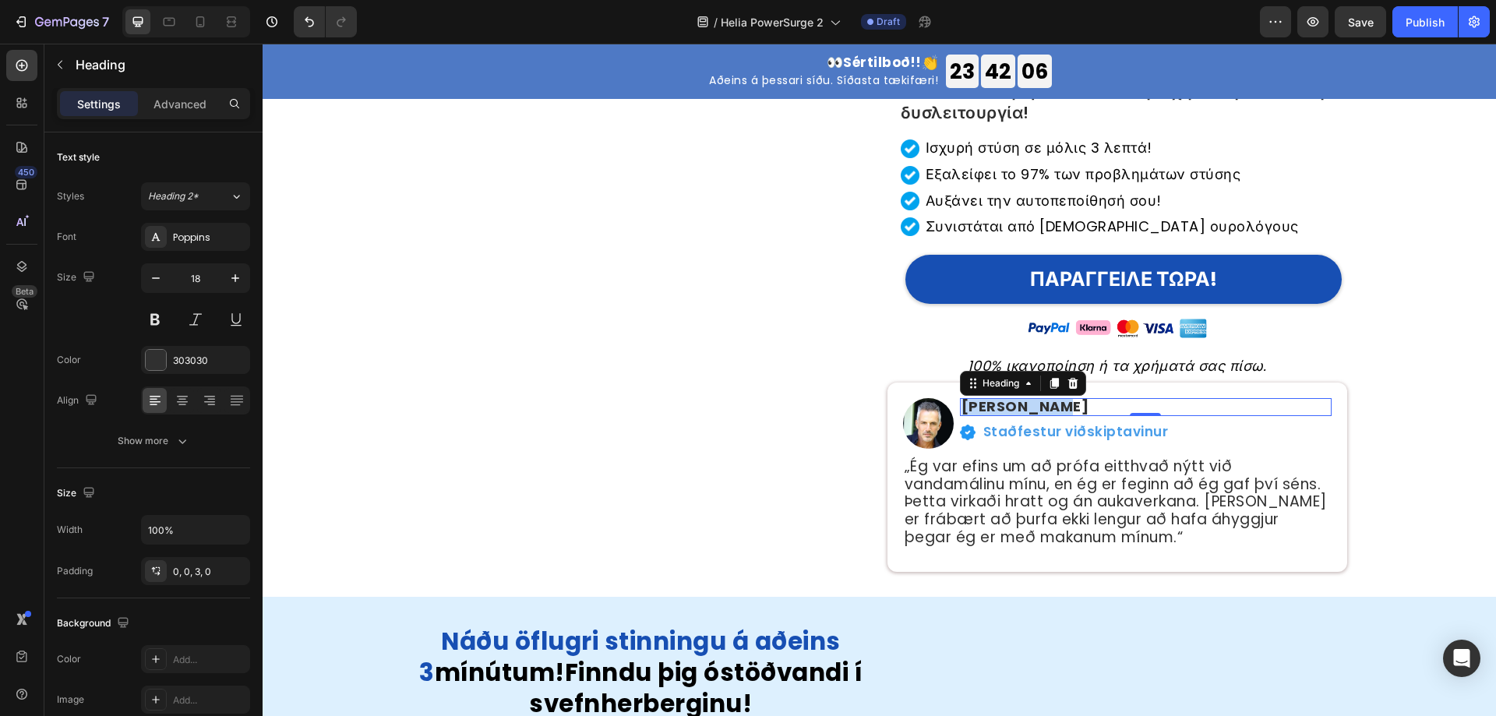
click at [1072, 409] on p "[PERSON_NAME]" at bounding box center [1146, 407] width 369 height 14
click at [757, 365] on div "Publish the page to see the content. Custom Code" at bounding box center [642, 263] width 460 height 618
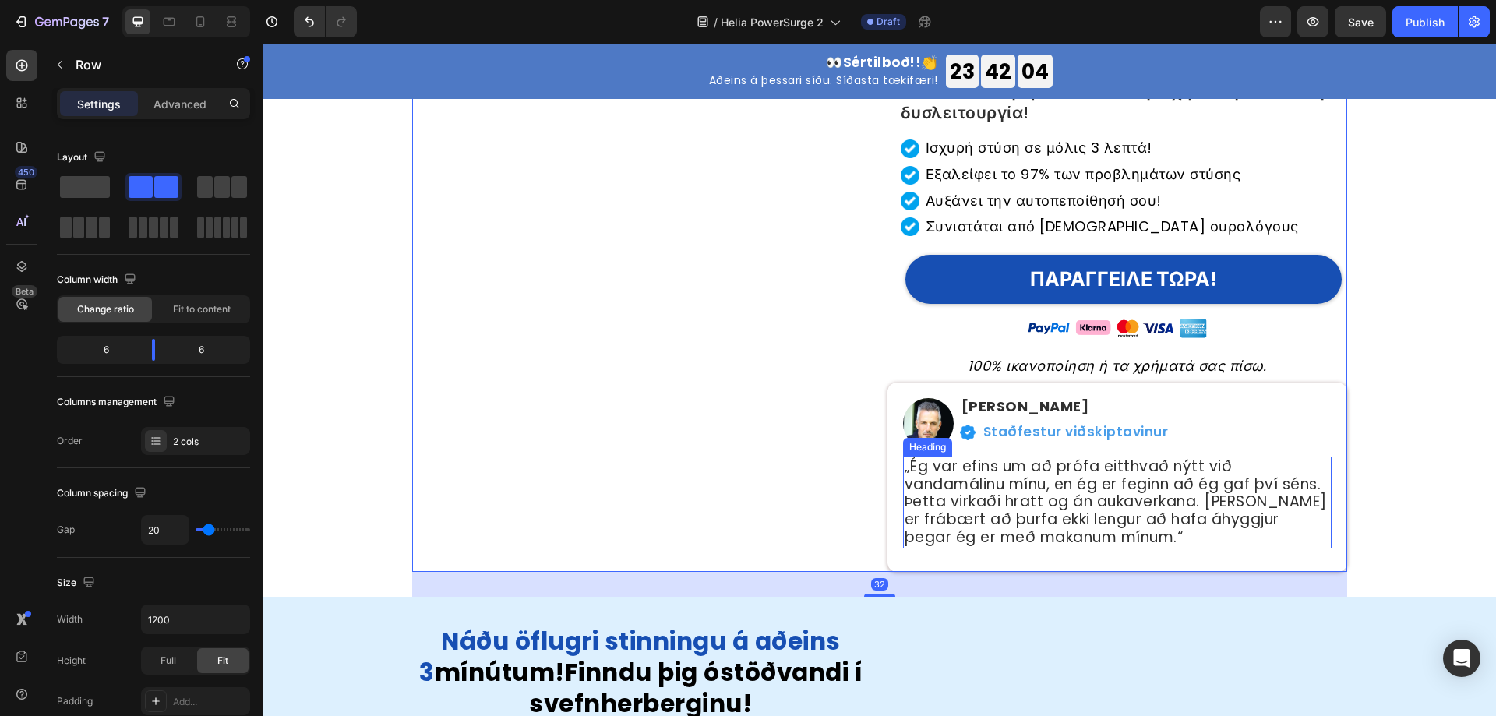
click at [1055, 470] on h2 "„Ég var efins um að prófa eitthvað nýtt við vandamálinu mínu, en ég er feginn a…" at bounding box center [1117, 503] width 429 height 92
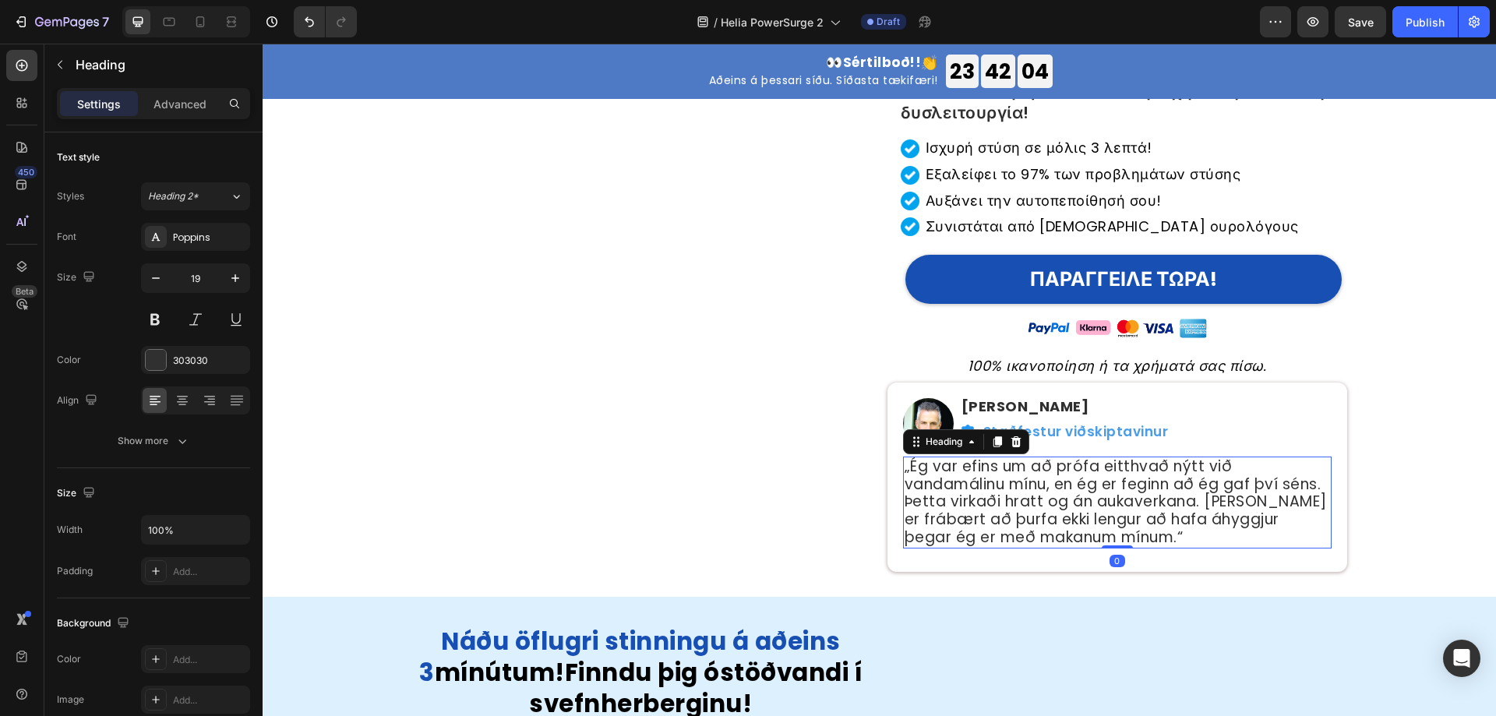
click at [1055, 470] on h2 "„Ég var efins um að prófa eitthvað nýtt við vandamálinu mínu, en ég er feginn a…" at bounding box center [1117, 503] width 429 height 92
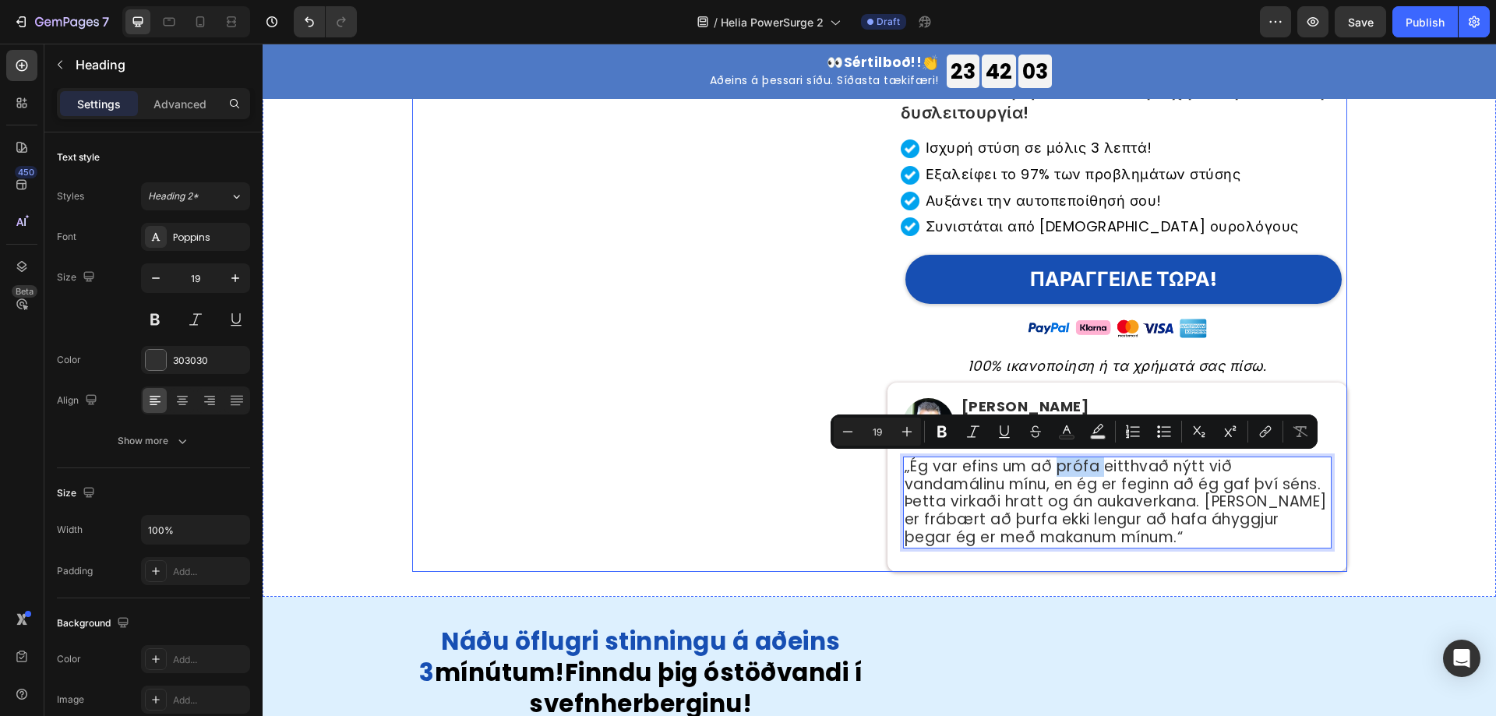
click at [708, 302] on div "Publish the page to see the content. Custom Code" at bounding box center [642, 263] width 460 height 618
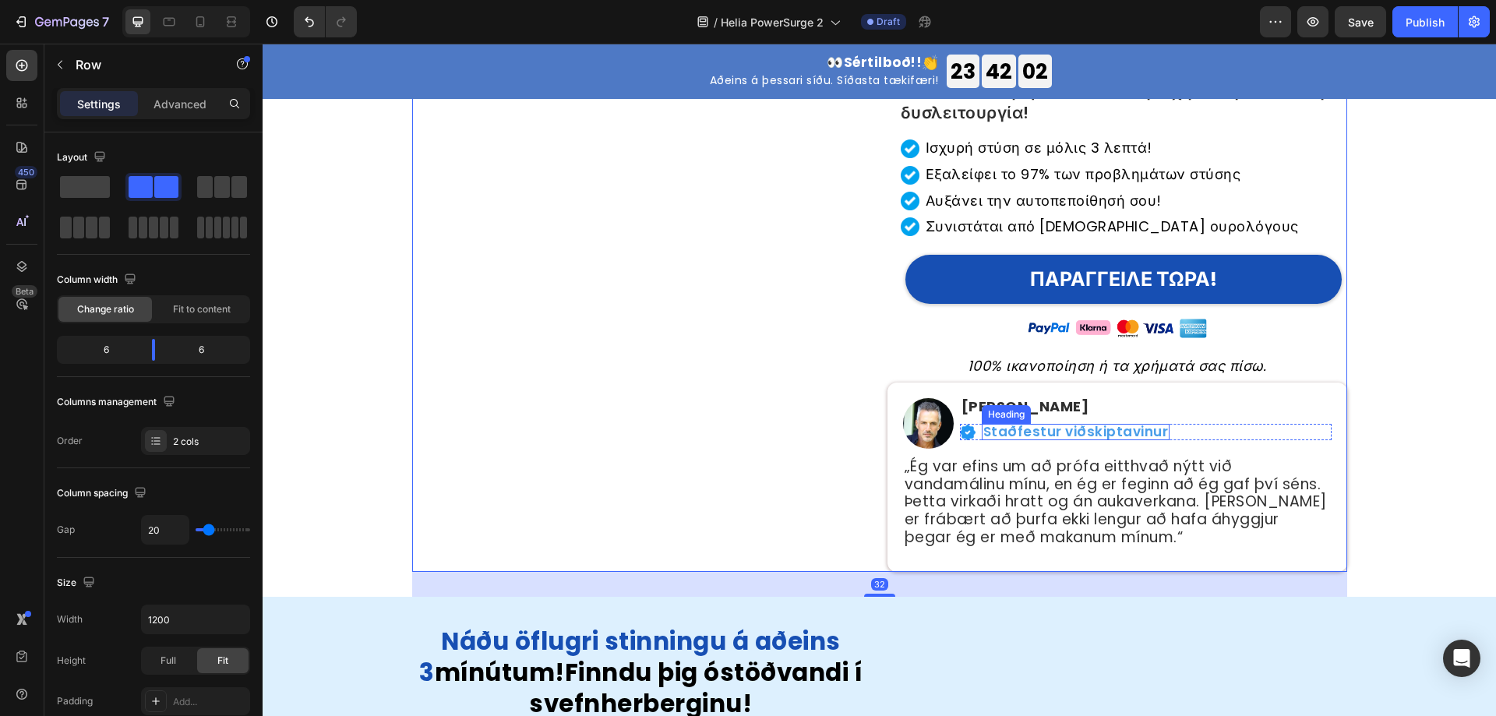
click at [1061, 436] on h2 "Staðfestur viðskiptavinur" at bounding box center [1076, 432] width 189 height 16
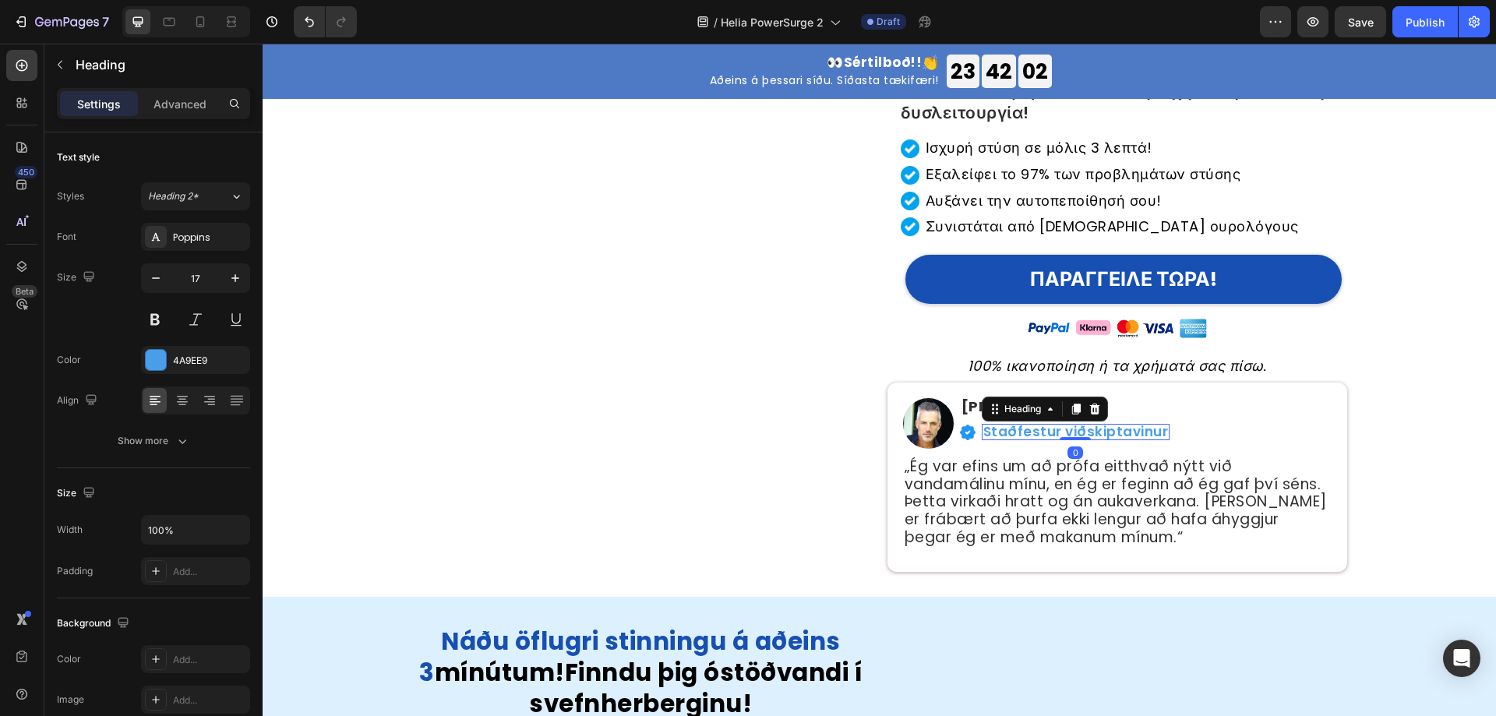
click at [1061, 436] on h2 "Staðfestur viðskiptavinur" at bounding box center [1076, 432] width 189 height 16
click at [1090, 435] on p "Staðfestur viðskiptavinur" at bounding box center [1077, 432] width 186 height 13
click at [708, 451] on div "Publish the page to see the content. Custom Code" at bounding box center [642, 263] width 460 height 618
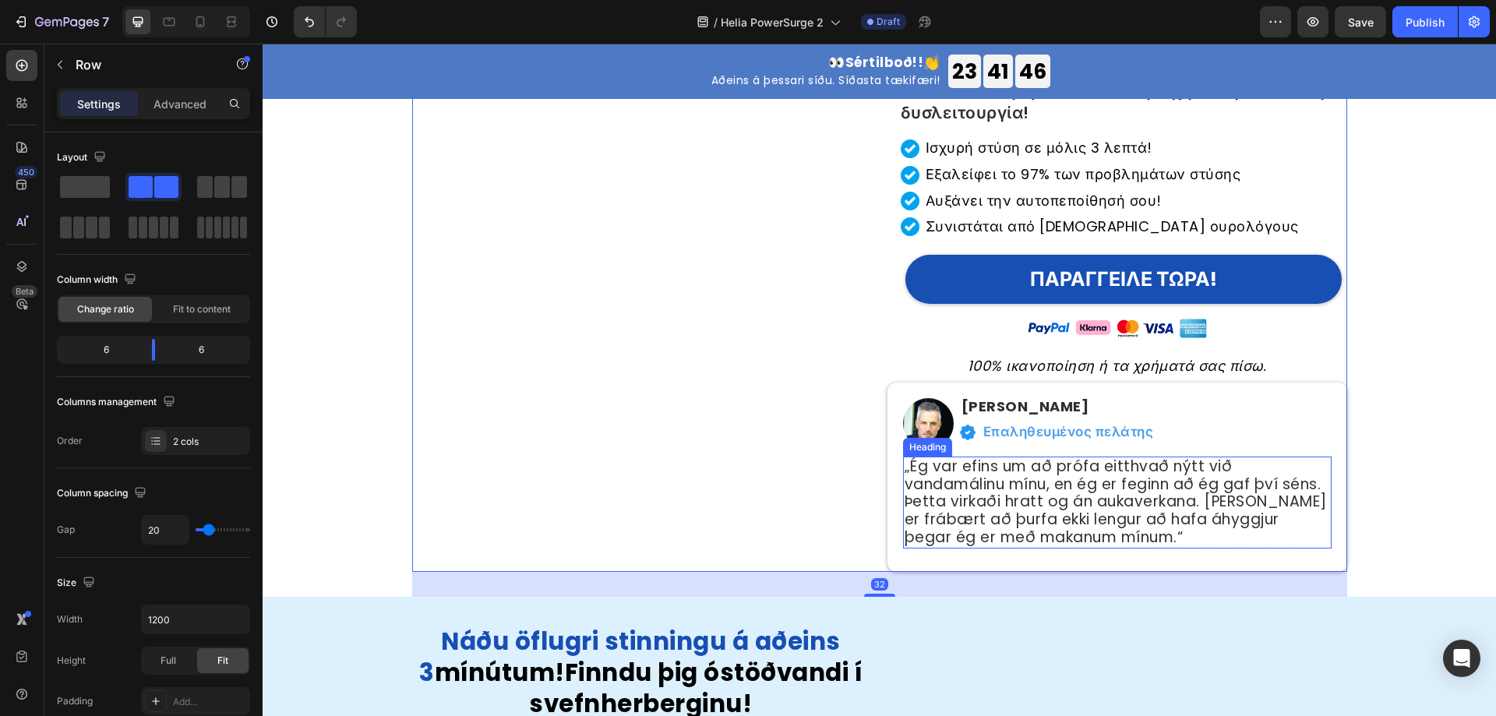
click at [996, 484] on p "„Ég var efins um að prófa eitthvað nýtt við vandamálinu mínu, en ég er feginn a…" at bounding box center [1118, 502] width 426 height 89
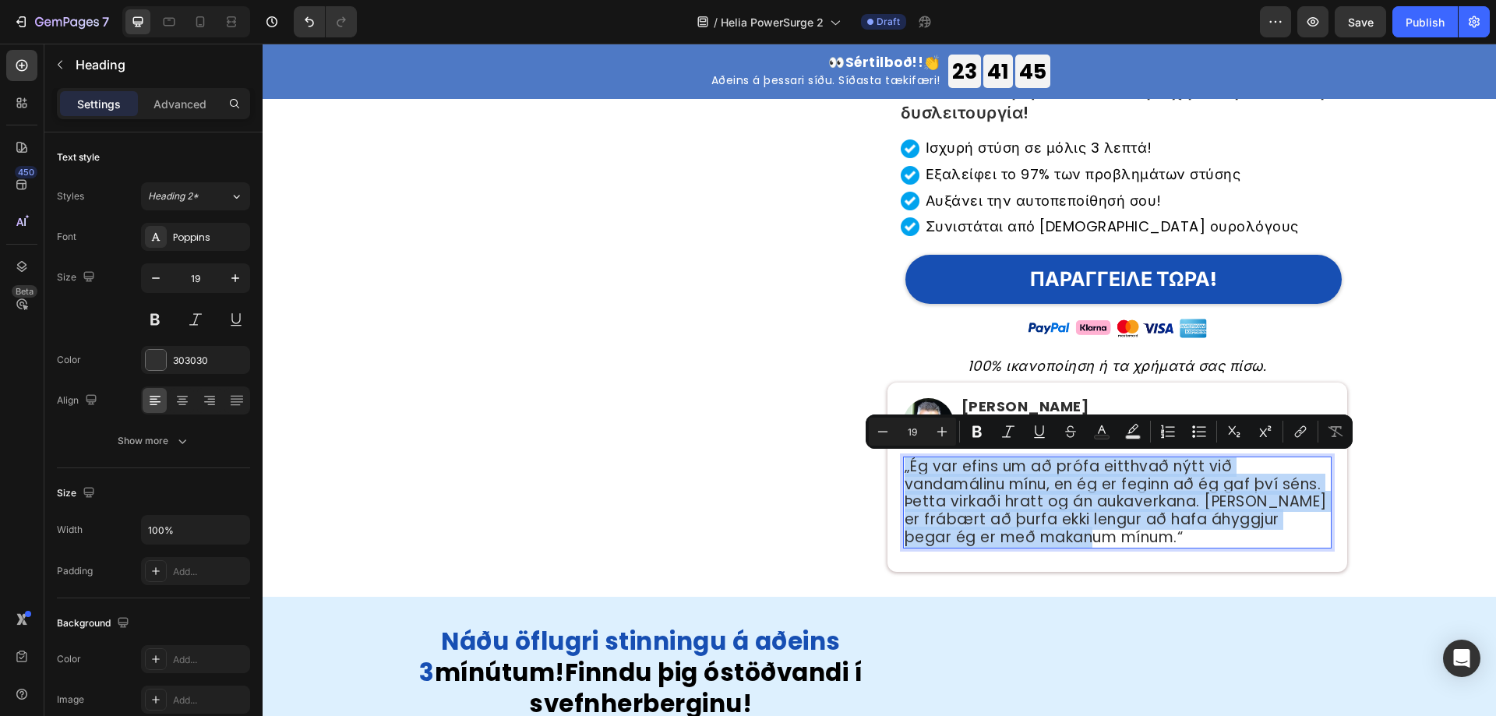
copy p "„Ég var efins um að prófa eitthvað nýtt við vandamálinu mínu, en ég er feginn a…"
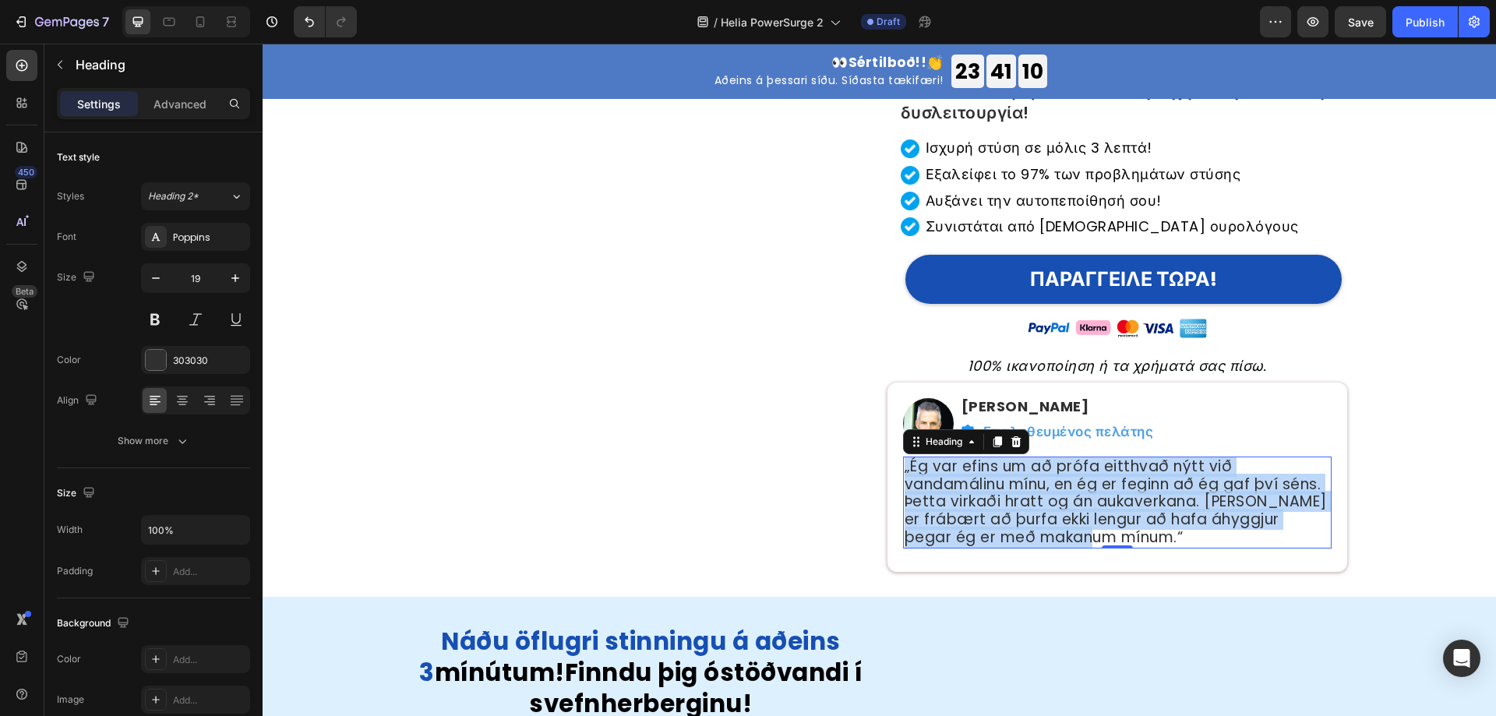
click at [981, 473] on p "„Ég var efins um að prófa eitthvað nýtt við vandamálinu mínu, en ég er feginn a…" at bounding box center [1118, 502] width 426 height 89
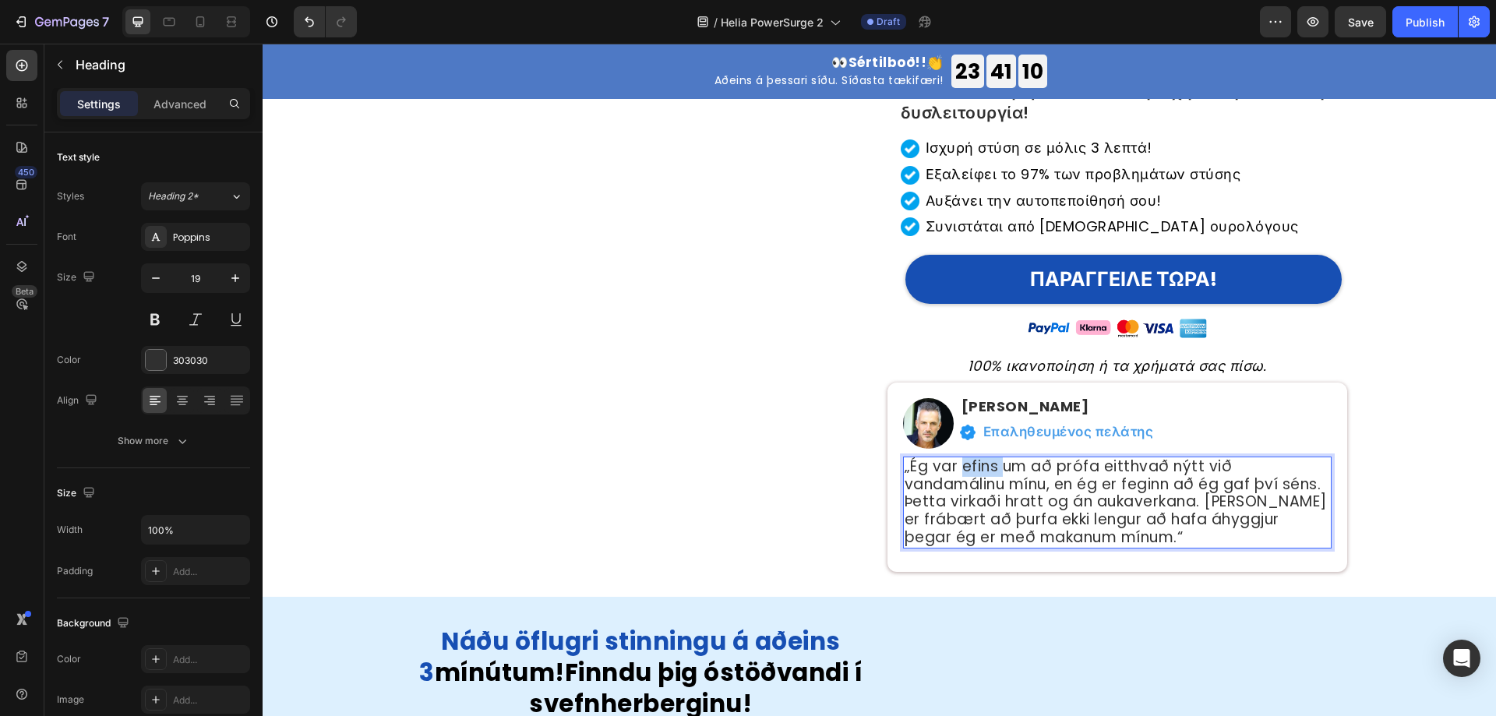
click at [981, 473] on p "„Ég var efins um að prófa eitthvað nýtt við vandamálinu mínu, en ég er feginn a…" at bounding box center [1118, 502] width 426 height 89
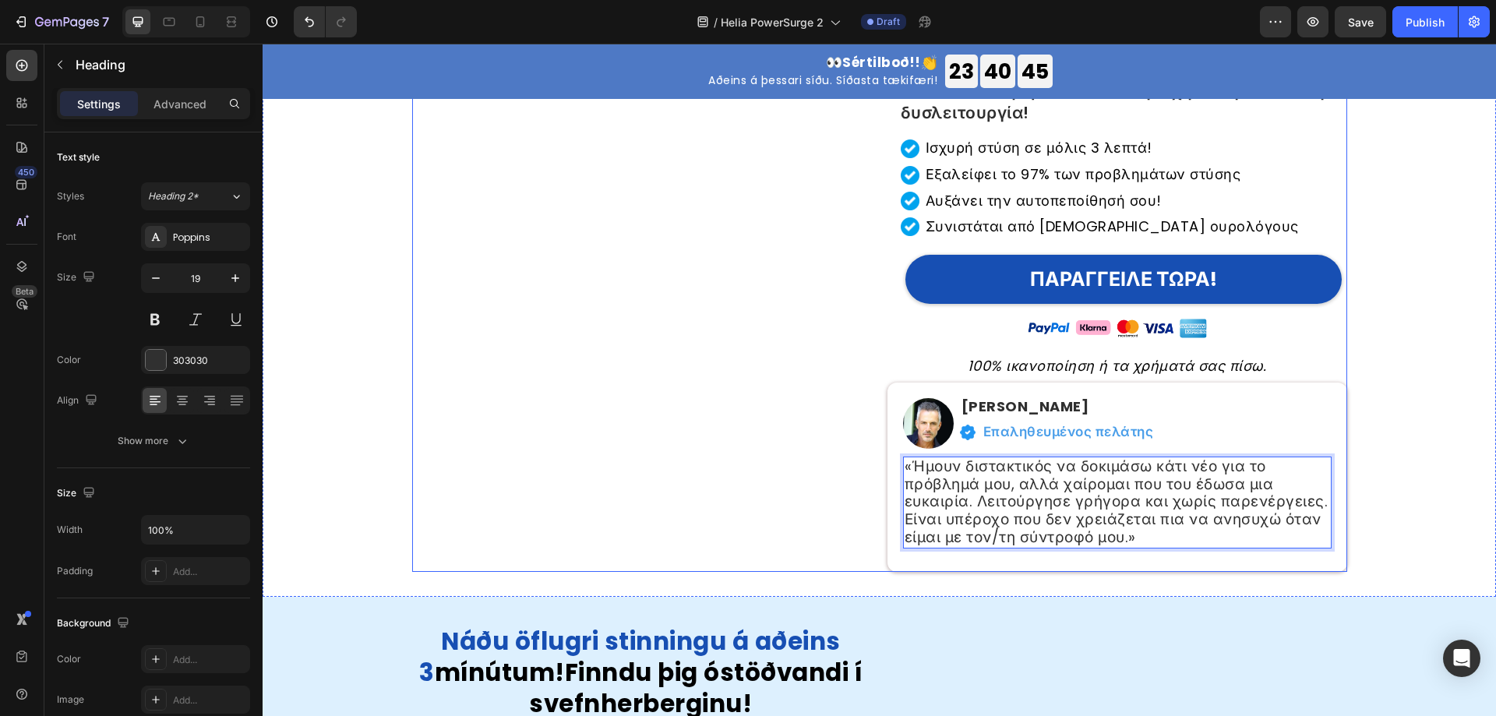
click at [763, 450] on div "Publish the page to see the content. Custom Code" at bounding box center [642, 263] width 460 height 618
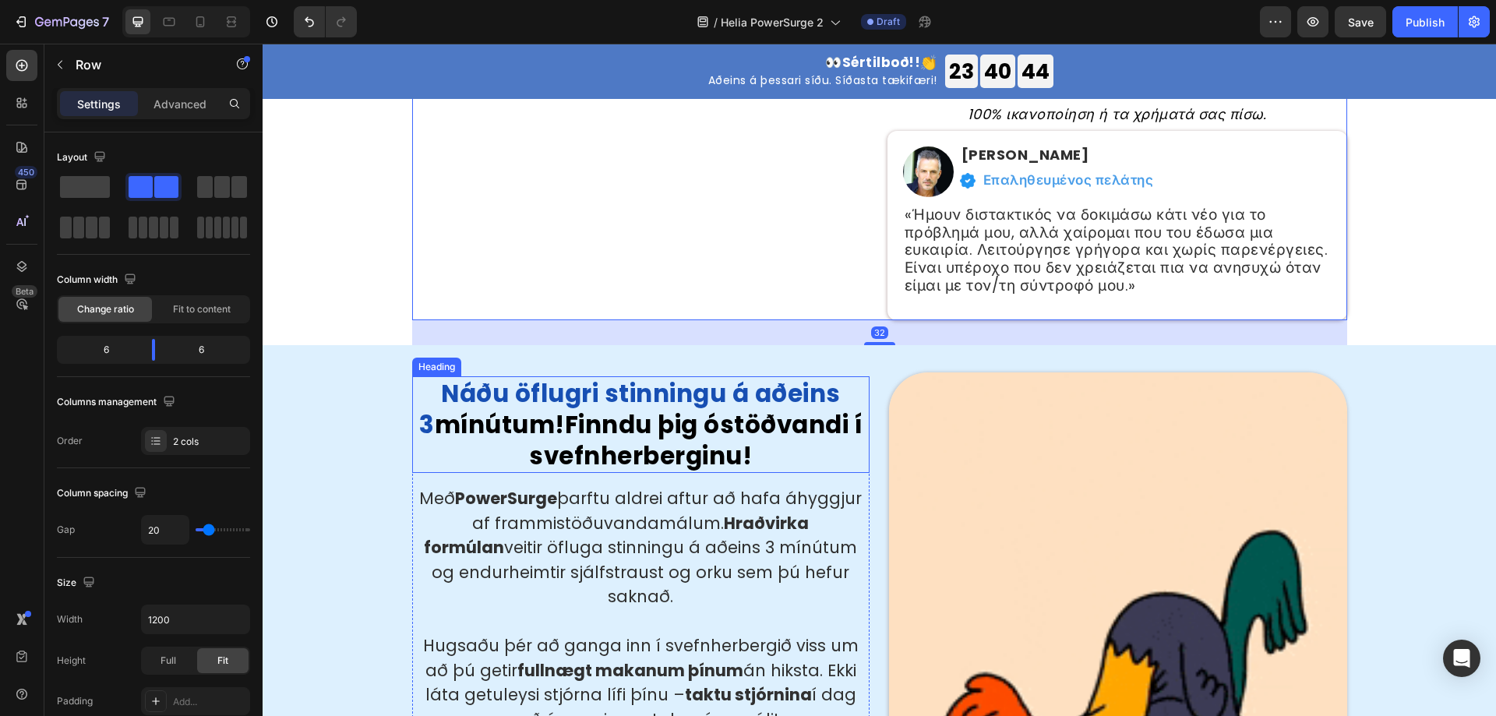
scroll to position [624, 0]
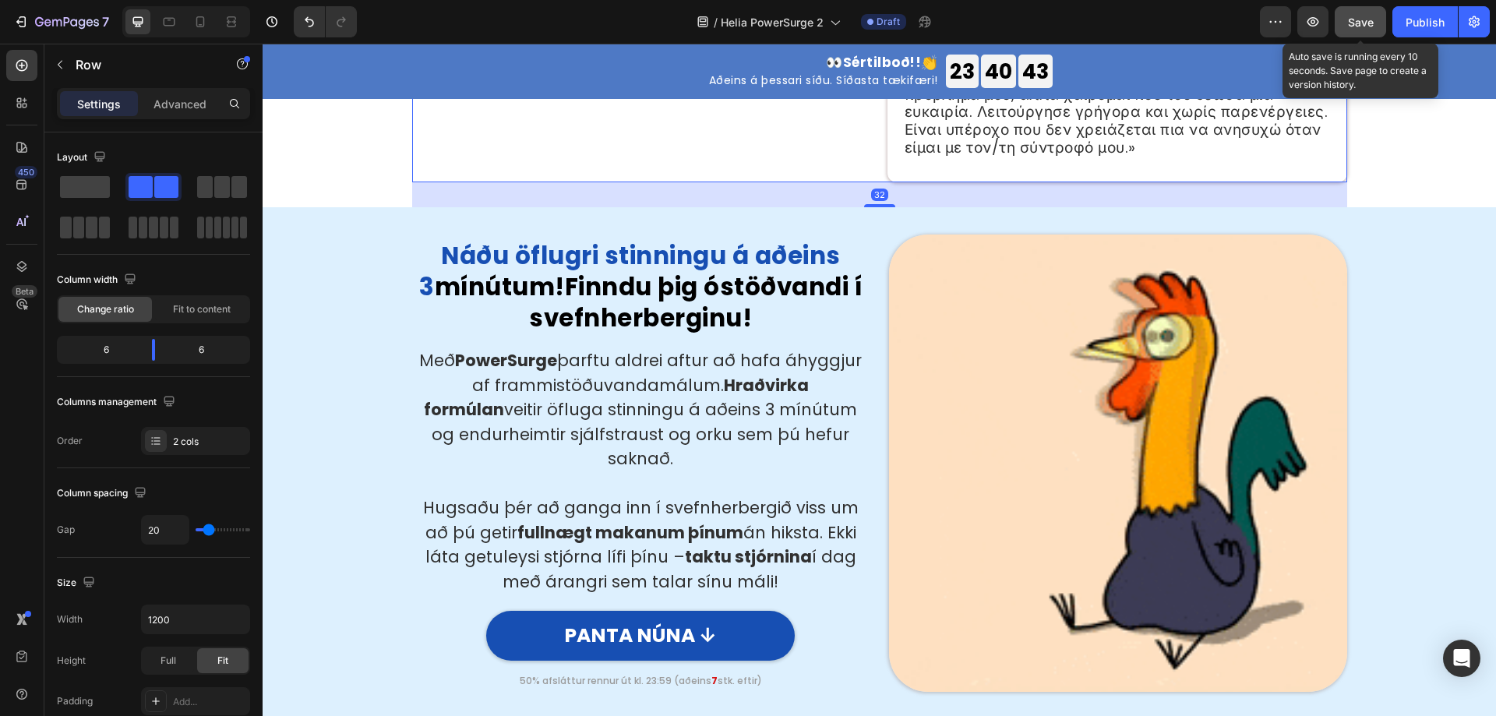
click at [1358, 28] on span "Save" at bounding box center [1361, 22] width 26 height 13
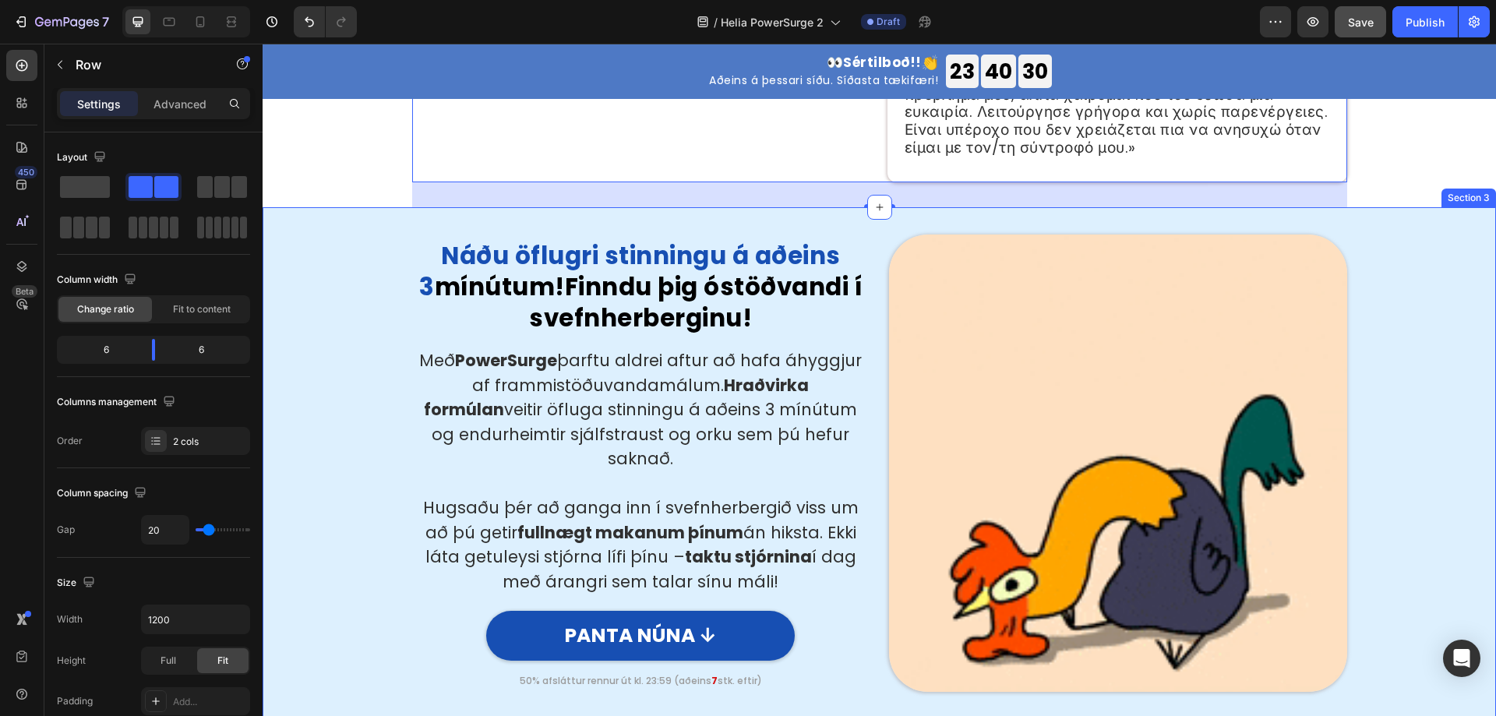
drag, startPoint x: 331, startPoint y: 379, endPoint x: 390, endPoint y: 373, distance: 59.5
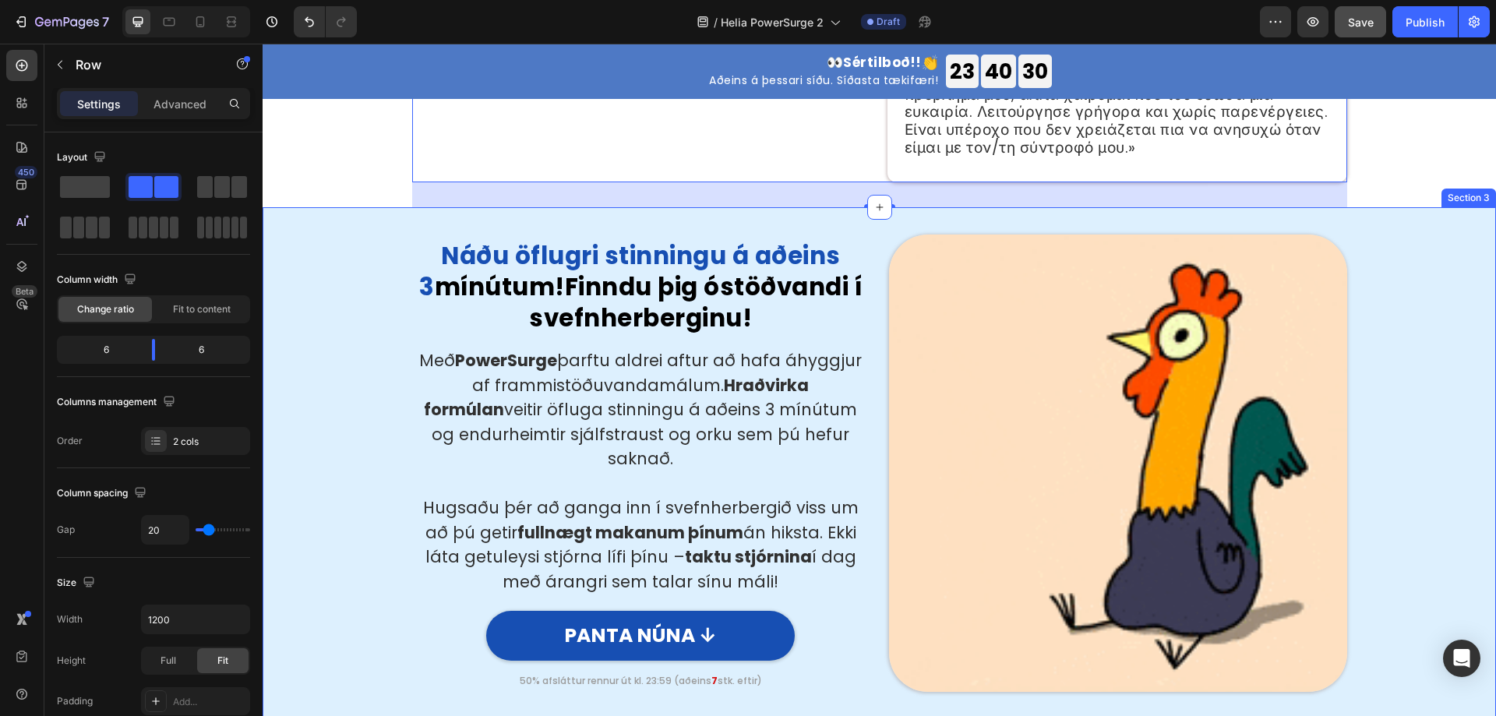
click at [329, 379] on div "Náðu öflugri stinningu á aðeins 3 mínútum! Finndu þig óstöðvandi í svefnherberg…" at bounding box center [879, 457] width 1210 height 496
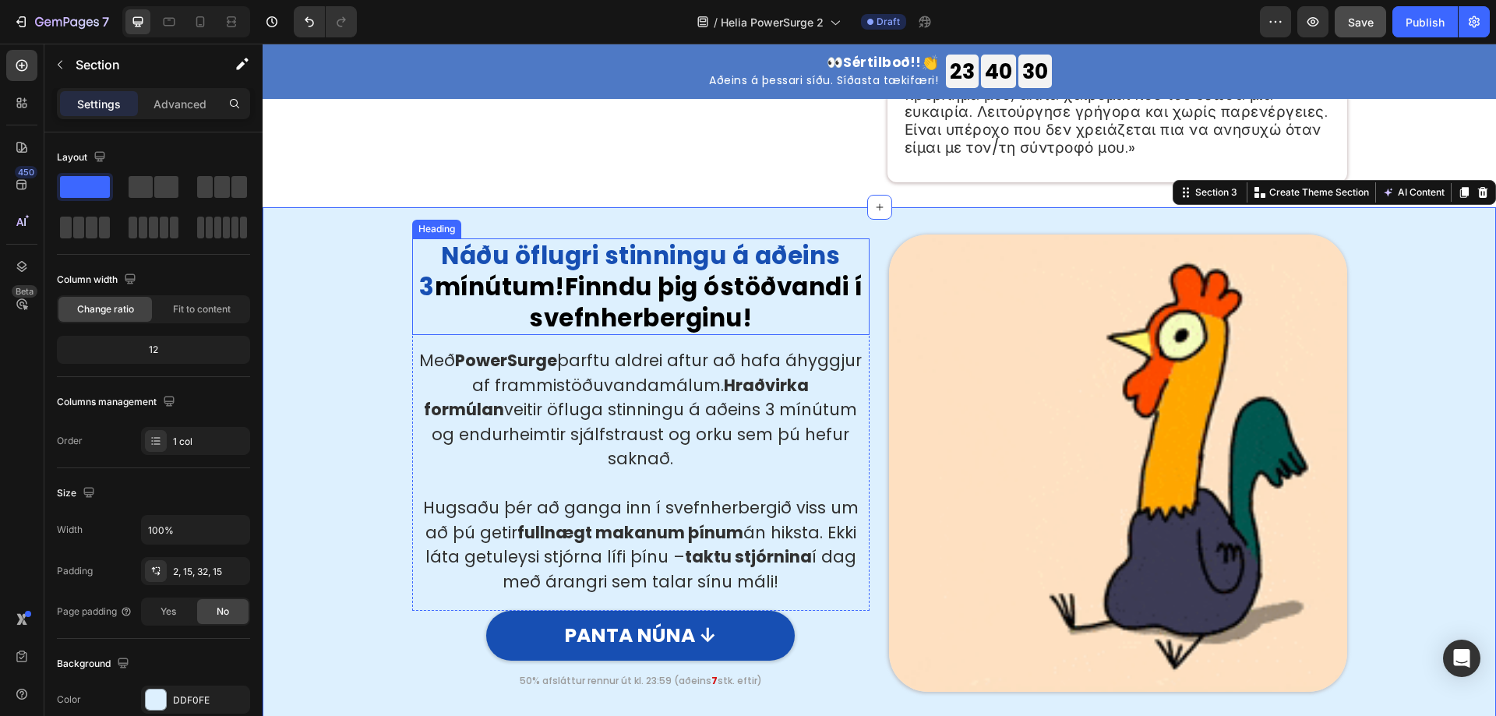
click at [622, 299] on h2 "Náðu öflugri stinningu á aðeins 3 mínútum! Finndu þig óstöðvandi í svefnherberg…" at bounding box center [641, 287] width 458 height 97
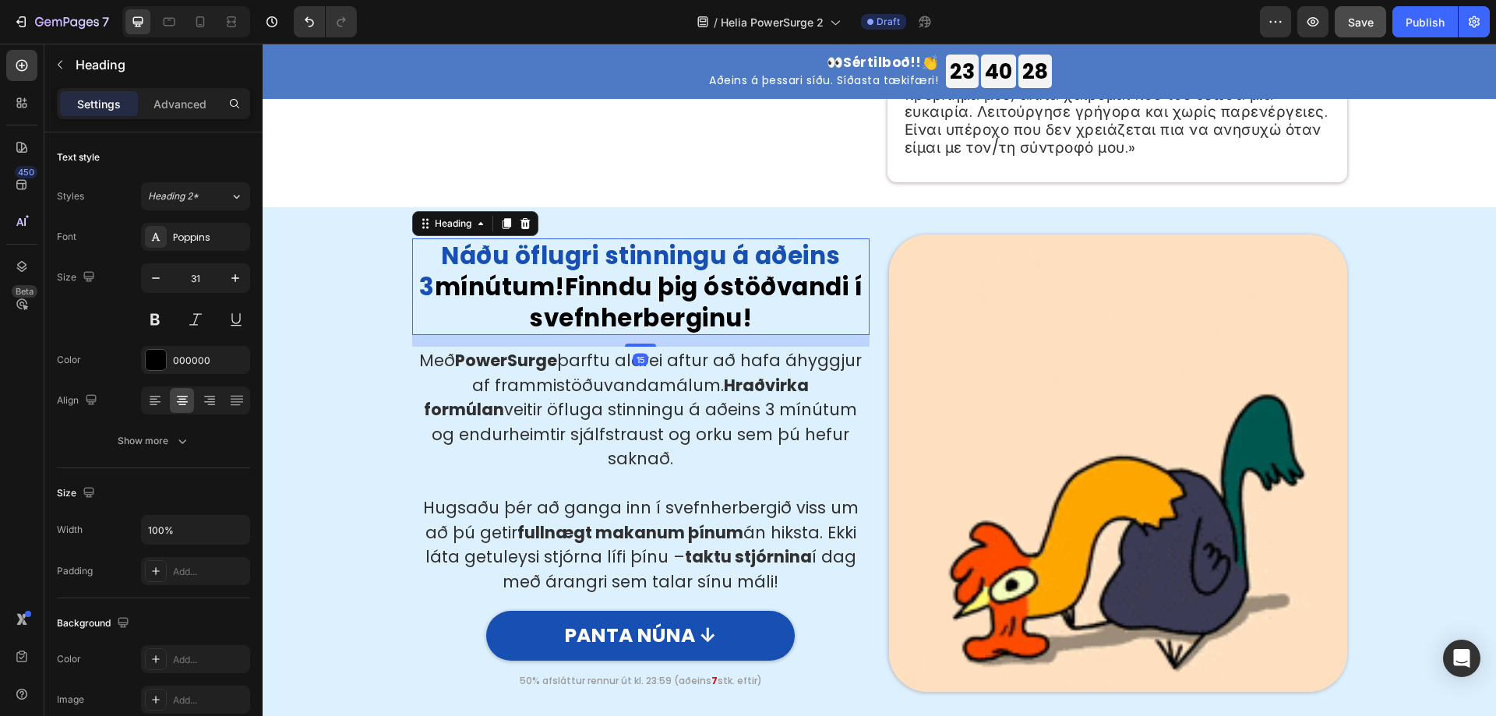
click at [635, 317] on h2 "Náðu öflugri stinningu á aðeins 3 mínútum! Finndu þig óstöðvandi í svefnherberg…" at bounding box center [641, 287] width 458 height 97
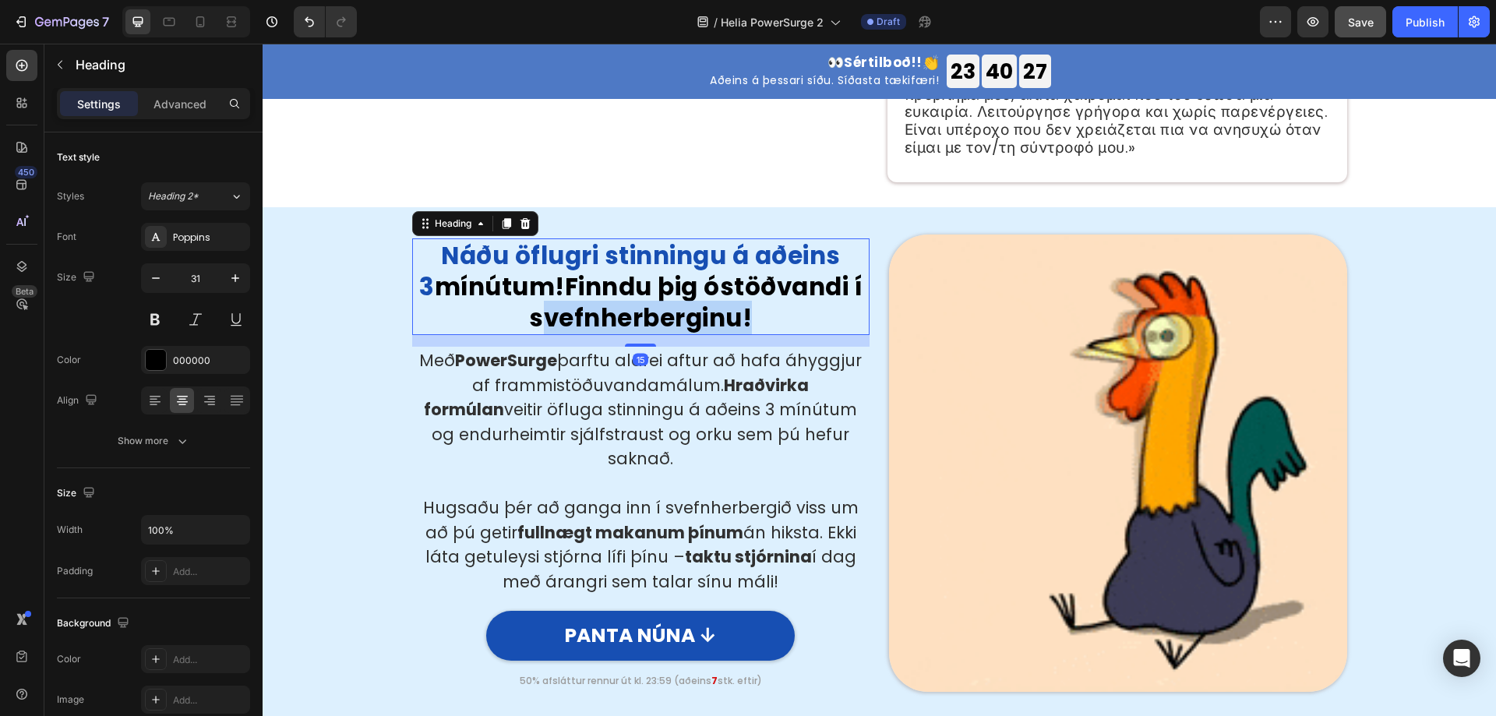
click at [635, 317] on p "Náðu öflugri stinningu á aðeins 3 mínútum! Finndu þig óstöðvandi í svefnherberg…" at bounding box center [641, 287] width 455 height 94
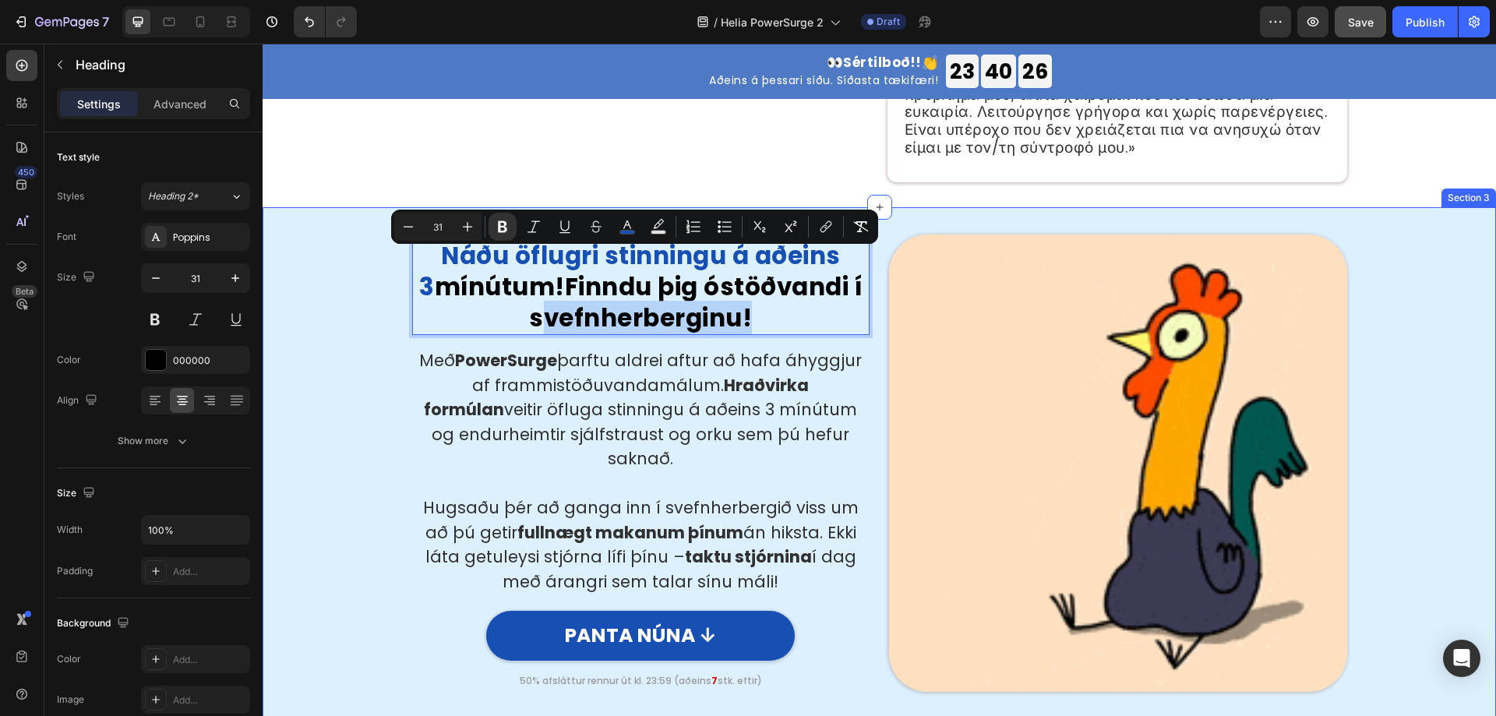
click at [337, 368] on div "Náðu öflugri stinningu á aðeins 3 mínútum! Finndu þig óstöðvandi í svefnherberg…" at bounding box center [879, 457] width 1210 height 496
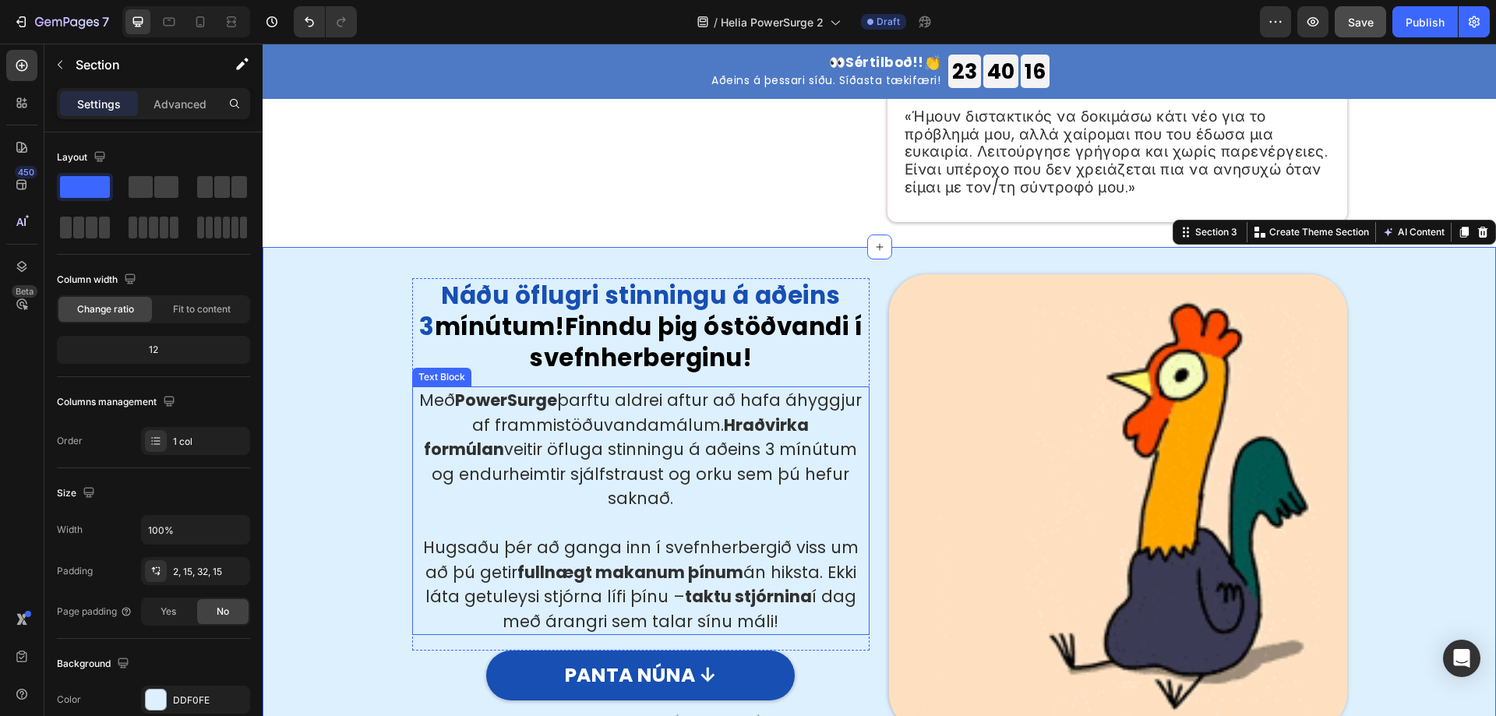
scroll to position [546, 0]
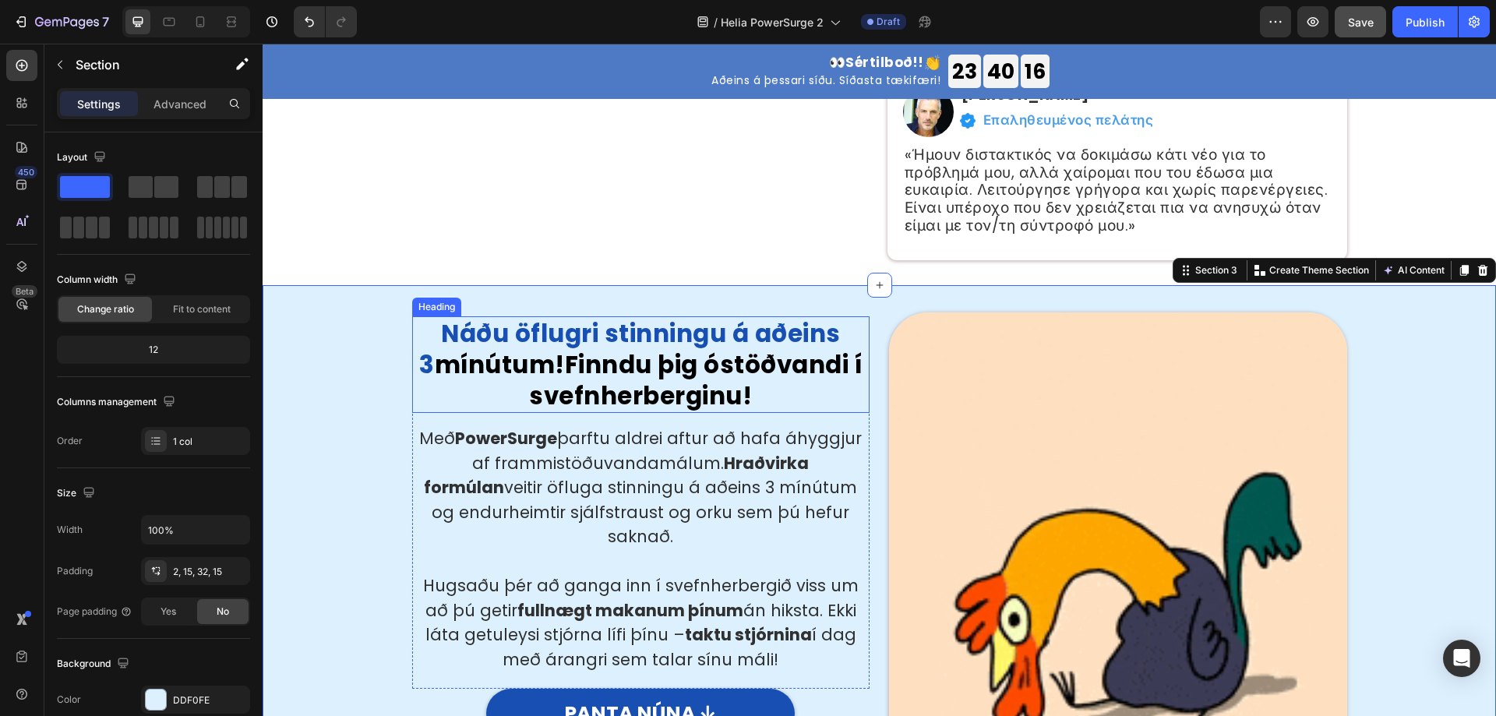
click at [632, 375] on p "⁠⁠⁠⁠⁠⁠⁠ Náðu öflugri stinningu á aðeins 3 mínútum! Finndu þig óstöðvandi í svef…" at bounding box center [641, 365] width 455 height 94
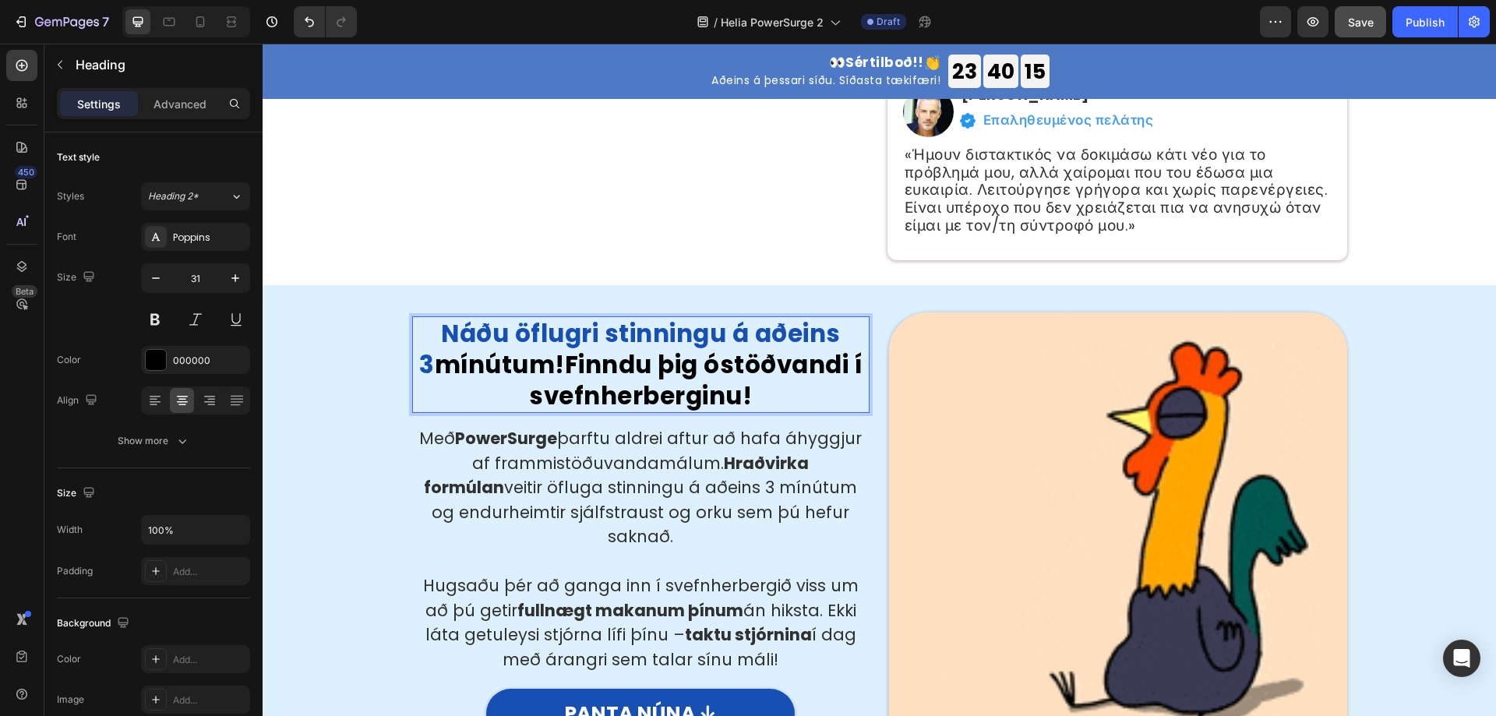
copy p "Náðu öflugri stinningu á aðeins 3 mínútum! Finndu þig óstöðvandi í svefnherberg…"
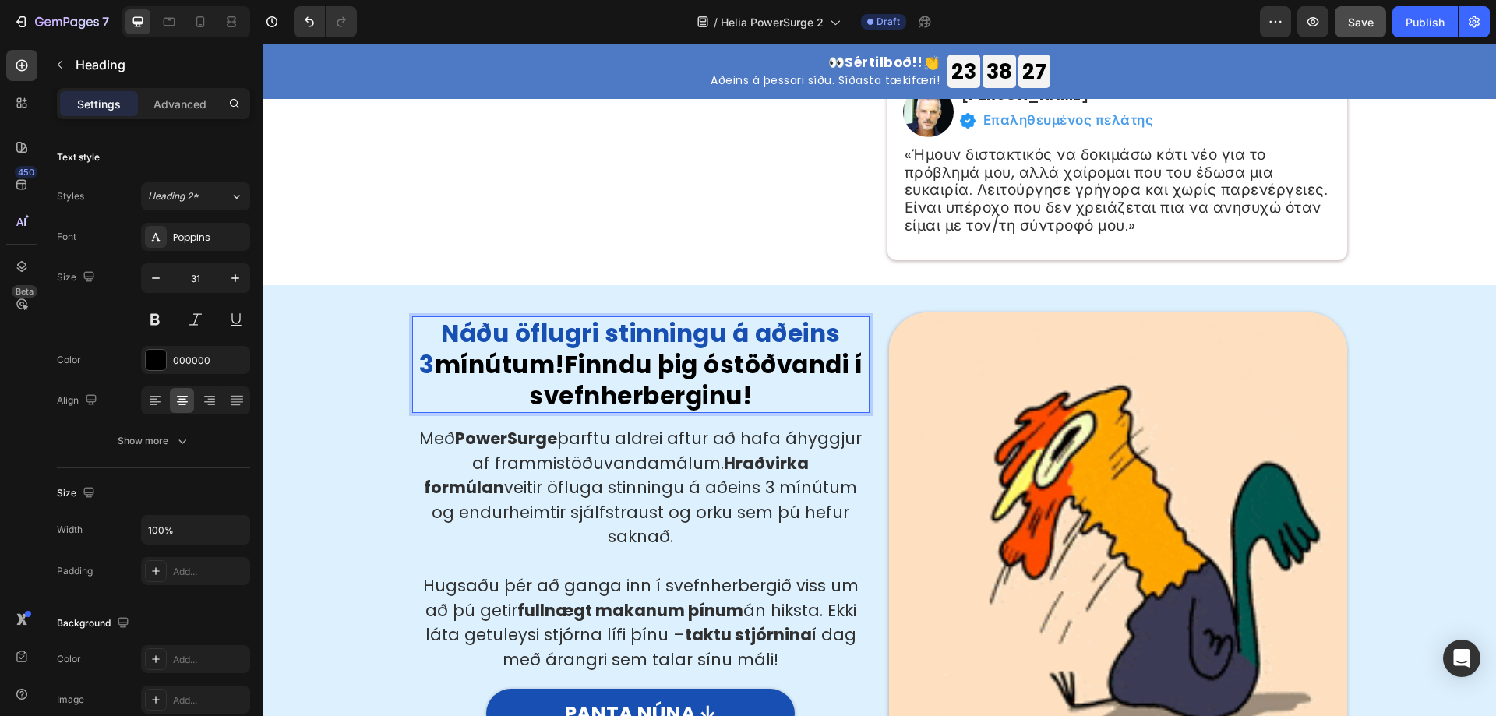
click at [509, 347] on strong "Náðu öflugri stinningu á aðeins 3" at bounding box center [629, 348] width 421 height 65
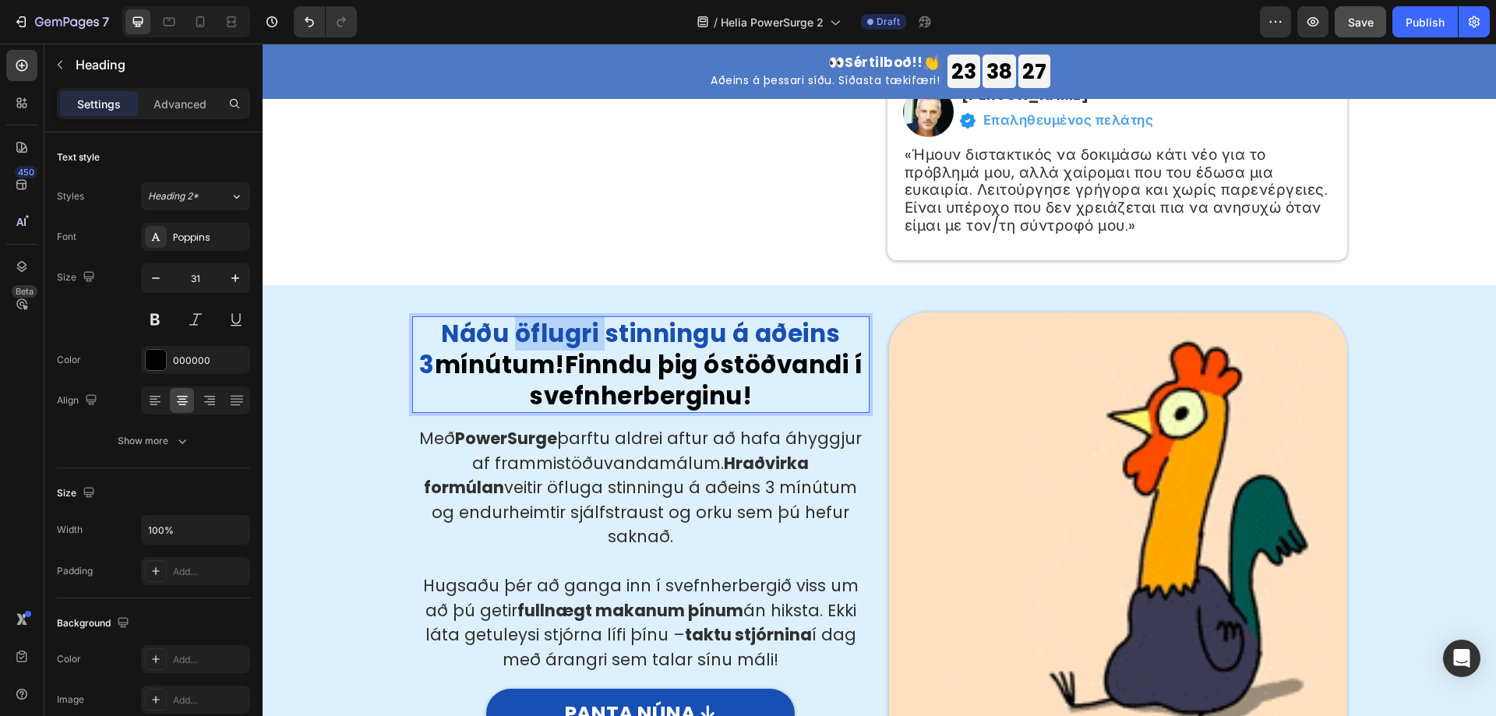
click at [509, 347] on strong "Náðu öflugri stinningu á aðeins 3" at bounding box center [629, 348] width 421 height 65
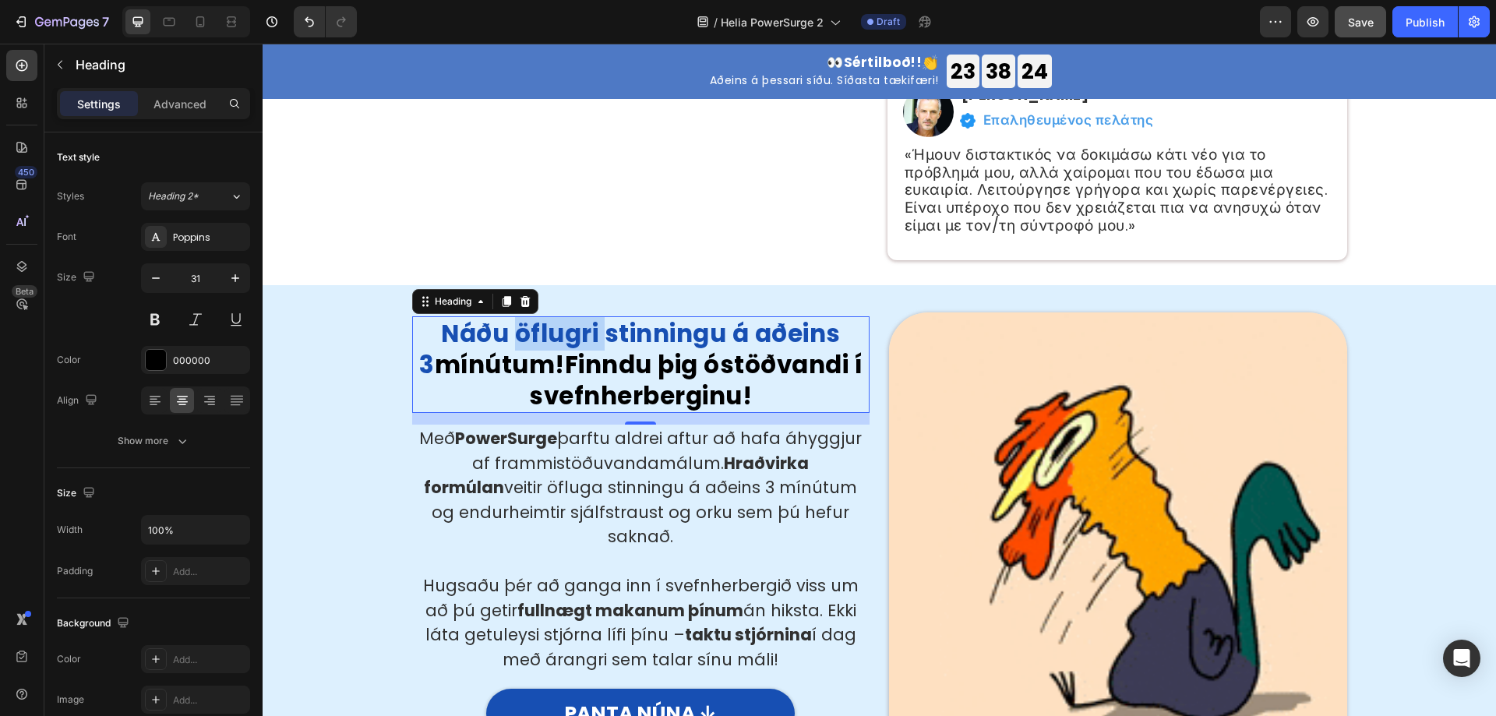
click at [608, 348] on strong "Náðu öflugri stinningu á aðeins 3" at bounding box center [629, 348] width 421 height 65
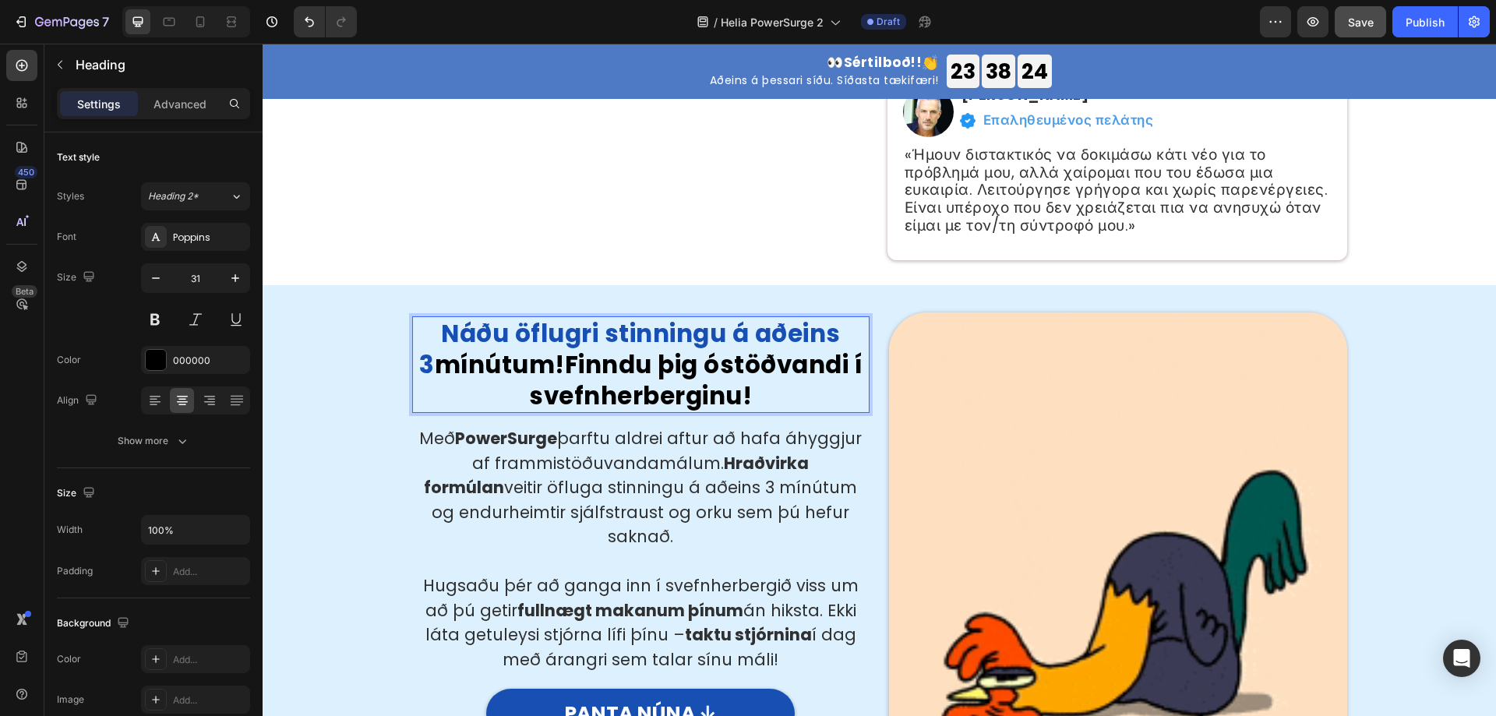
click at [608, 348] on strong "Náðu öflugri stinningu á aðeins 3" at bounding box center [629, 348] width 421 height 65
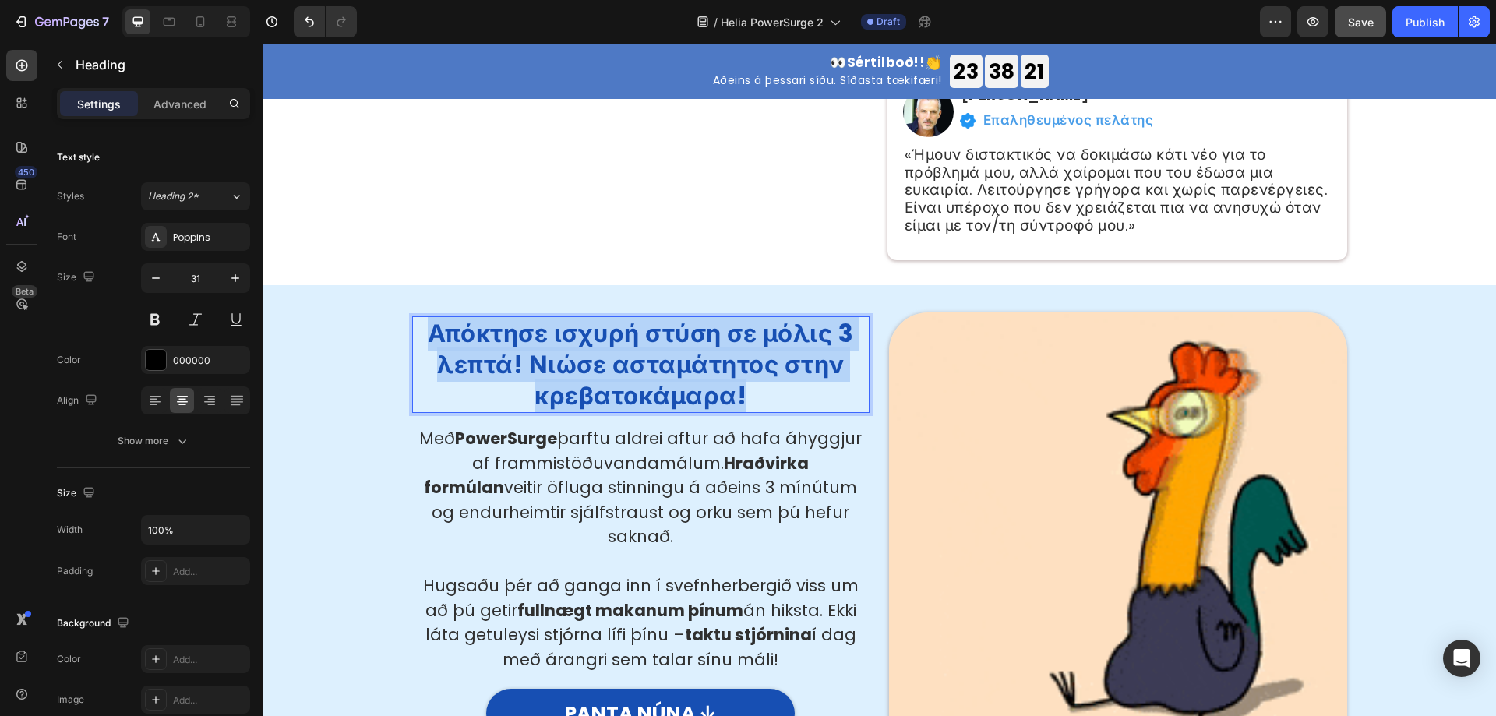
drag, startPoint x: 765, startPoint y: 405, endPoint x: 408, endPoint y: 341, distance: 363.3
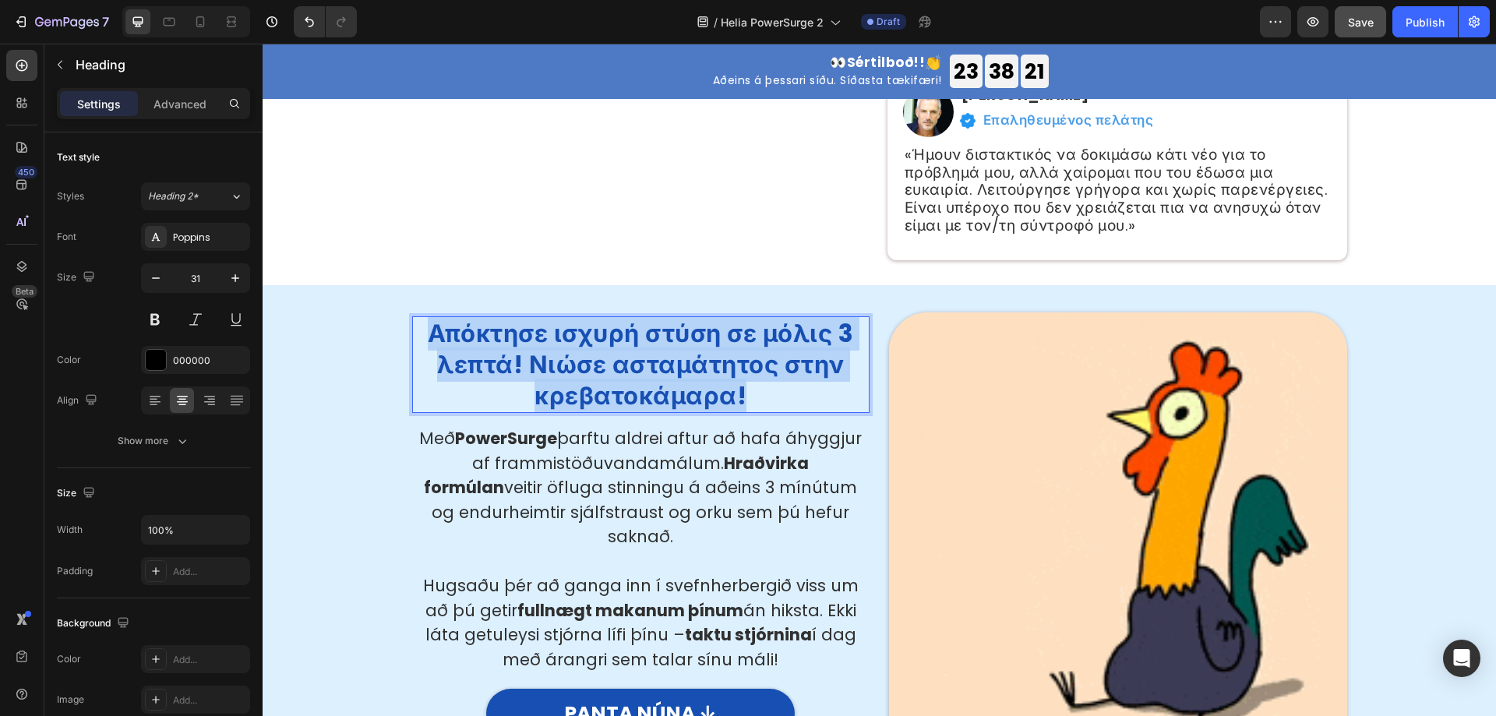
click at [414, 341] on p "Απόκτησε ισχυρή στύση σε μόλις 3 λεπτά! Νιώσε ασταμάτητος στην κρεβατοκάμαρα!" at bounding box center [641, 365] width 455 height 94
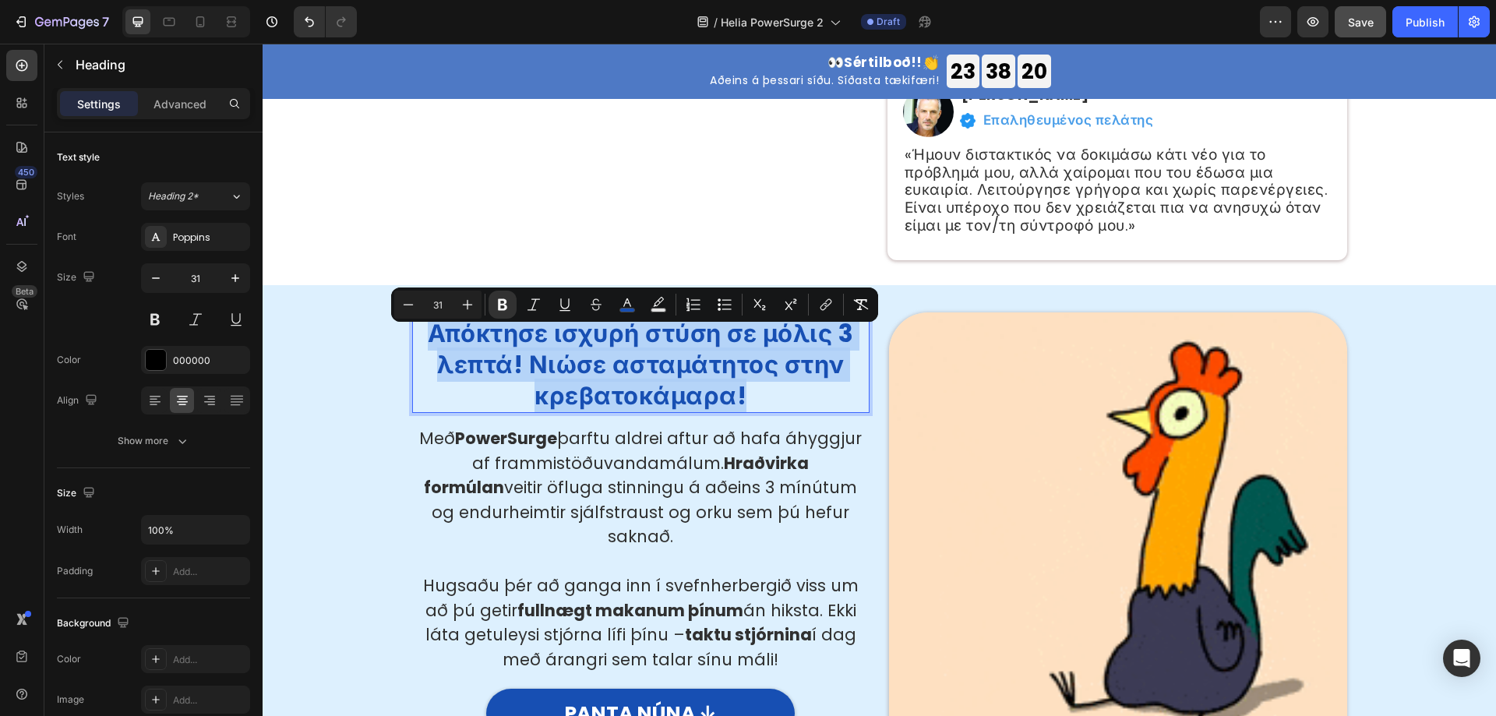
click at [805, 405] on p "Απόκτησε ισχυρή στύση σε μόλις 3 λεπτά! Νιώσε ασταμάτητος στην κρεβατοκάμαρα!" at bounding box center [641, 365] width 455 height 94
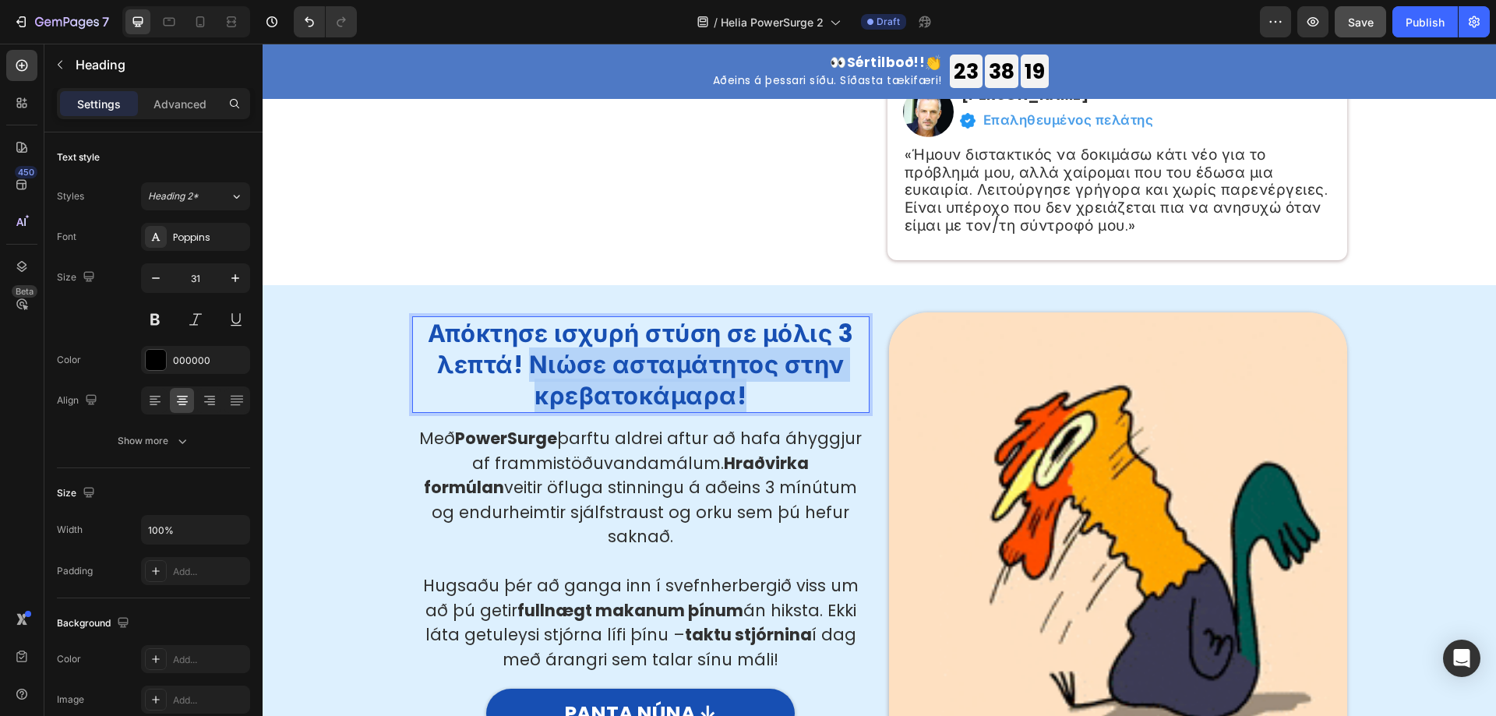
drag, startPoint x: 784, startPoint y: 415, endPoint x: 526, endPoint y: 373, distance: 261.4
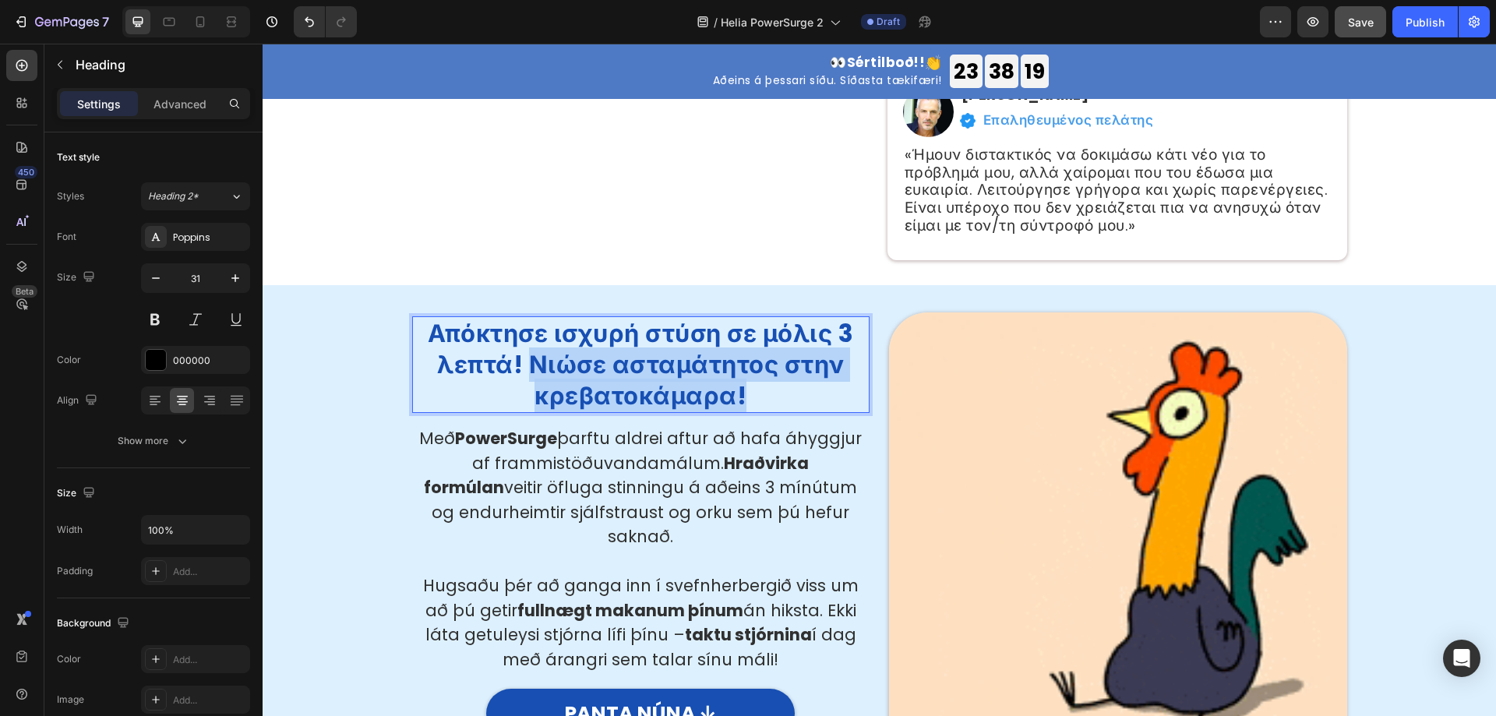
click at [526, 373] on p "Απόκτησε ισχυρή στύση σε μόλις 3 λεπτά! Νιώσε ασταμάτητος στην κρεβατοκάμαρα!" at bounding box center [641, 365] width 455 height 94
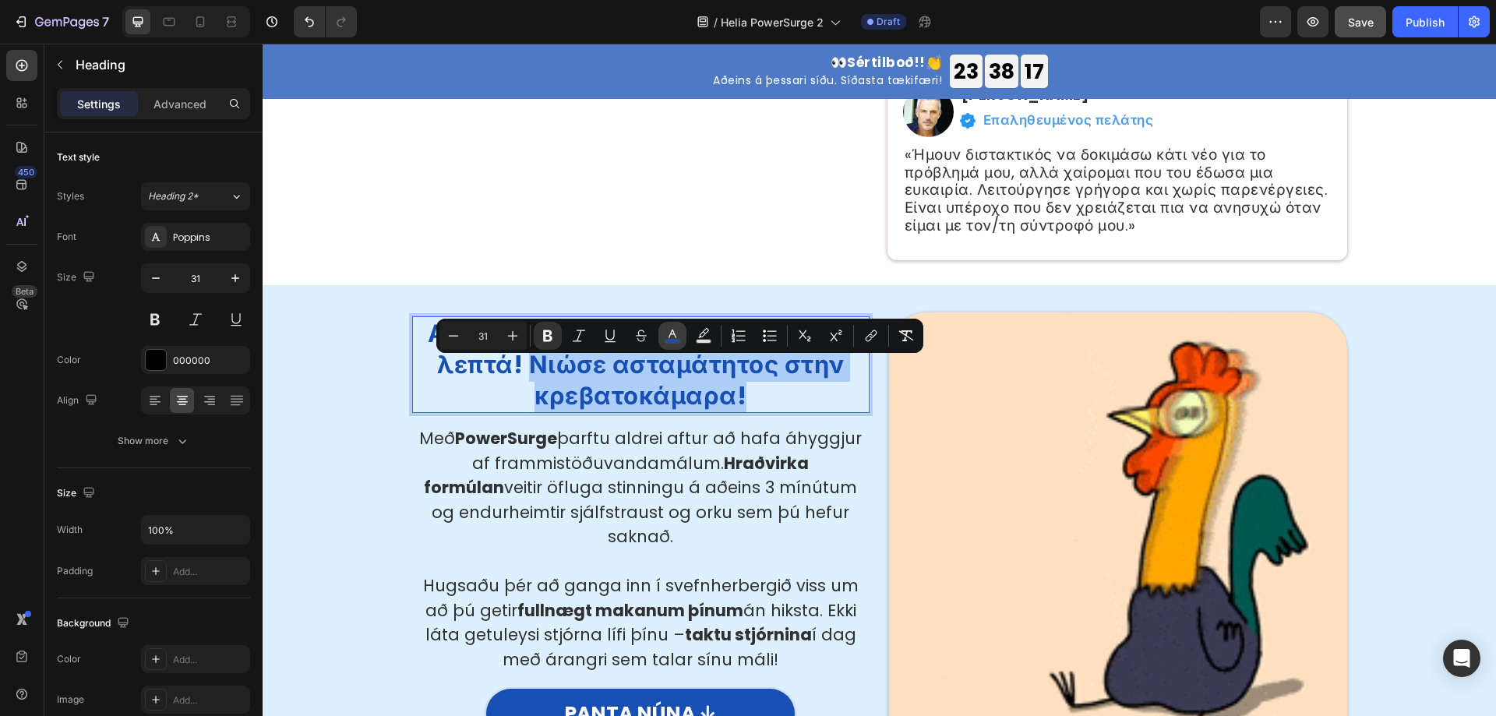
click at [683, 344] on button "color" at bounding box center [673, 336] width 28 height 28
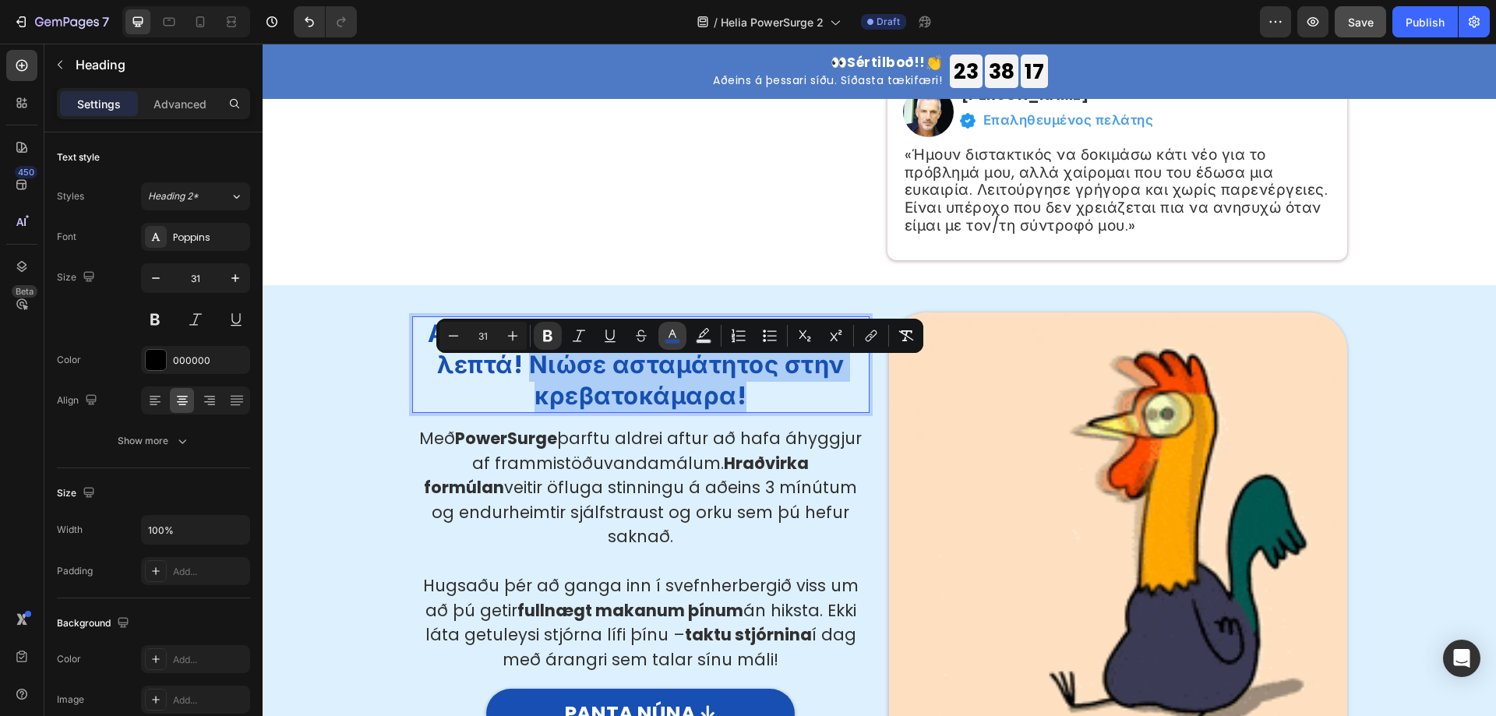
type input "174FB3"
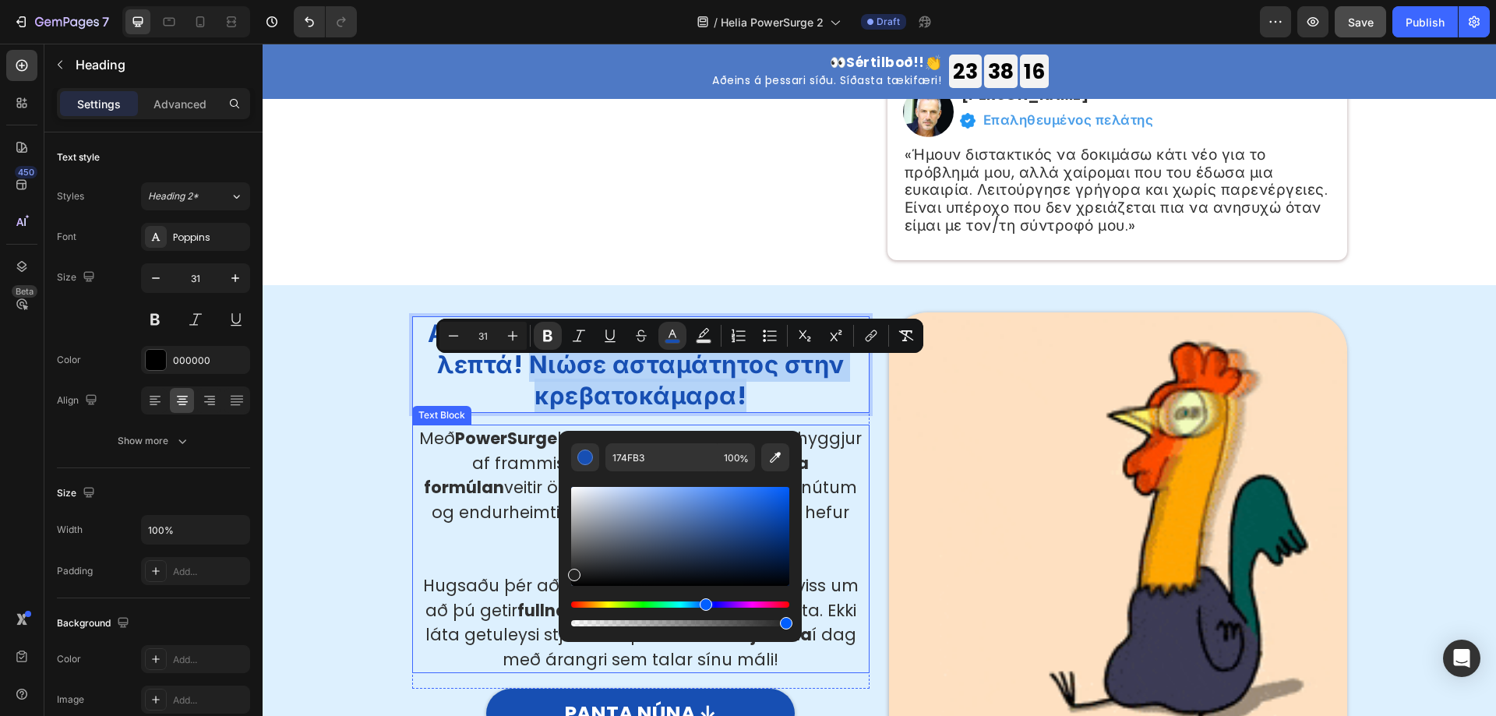
drag, startPoint x: 892, startPoint y: 599, endPoint x: 877, endPoint y: 588, distance: 18.4
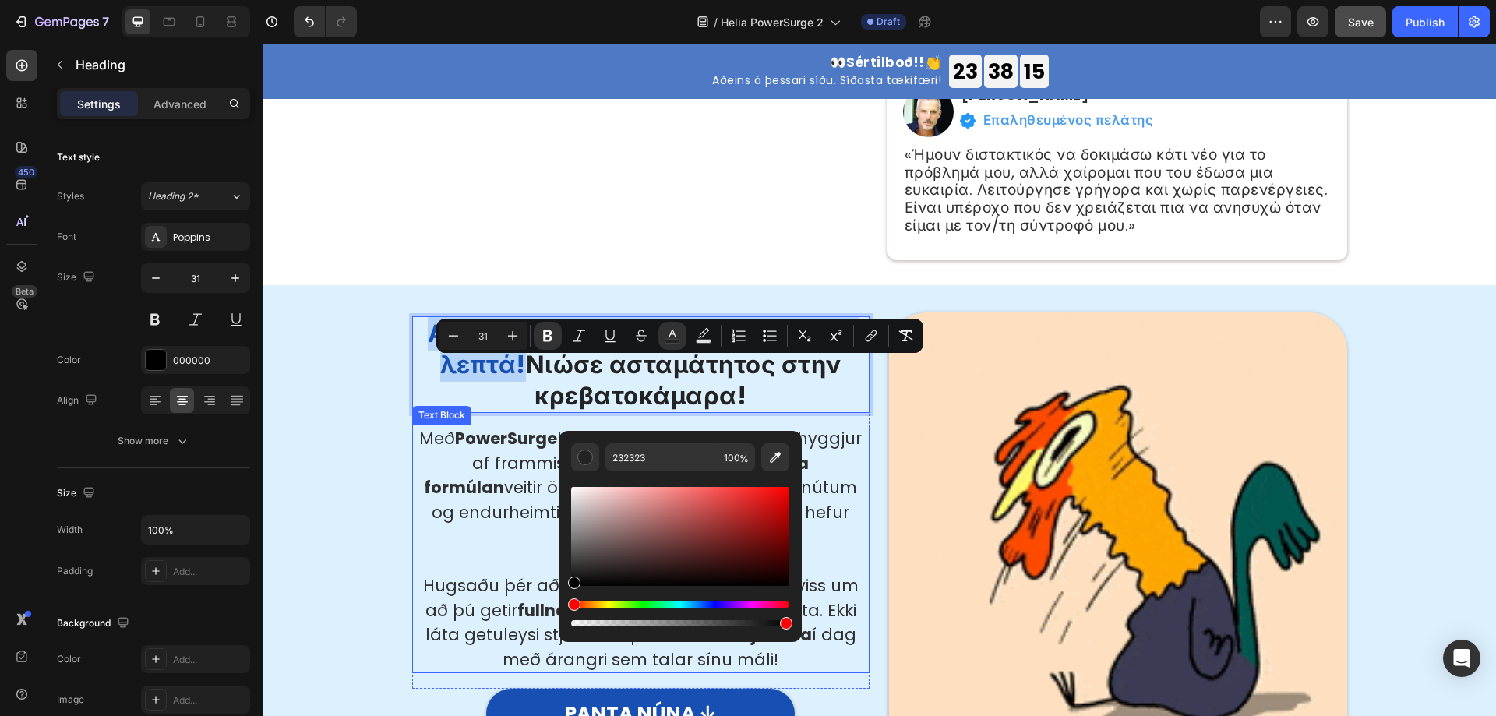
type input "000000"
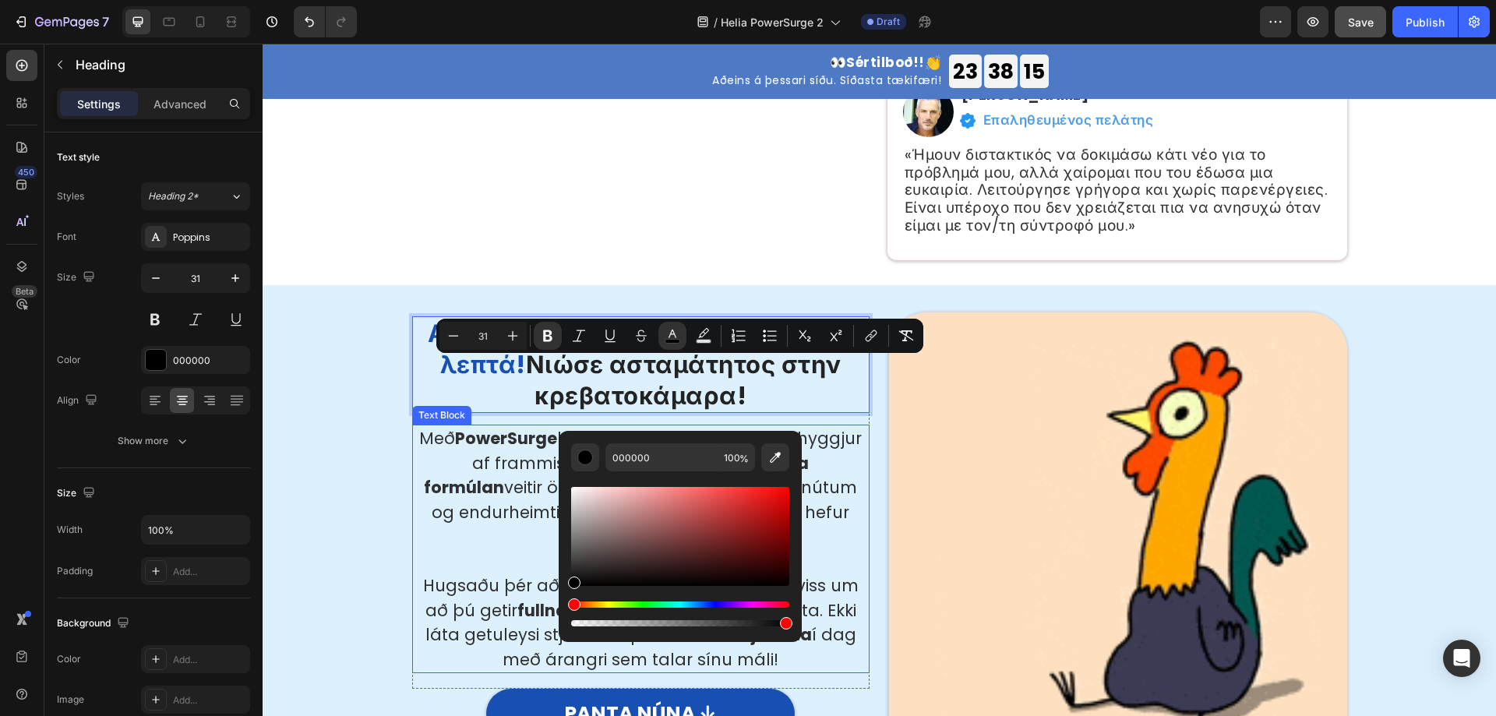
drag, startPoint x: 891, startPoint y: 579, endPoint x: 529, endPoint y: 600, distance: 362.3
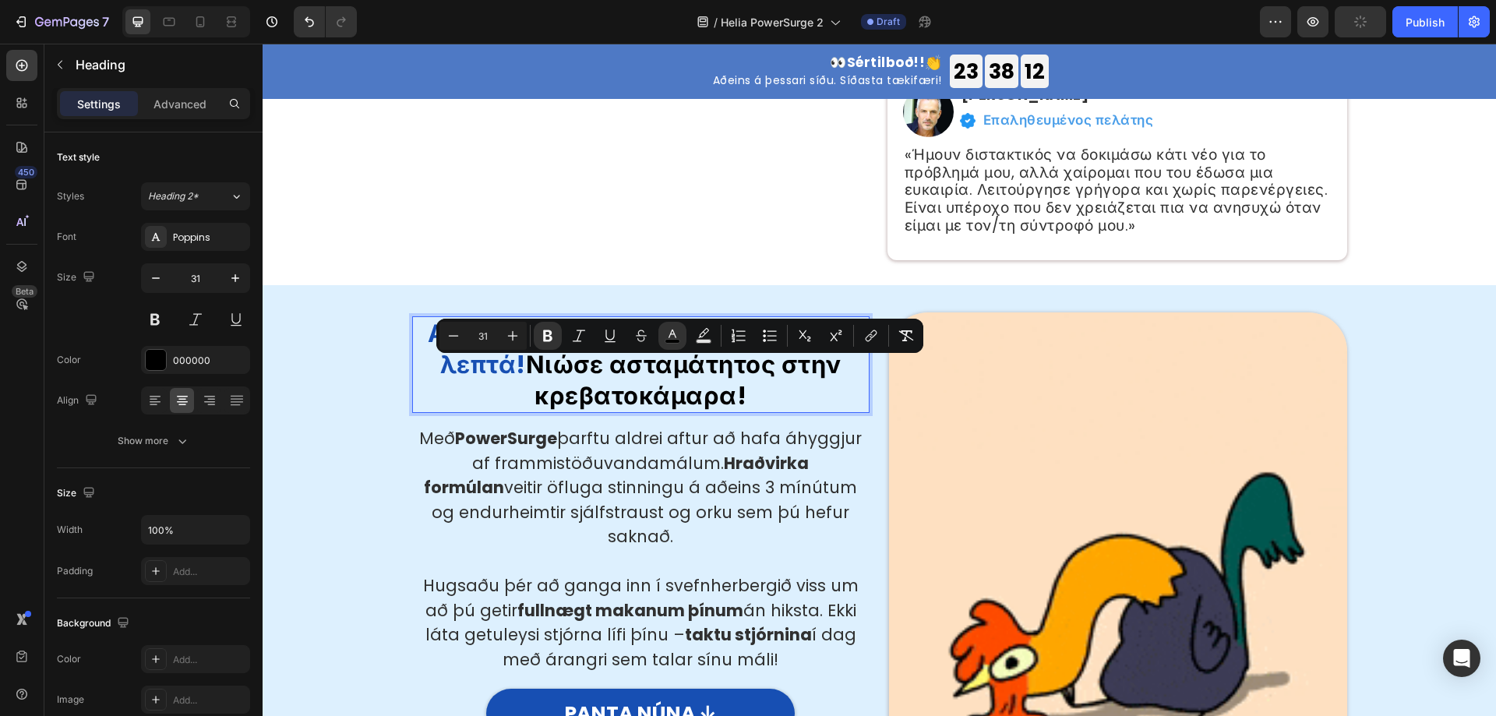
click at [550, 450] on strong "PowerSurge" at bounding box center [506, 438] width 102 height 23
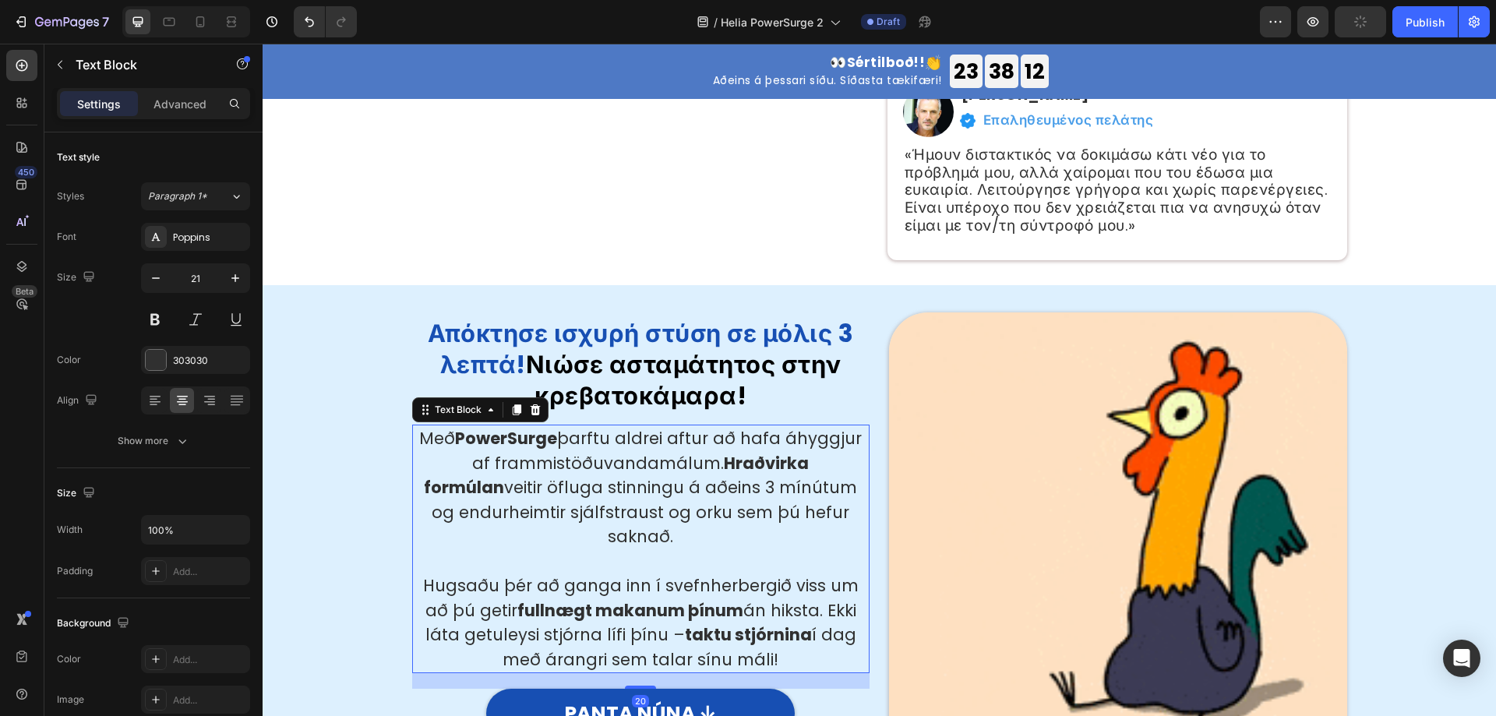
click at [537, 464] on p "Með PowerSurge þarftu aldrei aftur að hafa áhyggjur af frammistöðuvandamálum. H…" at bounding box center [641, 487] width 455 height 123
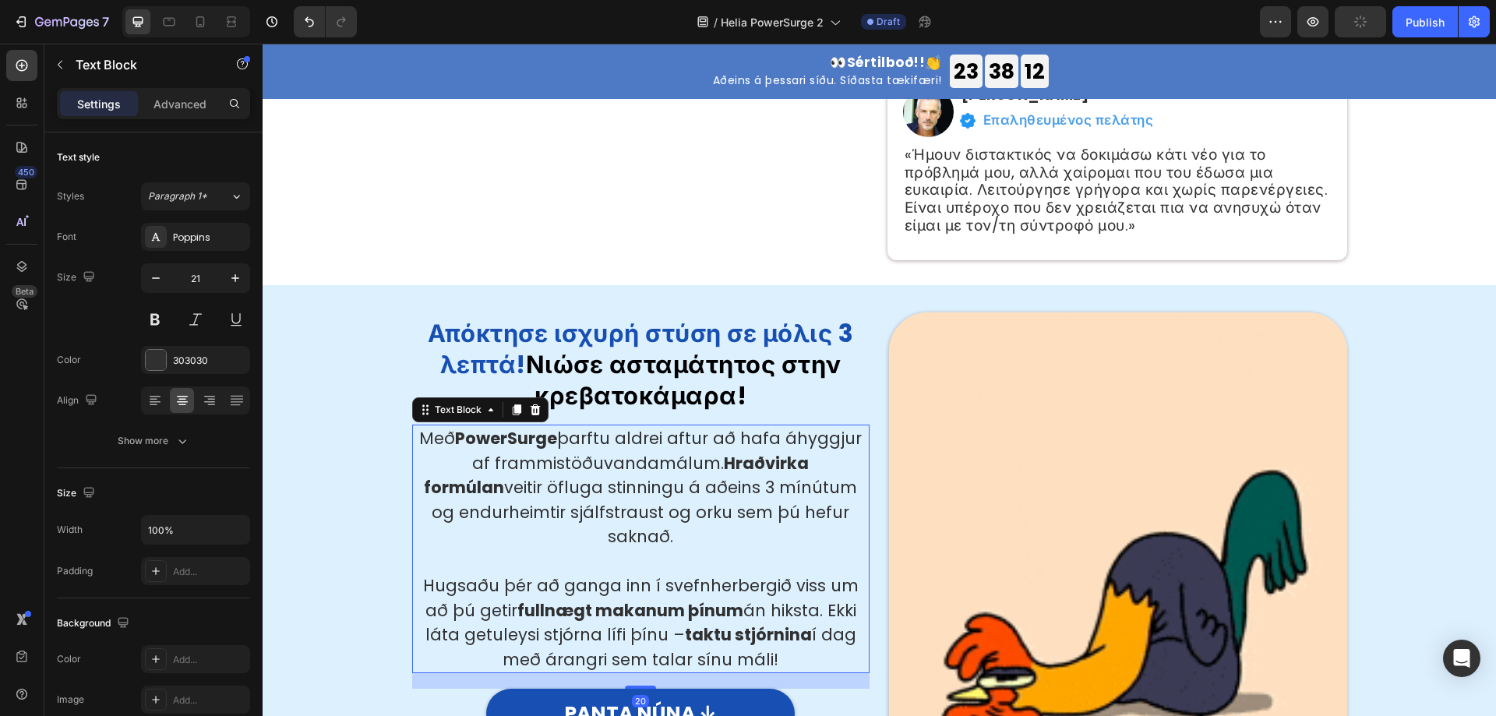
click at [537, 464] on p "Með PowerSurge þarftu aldrei aftur að hafa áhyggjur af frammistöðuvandamálum. H…" at bounding box center [641, 487] width 455 height 123
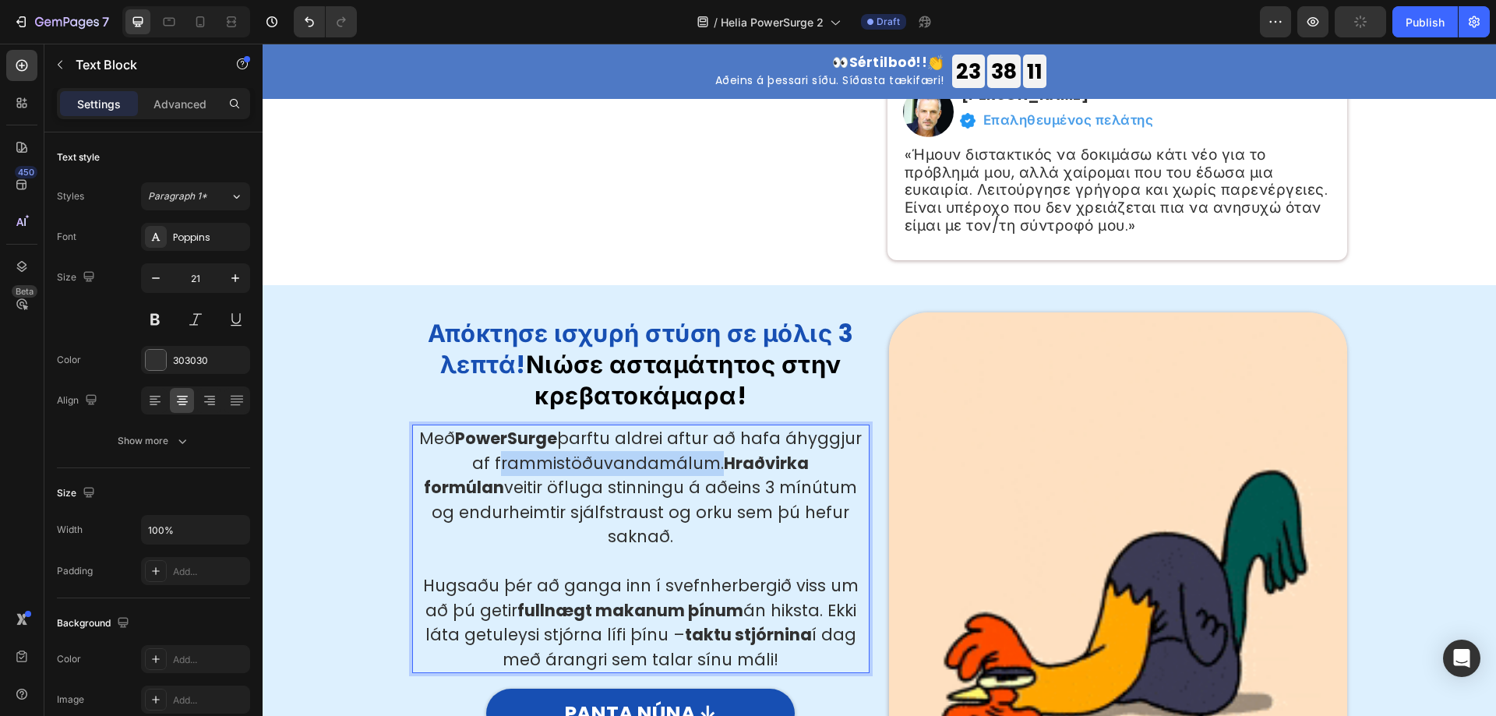
copy div "Með PowerSurge þarftu aldrei aftur að hafa áhyggjur af frammistöðuvandamálum. H…"
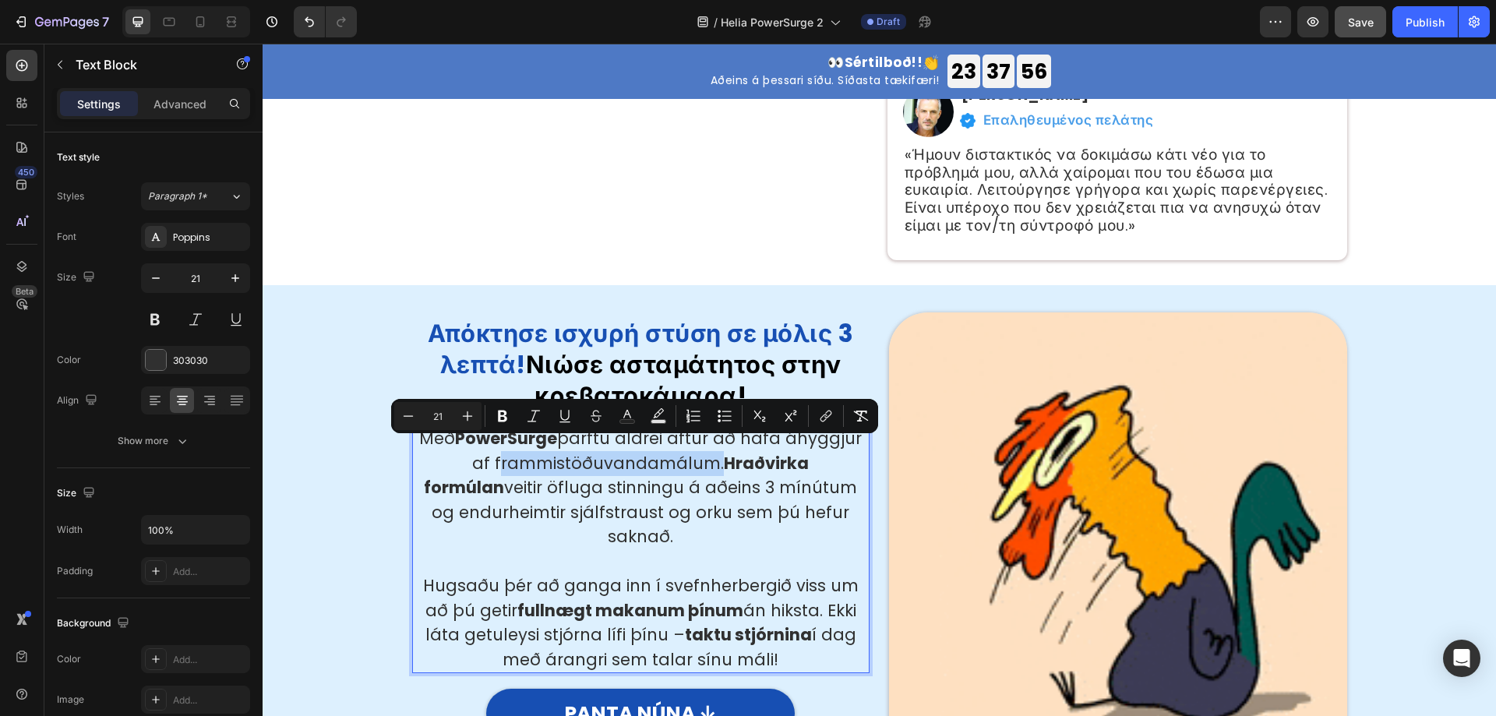
click at [501, 495] on p "Með PowerSurge þarftu aldrei aftur að hafa áhyggjur af frammistöðuvandamálum. H…" at bounding box center [641, 487] width 455 height 123
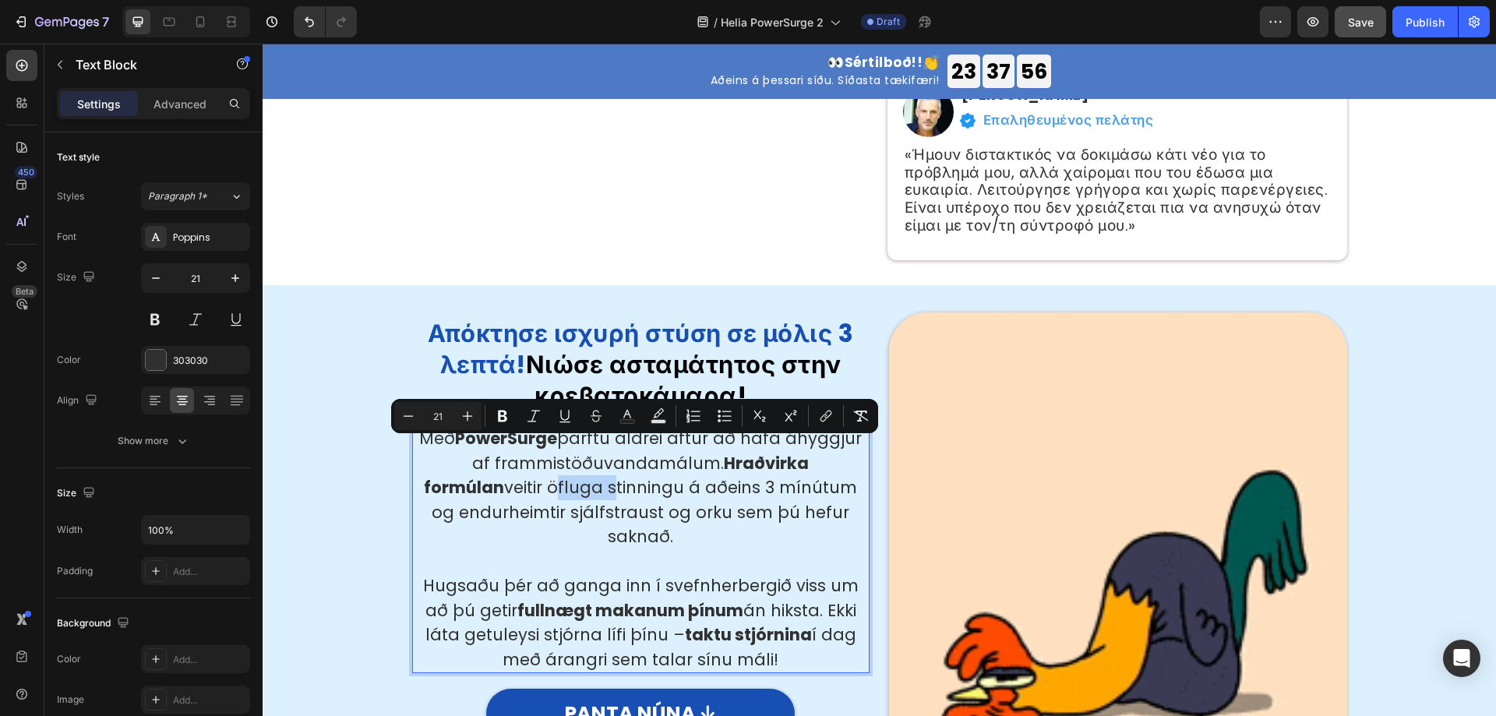
click at [501, 495] on p "Með PowerSurge þarftu aldrei aftur að hafa áhyggjur af frammistöðuvandamálum. H…" at bounding box center [641, 487] width 455 height 123
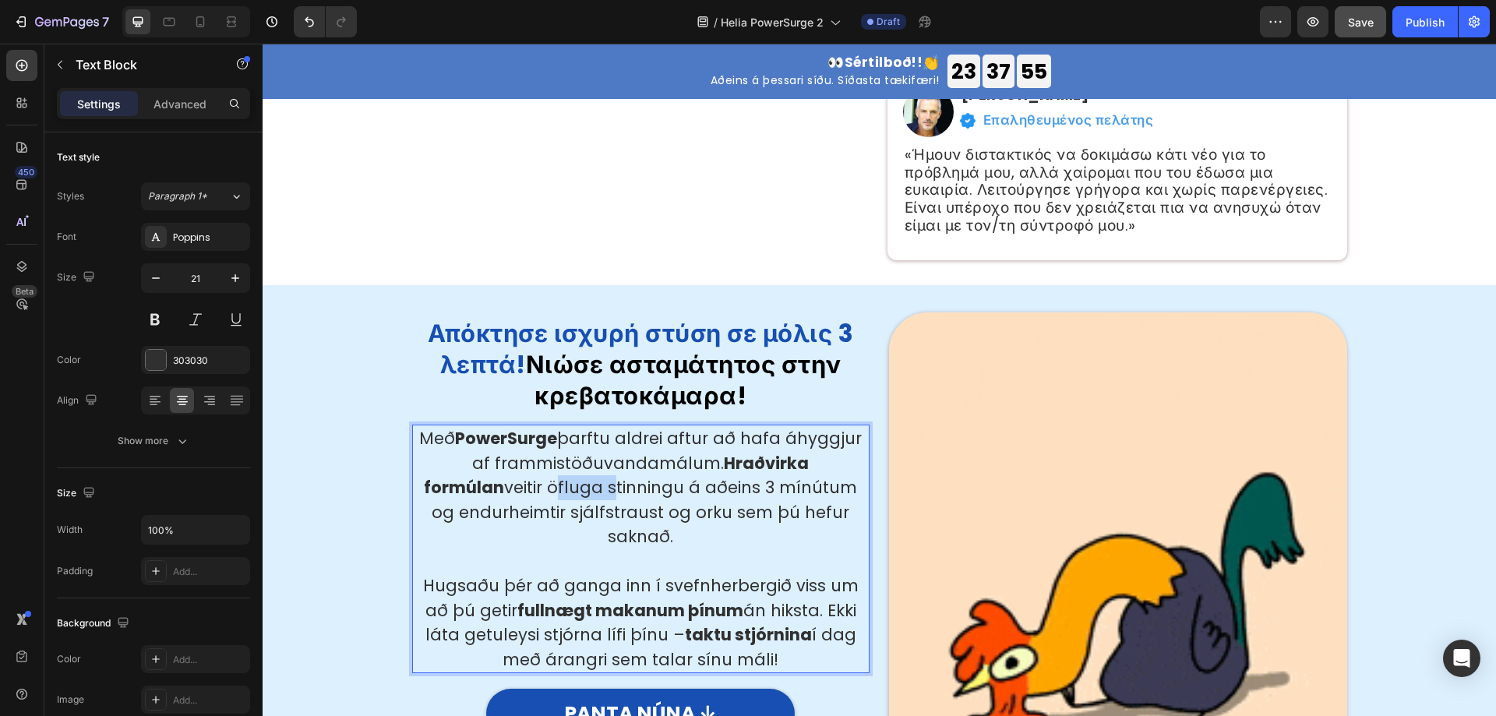
copy div "Með PowerSurge þarftu aldrei aftur að hafa áhyggjur af frammistöðuvandamálum. H…"
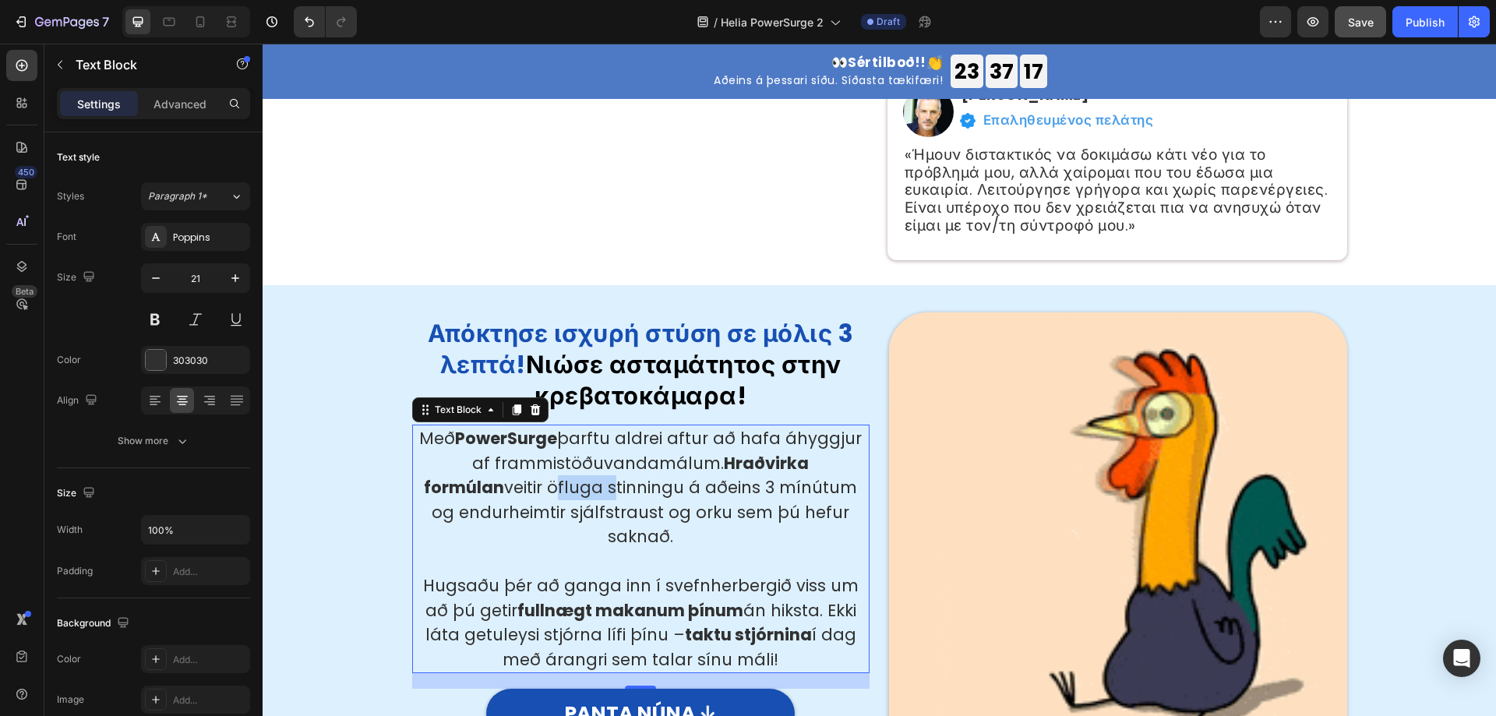
click at [576, 472] on p "Með PowerSurge þarftu aldrei aftur að hafa áhyggjur af frammistöðuvandamálum. H…" at bounding box center [641, 487] width 455 height 123
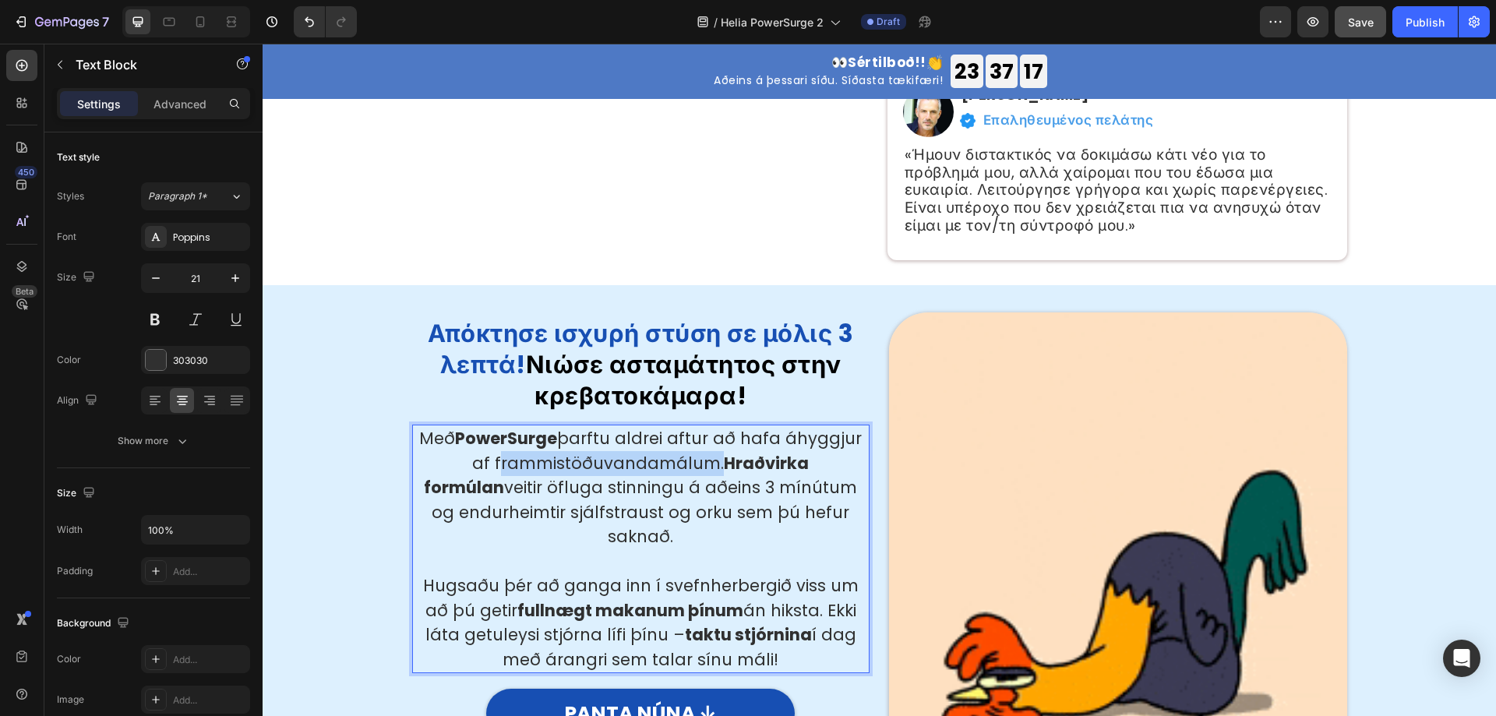
click at [576, 472] on p "Með PowerSurge þarftu aldrei aftur að hafa áhyggjur af frammistöðuvandamálum. H…" at bounding box center [641, 487] width 455 height 123
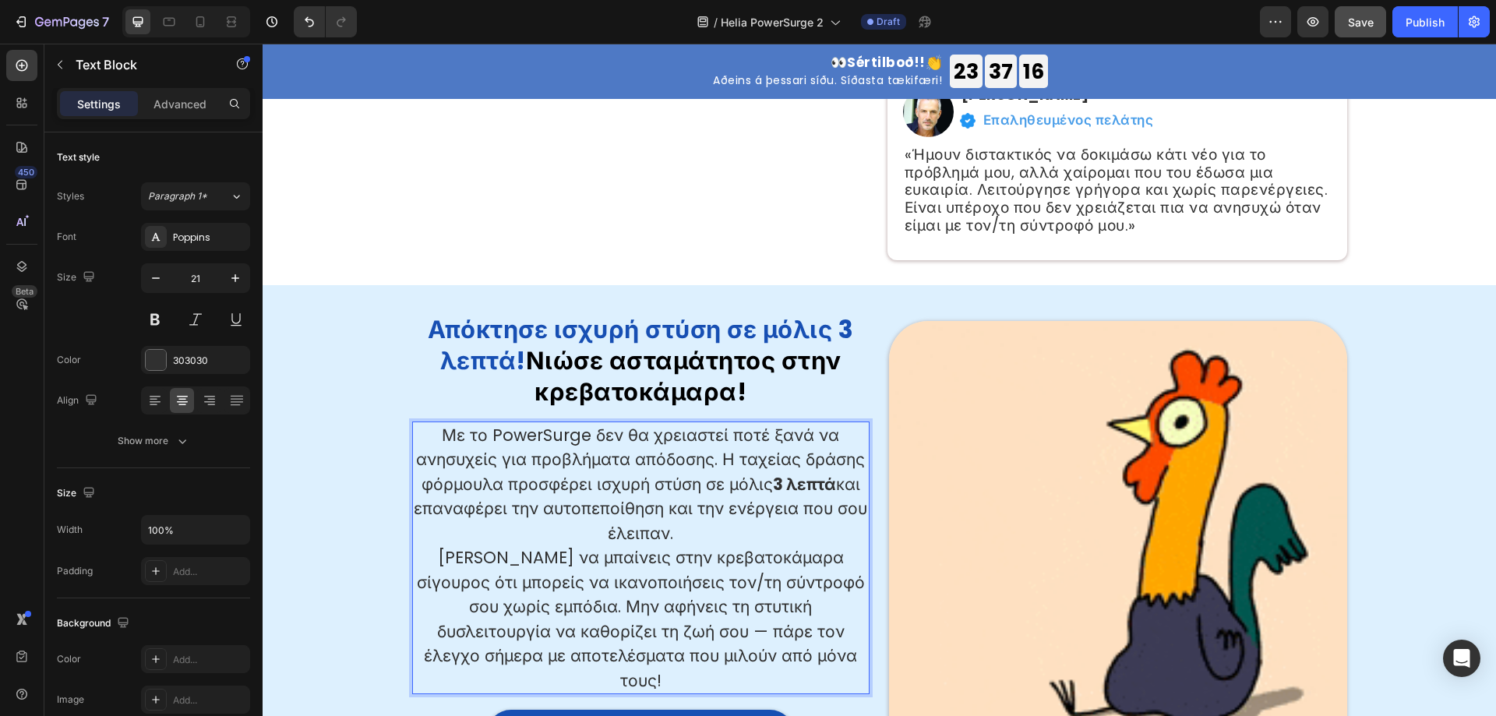
click at [680, 528] on p "Με το PowerSurge δεν θα χρειαστεί ποτέ ξανά να ανησυχείς για προβλήματα απόδοση…" at bounding box center [641, 484] width 455 height 123
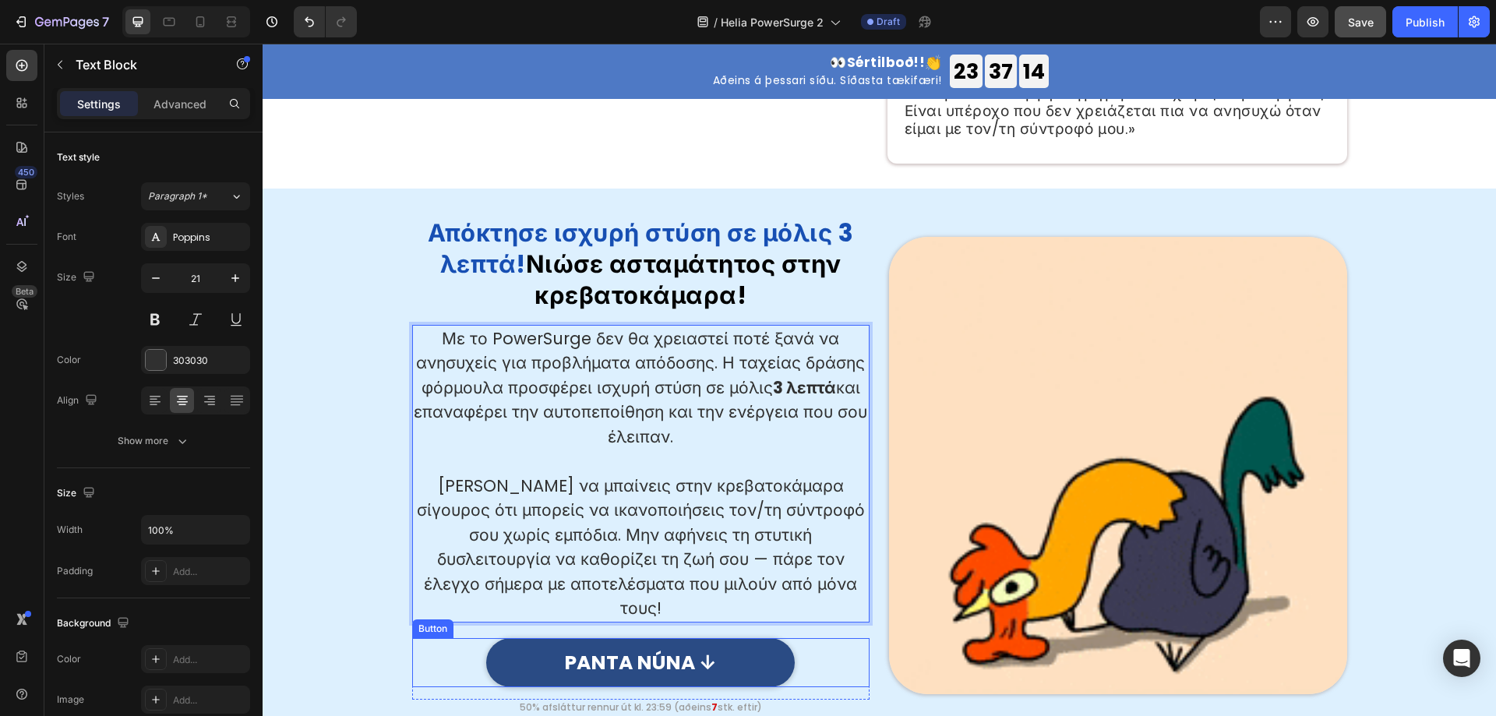
scroll to position [779, 0]
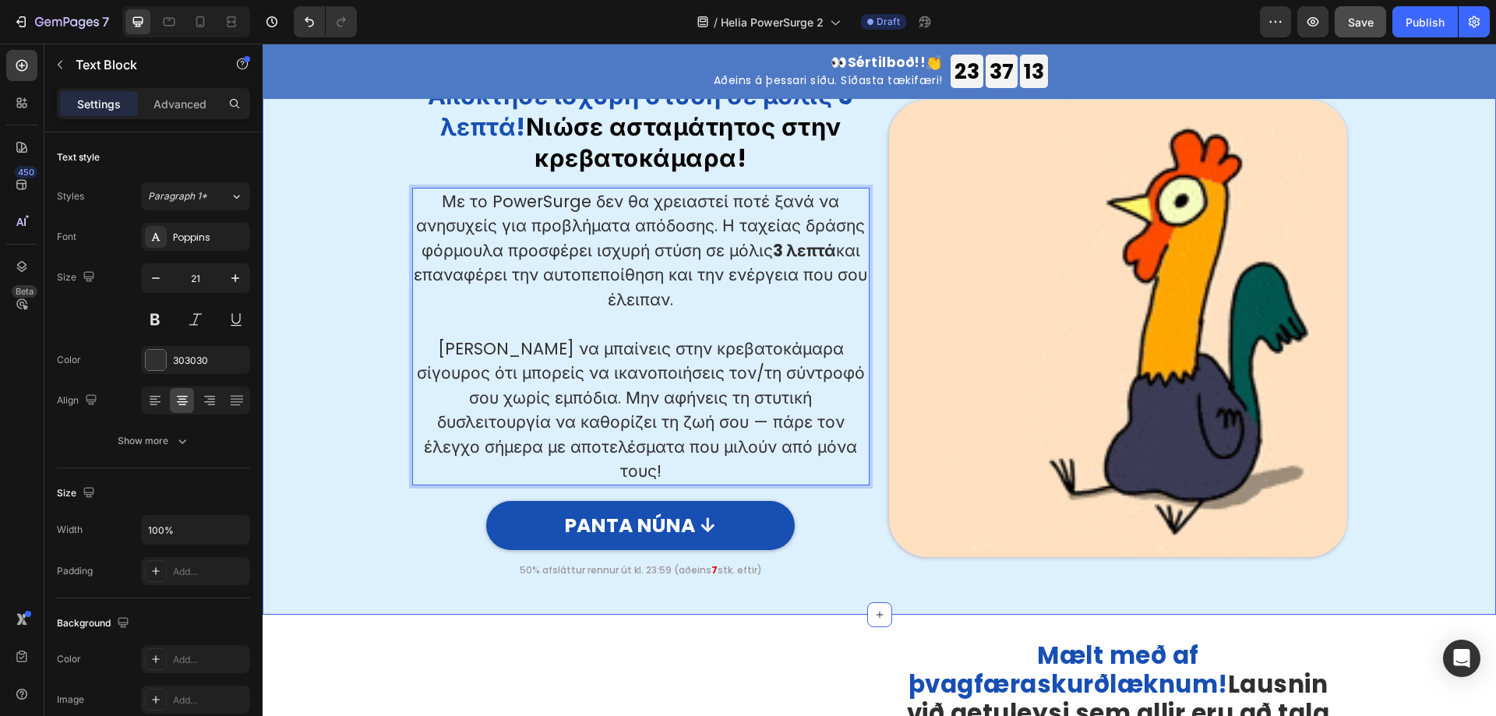
click at [333, 366] on div "⁠⁠⁠⁠⁠⁠⁠ Απόκτησε ισχυρή στύση σε μόλις 3 λεπτά! Νιώσε ασταμάτητος στην κρεβατοκ…" at bounding box center [879, 321] width 1210 height 537
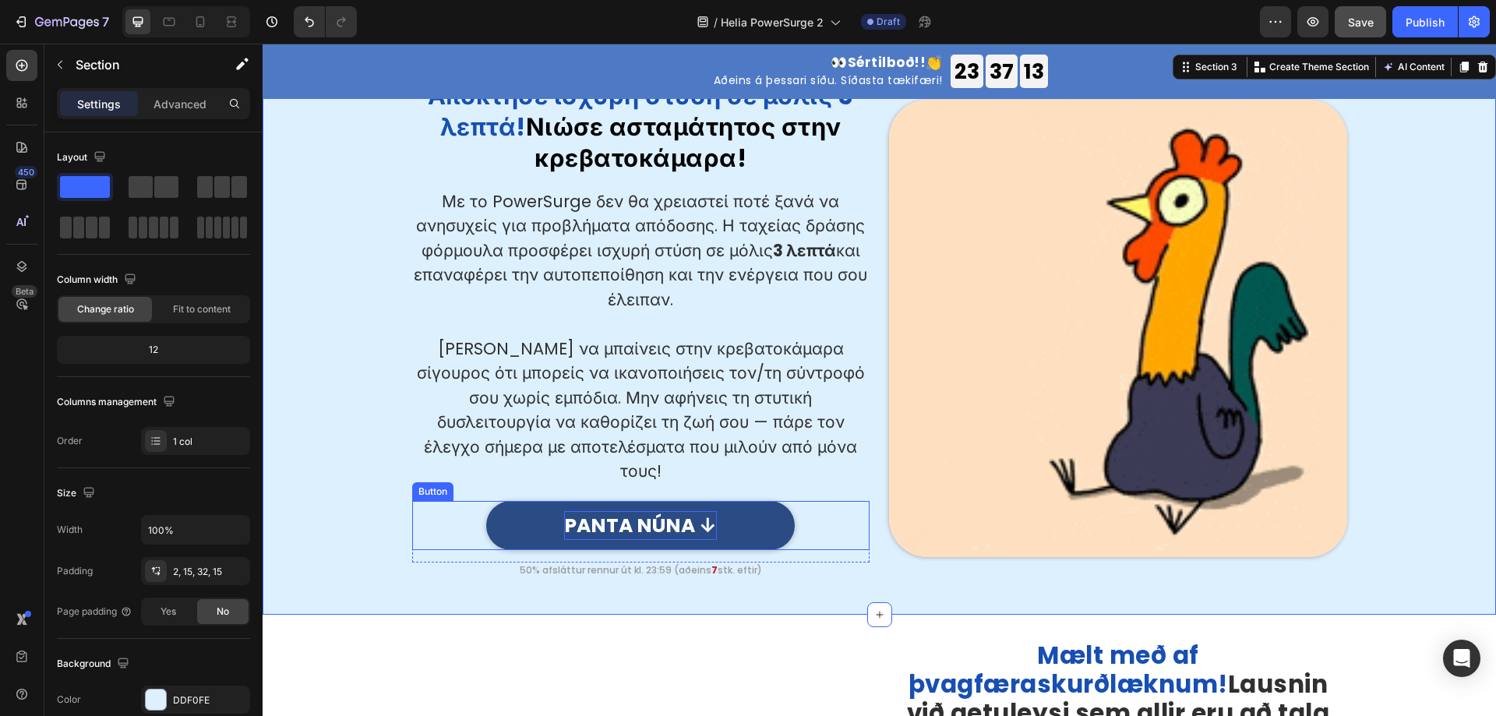
click at [699, 511] on p "PANTA NÚNA ↓" at bounding box center [640, 526] width 153 height 30
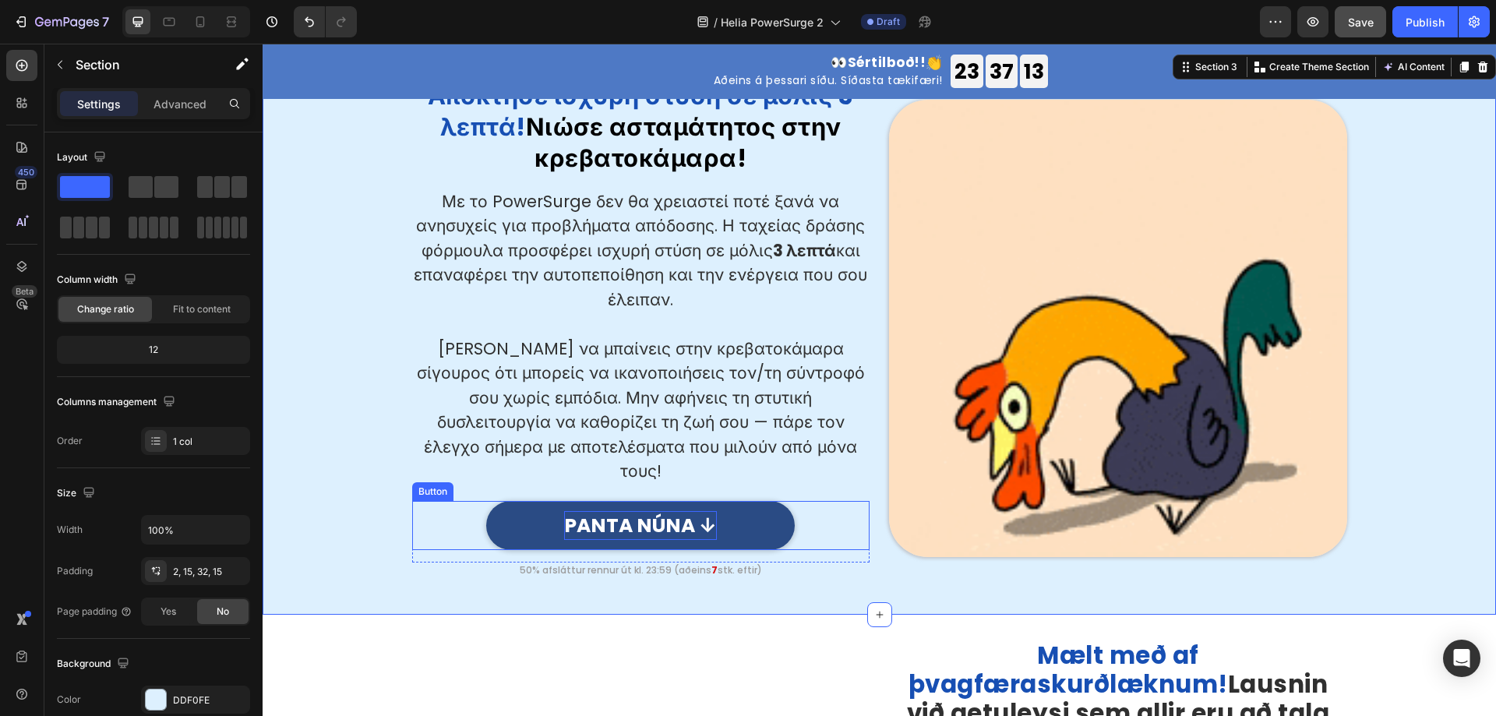
click at [699, 511] on p "PANTA NÚNA ↓" at bounding box center [640, 526] width 153 height 30
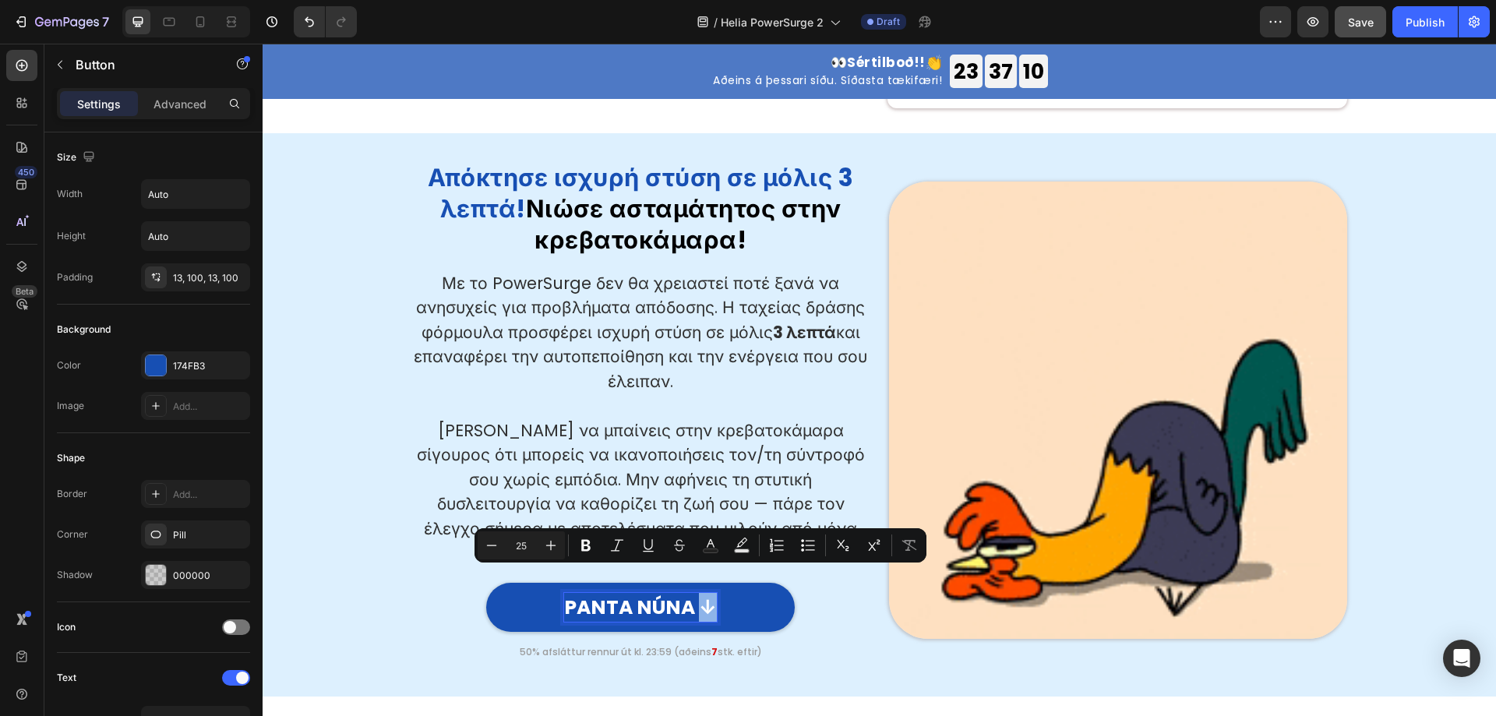
scroll to position [701, 0]
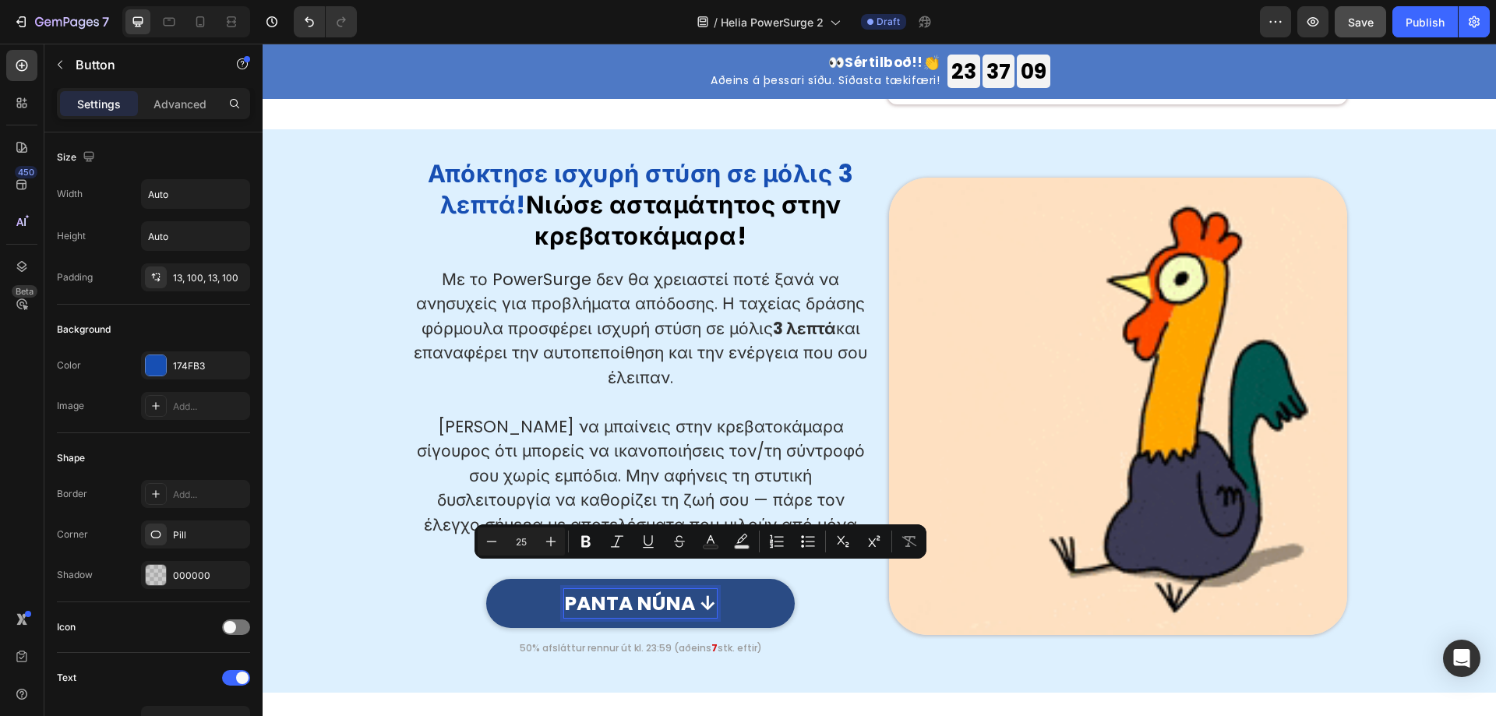
click at [635, 589] on p "PANTA NÚNA ↓" at bounding box center [640, 604] width 153 height 30
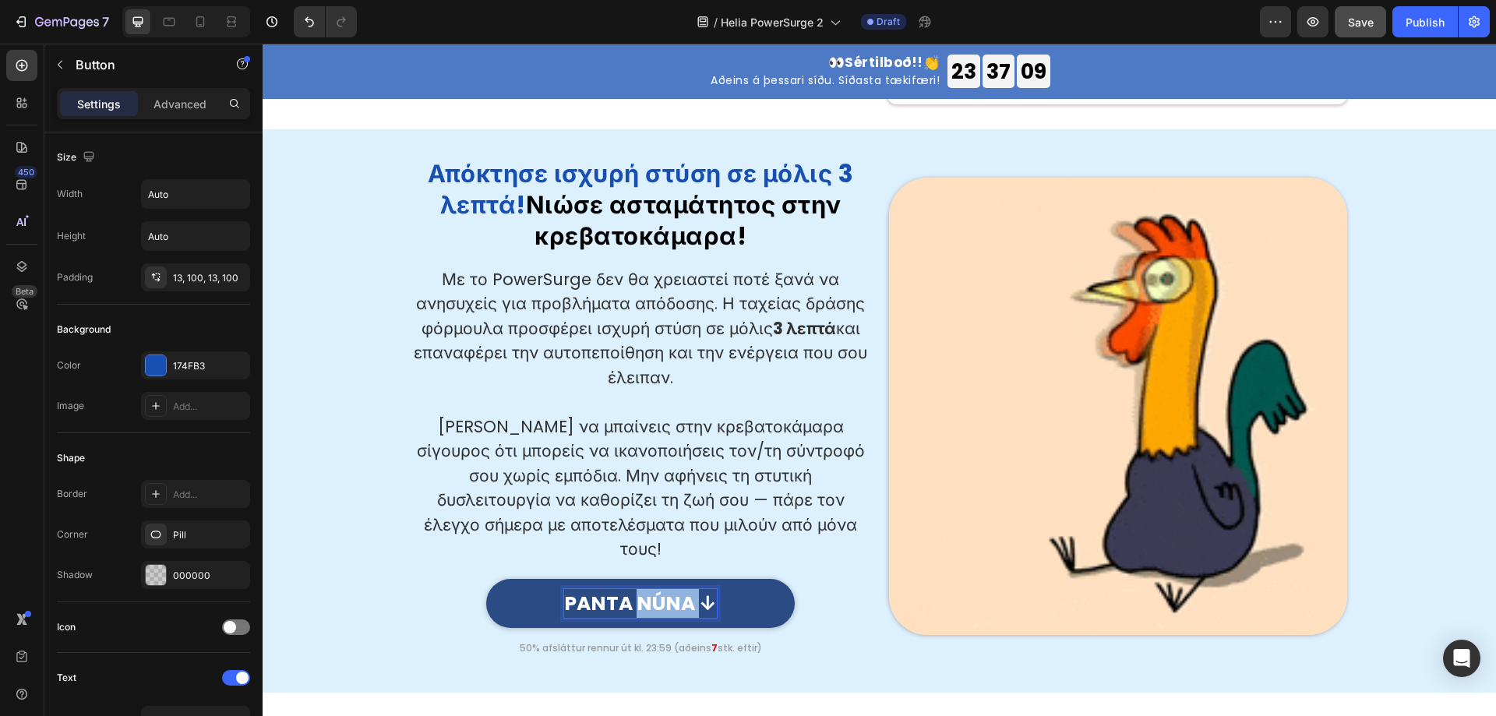
click at [635, 589] on p "PANTA NÚNA ↓" at bounding box center [640, 604] width 153 height 30
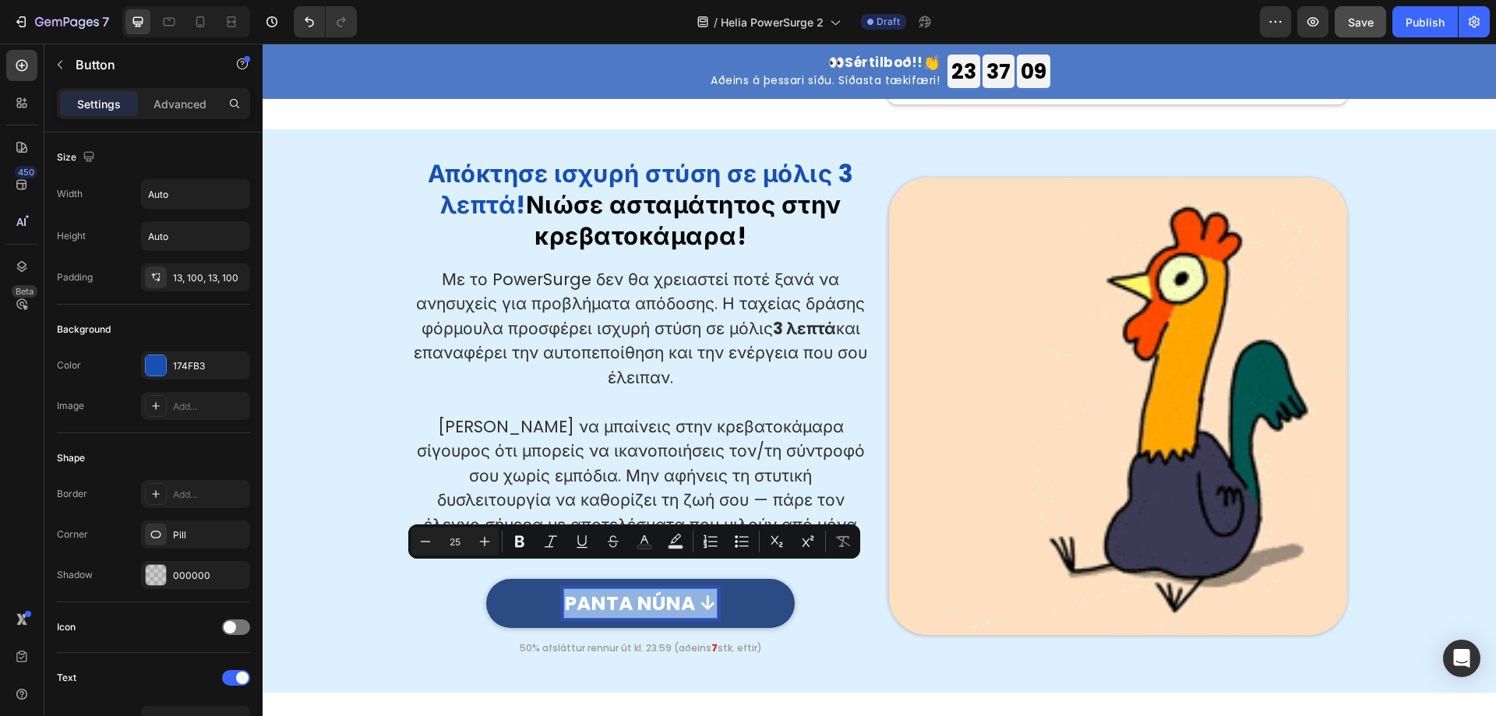
copy p "PANTA NÚNA ↓"
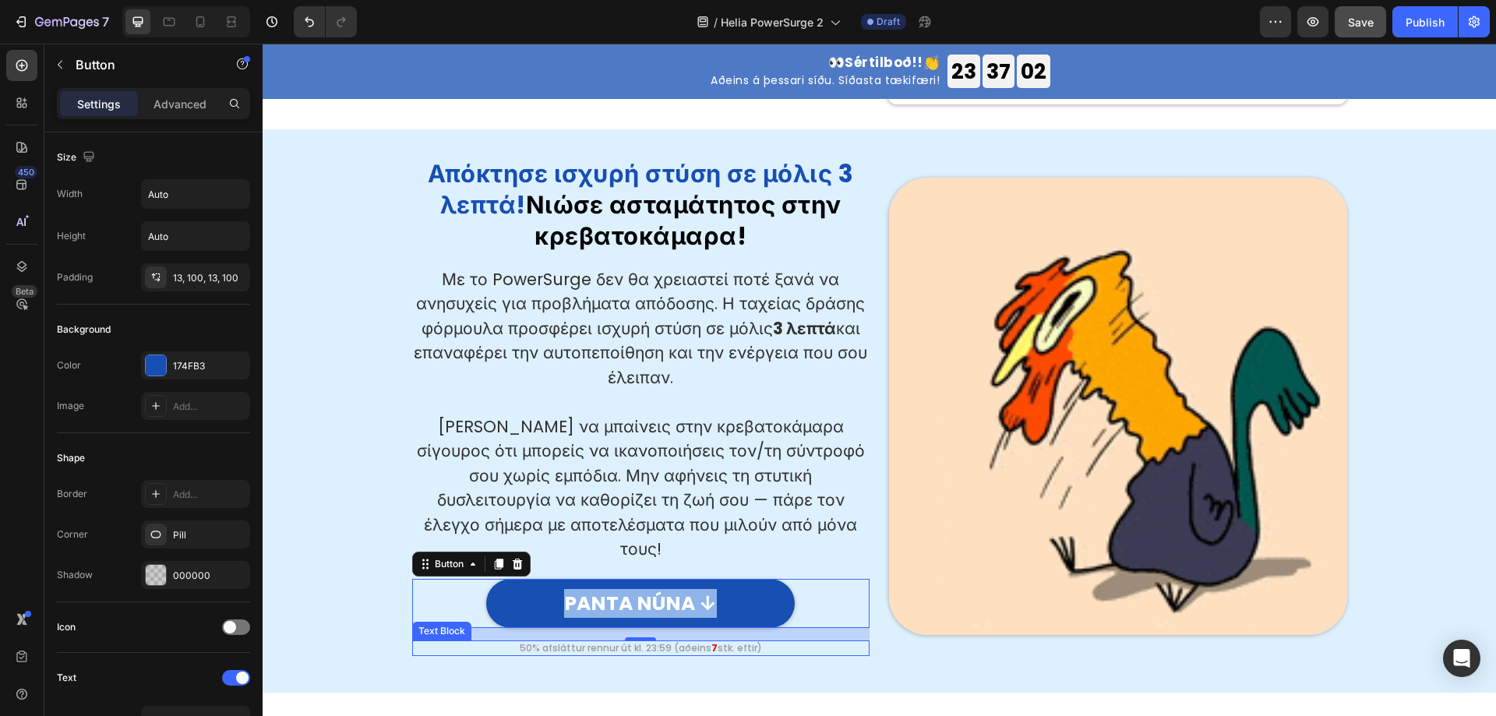
click at [644, 642] on p "50% afsláttur rennur út kl. 23:59 (aðeins 7 stk. eftir)" at bounding box center [641, 648] width 455 height 12
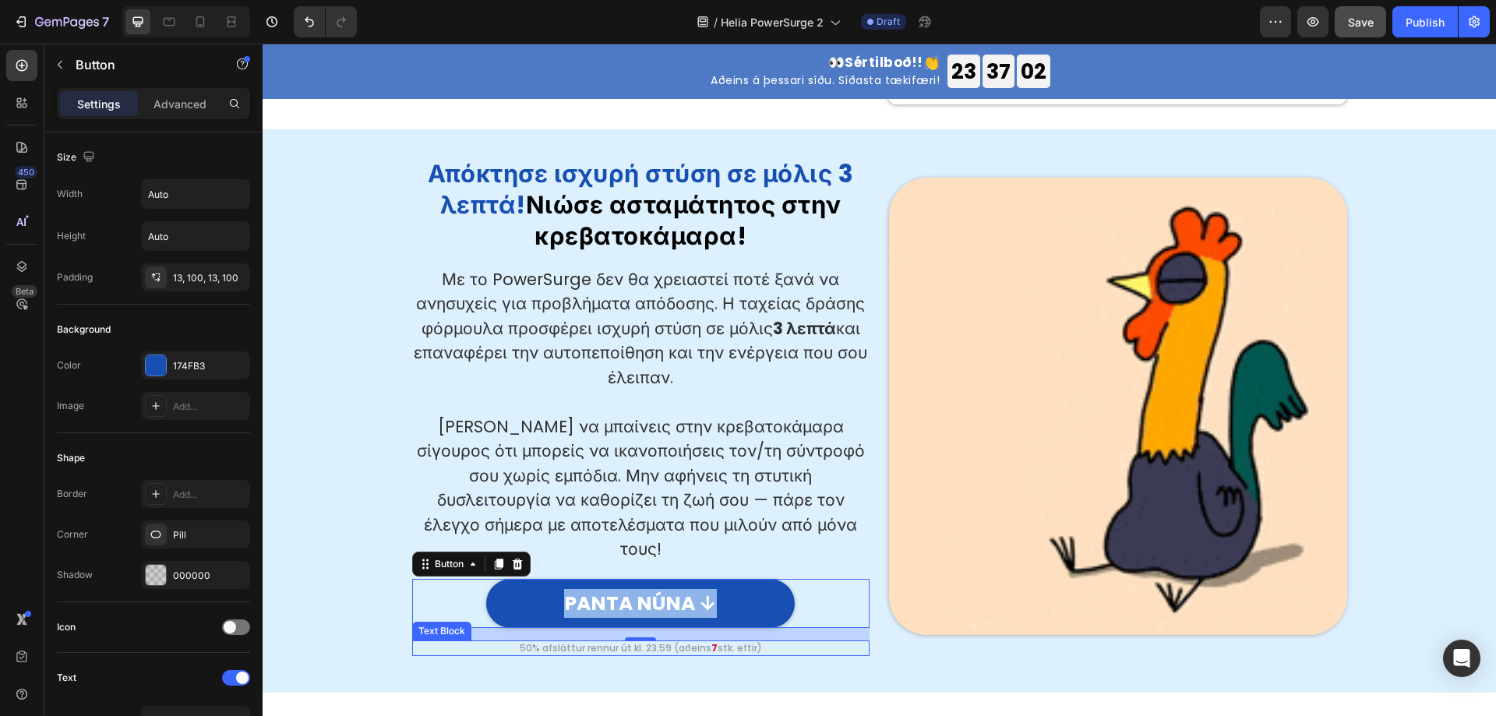
click at [644, 642] on p "50% afsláttur rennur út kl. 23:59 (aðeins 7 stk. eftir)" at bounding box center [641, 648] width 455 height 12
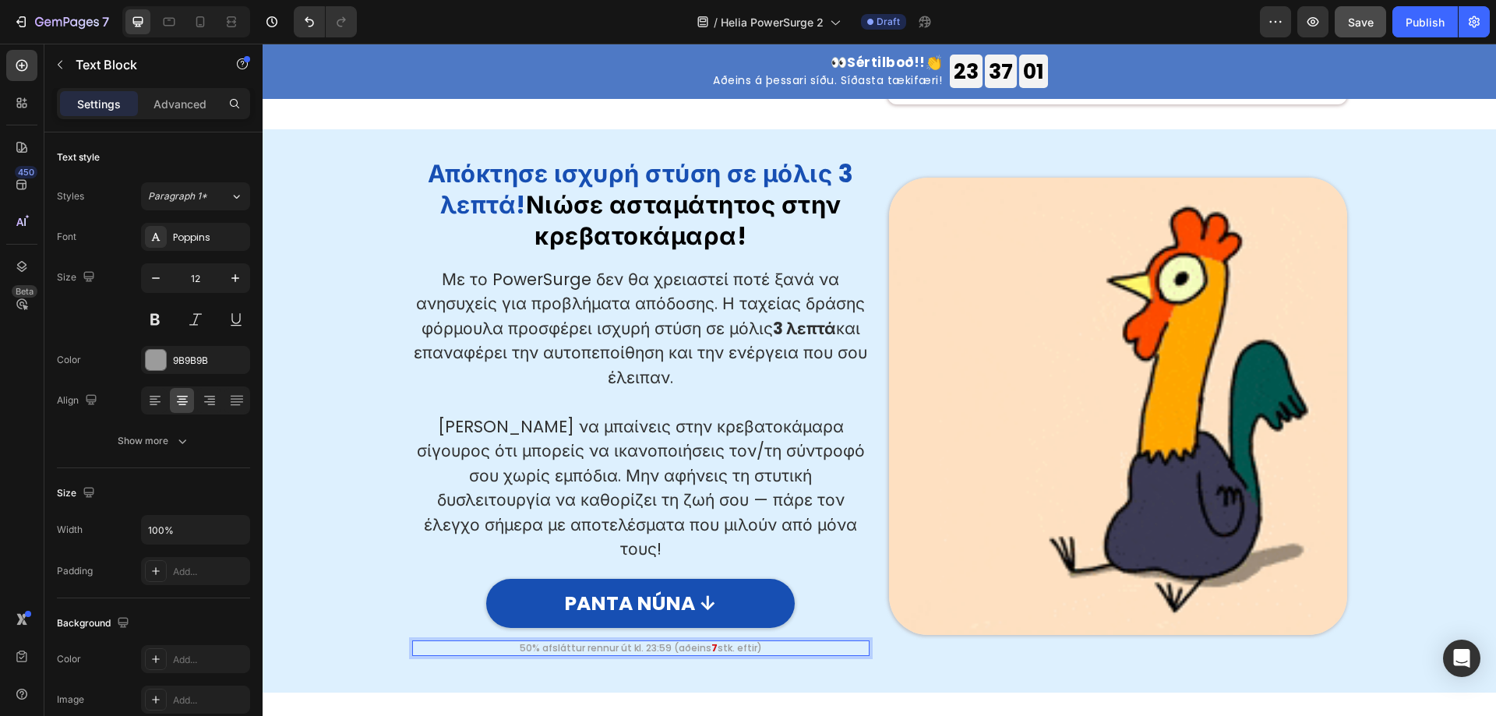
copy p "50% afsláttur rennur út kl. 23:59 (aðeins 7 stk. eftir)"
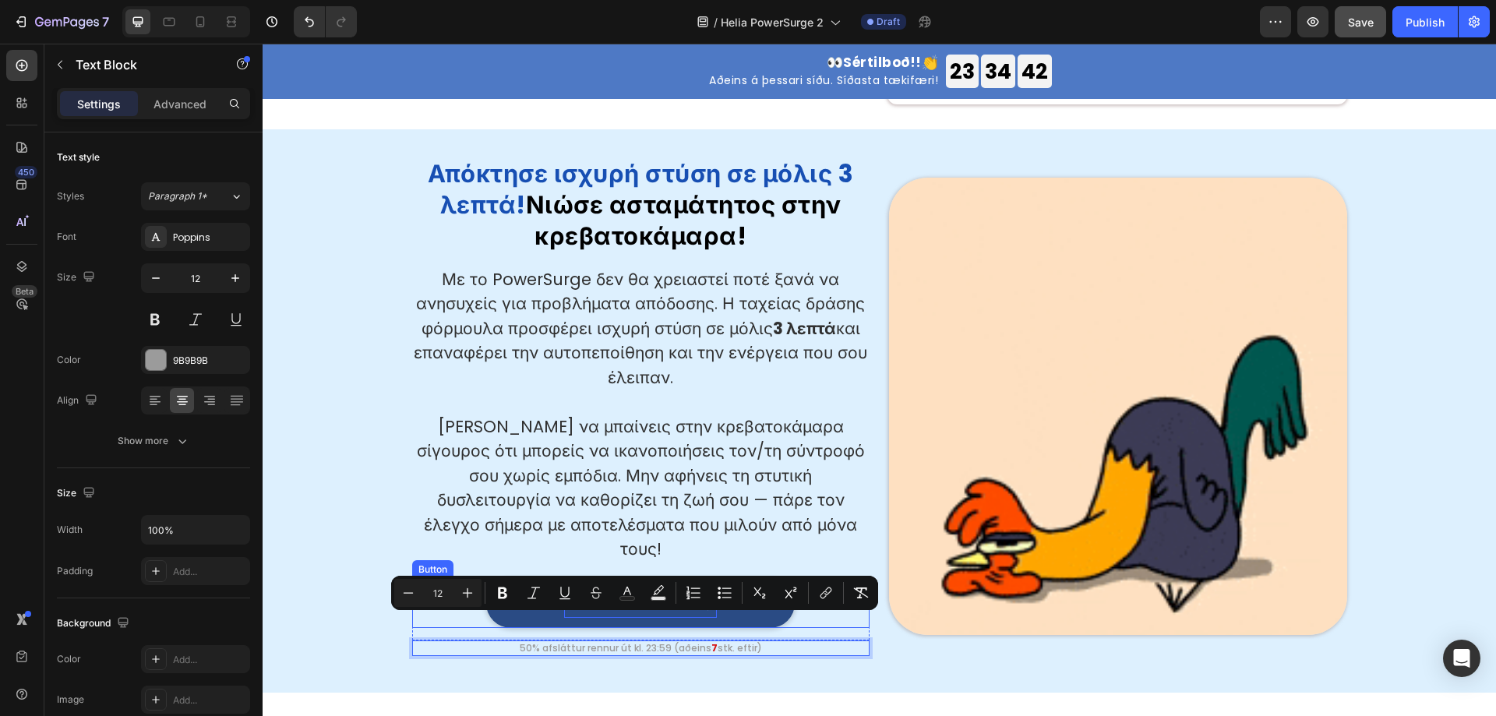
click at [669, 589] on p "PANTA NÚNA ↓" at bounding box center [640, 604] width 153 height 30
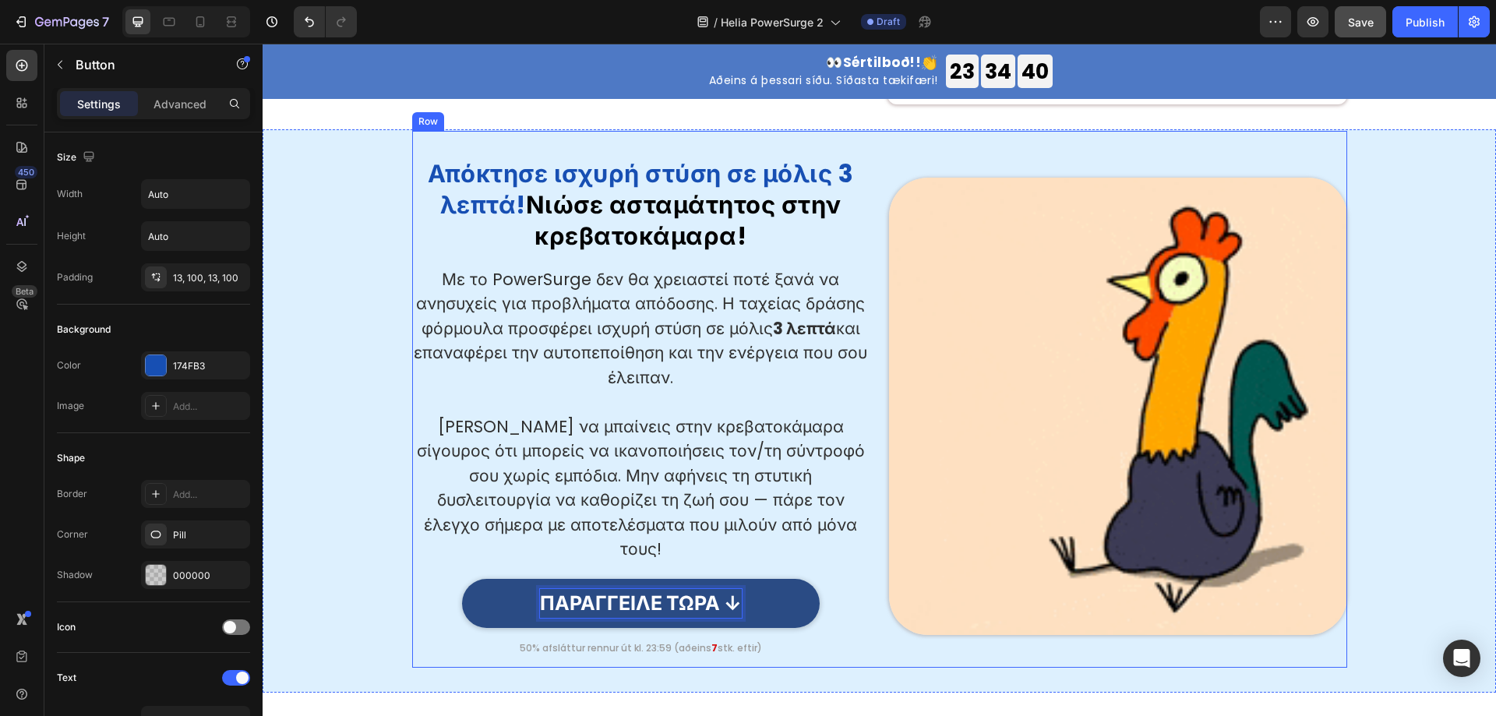
click at [785, 635] on div "⁠⁠⁠⁠⁠⁠⁠ Απόκτησε ισχυρή στύση σε μόλις 3 λεπτά! Νιώσε ασταμάτητος στην κρεβατοκ…" at bounding box center [879, 399] width 935 height 537
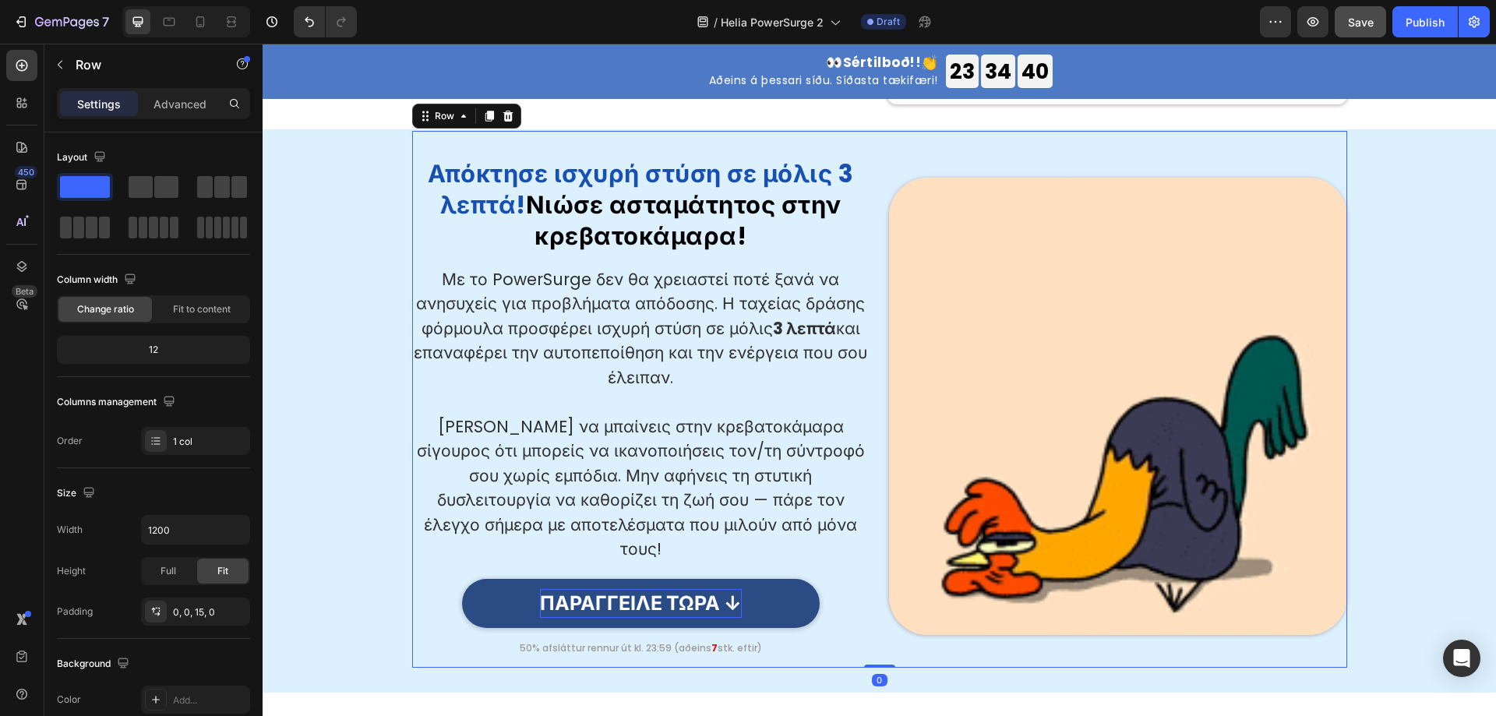
click at [659, 642] on p "50% afsláttur rennur út kl. 23:59 (aðeins 7 stk. eftir)" at bounding box center [641, 648] width 455 height 12
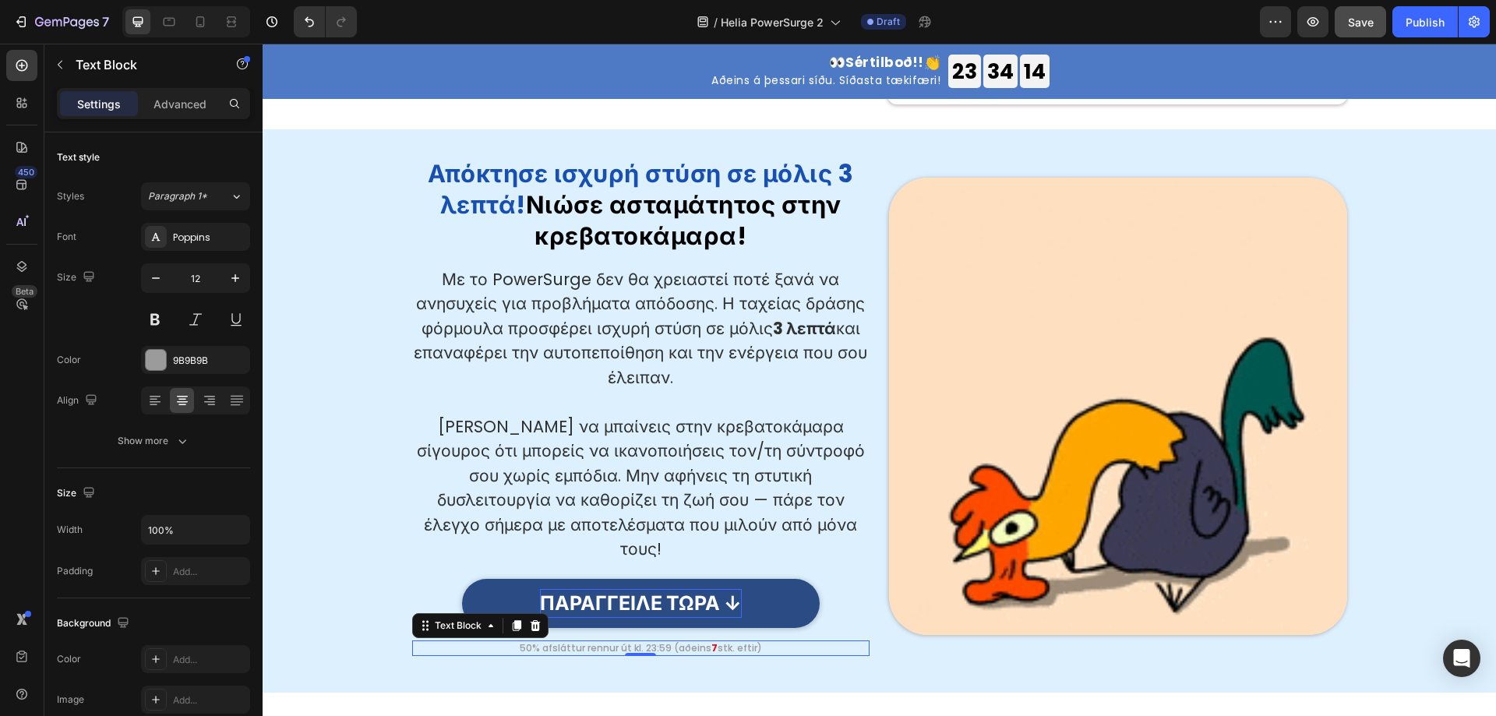
click at [641, 642] on p "50% afsláttur rennur út kl. 23:59 (aðeins 7 stk. eftir)" at bounding box center [641, 648] width 455 height 12
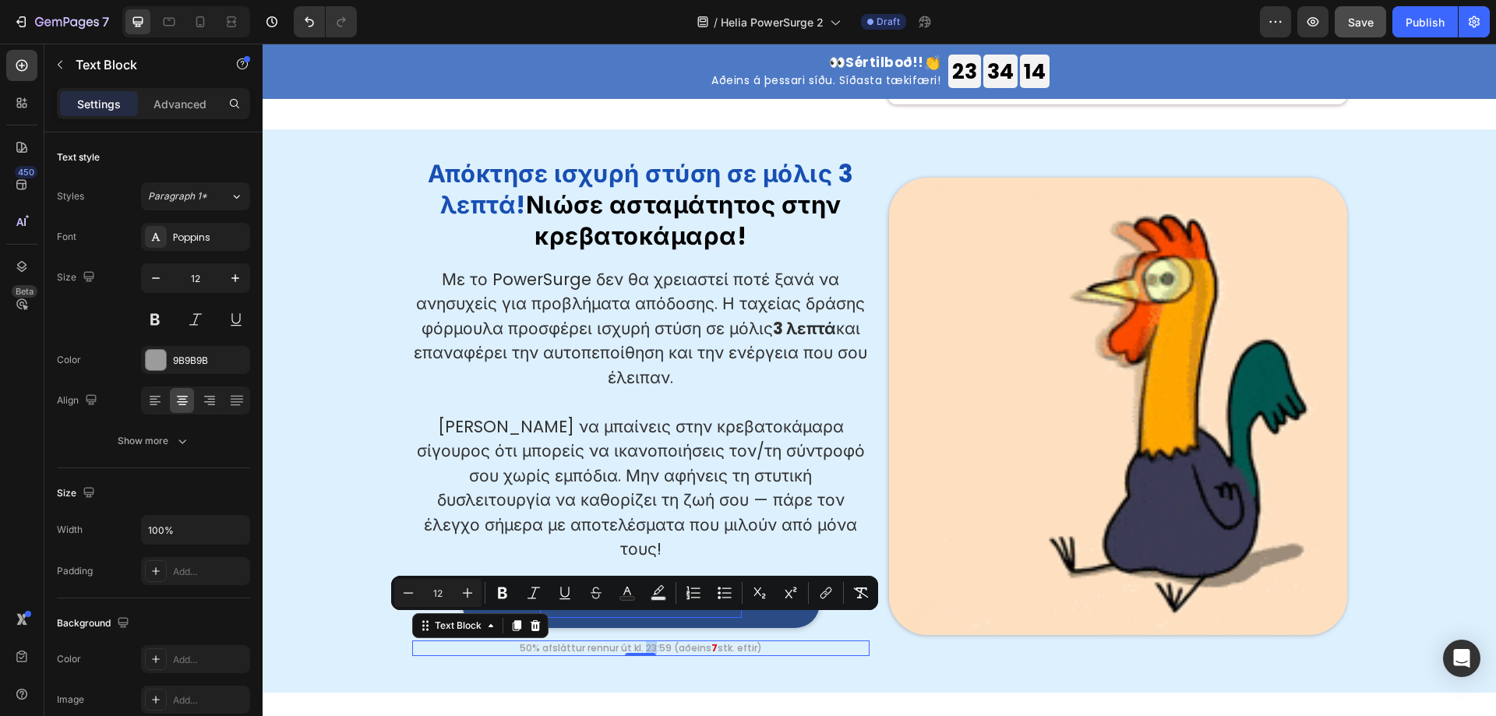
click at [641, 642] on p "50% afsláttur rennur út kl. 23:59 (aðeins 7 stk. eftir)" at bounding box center [641, 648] width 455 height 12
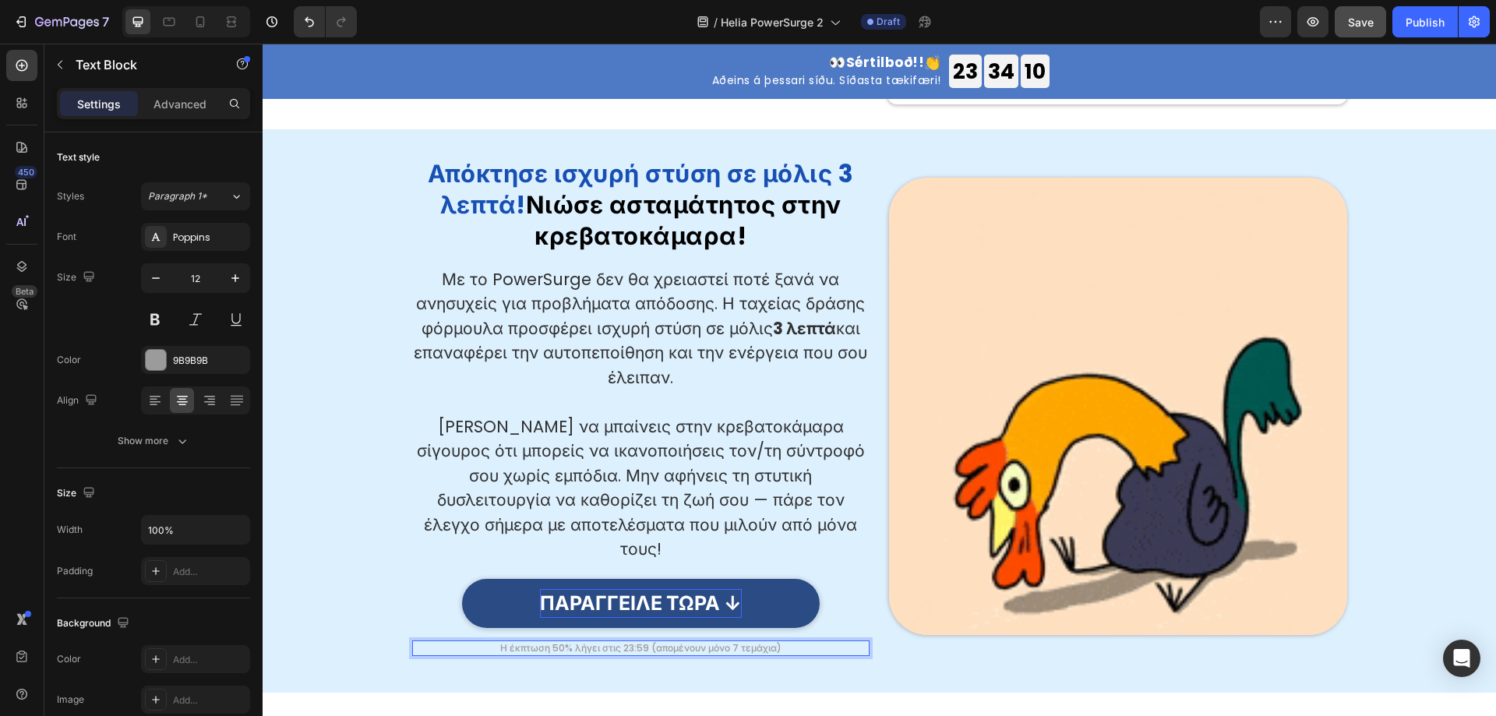
click at [730, 642] on p "Η έκπτωση 50% λήγει στις 23:59 (απομένουν μόνο 7 τεμάχια)" at bounding box center [641, 648] width 455 height 12
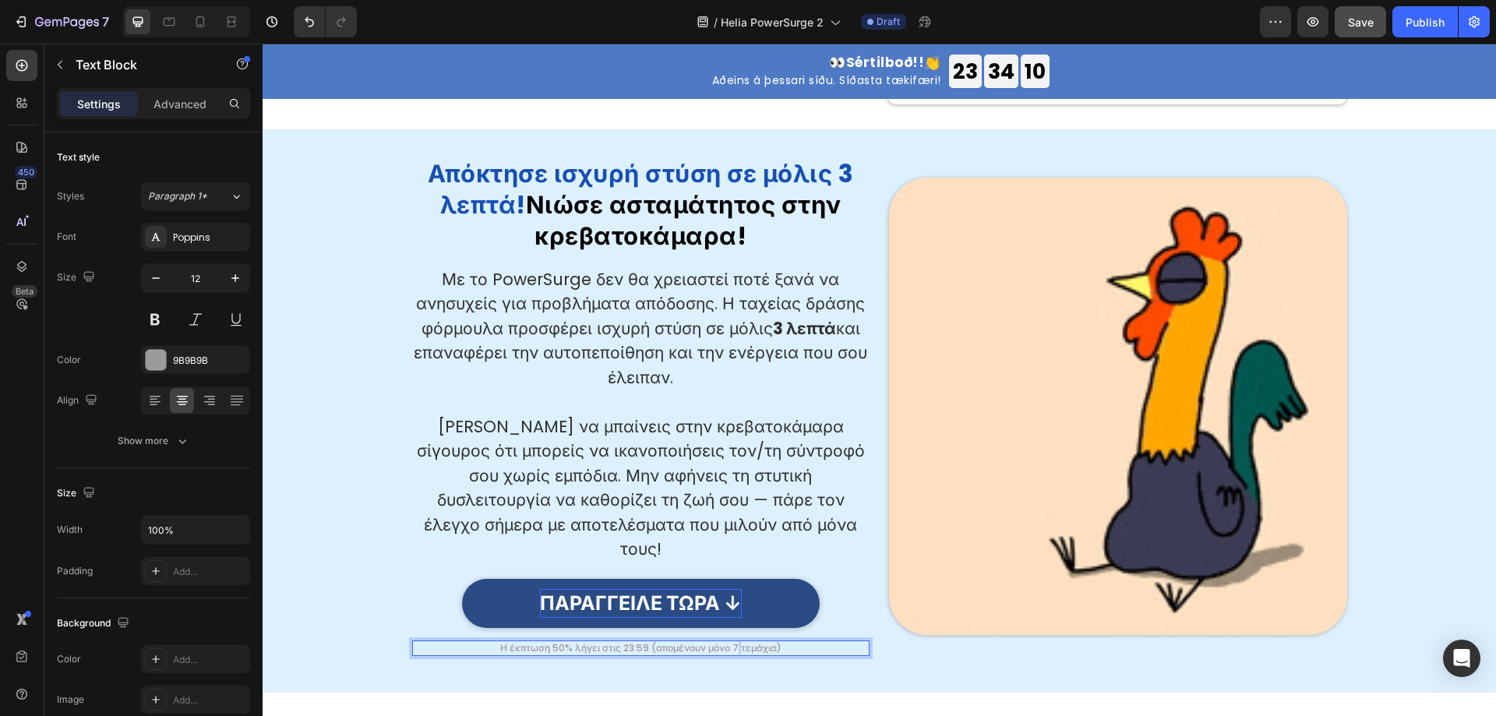
click at [730, 642] on p "Η έκπτωση 50% λήγει στις 23:59 (απομένουν μόνο 7 τεμάχια)" at bounding box center [641, 648] width 455 height 12
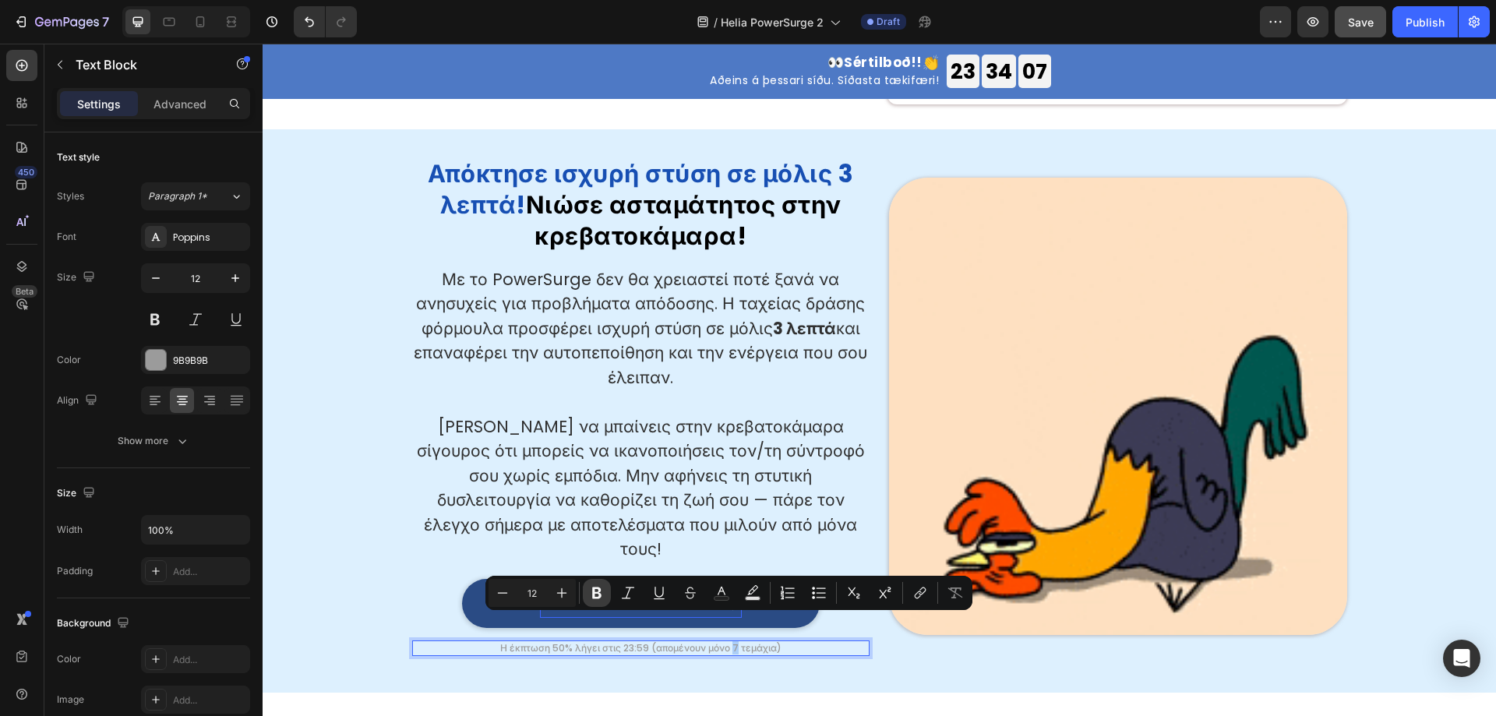
click at [592, 595] on icon "Editor contextual toolbar" at bounding box center [597, 593] width 16 height 16
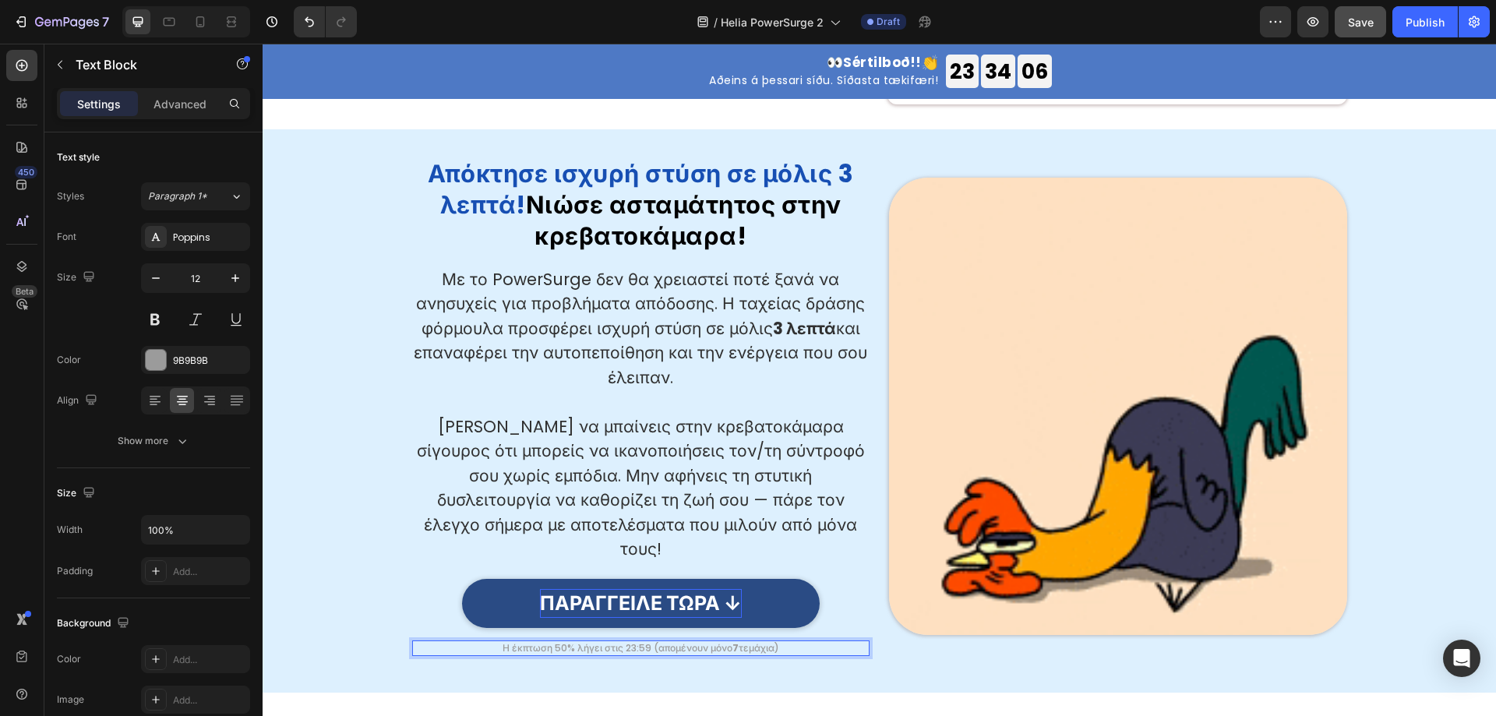
click at [733, 641] on strong "7" at bounding box center [736, 647] width 6 height 13
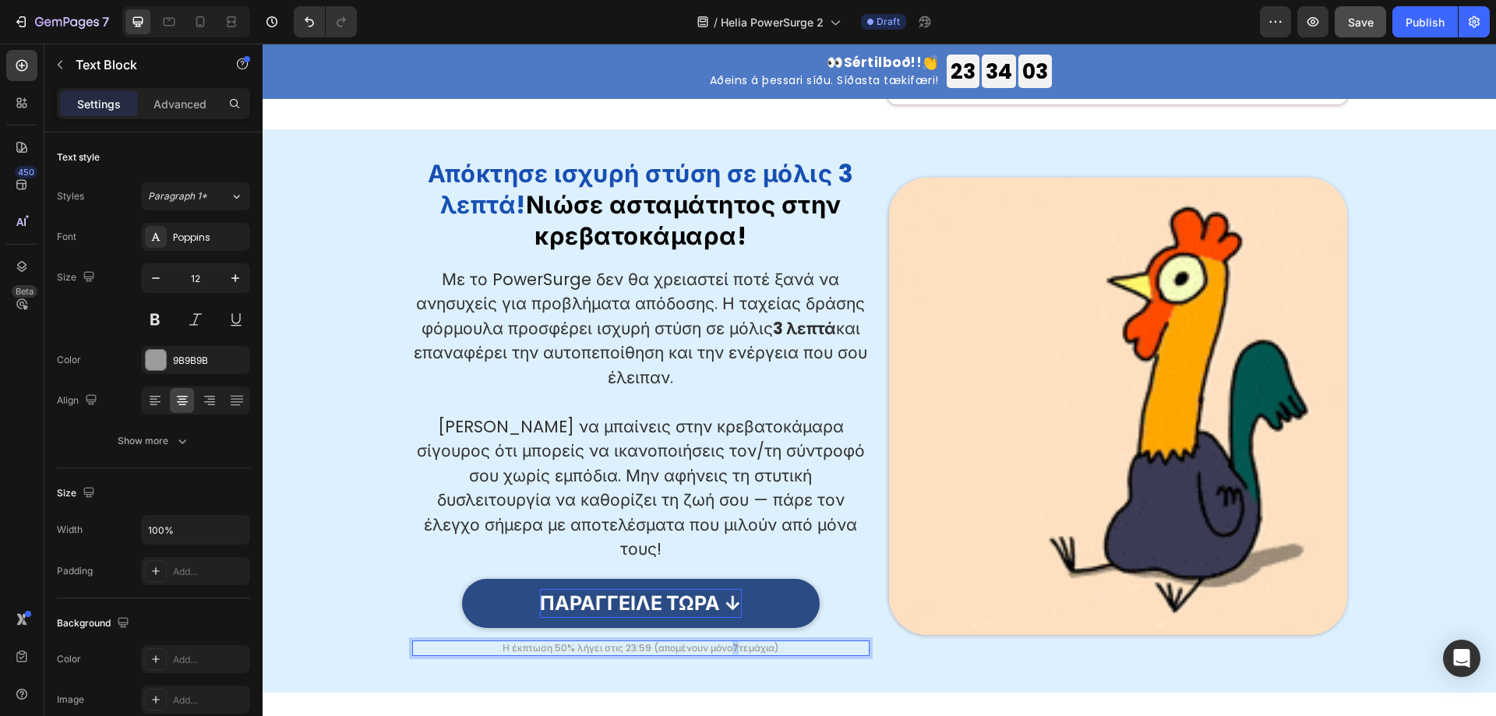
click at [733, 641] on strong "7" at bounding box center [736, 647] width 6 height 13
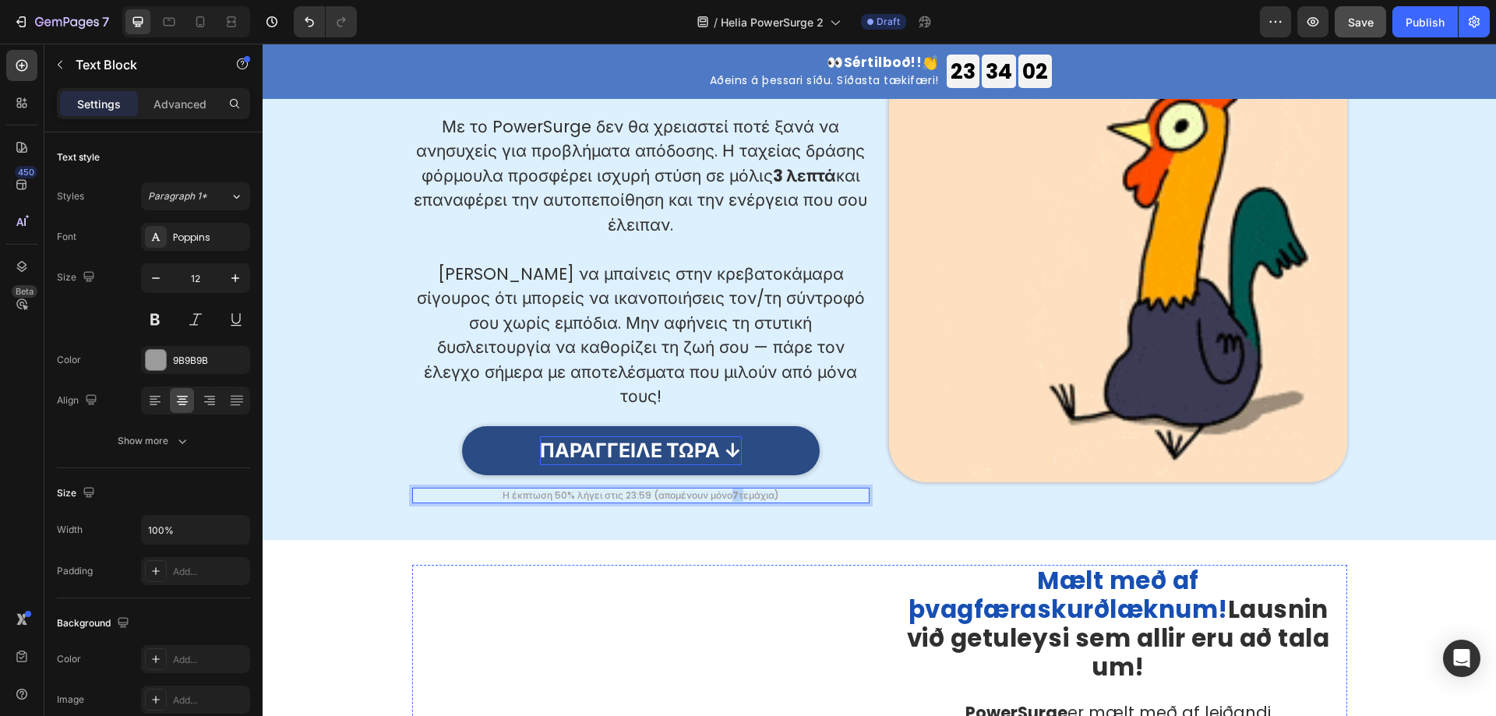
scroll to position [935, 0]
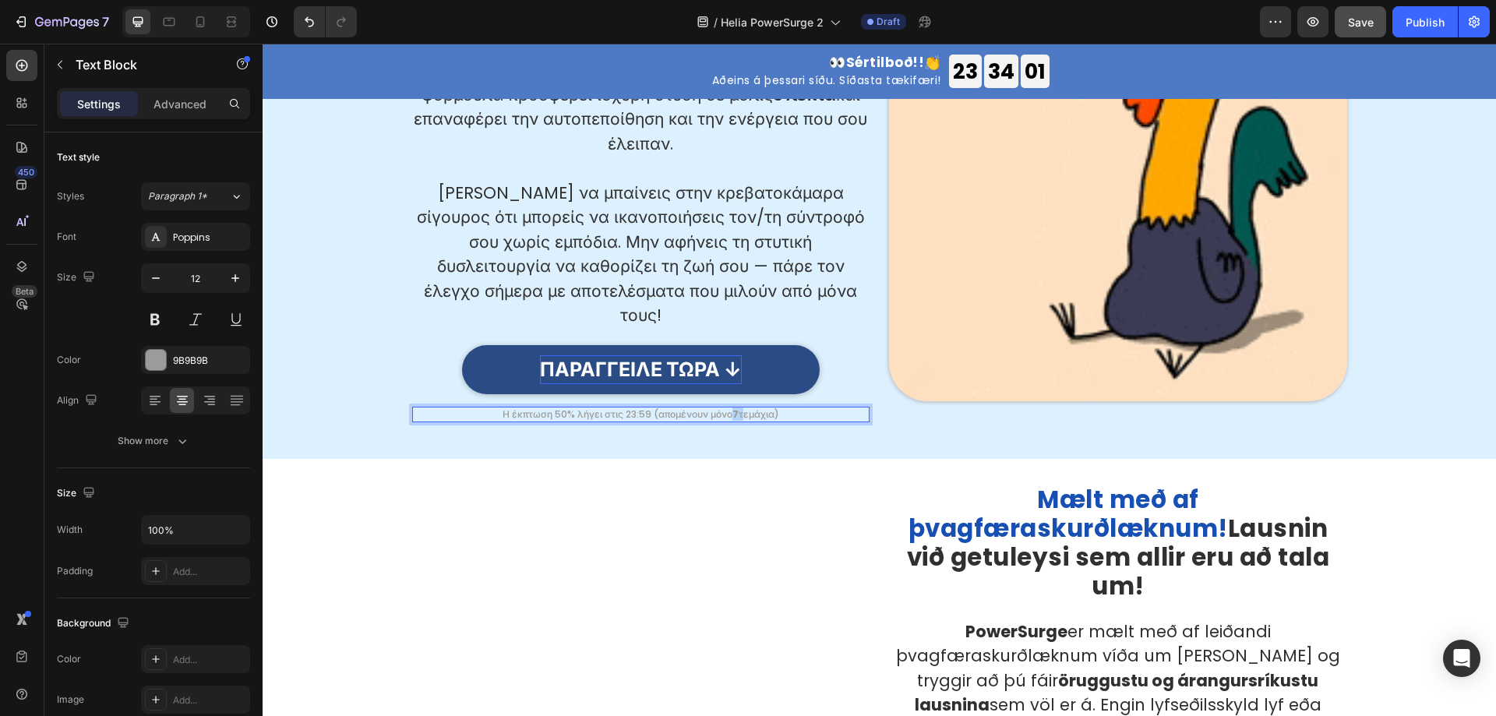
click at [733, 408] on strong "7" at bounding box center [736, 414] width 6 height 13
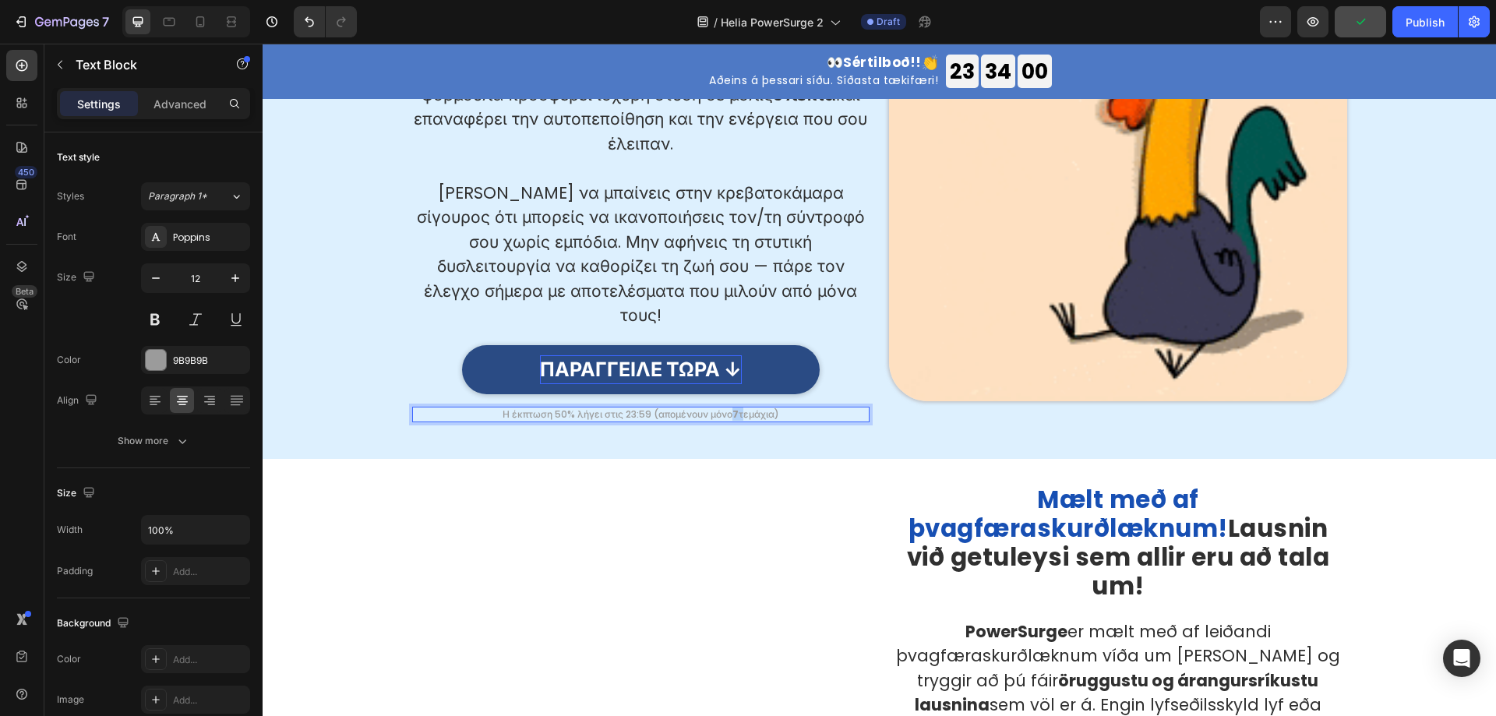
click at [733, 408] on strong "7" at bounding box center [736, 414] width 6 height 13
click at [787, 408] on p "Η έκπτωση 50% λήγει στις 23:59 (απομένουν μόνο 7 τεμάχια)" at bounding box center [641, 414] width 455 height 12
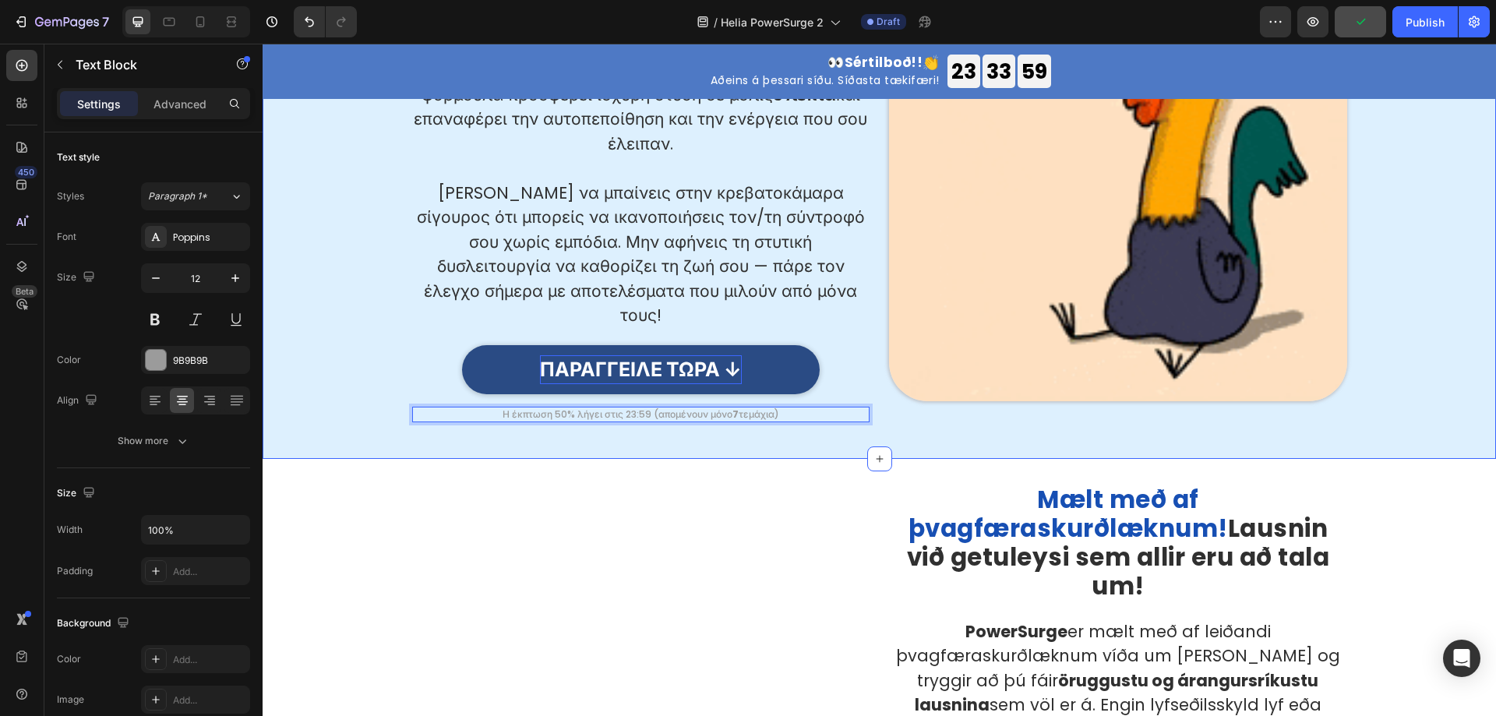
click at [762, 430] on div "⁠⁠⁠⁠⁠⁠⁠ Απόκτησε ισχυρή στύση σε μόλις 3 λεπτά! Νιώσε ασταμάτητος στην κρεβατοκ…" at bounding box center [880, 178] width 1234 height 564
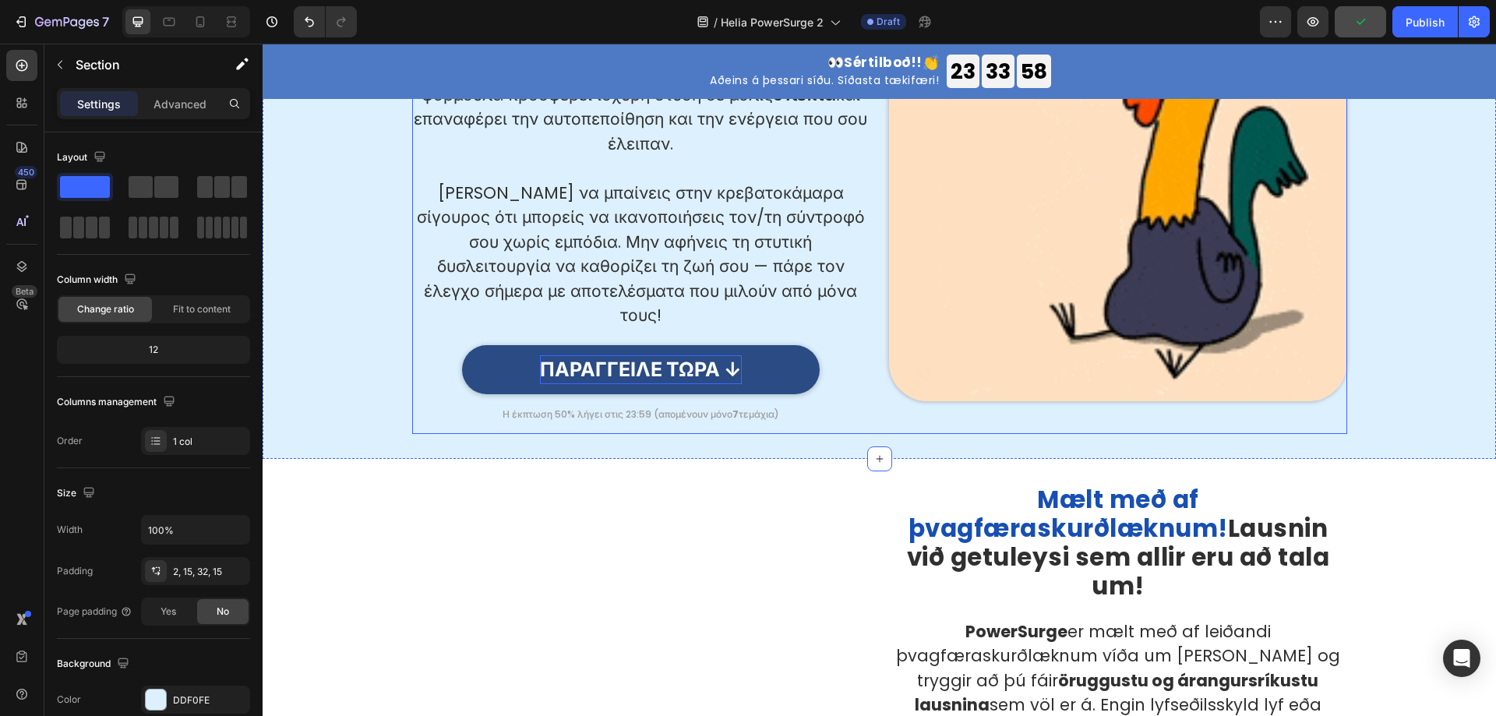
click at [737, 408] on p "Η έκπτωση 50% λήγει στις 23:59 (απομένουν μόνο 7 τεμάχια)" at bounding box center [641, 414] width 455 height 12
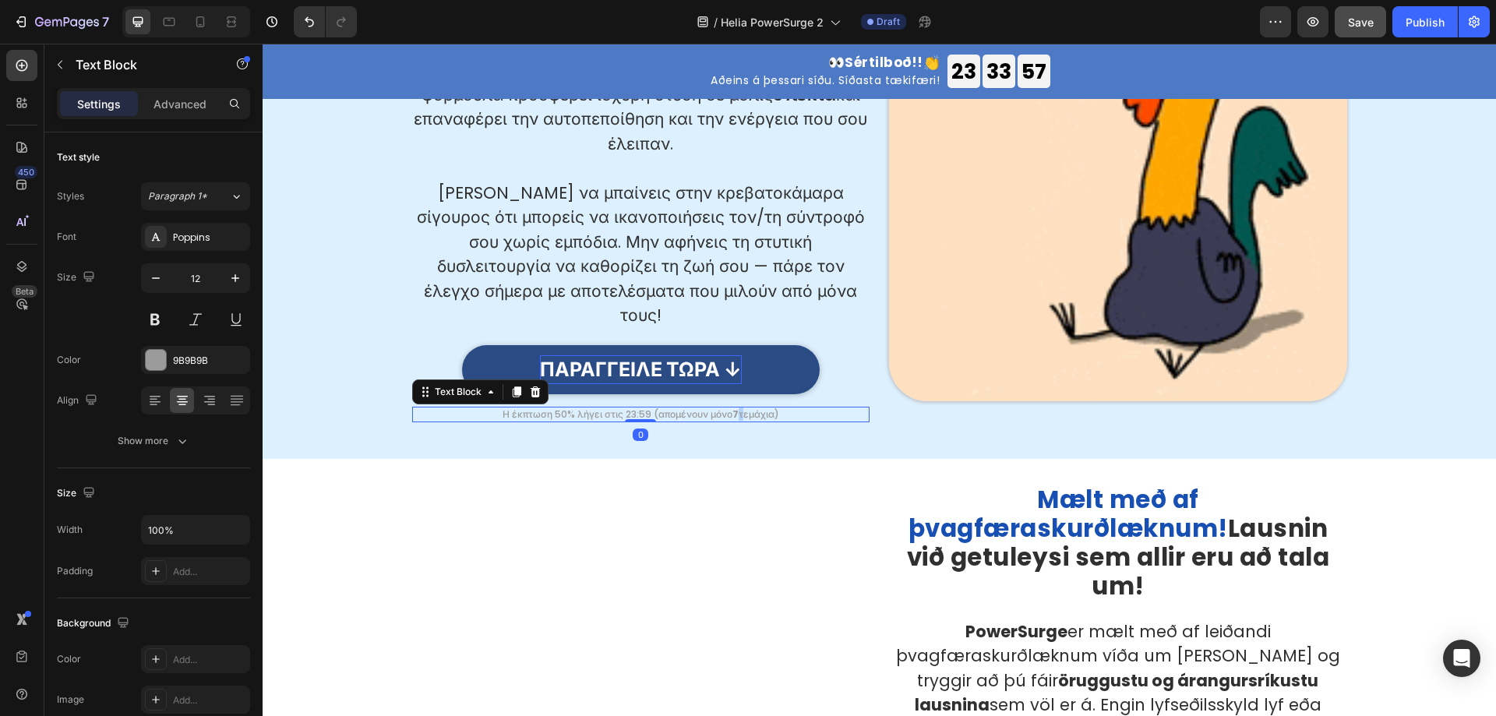
click at [733, 408] on strong "7" at bounding box center [736, 414] width 6 height 13
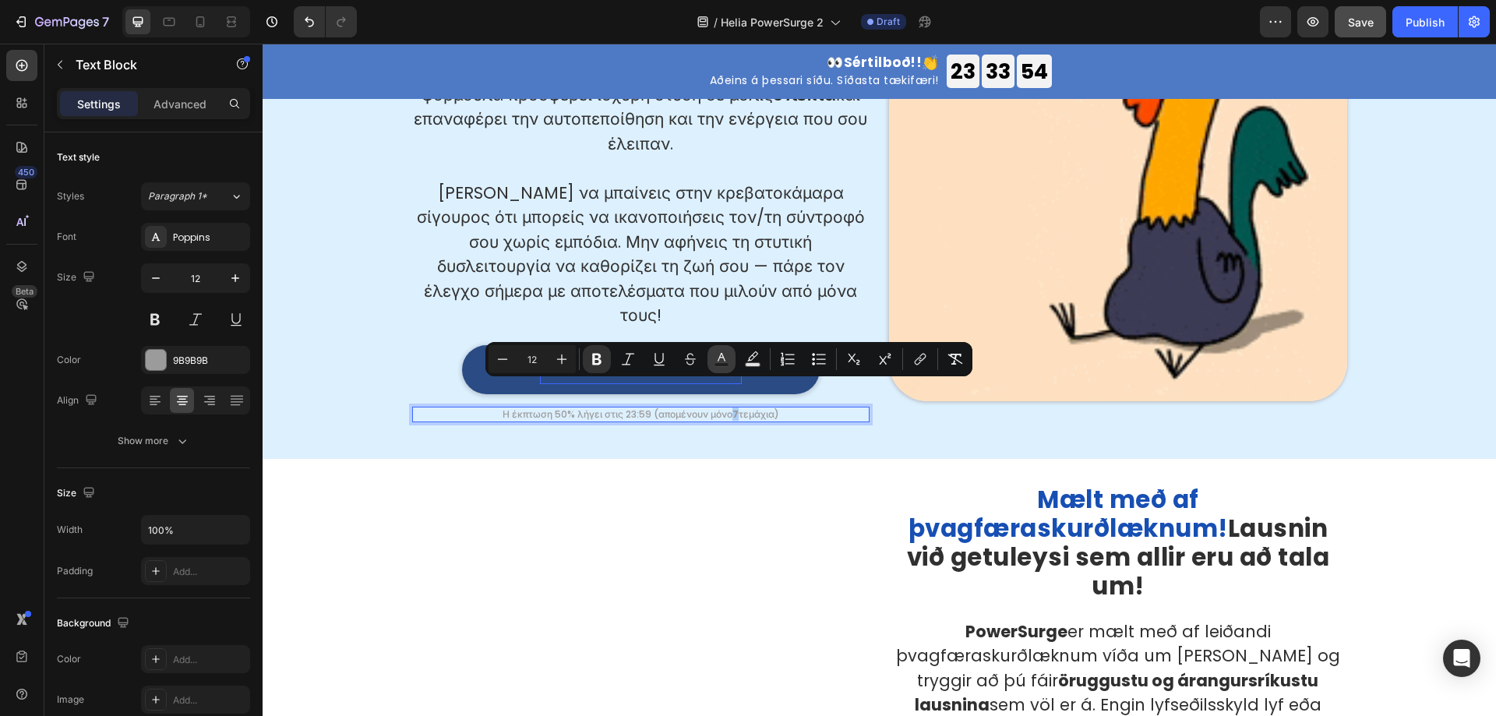
click at [721, 359] on icon "Editor contextual toolbar" at bounding box center [722, 360] width 16 height 16
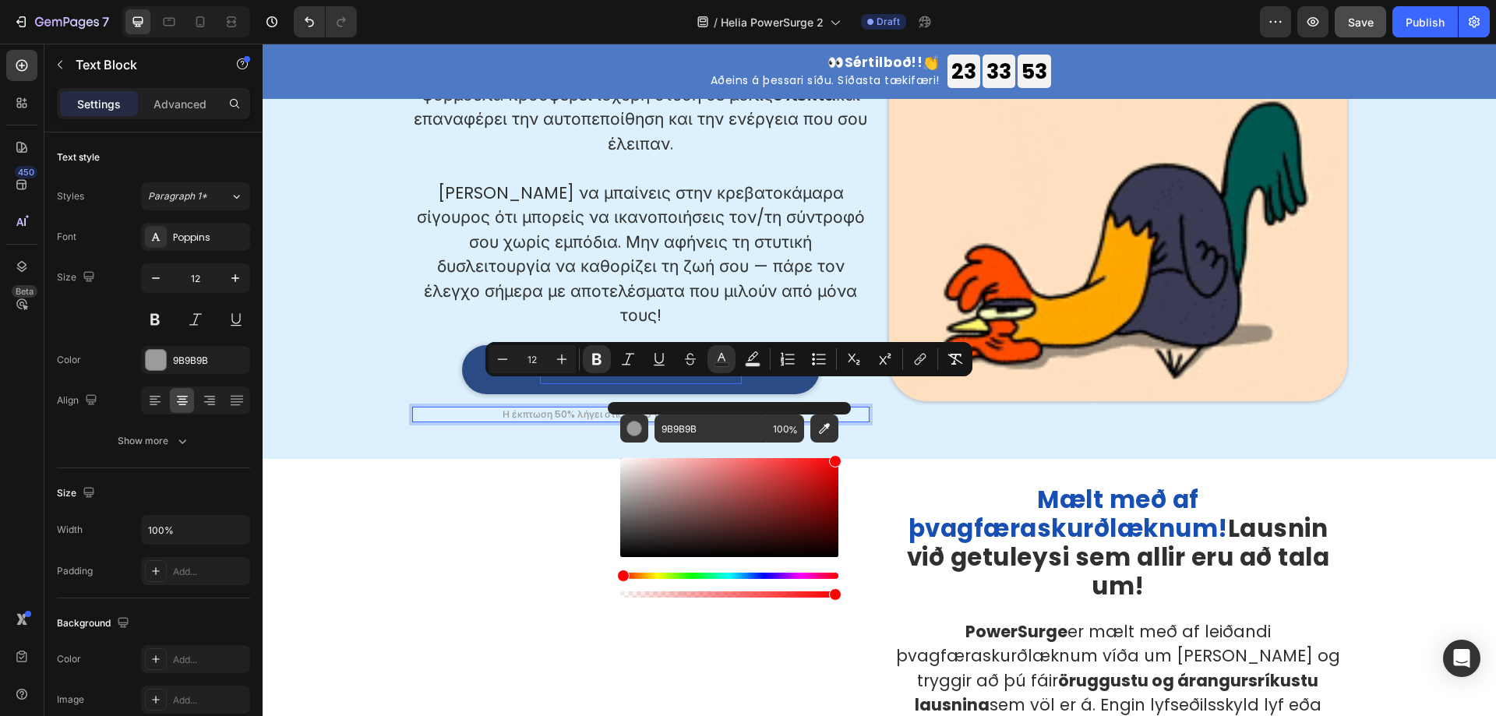
drag, startPoint x: 828, startPoint y: 470, endPoint x: 843, endPoint y: 454, distance: 22.1
click at [843, 454] on div "9B9B9B 100 %" at bounding box center [729, 501] width 243 height 199
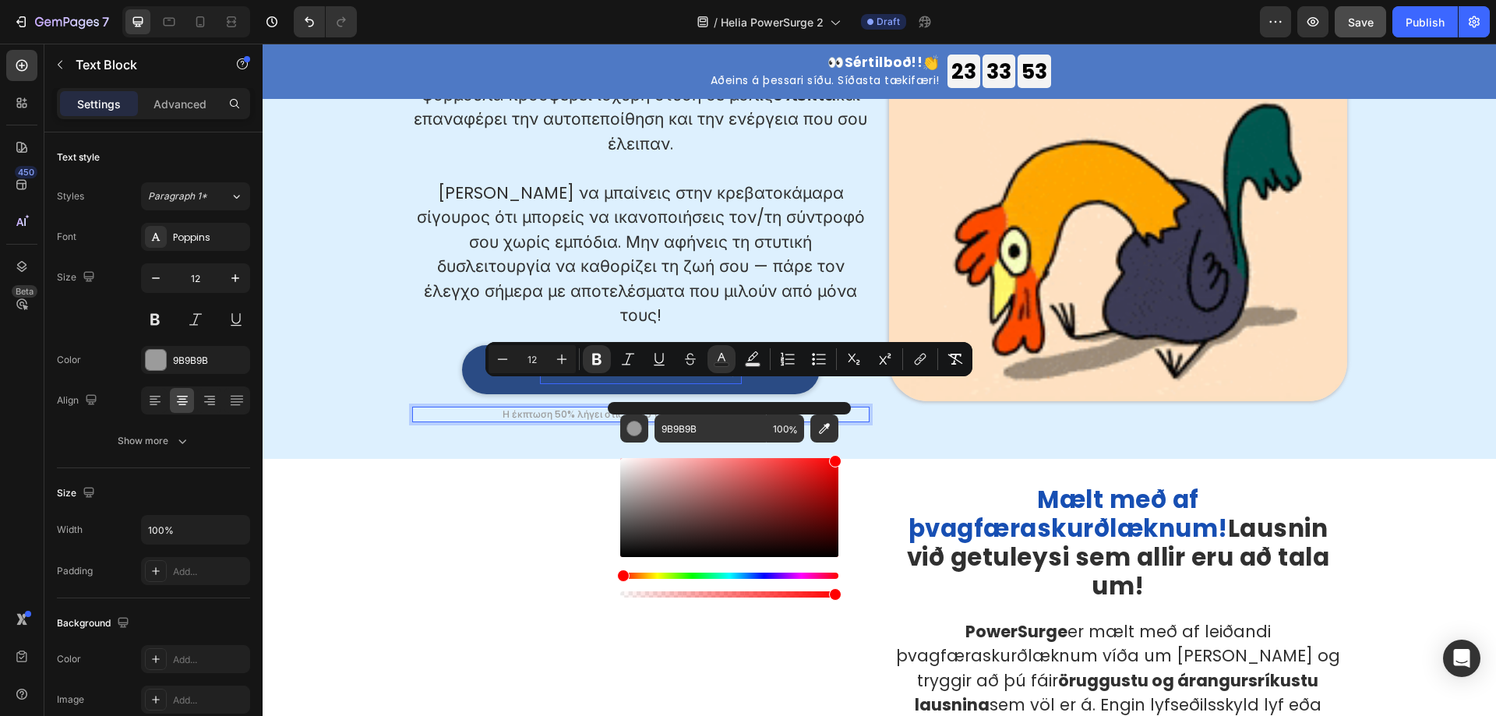
type input "FF0000"
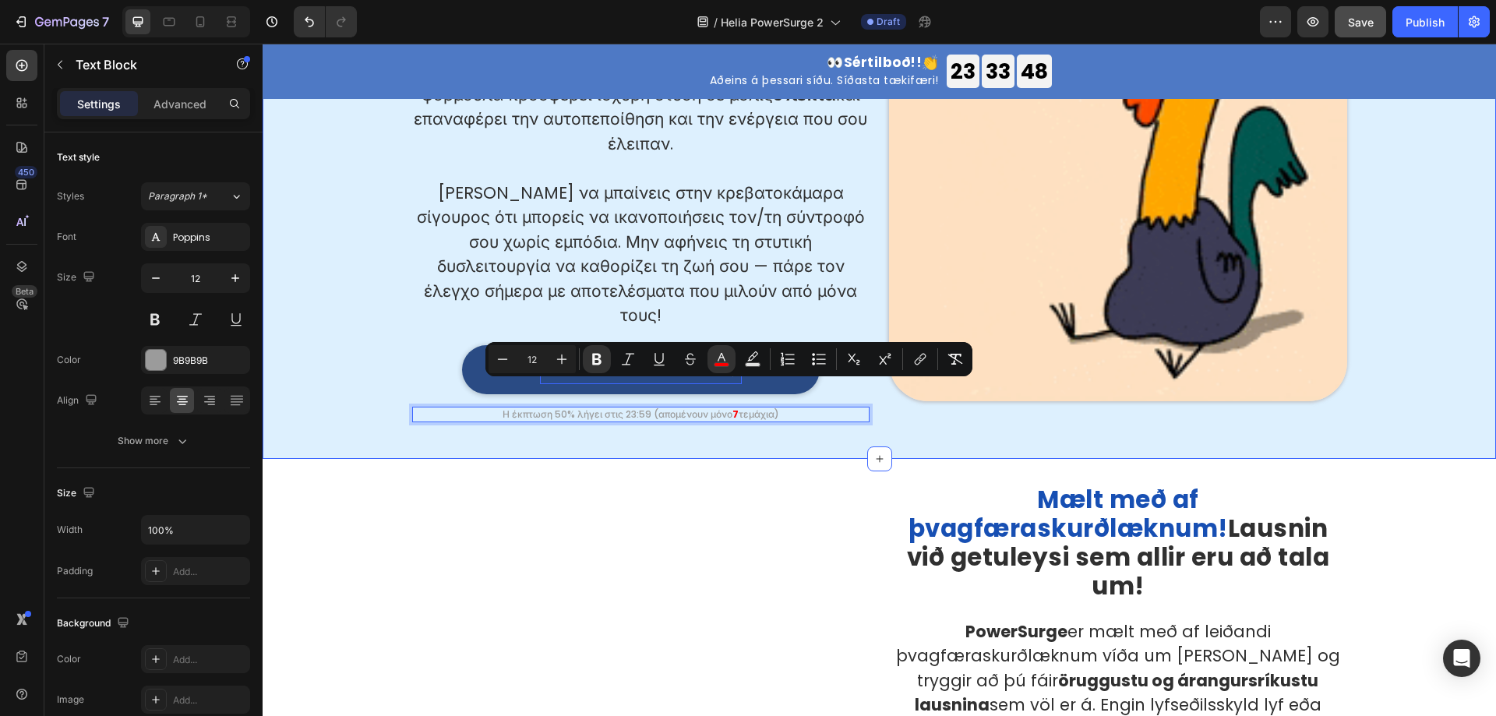
click at [803, 419] on div "⁠⁠⁠⁠⁠⁠⁠ Απόκτησε ισχυρή στύση σε μόλις 3 λεπτά! Νιώσε ασταμάτητος στην κρεβατοκ…" at bounding box center [880, 178] width 1234 height 564
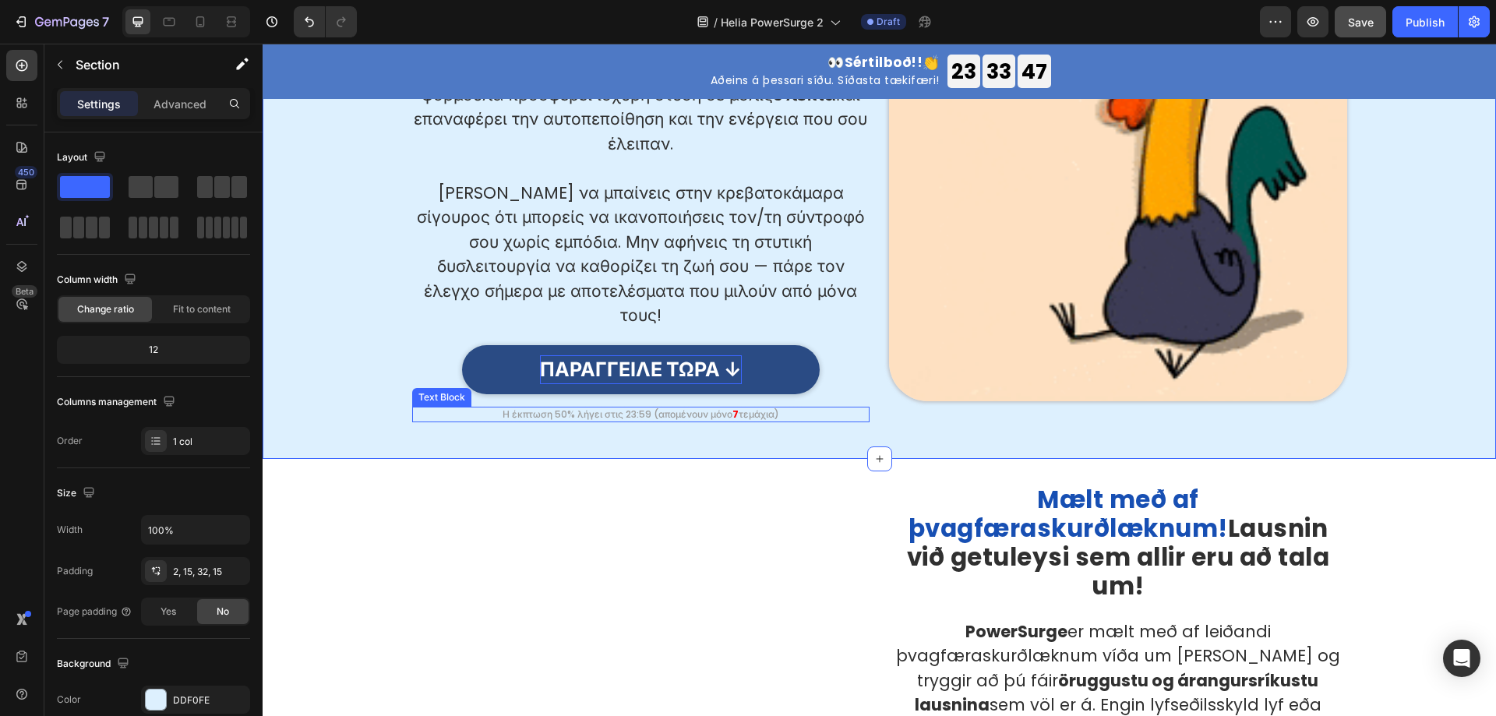
click at [719, 408] on p "Η έκπτωση 50% λήγει στις 23:59 (απομένουν μόνο 7 τεμάχια)" at bounding box center [641, 414] width 455 height 12
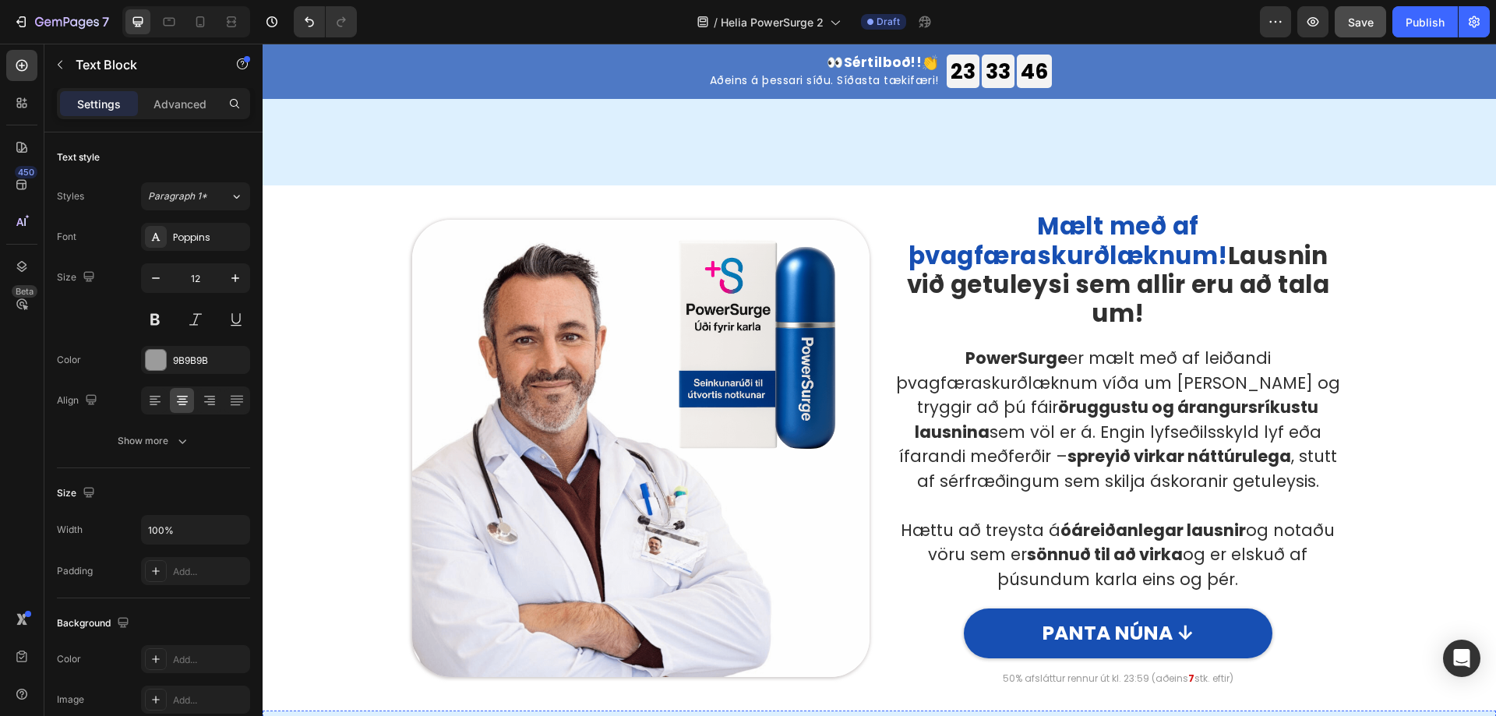
type input "16"
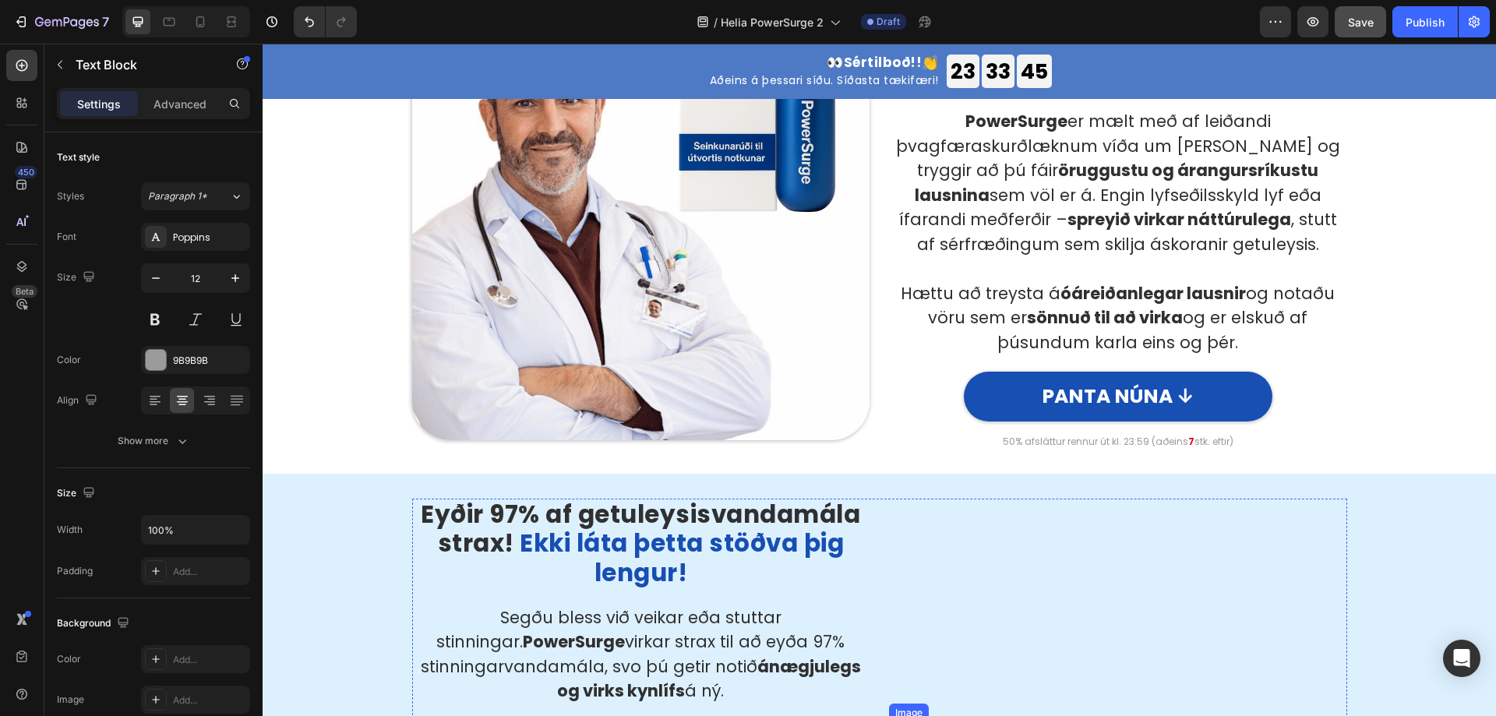
scroll to position [1403, 0]
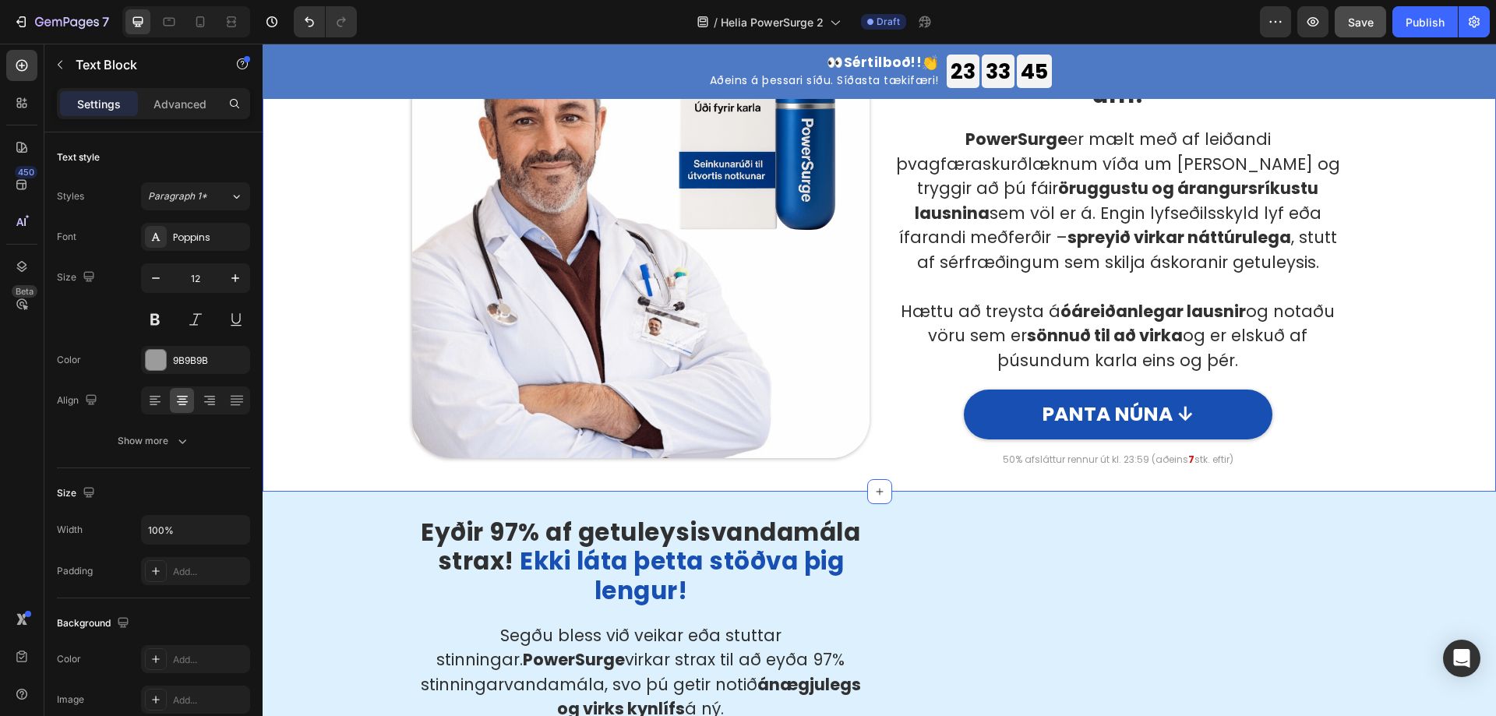
click at [1076, 459] on p "50% afsláttur rennur út kl. 23:59 (aðeins 7 stk. eftir)" at bounding box center [1118, 460] width 455 height 12
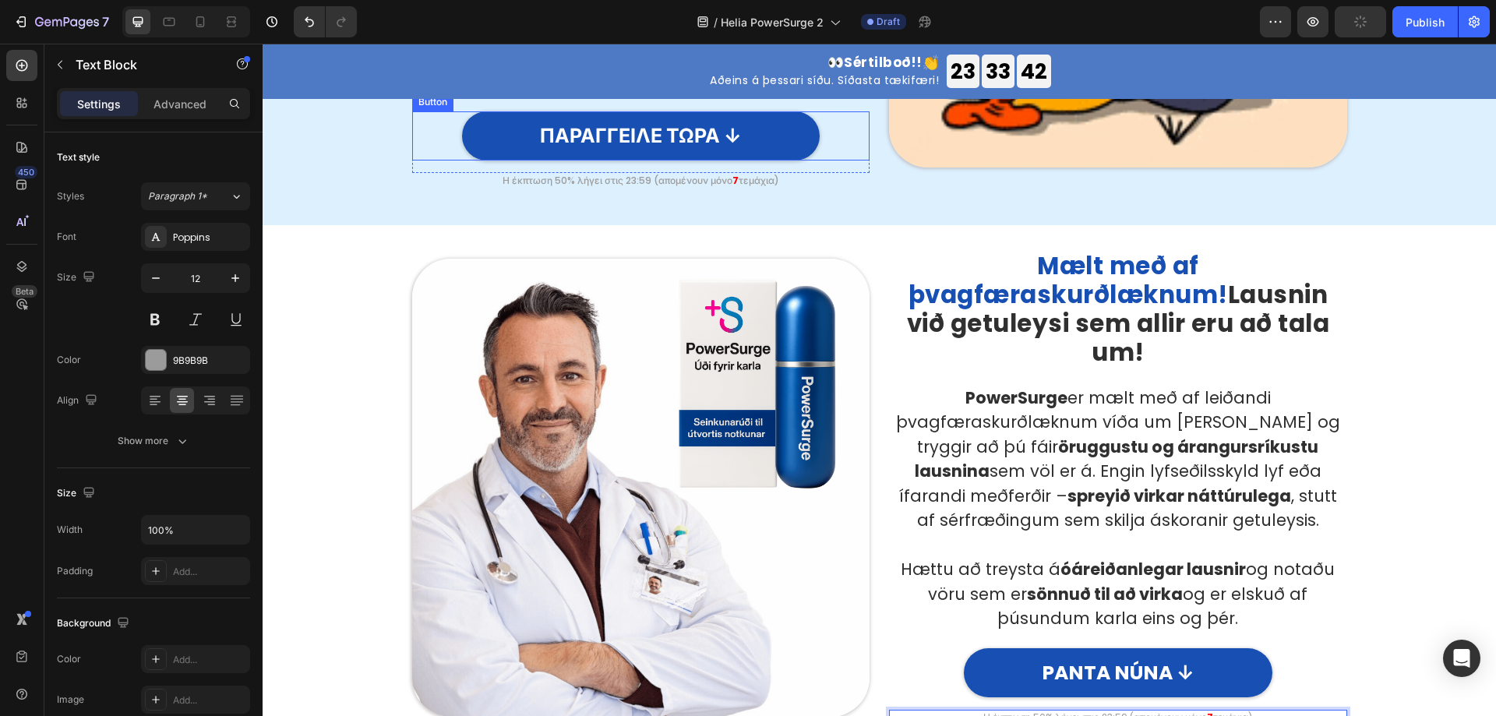
scroll to position [1013, 0]
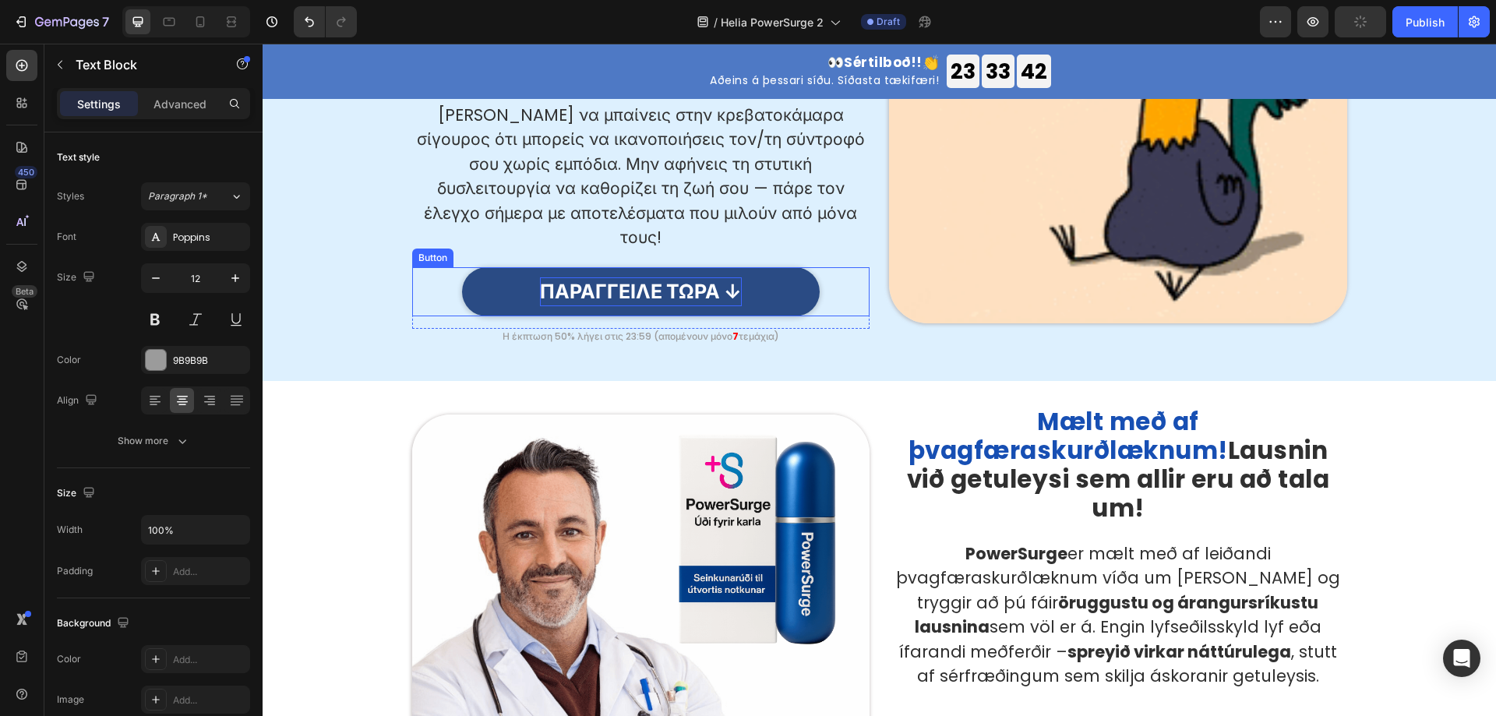
click at [646, 277] on p "ΠΑΡΑΓΓΕΙΛΕ ΤΩΡΑ ↓" at bounding box center [641, 292] width 202 height 30
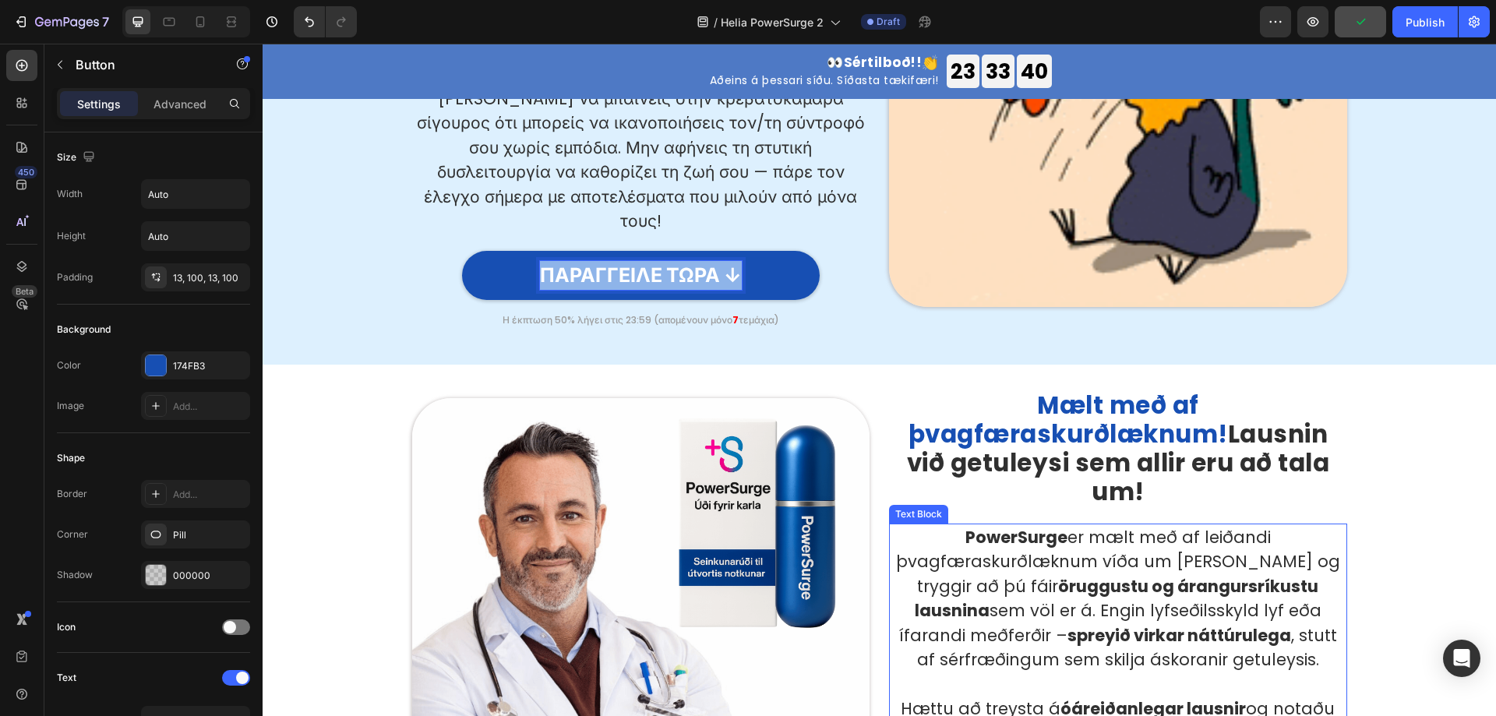
scroll to position [1325, 0]
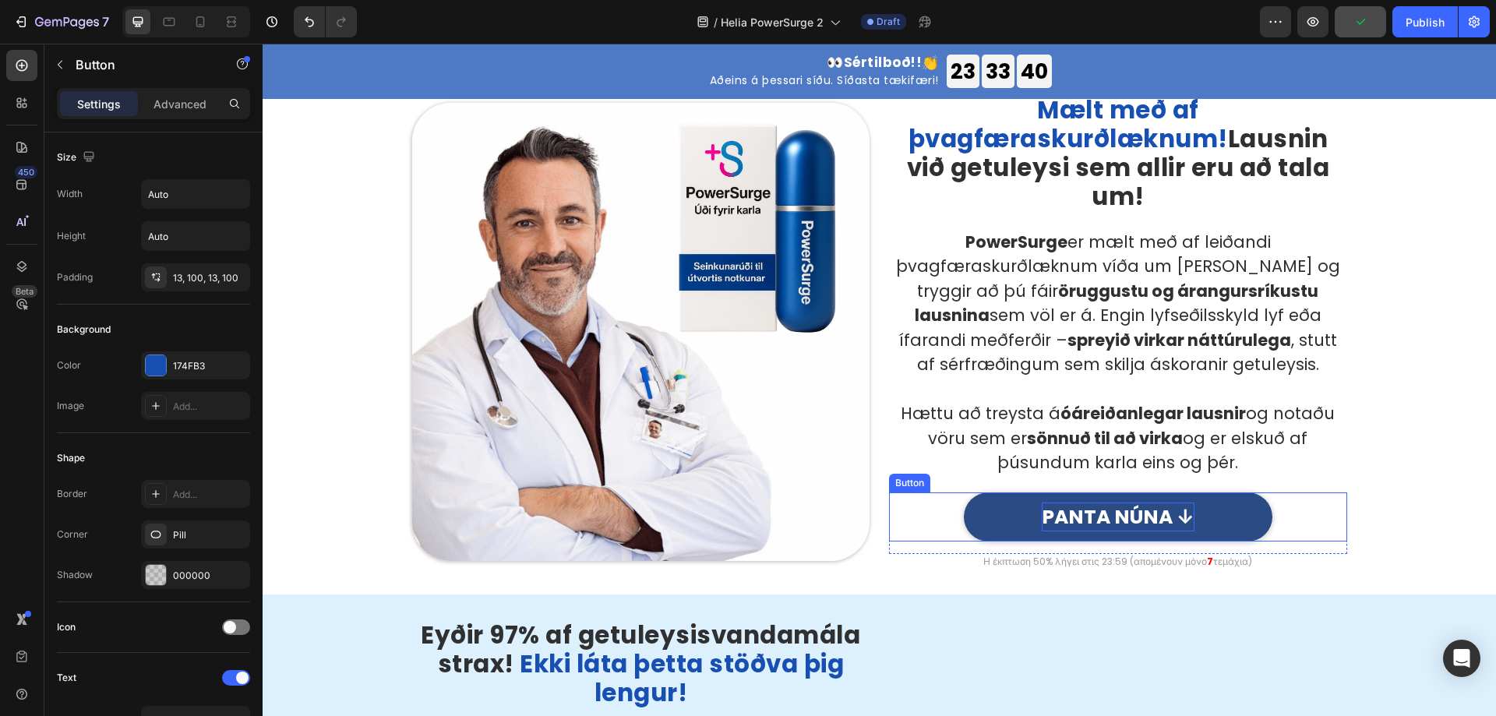
click at [1129, 503] on p "PANTA NÚNA ↓" at bounding box center [1118, 518] width 153 height 30
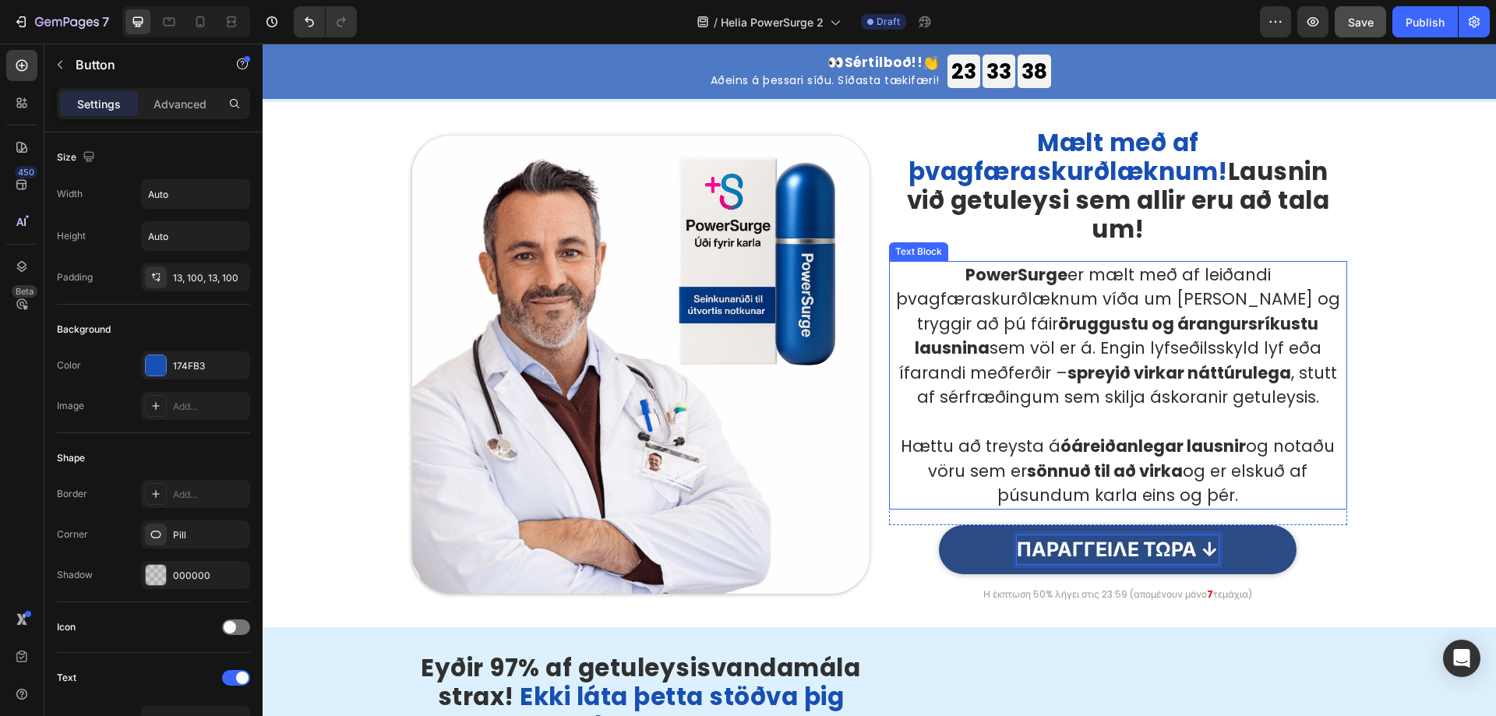
scroll to position [1169, 0]
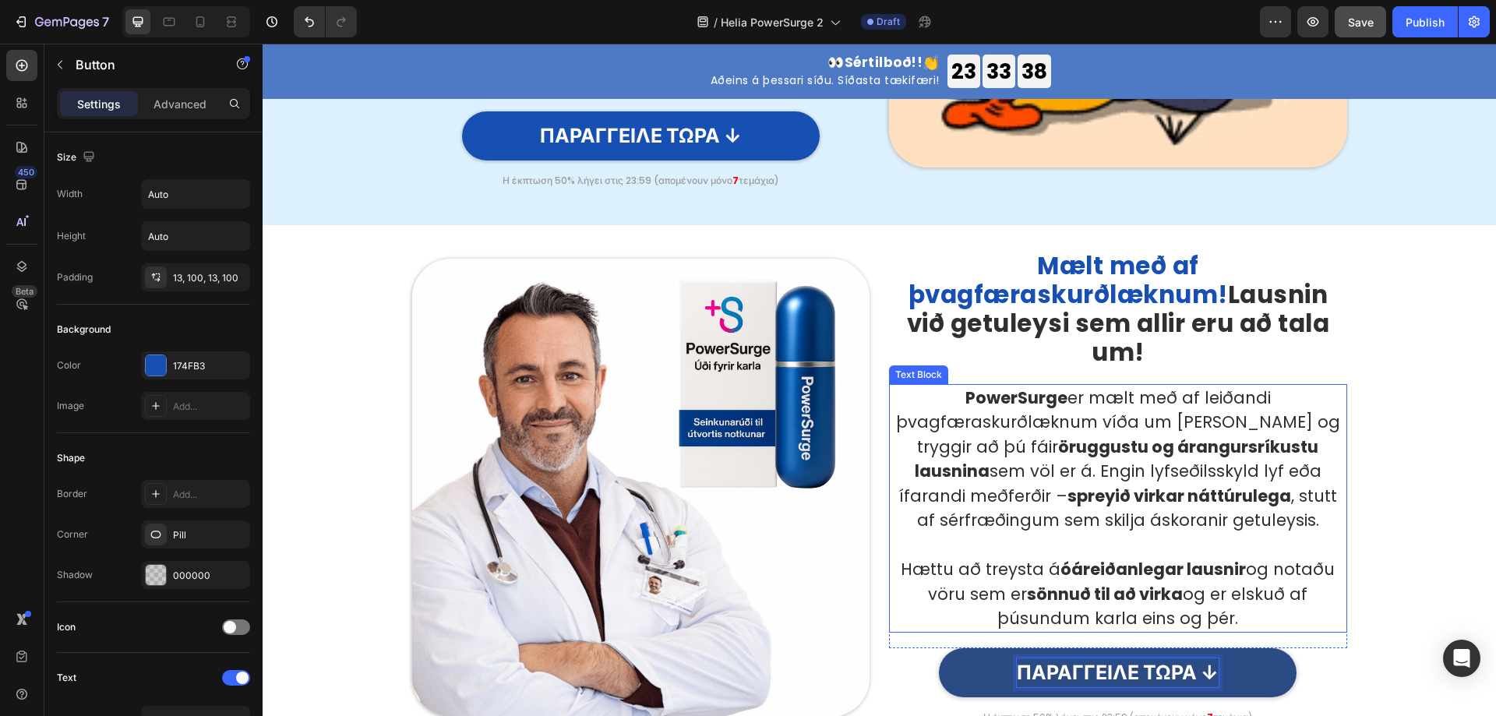
click at [1120, 338] on h2 "Mælt með af þvagfæraskurðlæknum! Lausnin við getuleysi sem allir eru að tala um!" at bounding box center [1118, 311] width 458 height 122
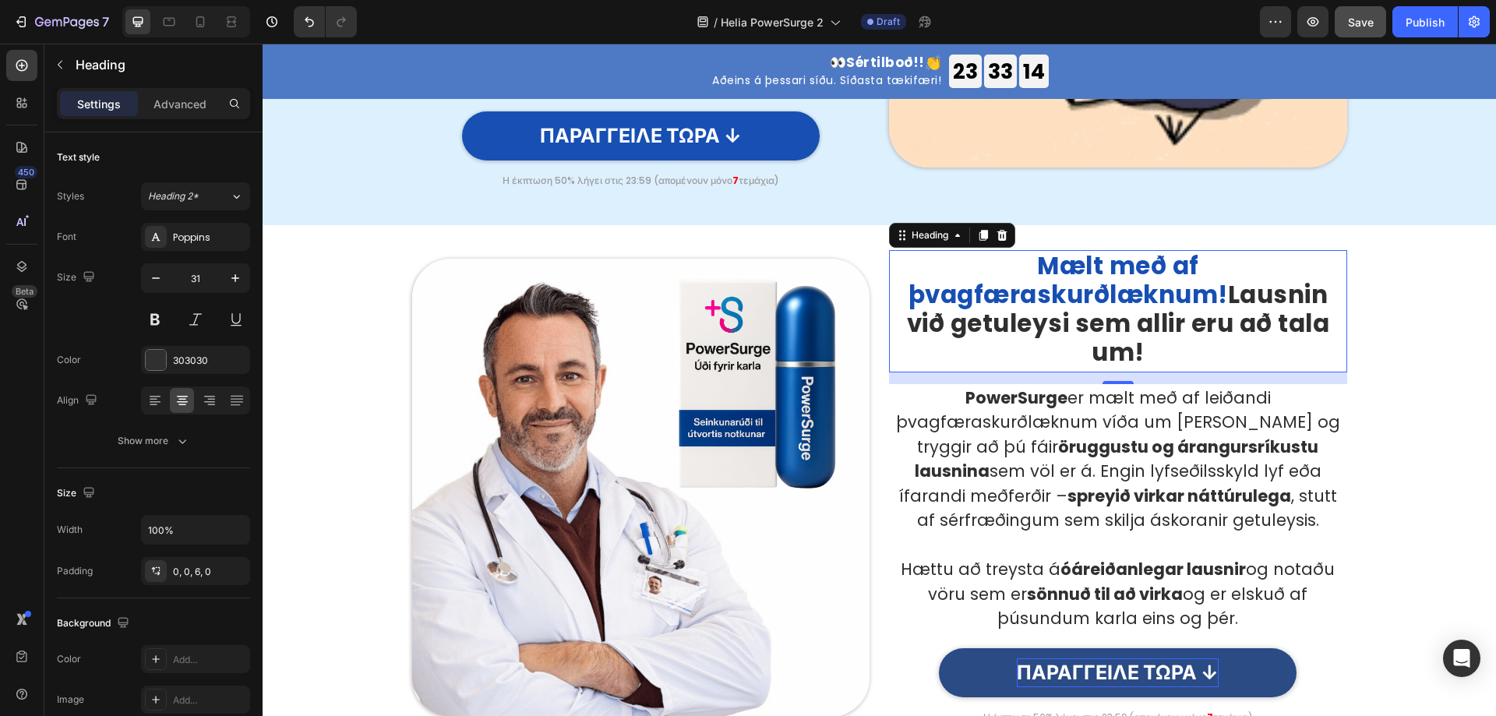
click at [1135, 295] on p "Mælt með af þvagfæraskurðlæknum! Lausnin við getuleysi sem allir eru að tala um!" at bounding box center [1118, 310] width 455 height 116
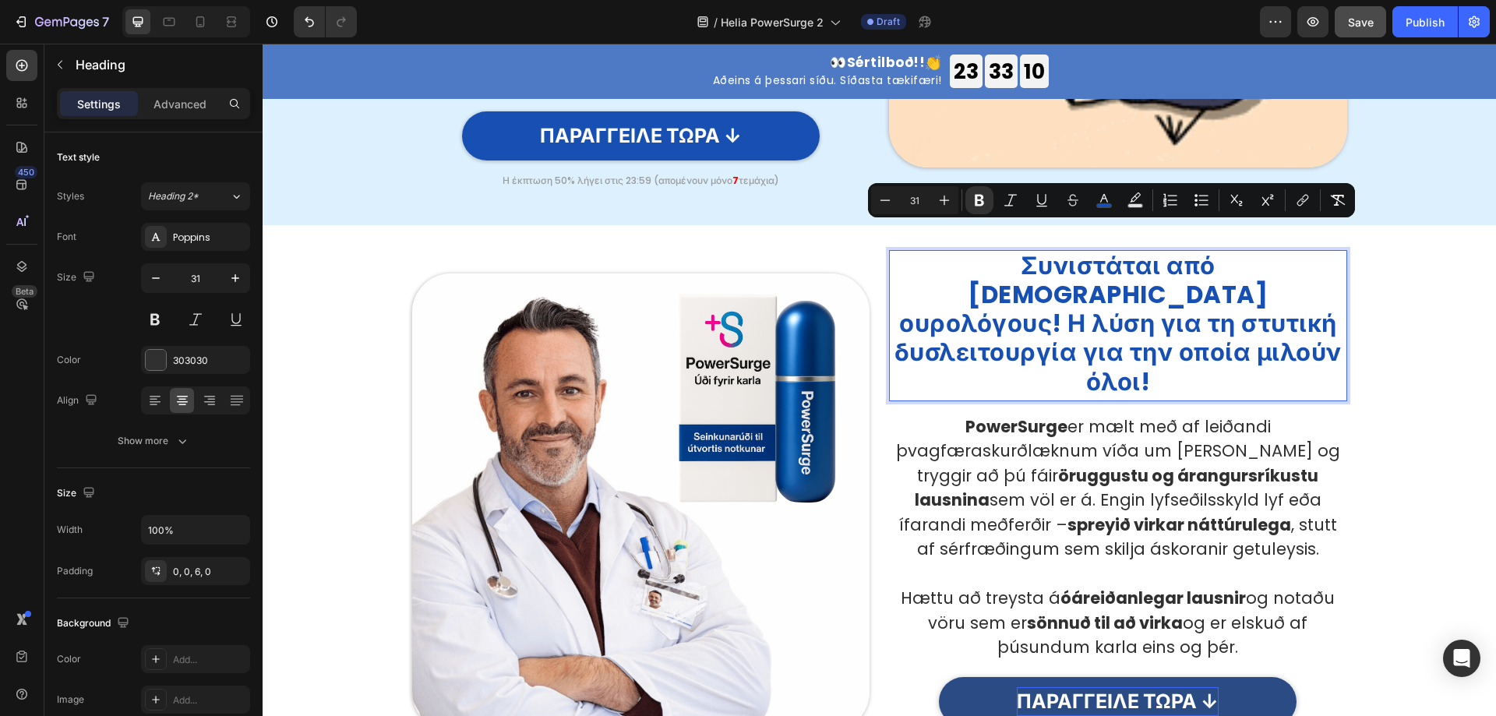
click at [1185, 322] on p "Συνιστάται από [DEMOGRAPHIC_DATA] ουρολόγους! Η λύση για τη στυτική δυσλειτουργ…" at bounding box center [1118, 324] width 455 height 145
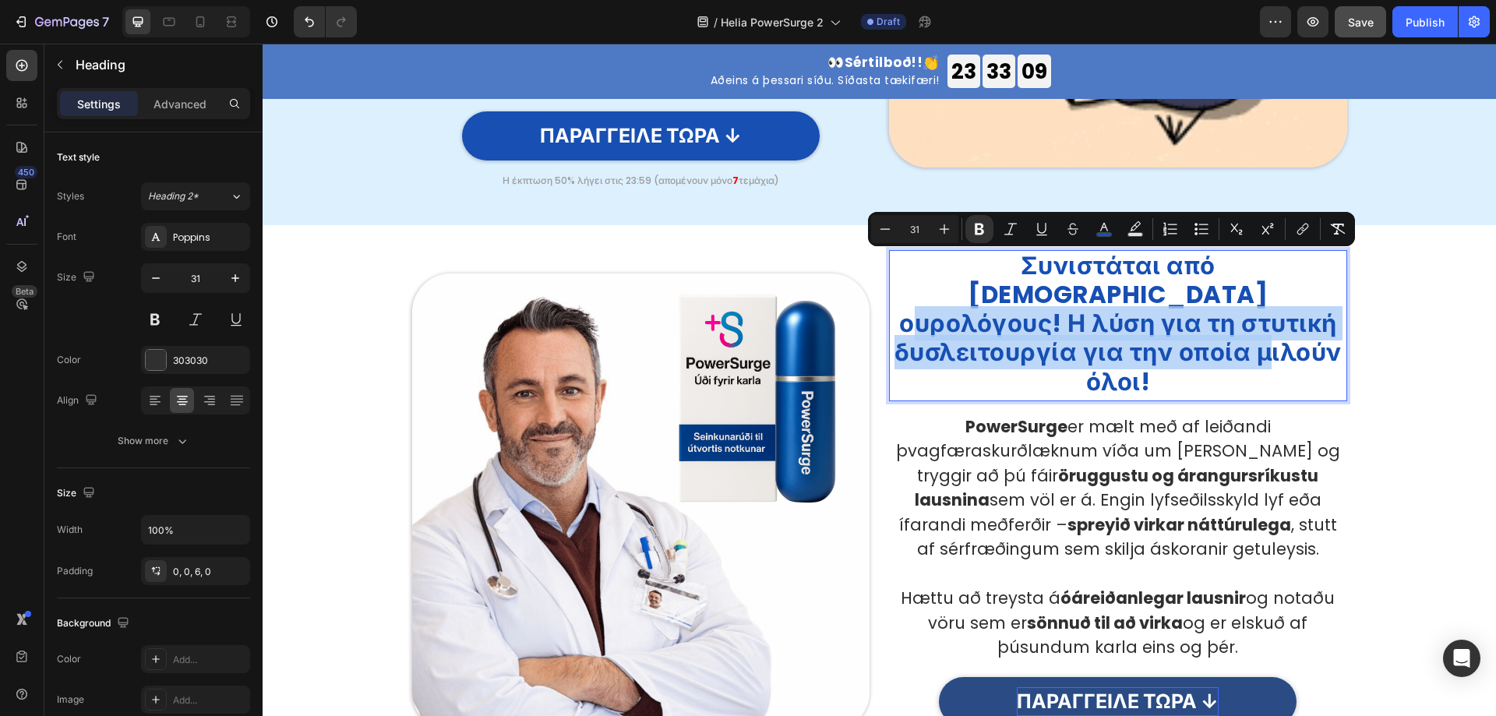
drag, startPoint x: 1037, startPoint y: 308, endPoint x: 1065, endPoint y: 268, distance: 48.7
click at [1065, 268] on p "Συνιστάται από [DEMOGRAPHIC_DATA] ουρολόγους! Η λύση για τη στυτική δυσλειτουργ…" at bounding box center [1118, 324] width 455 height 145
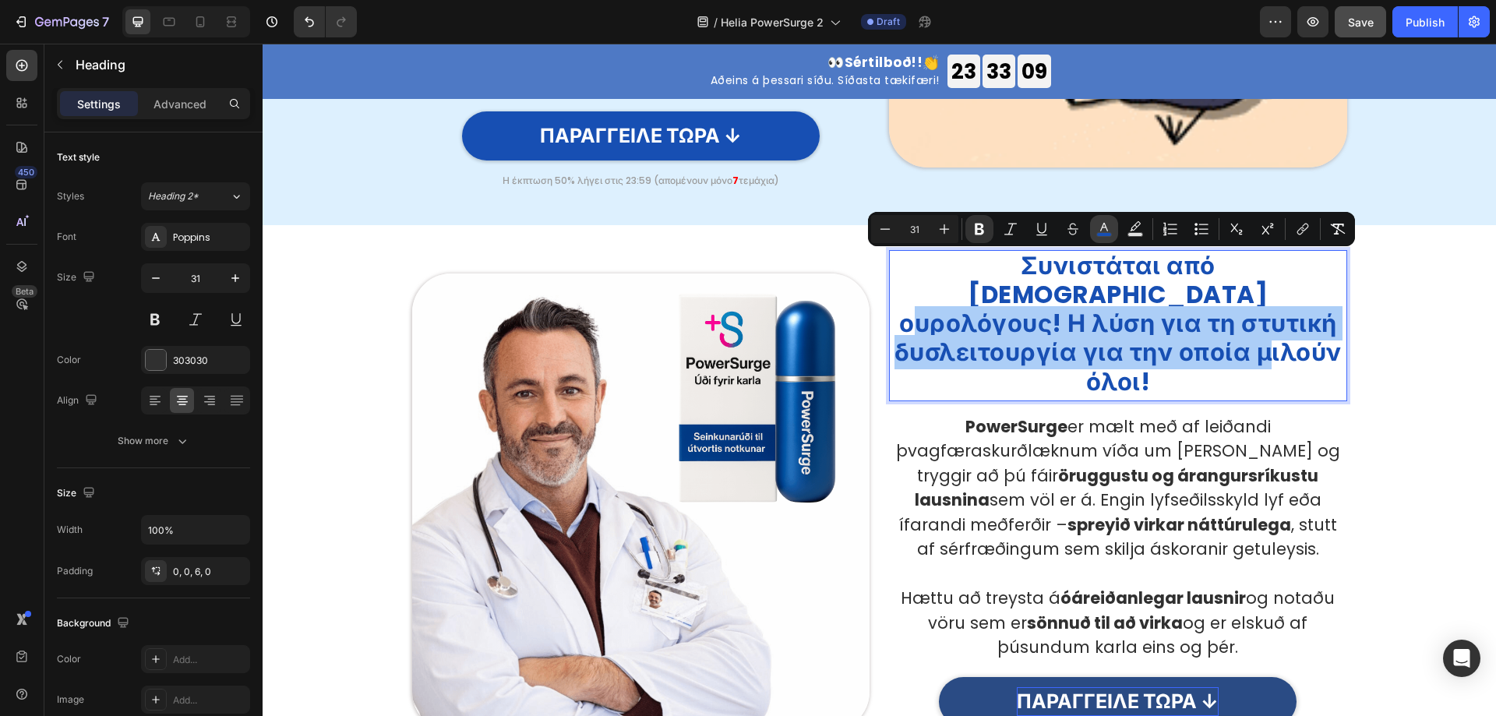
click at [1108, 234] on rect "Editor contextual toolbar" at bounding box center [1104, 235] width 15 height 4
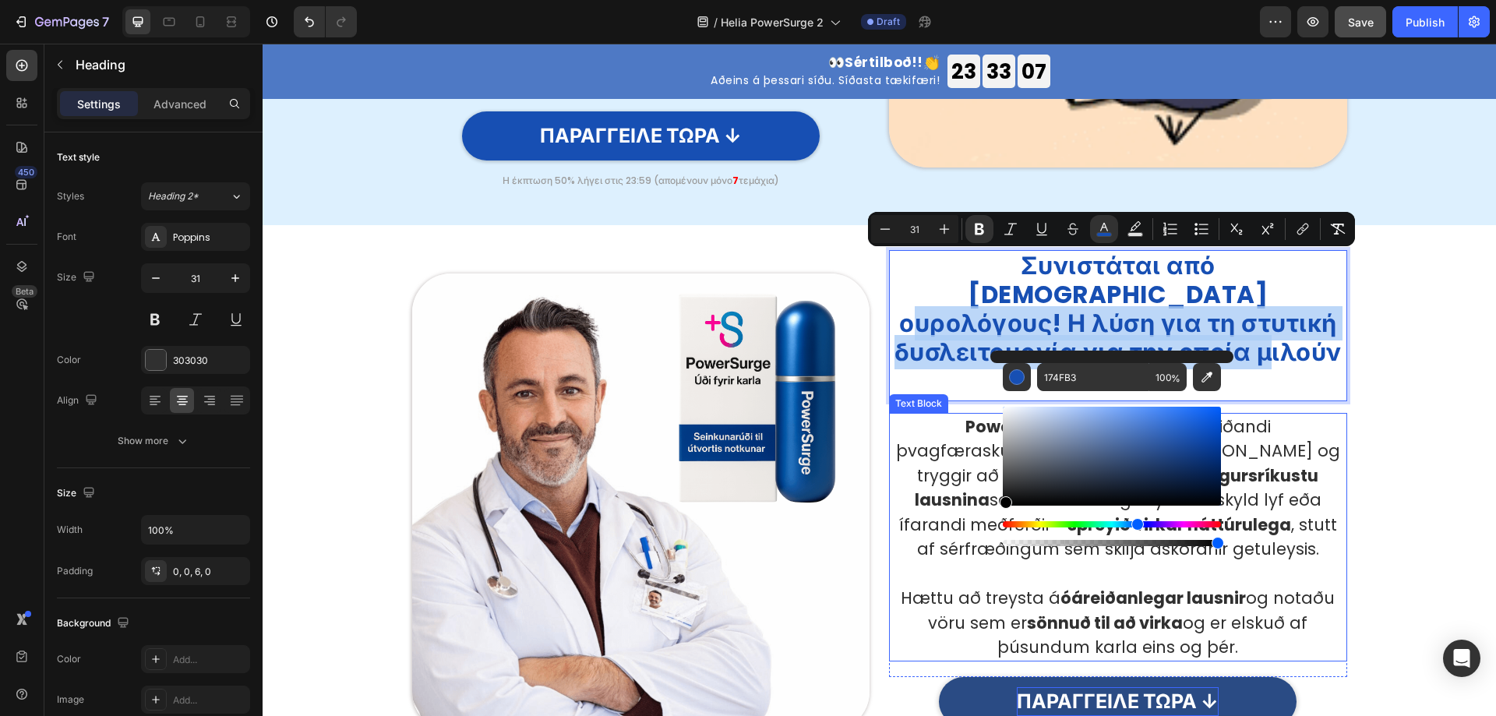
type input "000000"
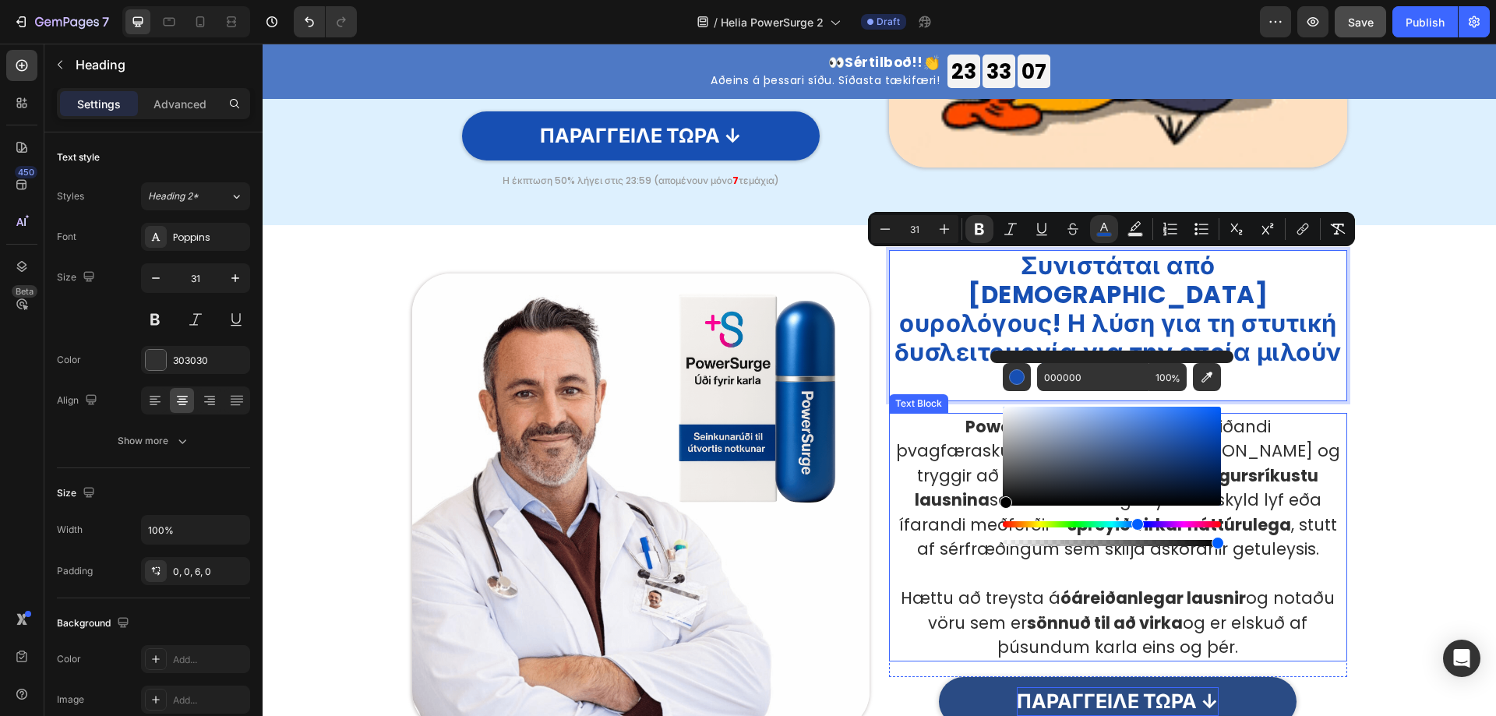
drag, startPoint x: 1426, startPoint y: 480, endPoint x: 973, endPoint y: 518, distance: 453.7
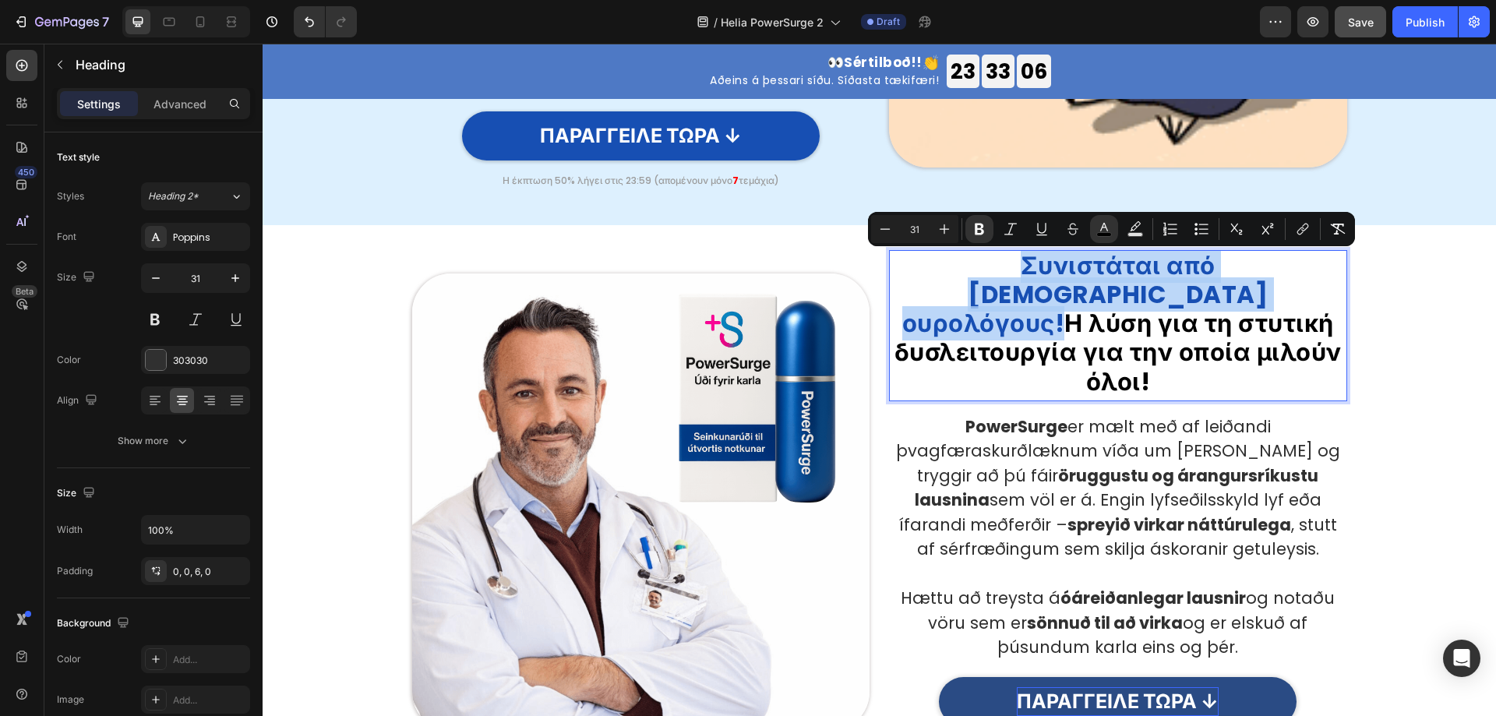
click at [1376, 361] on div "Image Συνιστάται από [DEMOGRAPHIC_DATA] ουρολόγους! Η λύση για τη στυτική δυσλε…" at bounding box center [879, 502] width 1210 height 504
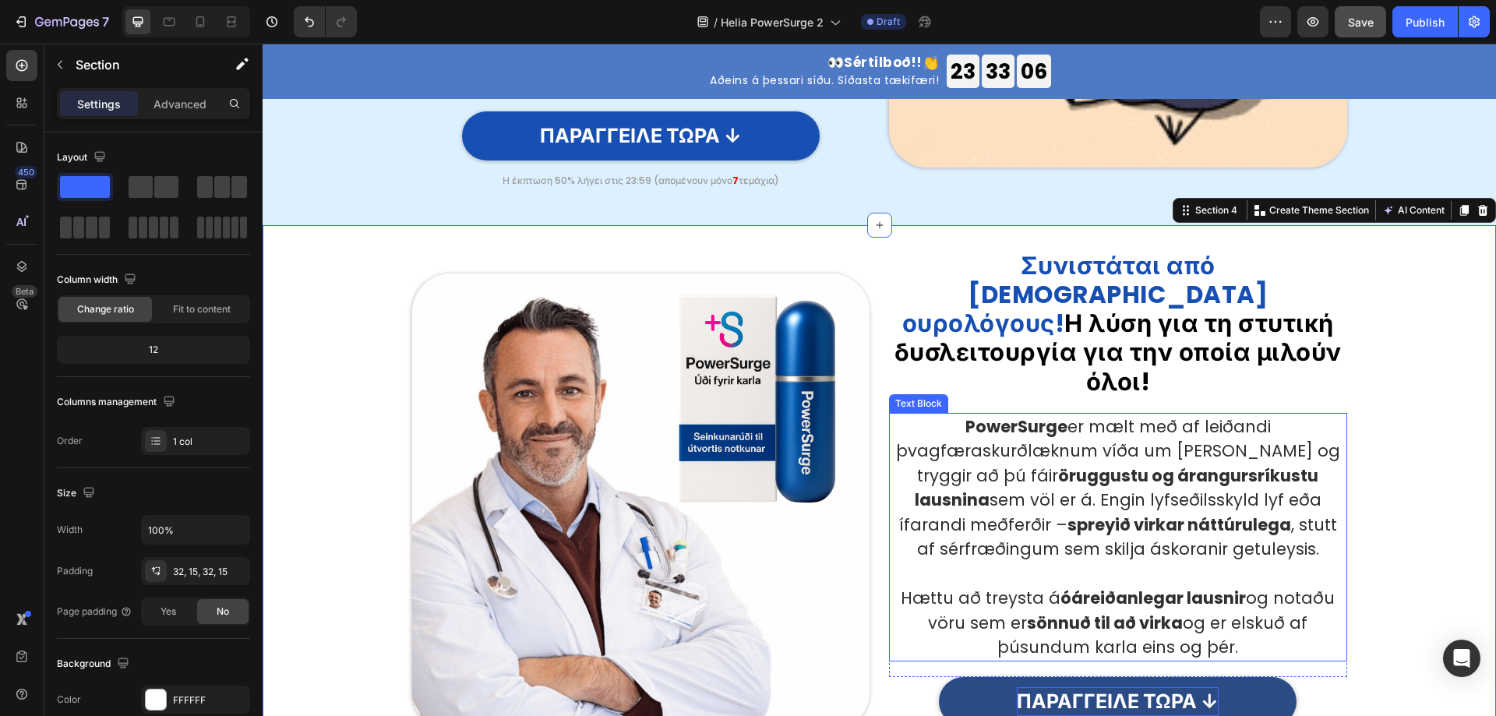
click at [959, 465] on strong "öruggustu og árangursríkustu lausnina" at bounding box center [1117, 489] width 405 height 48
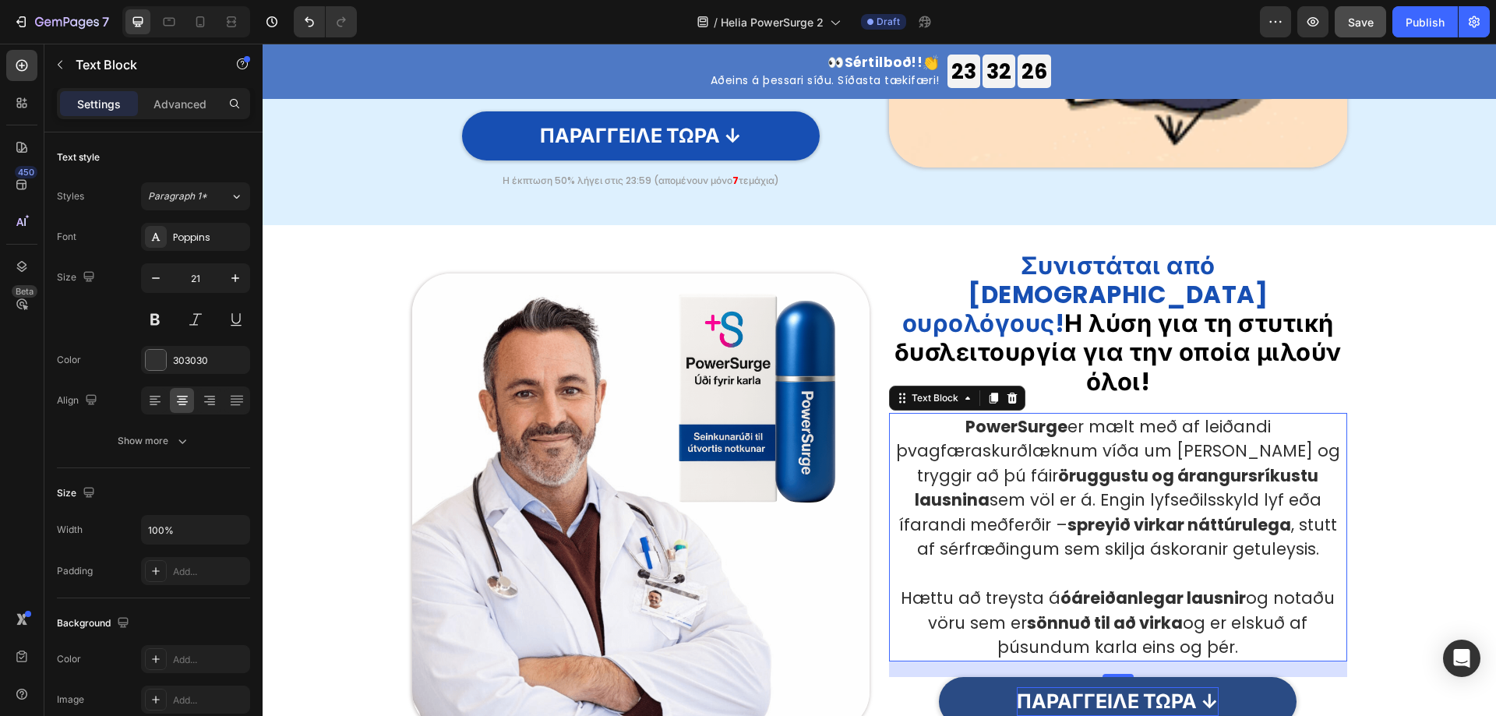
click at [1129, 451] on p "PowerSurge er mælt með af leiðandi þvagfæraskurðlæknum víða um [PERSON_NAME] og…" at bounding box center [1118, 488] width 455 height 147
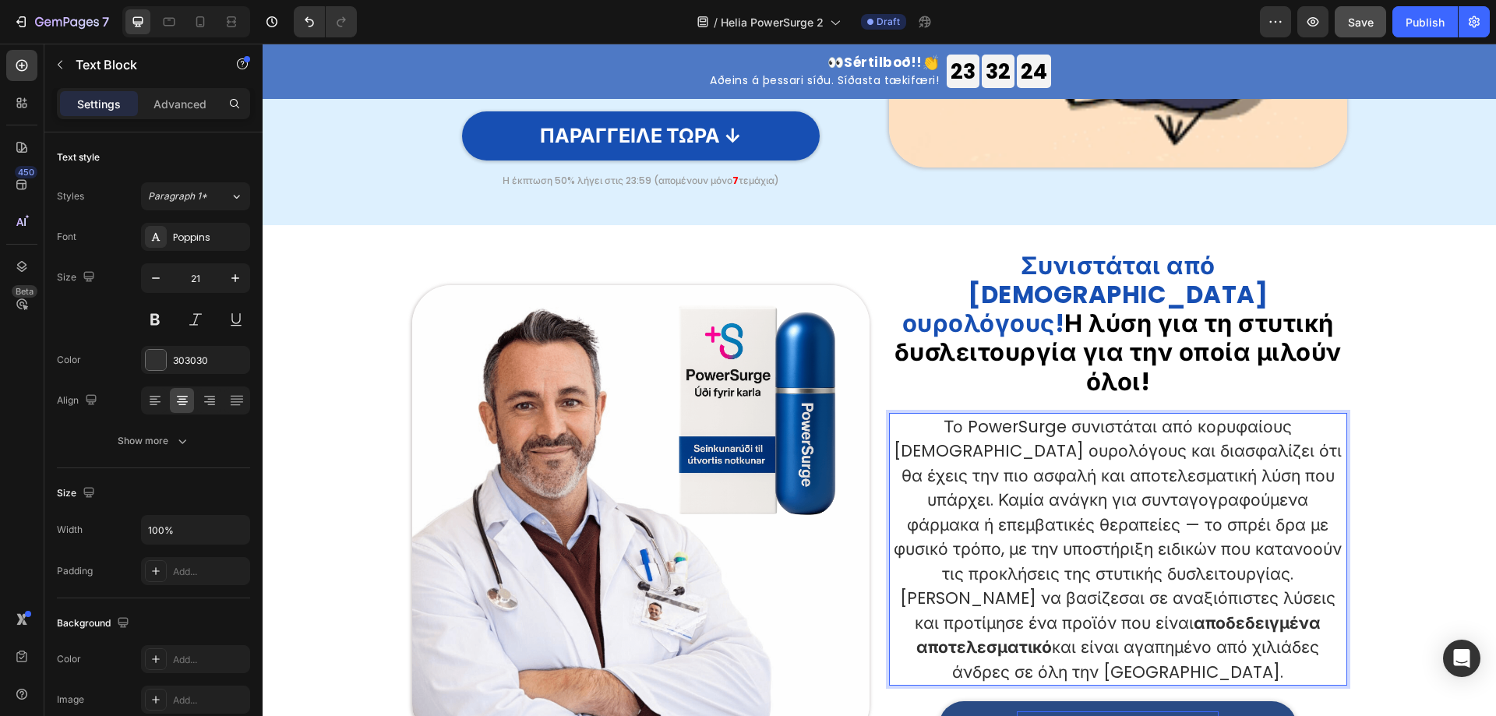
click at [1187, 520] on p "Το PowerSurge συνιστάται από κορυφαίους [DEMOGRAPHIC_DATA] ουρολόγους και διασφ…" at bounding box center [1118, 501] width 455 height 172
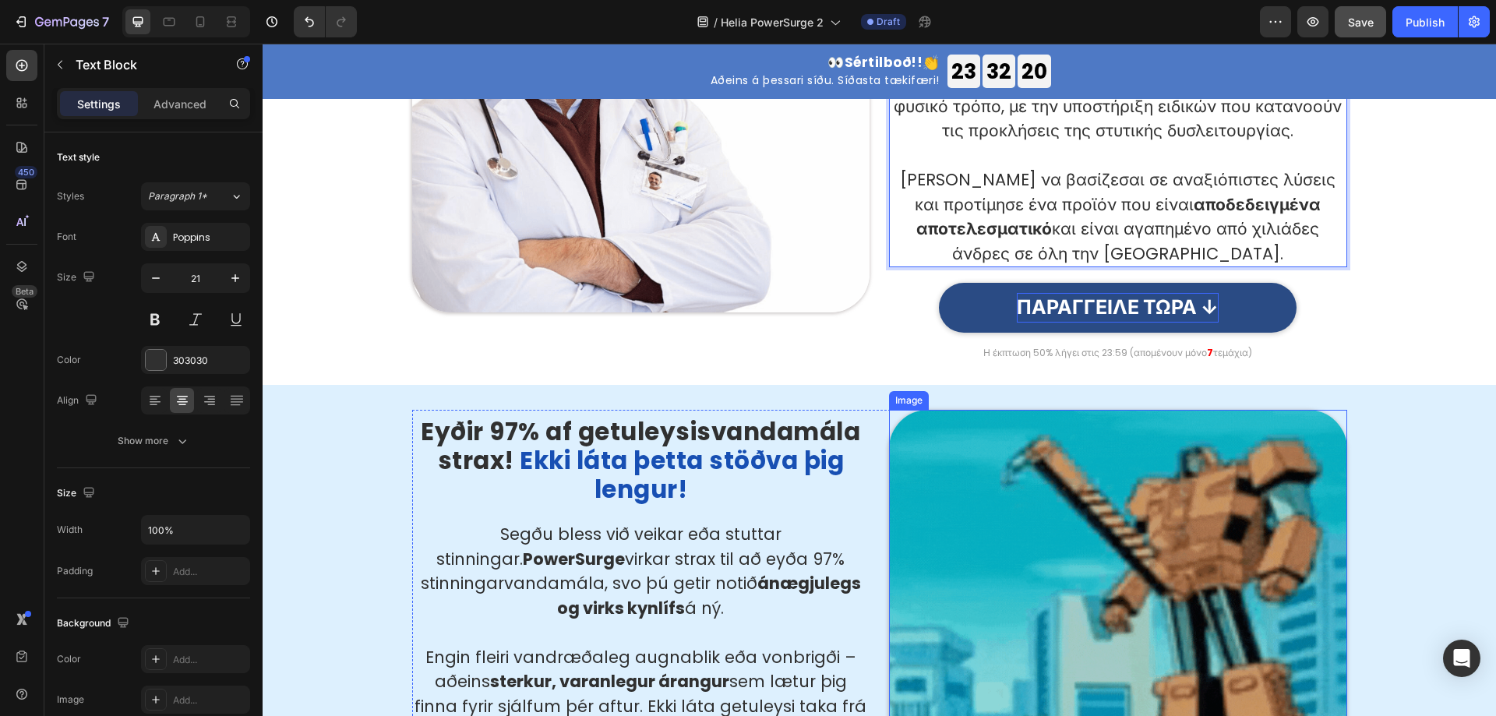
scroll to position [1637, 0]
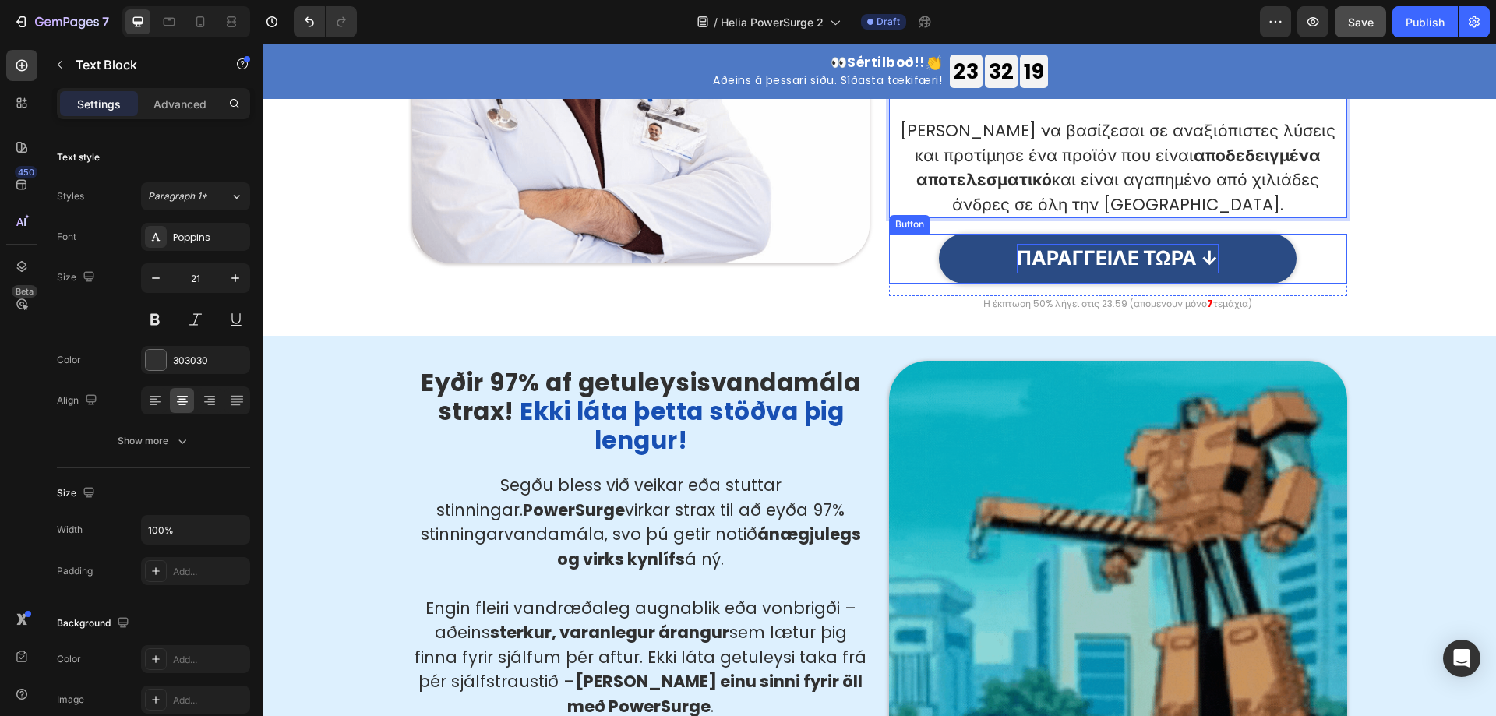
click at [1125, 244] on p "ΠΑΡΑΓΓΕΙΛΕ ΤΩΡΑ ↓" at bounding box center [1118, 259] width 202 height 30
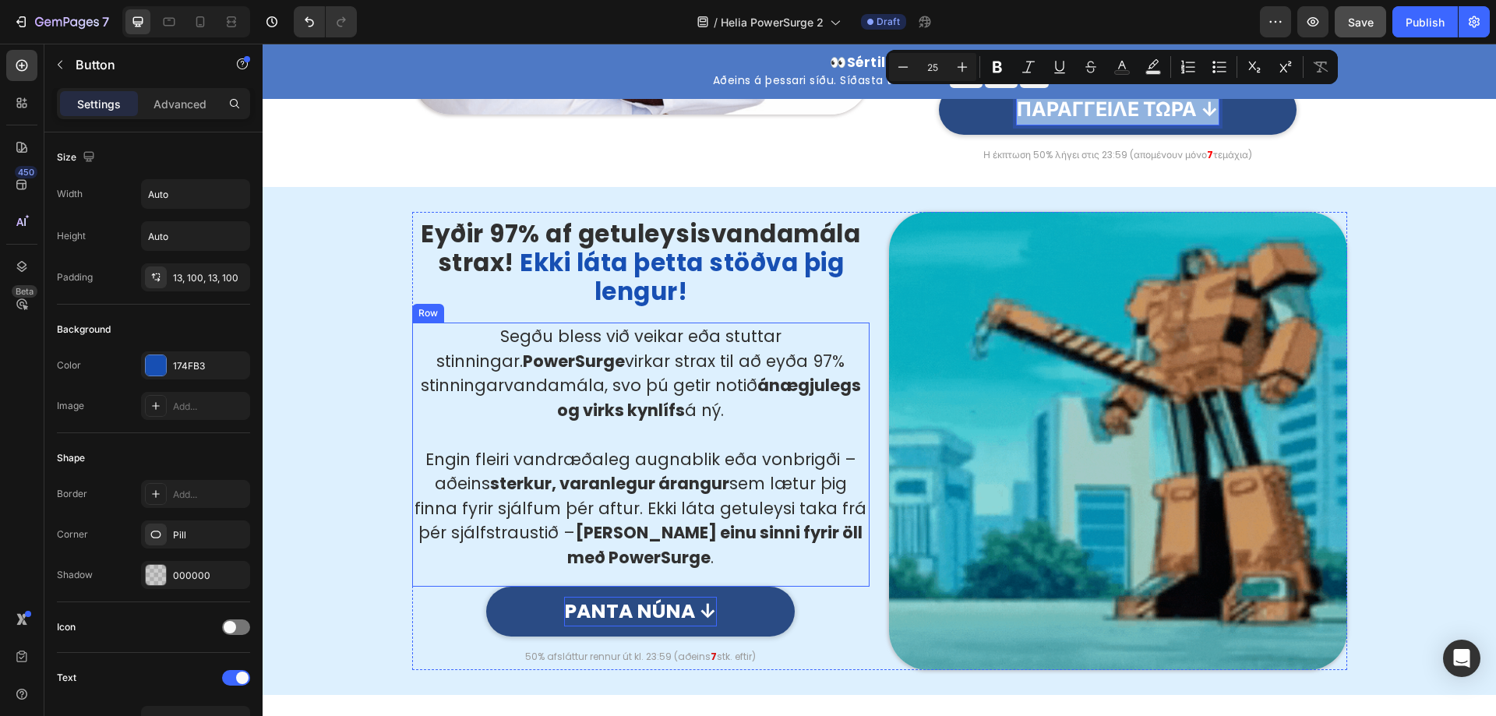
scroll to position [1871, 0]
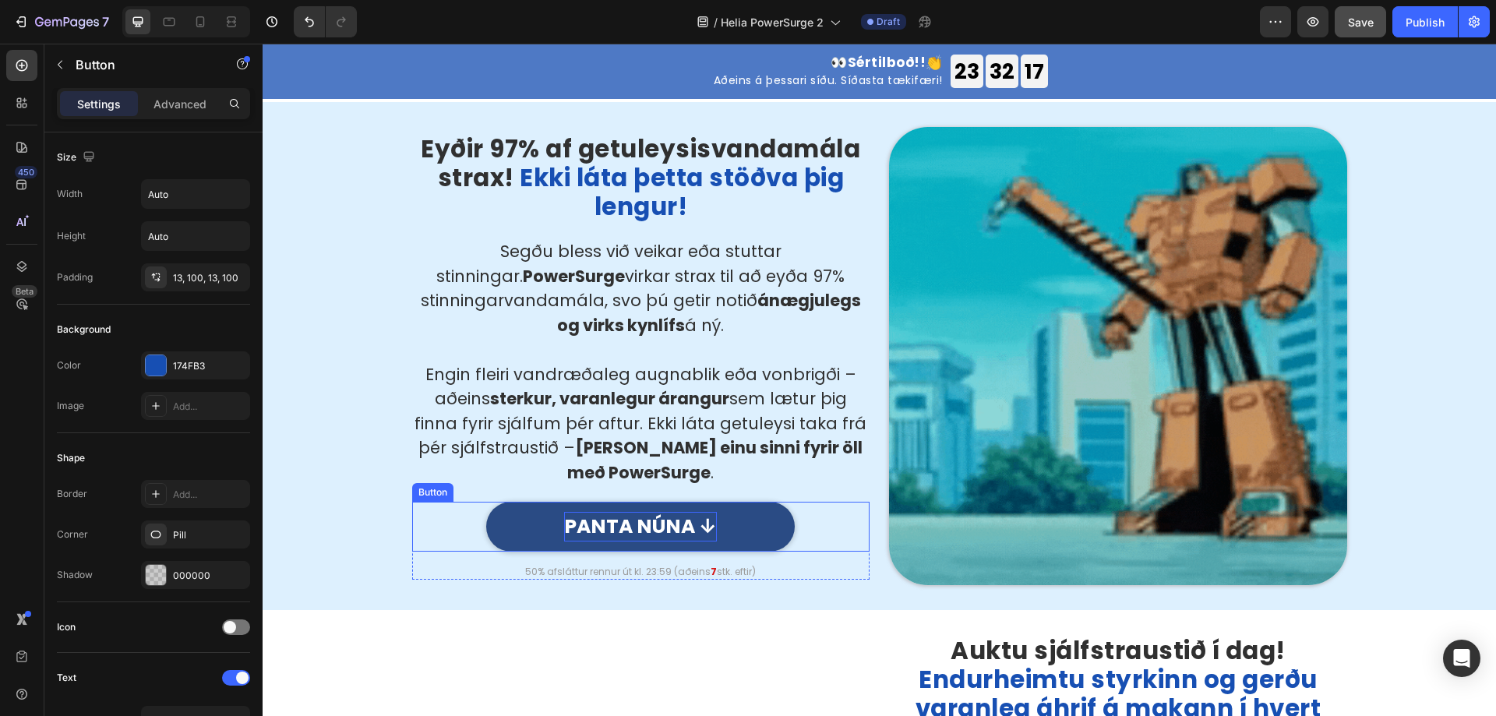
click at [644, 512] on p "PANTA NÚNA ↓" at bounding box center [640, 527] width 153 height 30
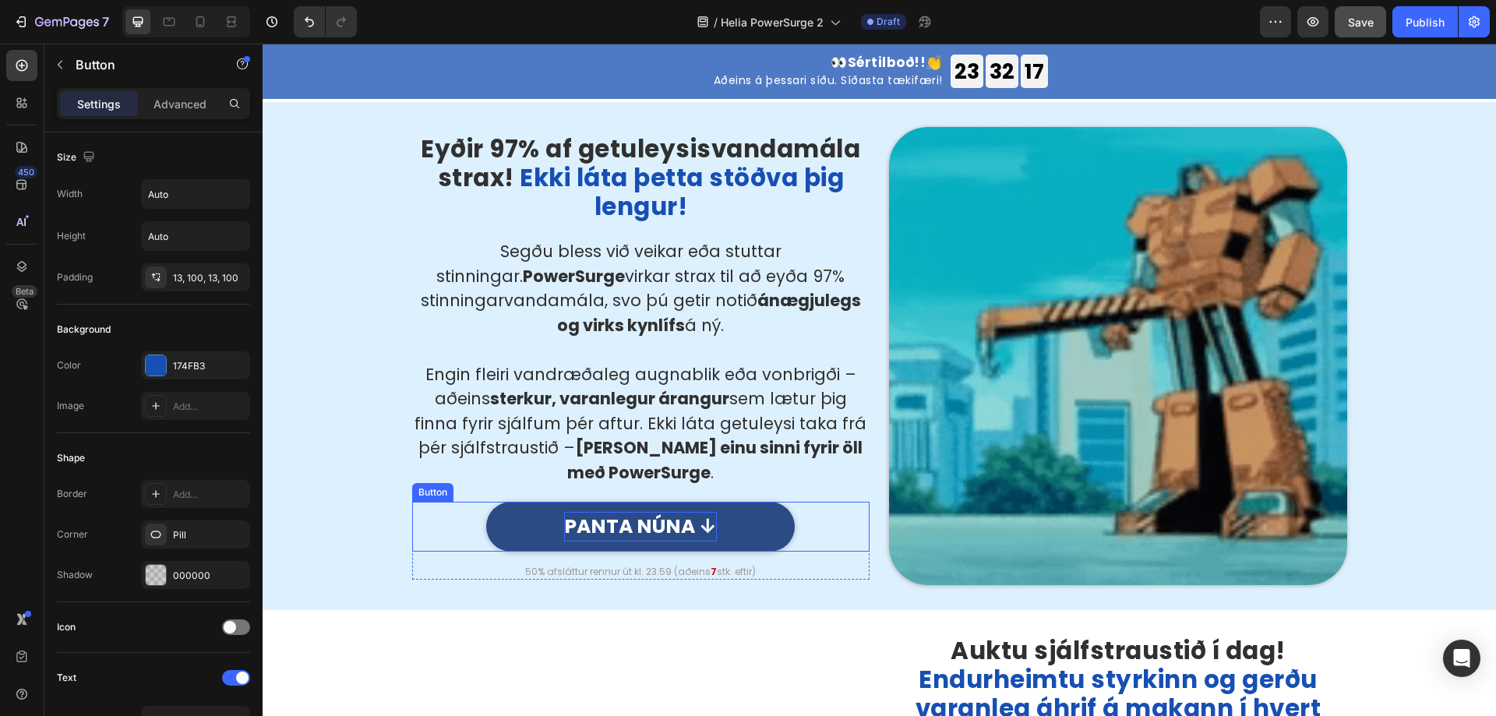
click at [644, 512] on p "PANTA NÚNA ↓" at bounding box center [640, 527] width 153 height 30
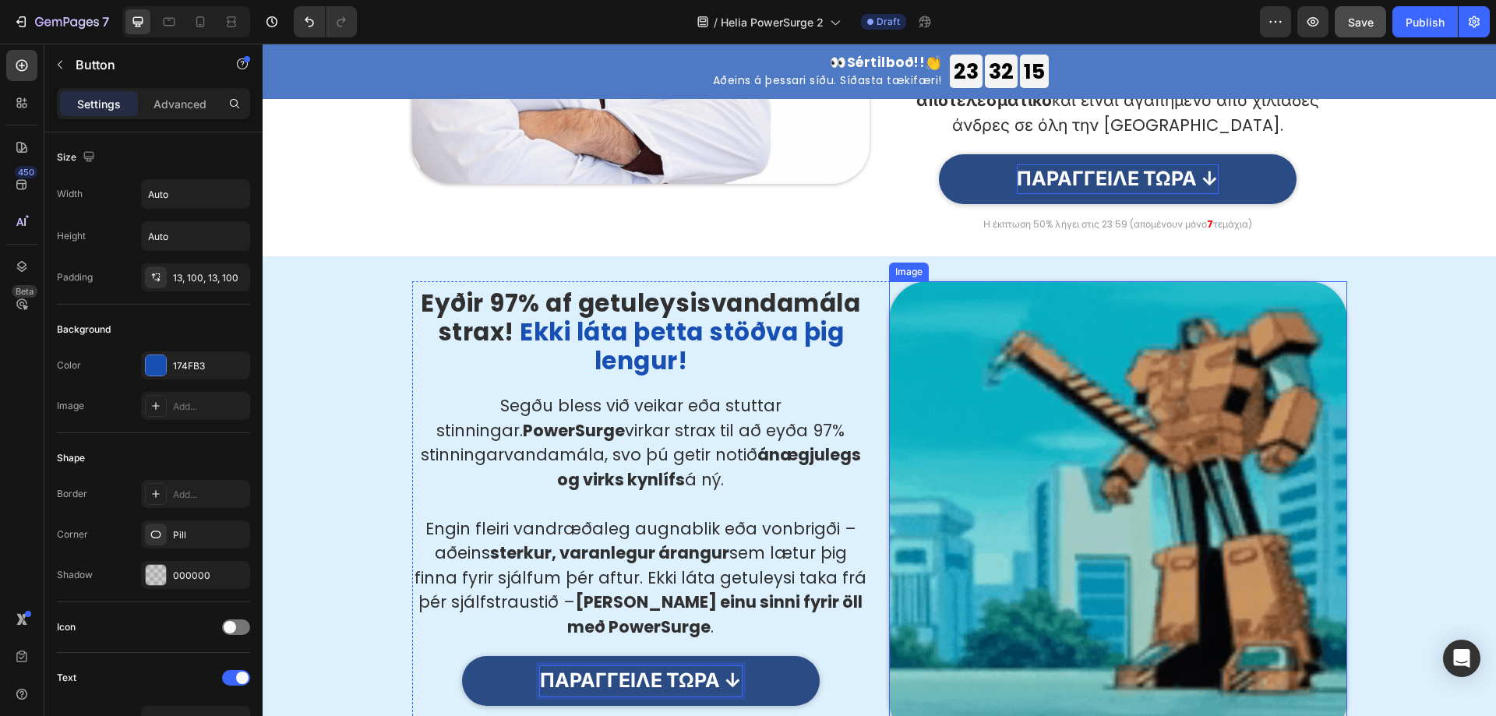
scroll to position [1715, 0]
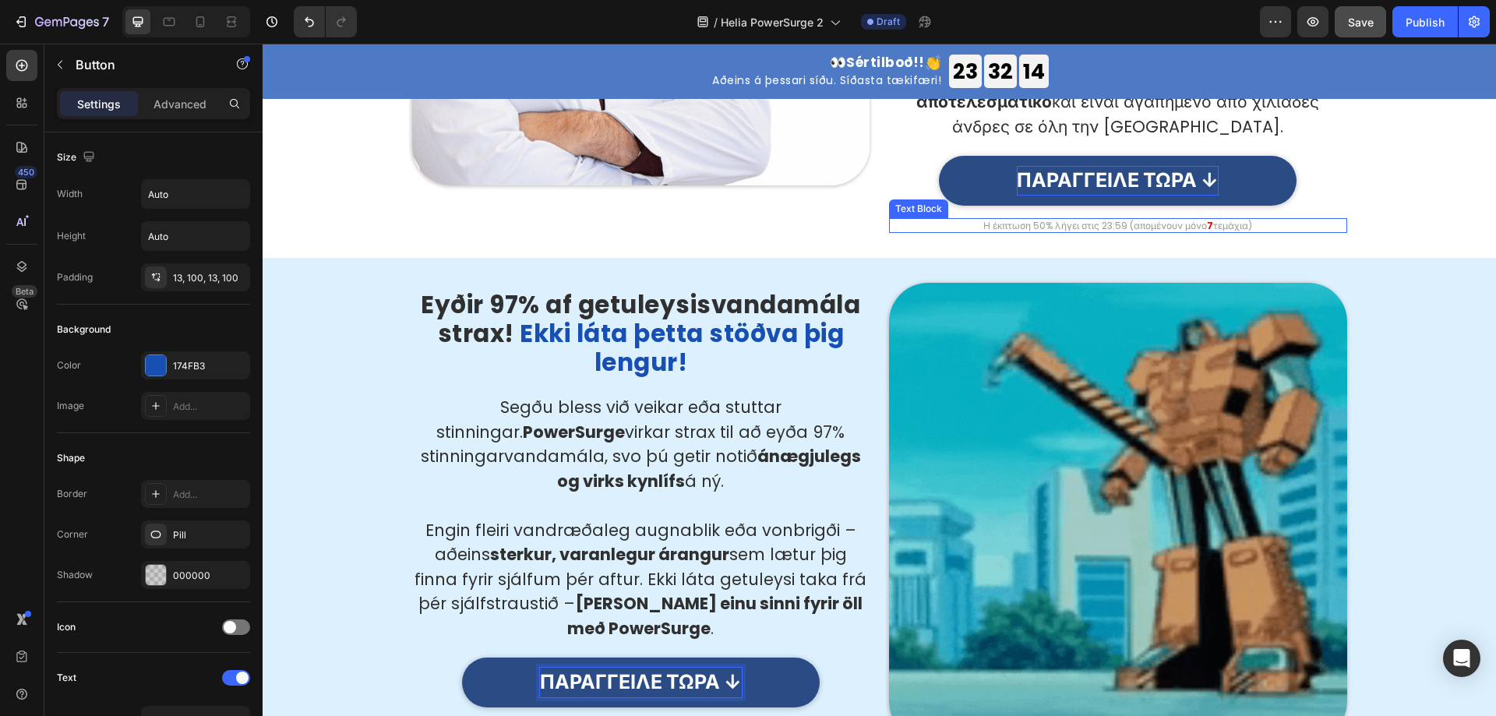
click at [1073, 220] on p "Η έκπτωση 50% λήγει στις 23:59 (απομένουν μόνο 7 τεμάχια)" at bounding box center [1118, 226] width 455 height 12
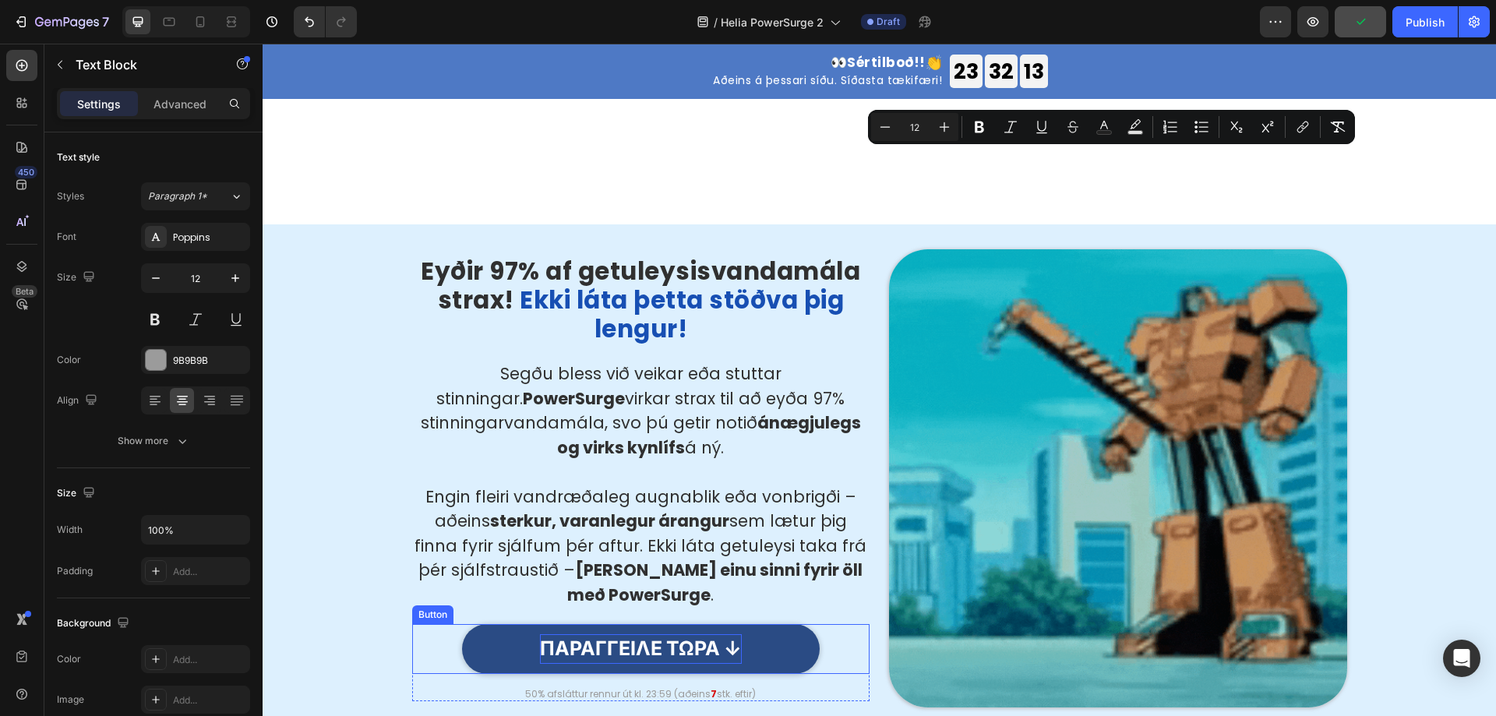
type input "16"
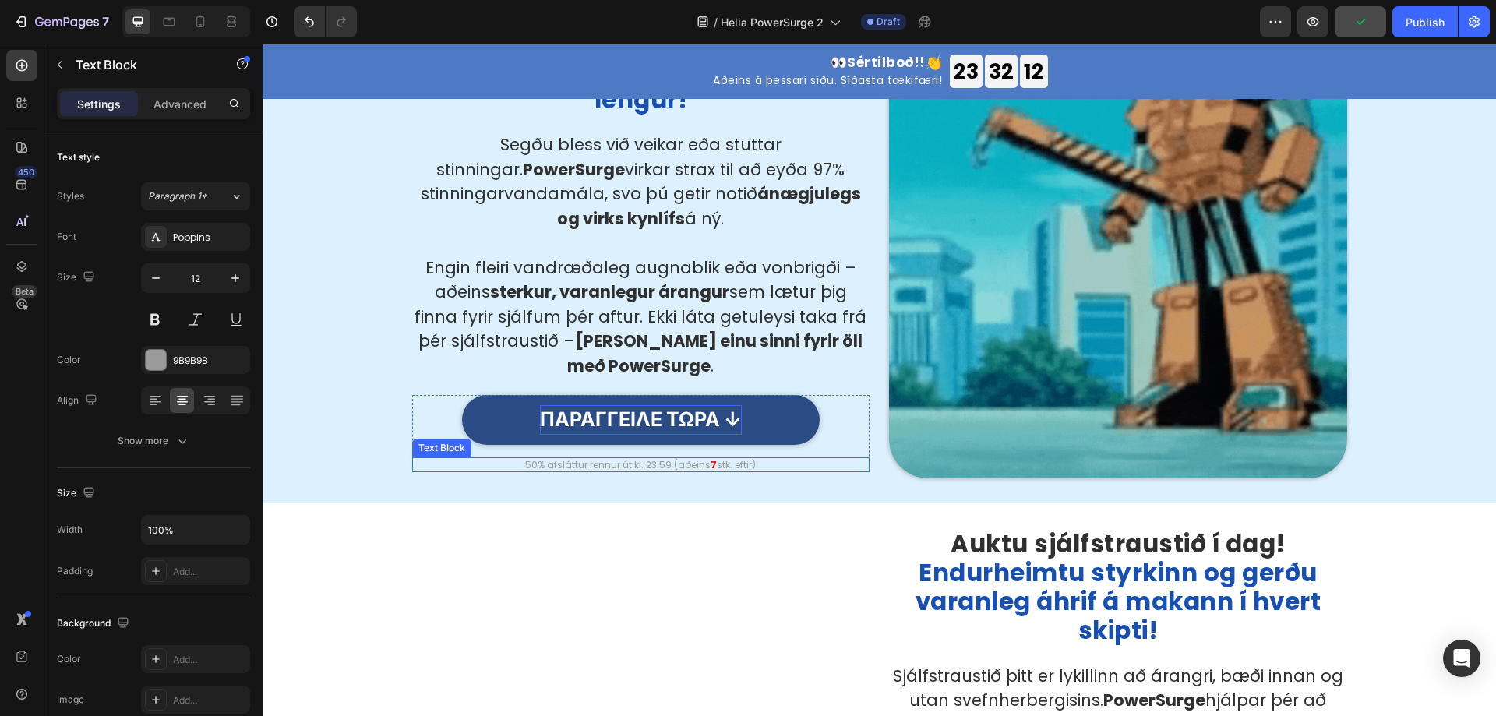
click at [685, 460] on p "50% afsláttur rennur út kl. 23:59 (aðeins 7 stk. eftir)" at bounding box center [641, 465] width 455 height 12
click at [341, 341] on div "Eyðir 97% af getuleysisvandamála strax! Ekki láta þetta stöðva þig lengur! Head…" at bounding box center [879, 249] width 1210 height 458
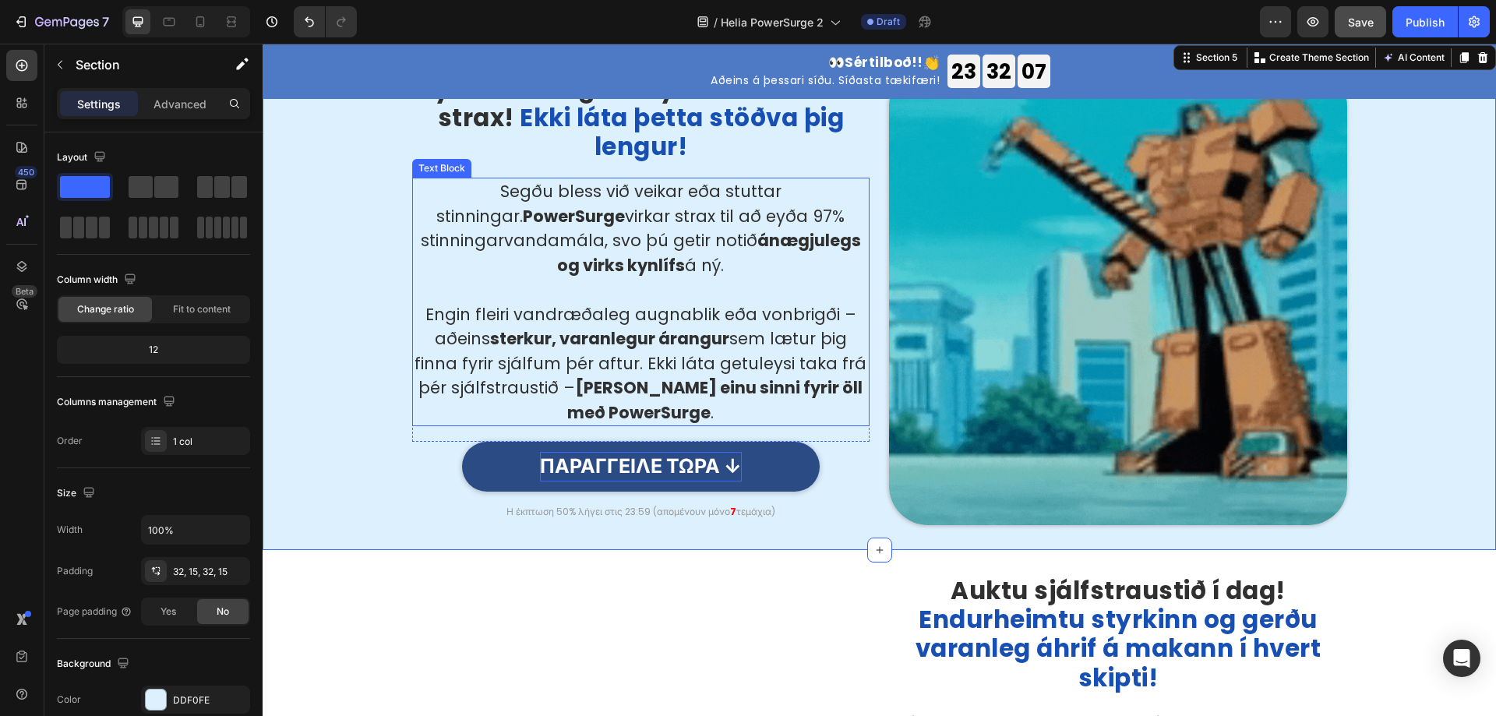
scroll to position [1793, 0]
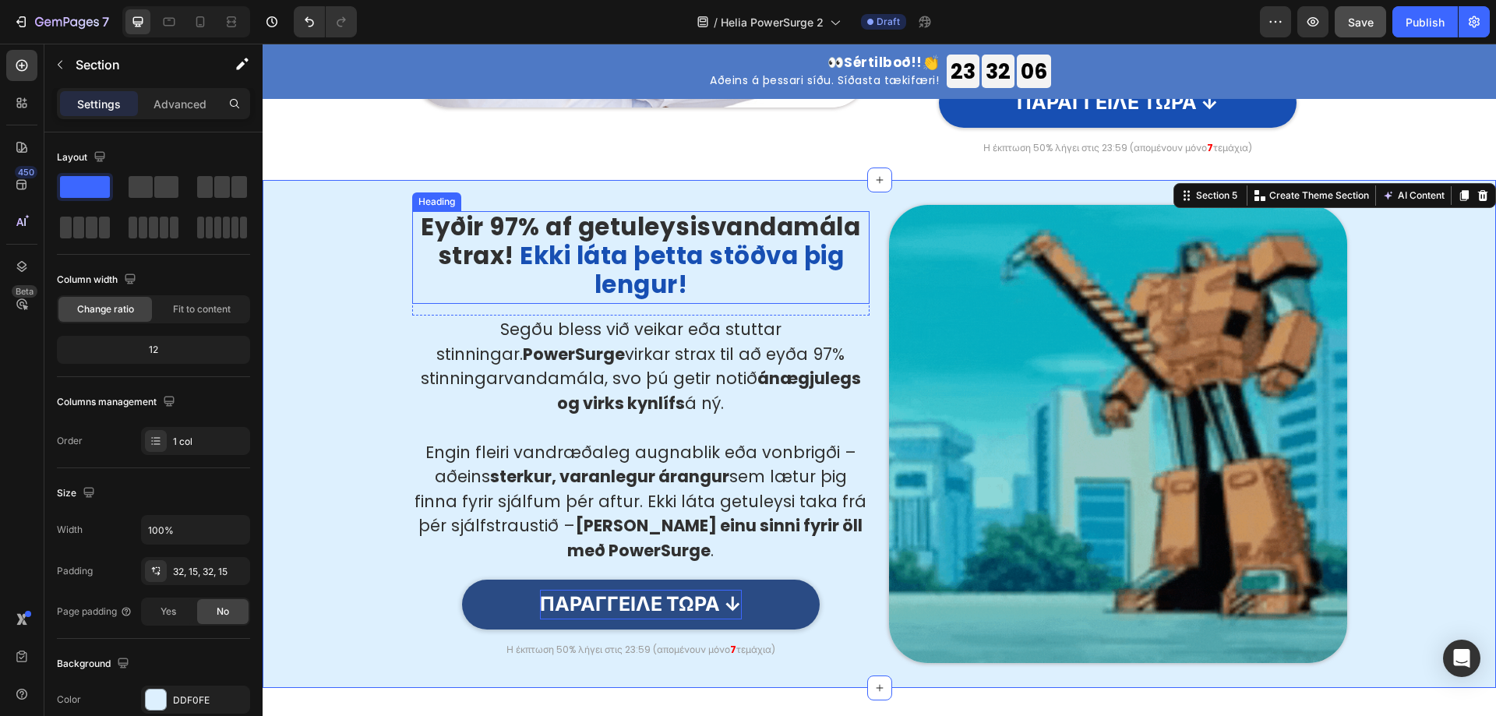
click at [592, 239] on span "Ekki láta þetta stöðva þig lengur!" at bounding box center [682, 270] width 324 height 63
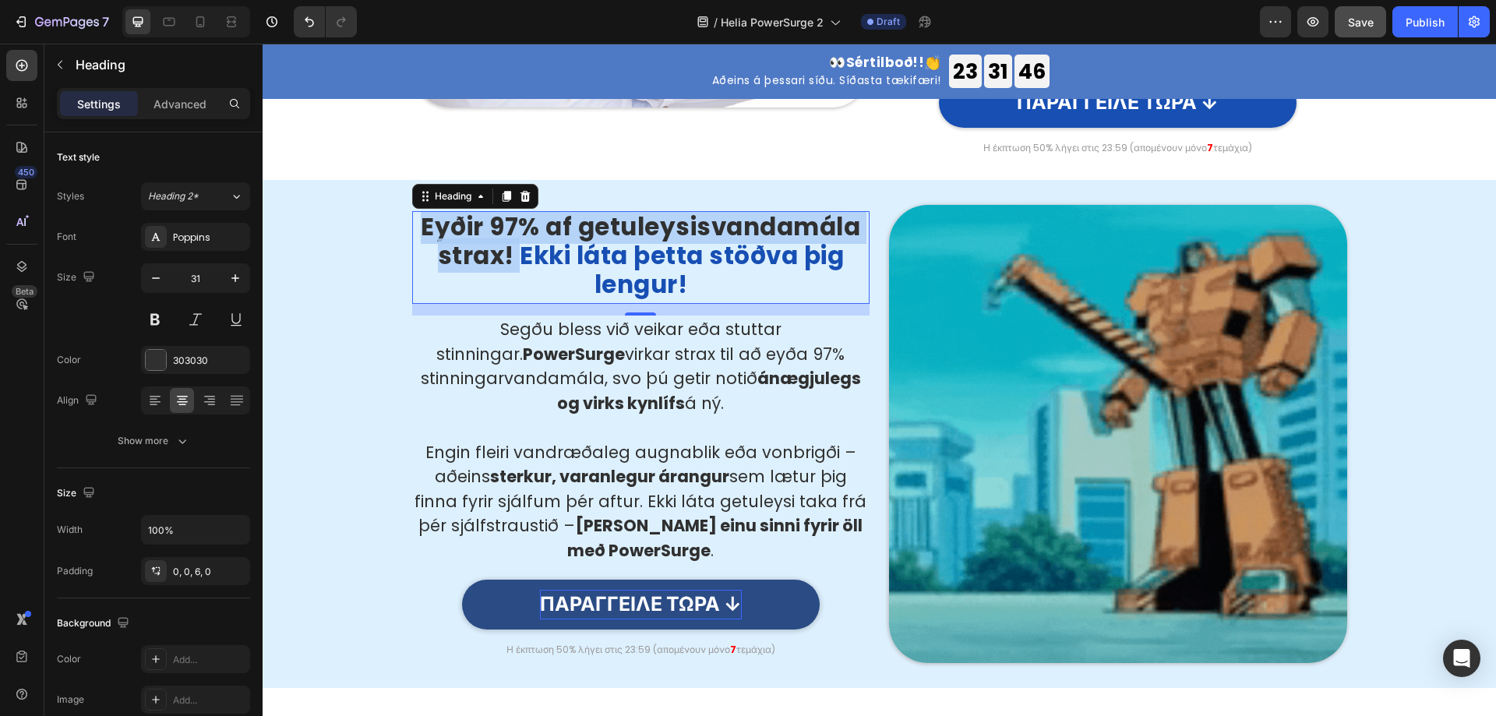
click at [565, 239] on span "Ekki láta þetta stöðva þig lengur!" at bounding box center [682, 270] width 324 height 63
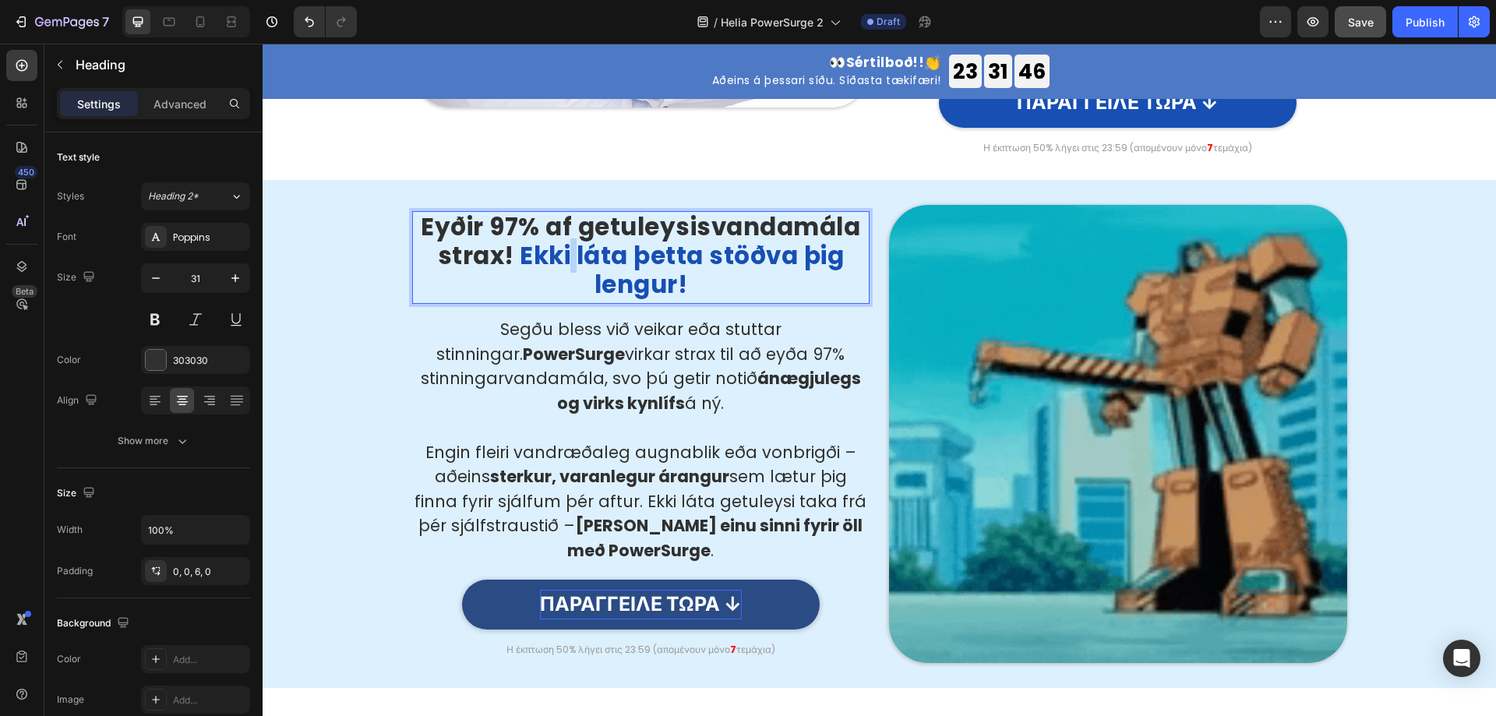
click at [565, 239] on span "Ekki láta þetta stöðva þig lengur!" at bounding box center [682, 270] width 324 height 63
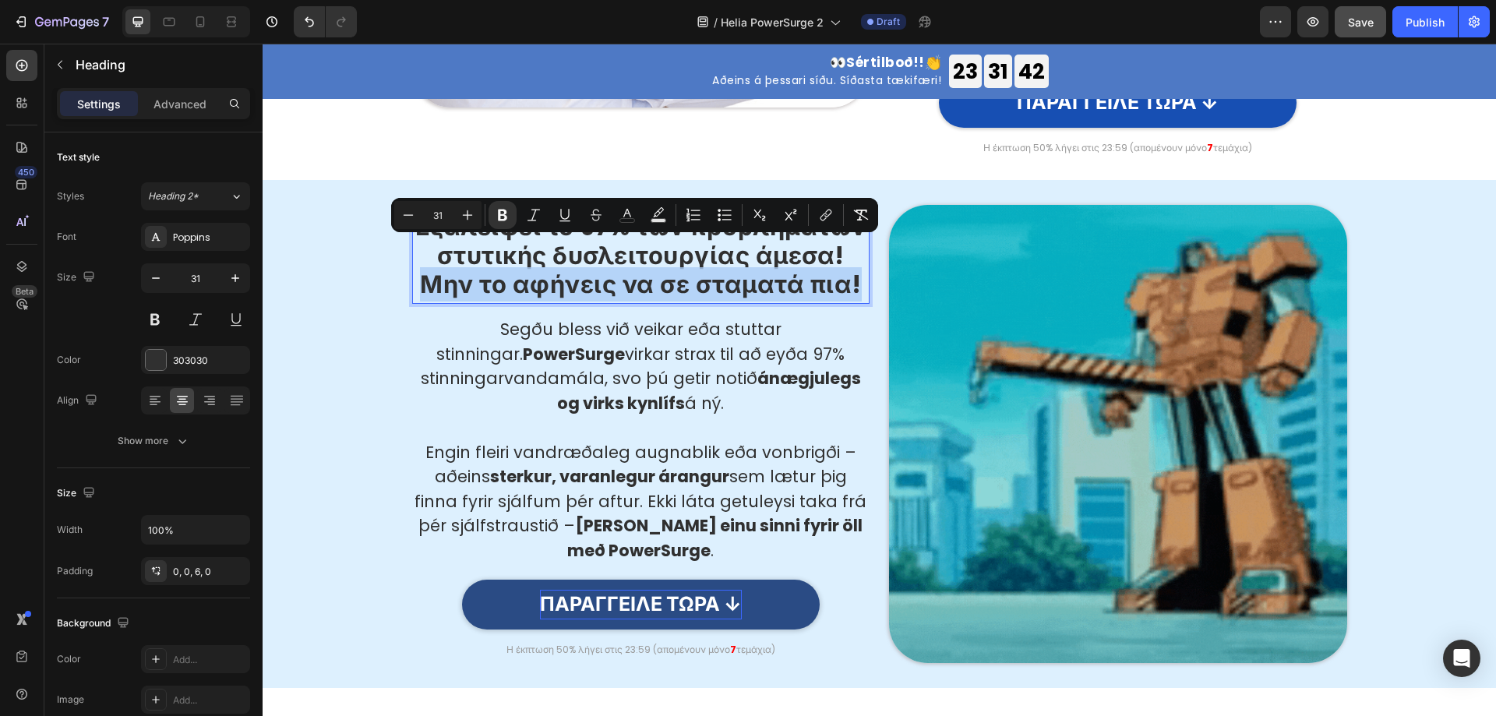
drag, startPoint x: 860, startPoint y: 250, endPoint x: 422, endPoint y: 251, distance: 437.3
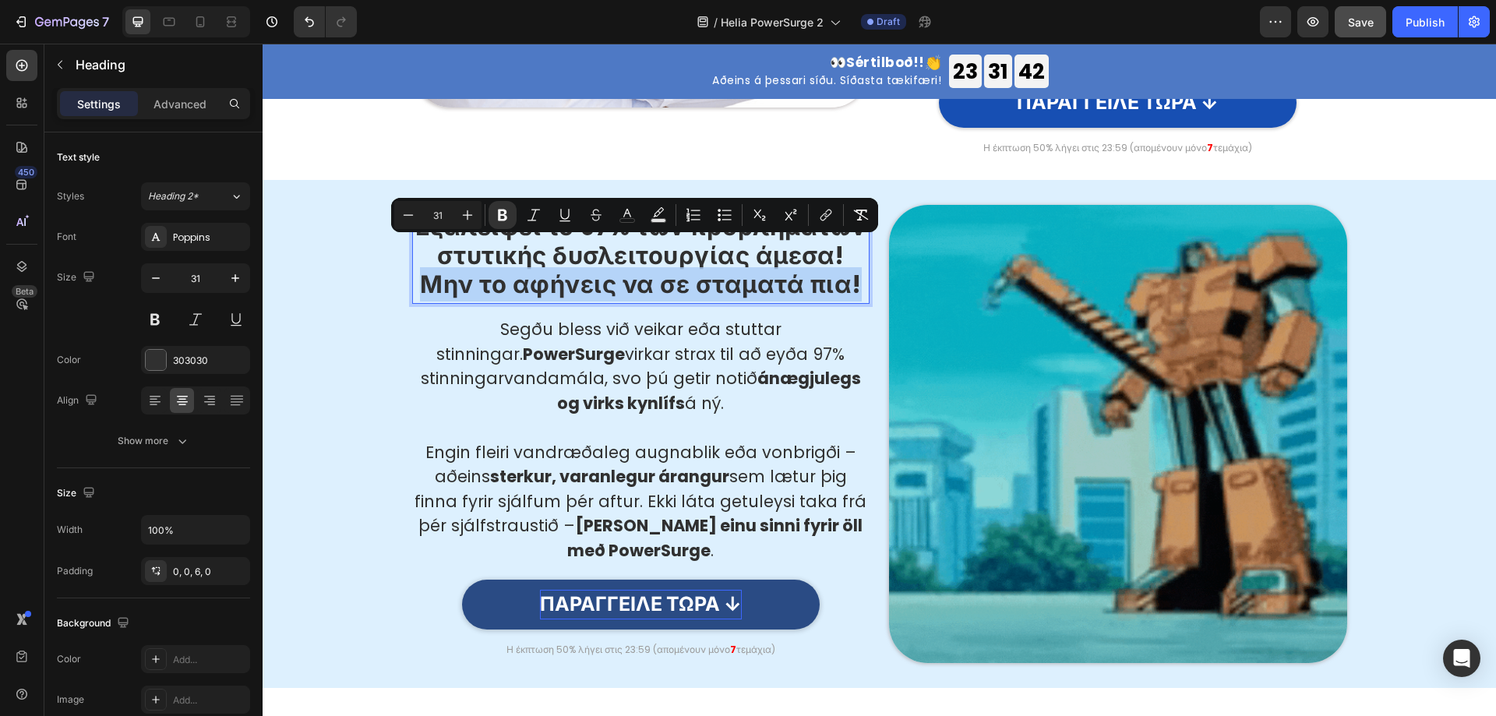
click at [422, 251] on p "Εξαλείφει το 97% των προβλημάτων στυτικής δυσλειτουργίας άμεσα! Μην το αφήνεις …" at bounding box center [641, 256] width 455 height 87
click at [851, 239] on strong "Εξαλείφει το 97% των προβλημάτων στυτικής δυσλειτουργίας άμεσα! Μην το αφήνεις …" at bounding box center [640, 256] width 451 height 92
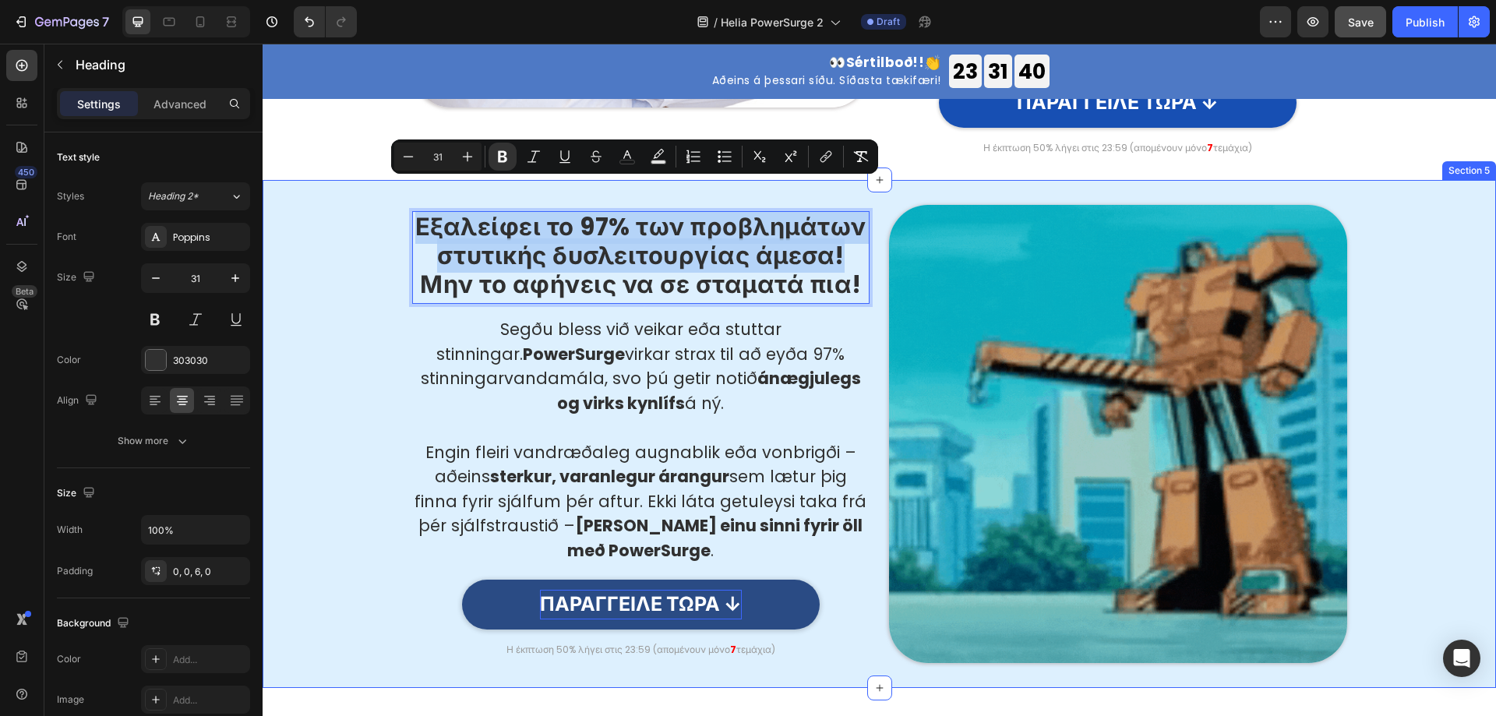
drag, startPoint x: 843, startPoint y: 224, endPoint x: 386, endPoint y: 204, distance: 457.2
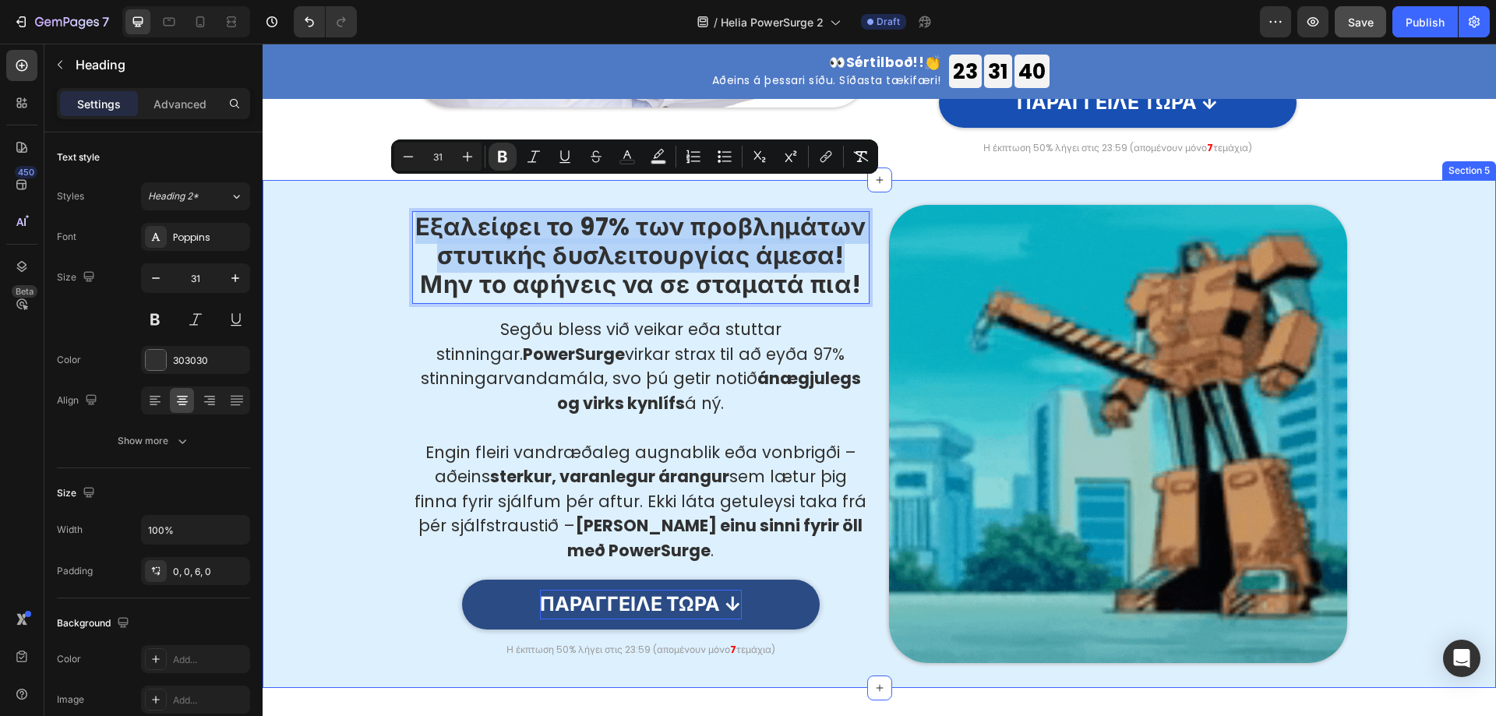
click at [386, 205] on div "Εξαλείφει το 97% των προβλημάτων στυτικής δυσλειτουργίας άμεσα! Μην το αφήνεις …" at bounding box center [879, 434] width 1210 height 458
click at [631, 158] on icon "Editor contextual toolbar" at bounding box center [628, 157] width 16 height 16
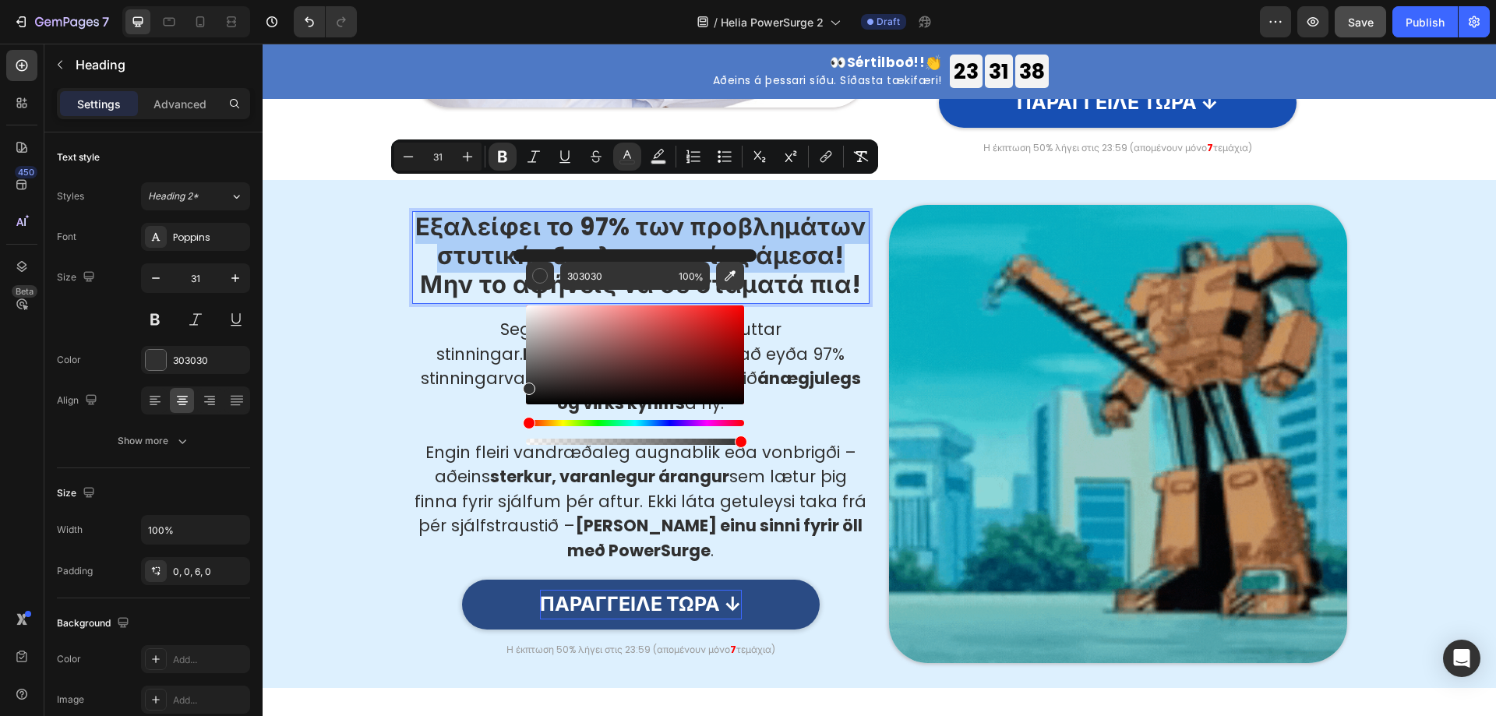
click at [732, 273] on icon "Editor contextual toolbar" at bounding box center [730, 275] width 11 height 11
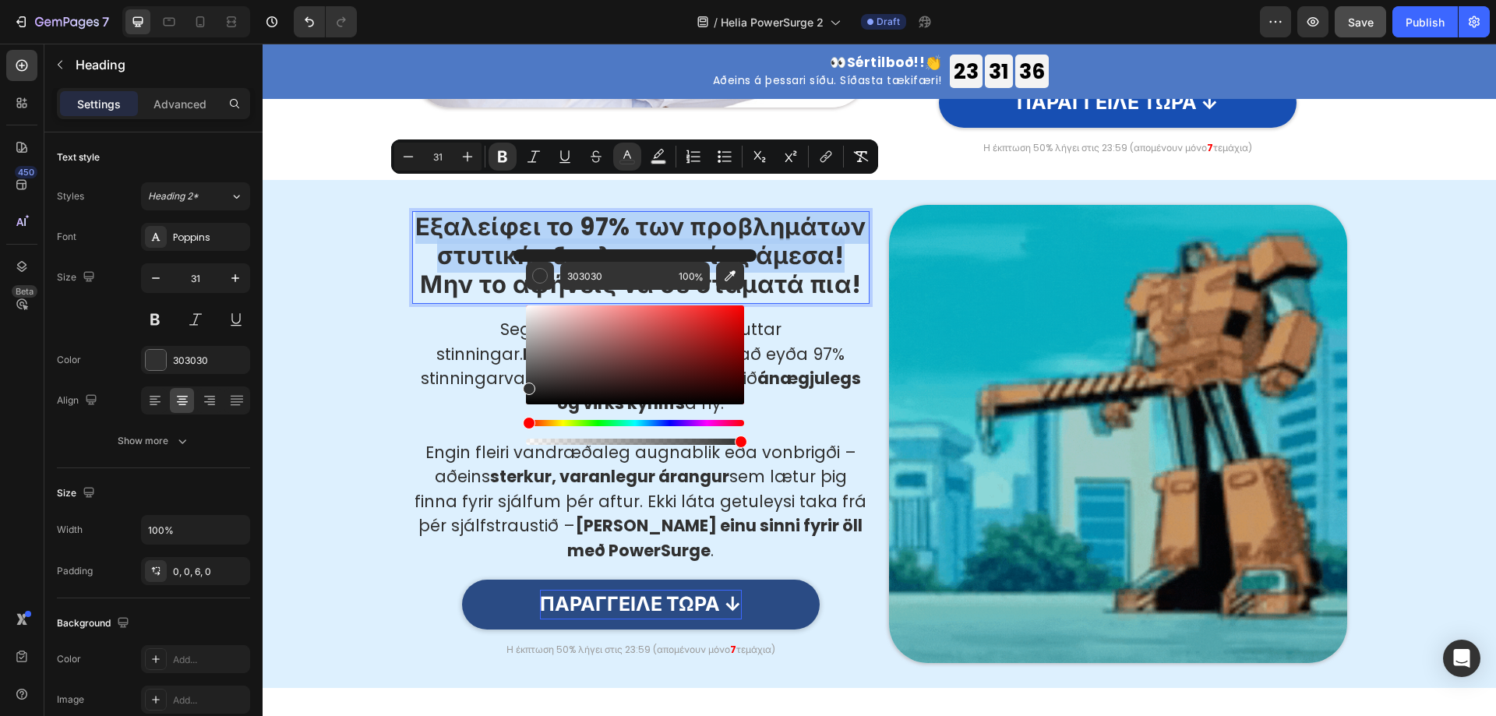
type input "174FB3"
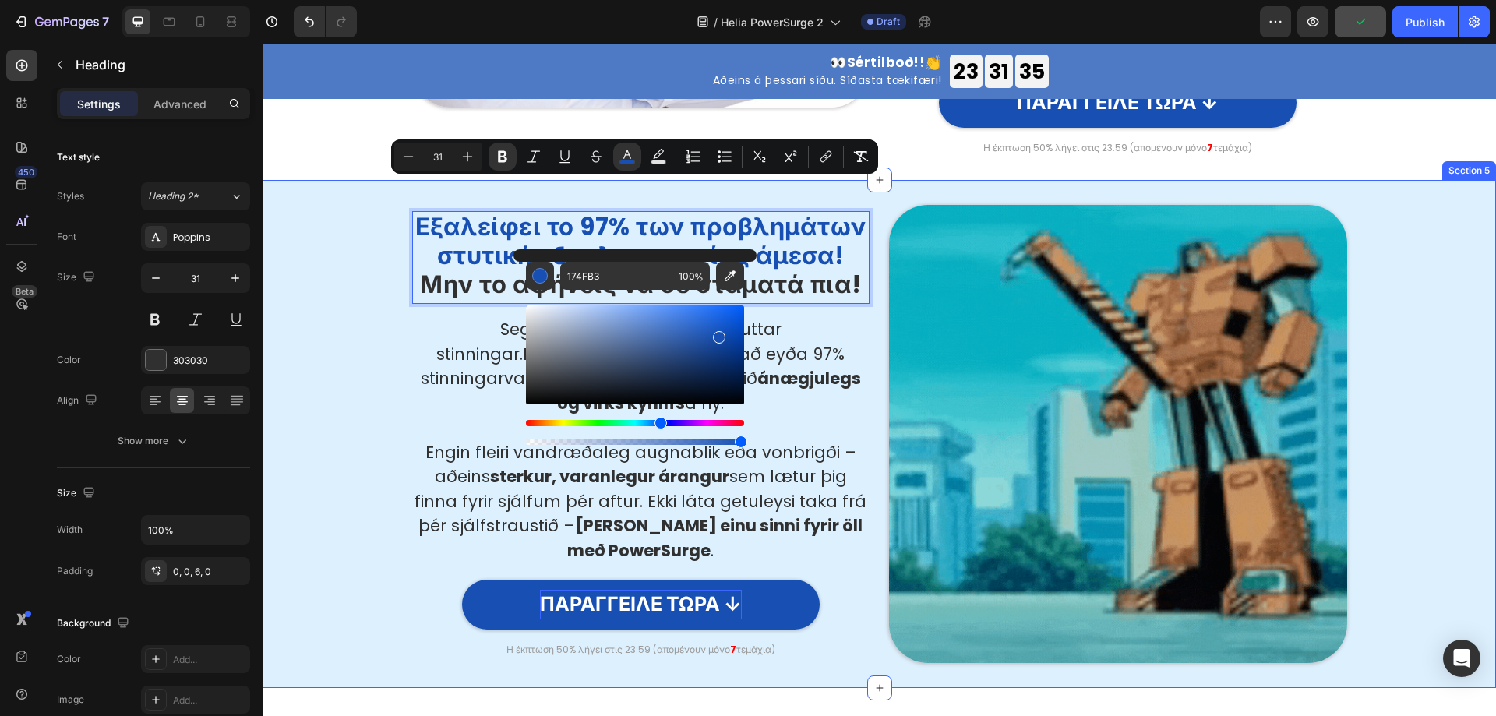
click at [398, 418] on div "Εξαλείφει το 97% των προβλημάτων στυτικής δυσλειτουργίας άμεσα! Μην το αφήνεις …" at bounding box center [879, 434] width 1210 height 458
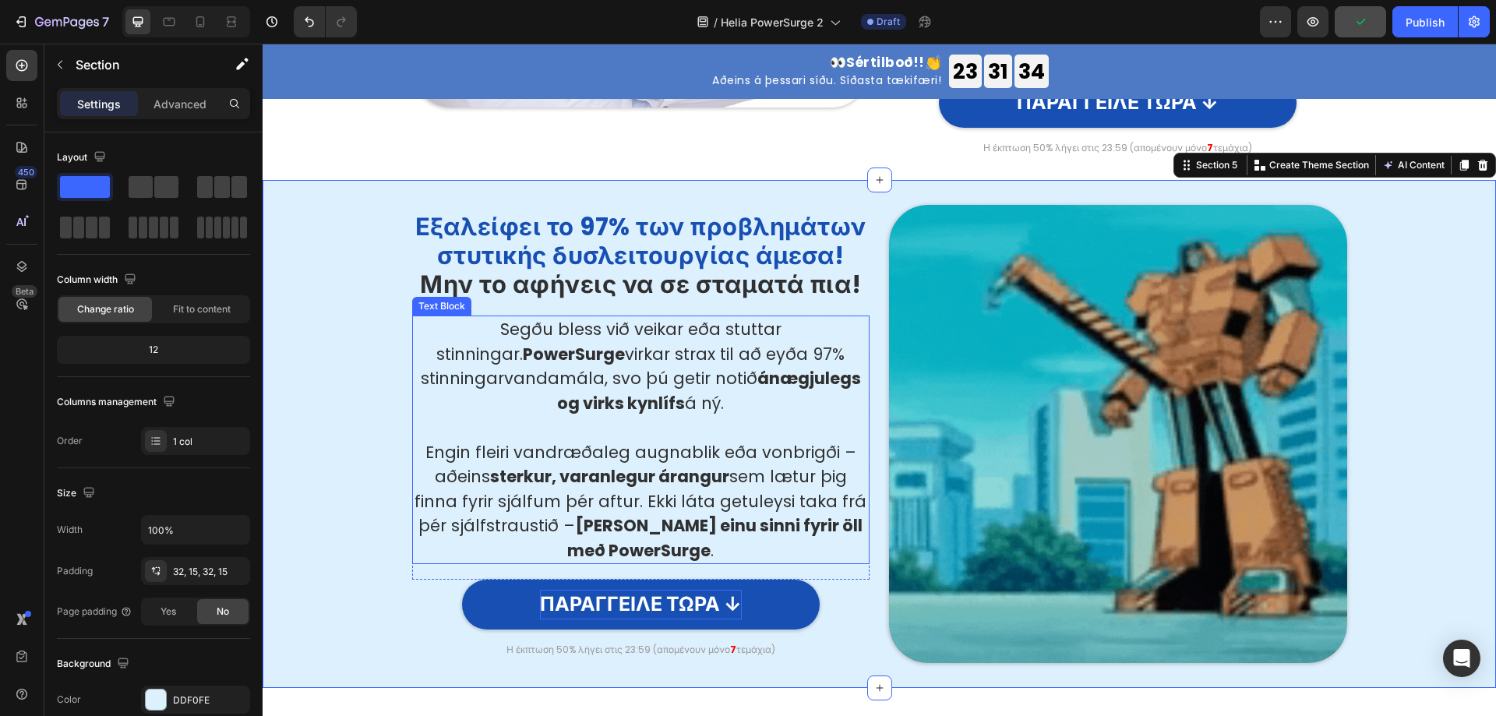
click at [523, 343] on strong "PowerSurge" at bounding box center [574, 354] width 102 height 23
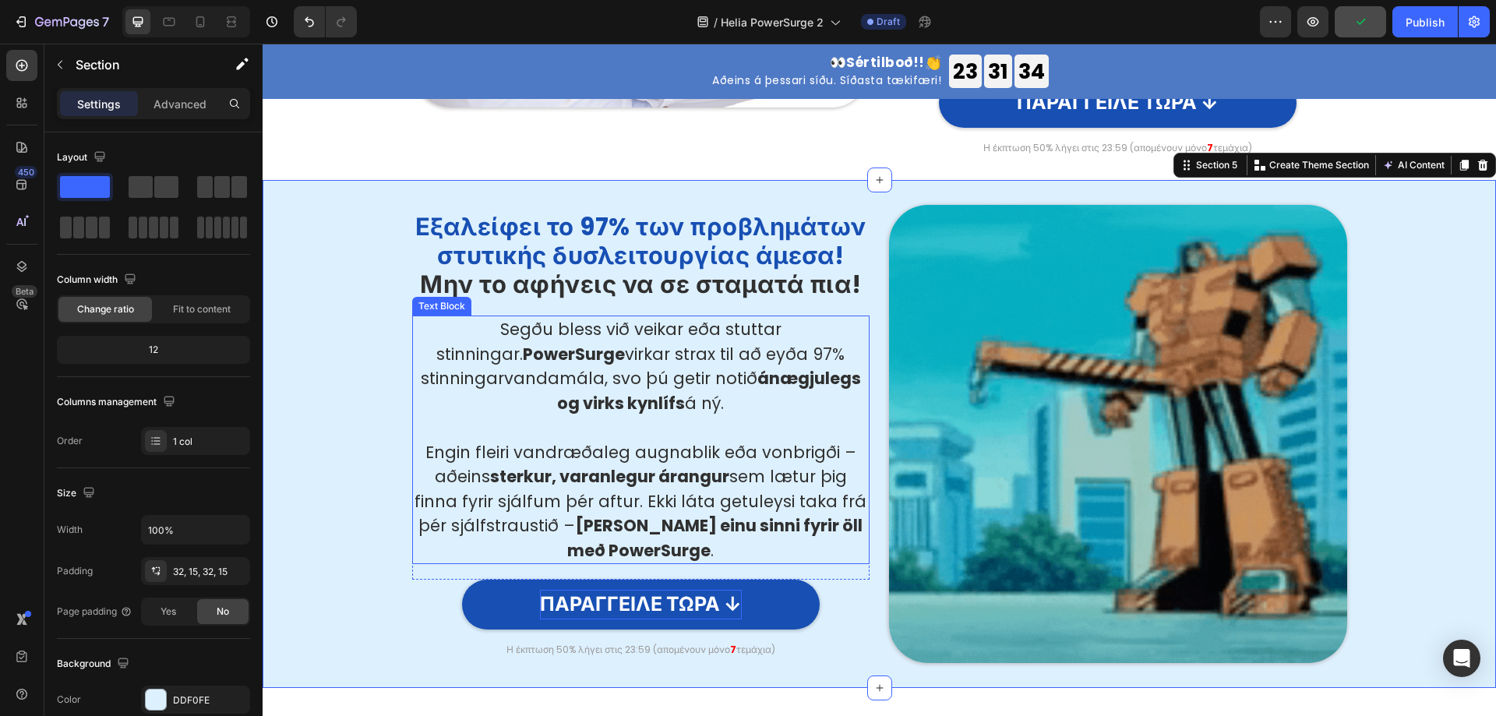
click at [523, 343] on strong "PowerSurge" at bounding box center [574, 354] width 102 height 23
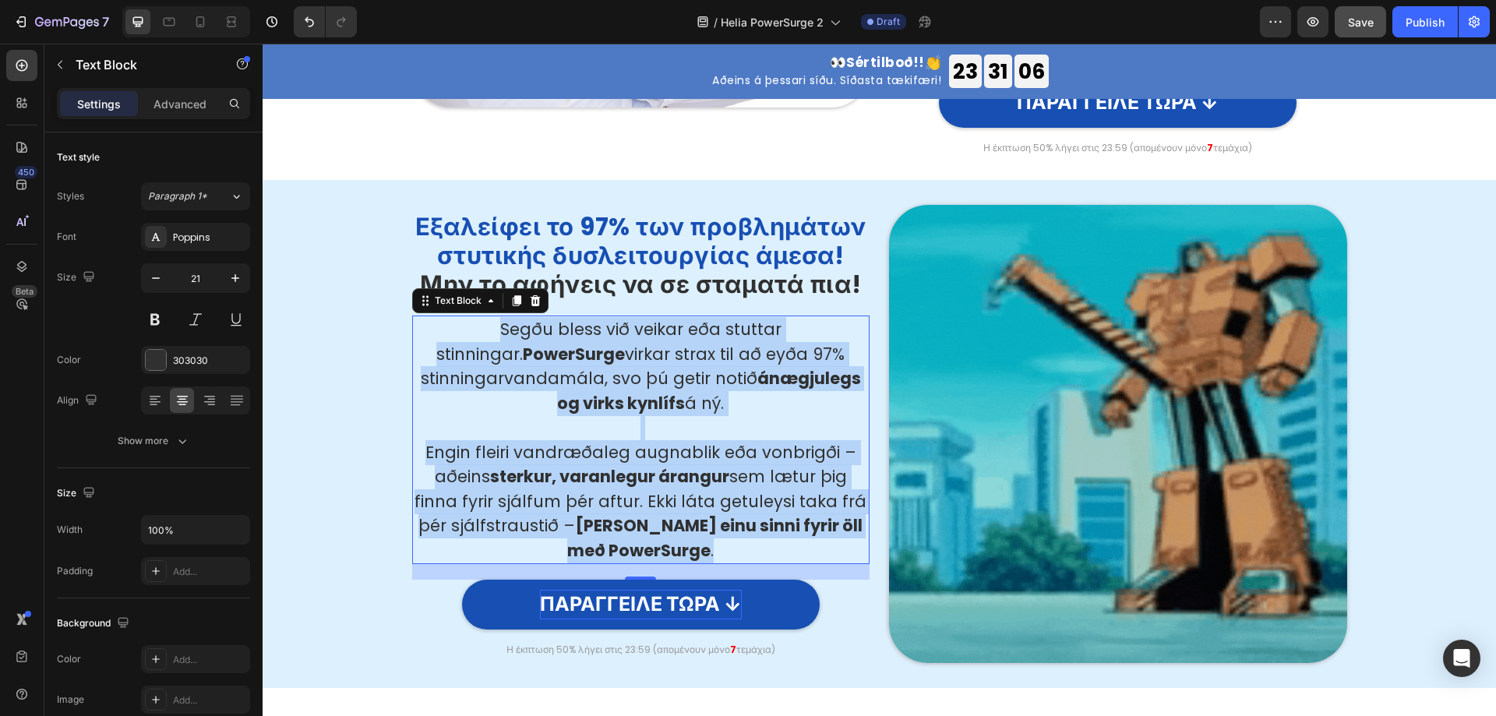
click at [578, 369] on strong "ánægjulegs og virks kynlífs" at bounding box center [709, 391] width 304 height 48
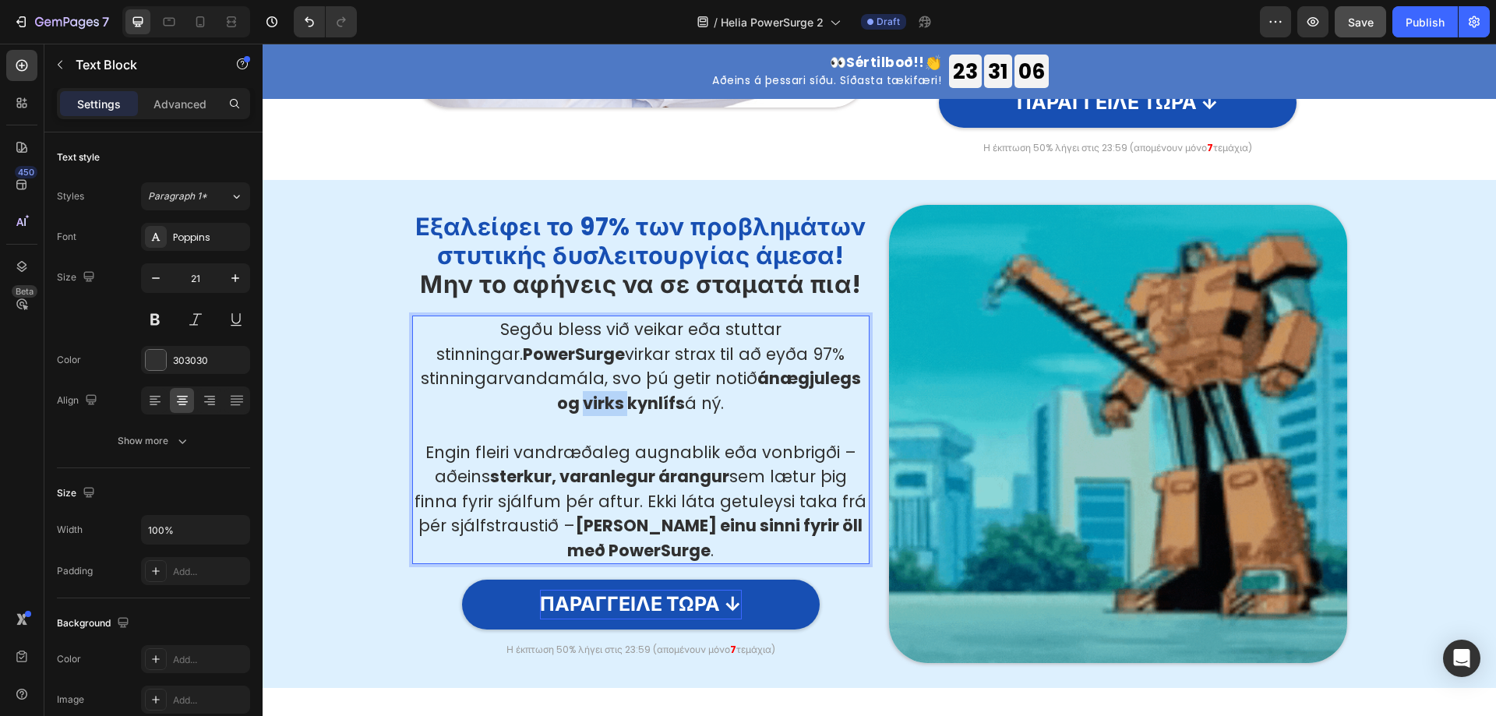
click at [578, 369] on strong "ánægjulegs og virks kynlífs" at bounding box center [709, 391] width 304 height 48
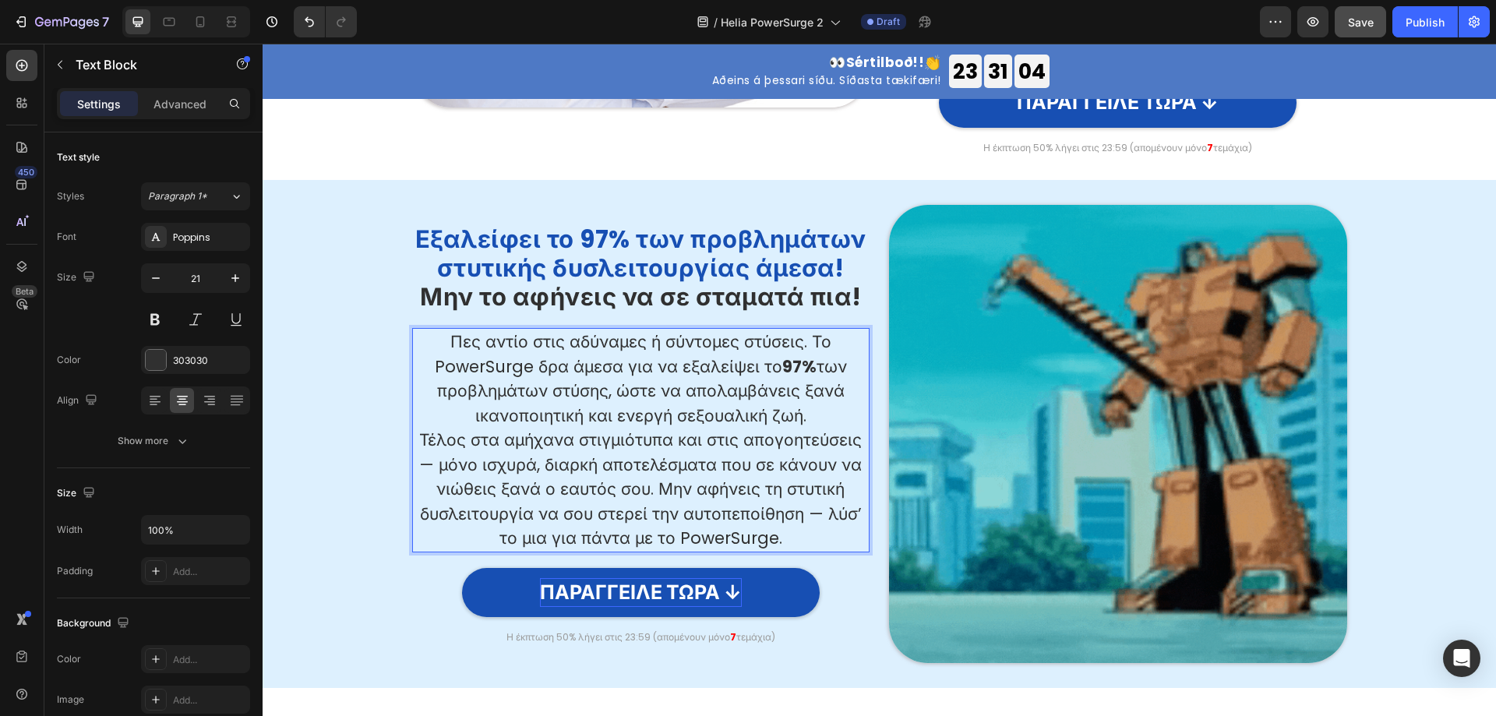
click at [804, 383] on p "Πες αντίο στις αδύναμες ή σύντομες στύσεις. Το PowerSurge δρα άμεσα για να εξαλ…" at bounding box center [641, 379] width 455 height 98
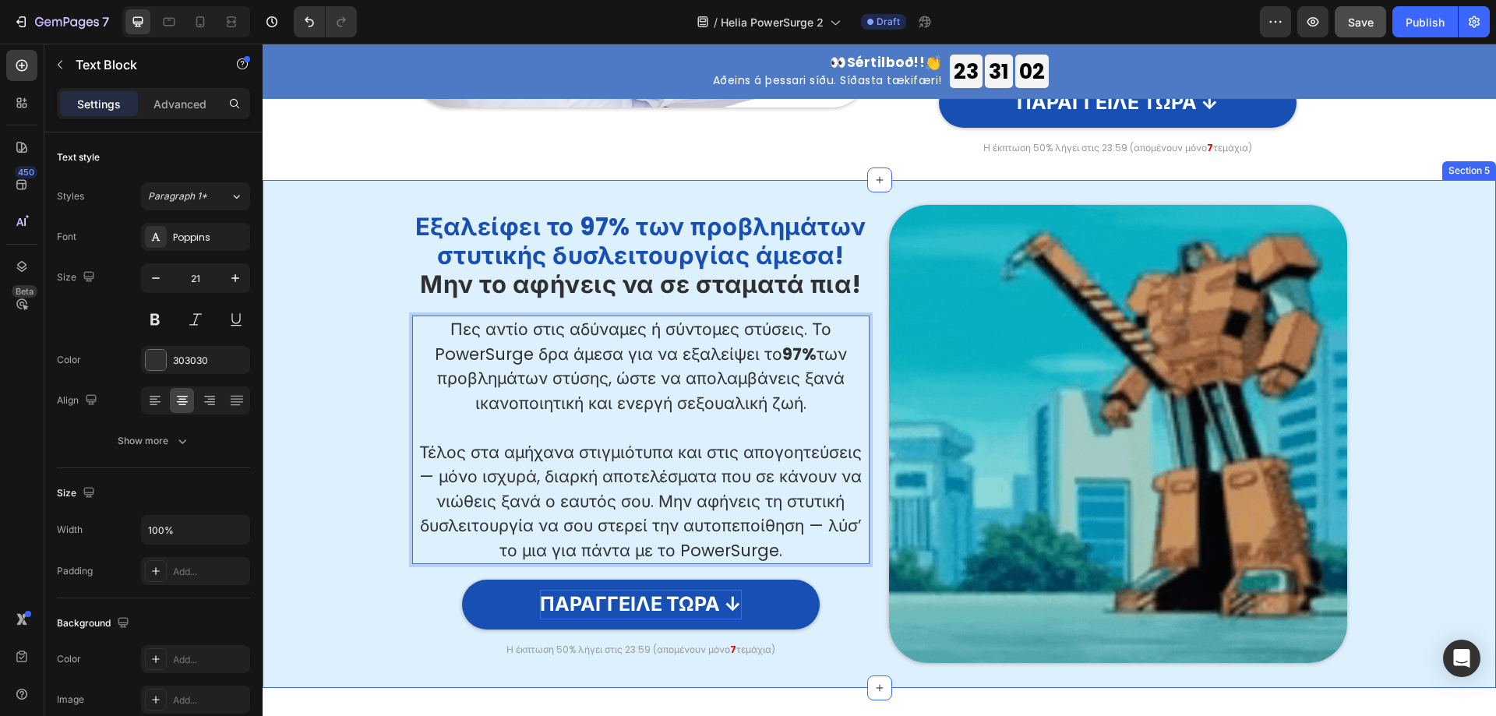
click at [342, 276] on div "⁠⁠⁠⁠⁠⁠⁠ Εξαλείφει το 97% των προβλημάτων στυτικής δυσλειτουργίας άμεσα! Μην το …" at bounding box center [879, 434] width 1210 height 458
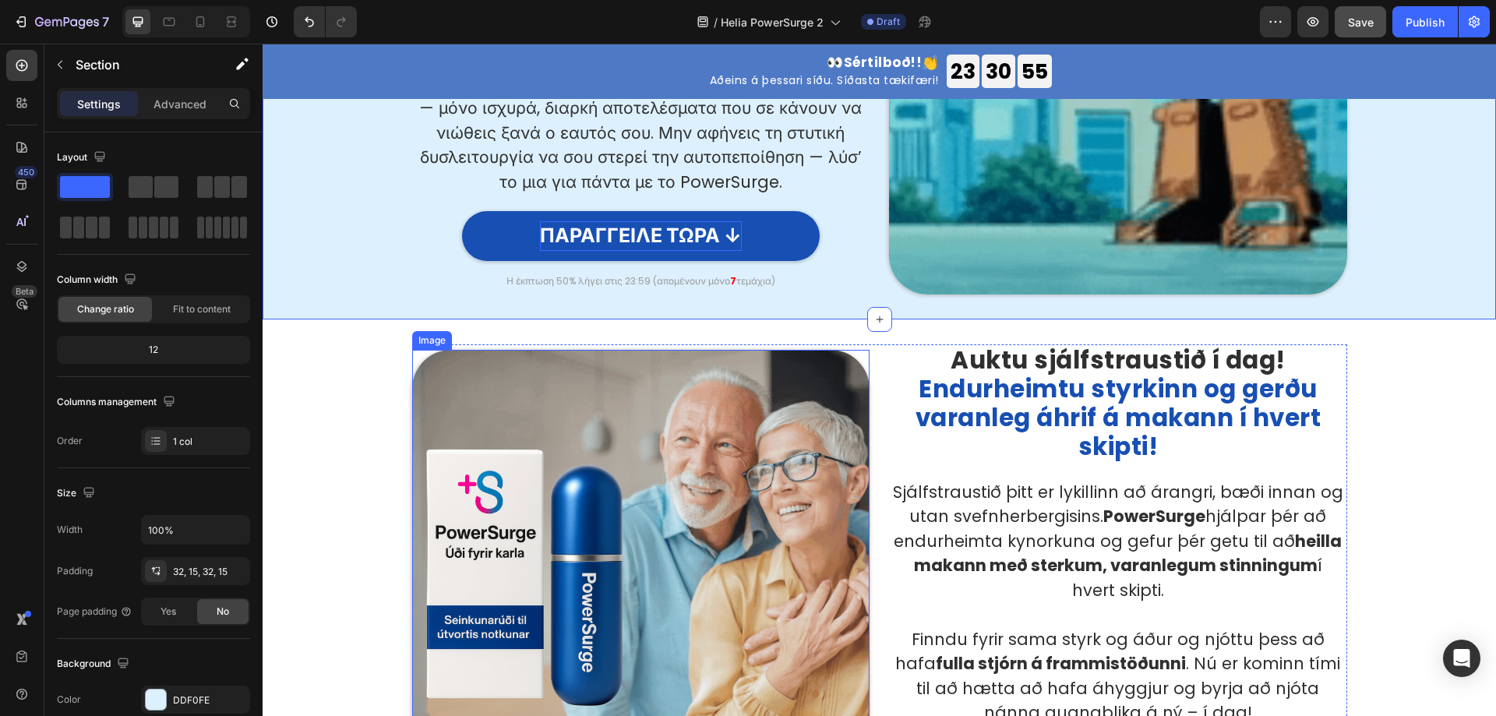
scroll to position [2104, 0]
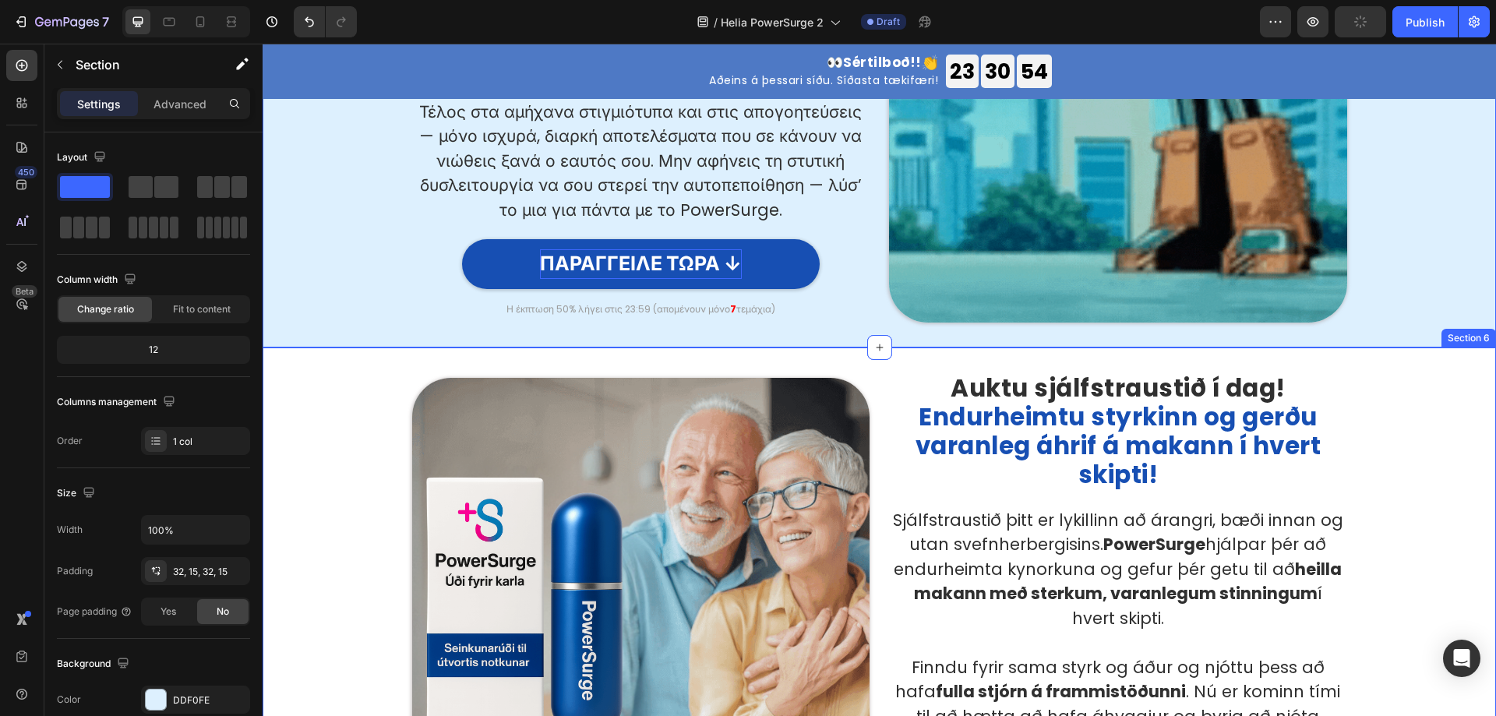
click at [337, 440] on div "Image Auktu sjálfstraustið í dag! Endurheimtu styrkinn og gerðu varanleg áhrif …" at bounding box center [879, 607] width 1210 height 469
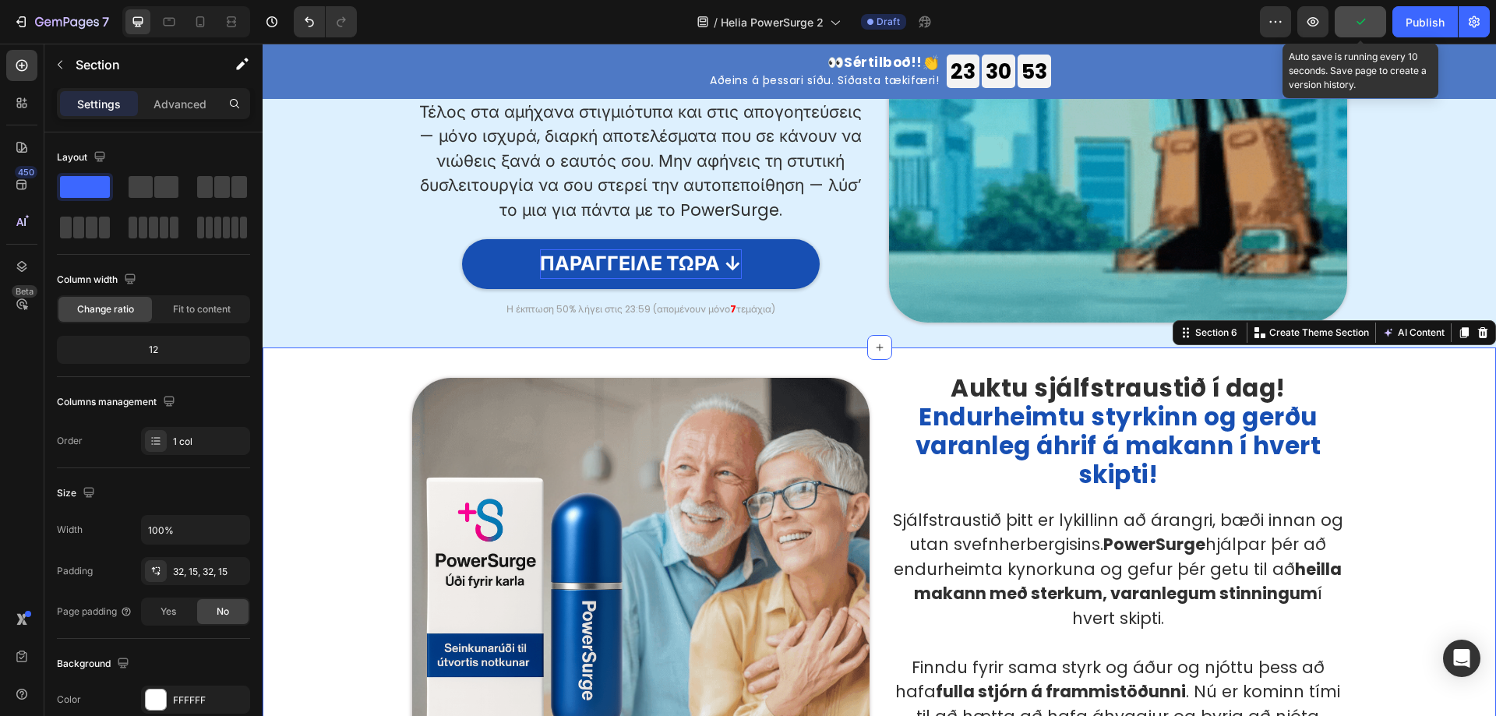
click at [1373, 19] on button "button" at bounding box center [1360, 21] width 51 height 31
click at [352, 457] on div "Image Auktu sjálfstraustið í dag! Endurheimtu styrkinn og gerðu varanleg áhrif …" at bounding box center [879, 607] width 1210 height 469
